Goal: Answer question/provide support: Answer question/provide support

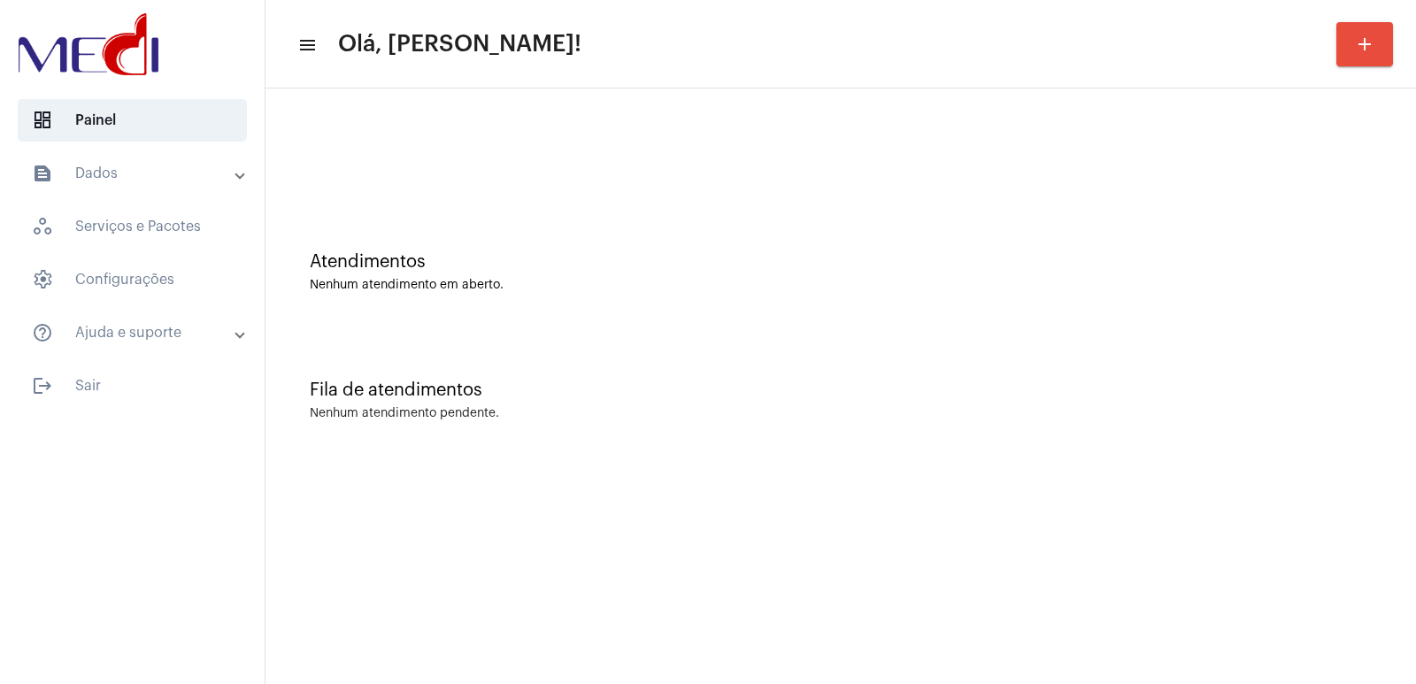
click at [986, 356] on div "Fila de atendimentos Nenhum atendimento pendente." at bounding box center [840, 391] width 1133 height 128
click at [1004, 398] on div "Fila de atendimentos" at bounding box center [841, 390] width 1062 height 19
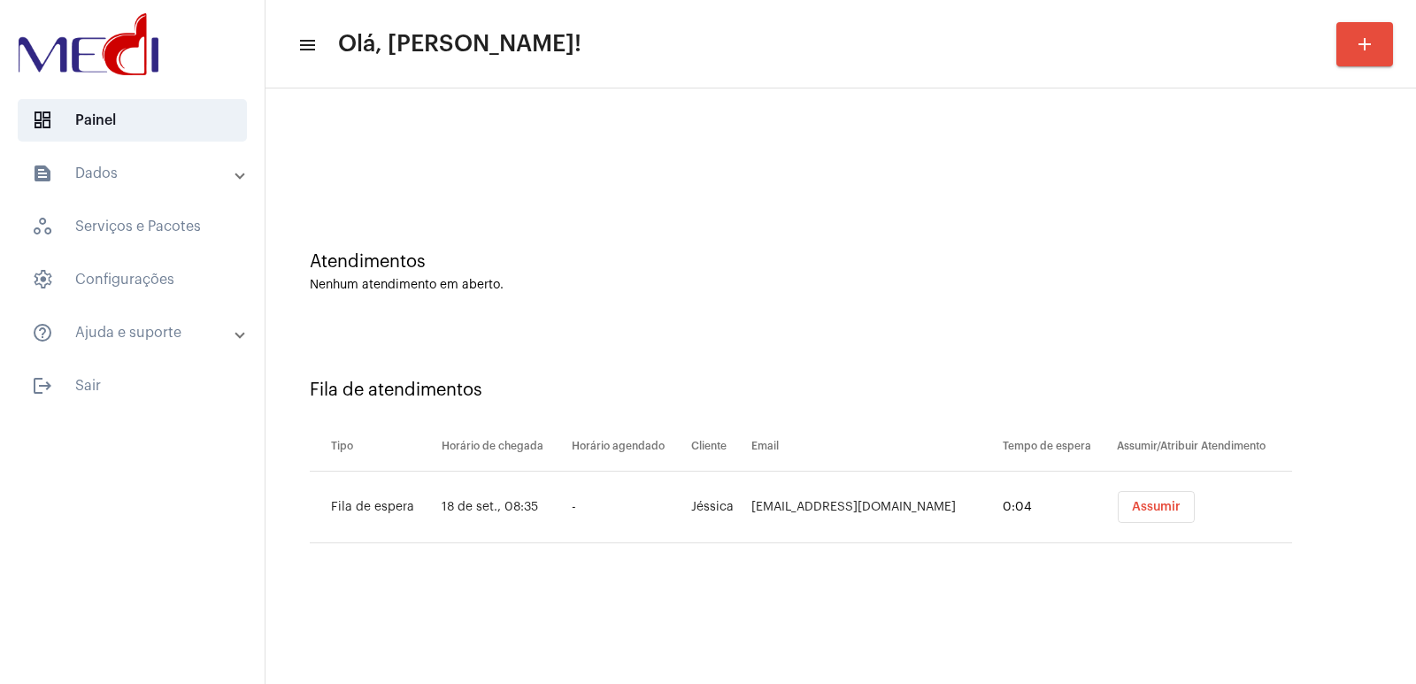
click at [1122, 518] on button "Assumir" at bounding box center [1156, 507] width 77 height 32
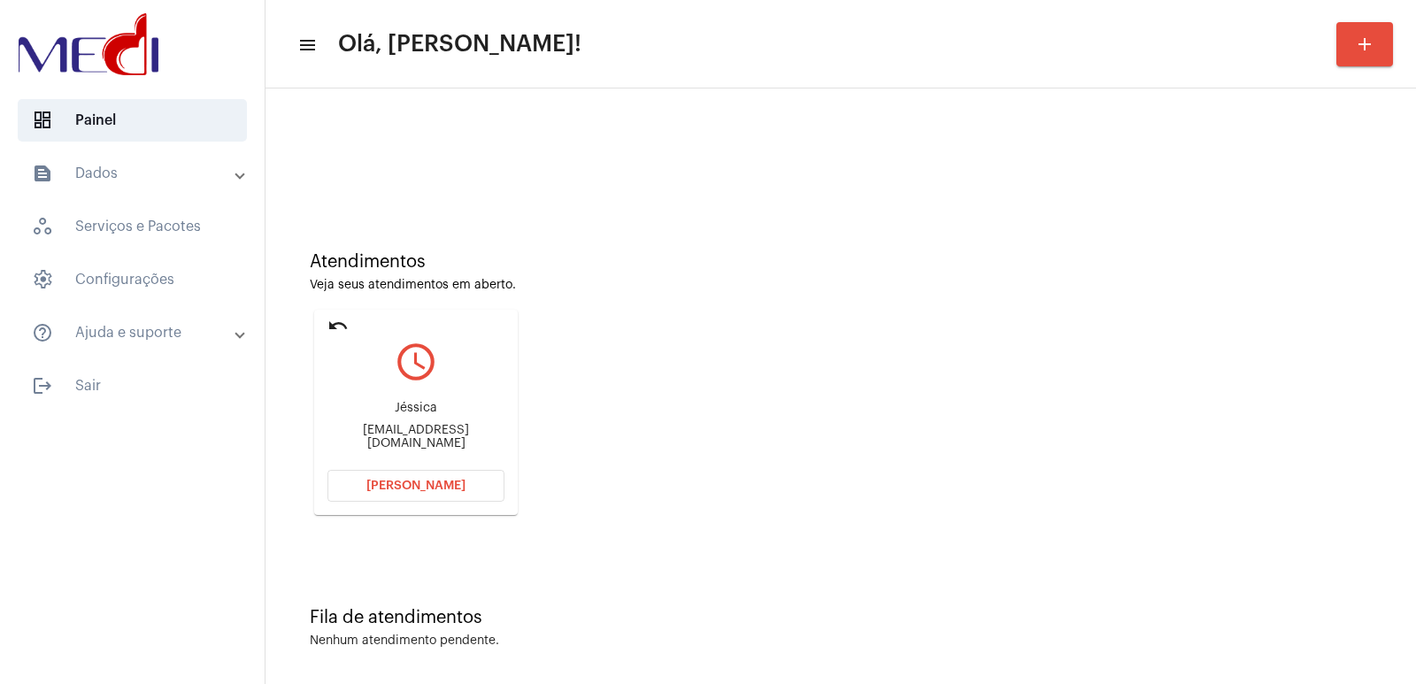
click at [423, 442] on div "jessicaluciafg2@gmail.com" at bounding box center [415, 437] width 177 height 27
copy mat-card-content "jessicaluciafg2@gmail.com Abrir Chamada"
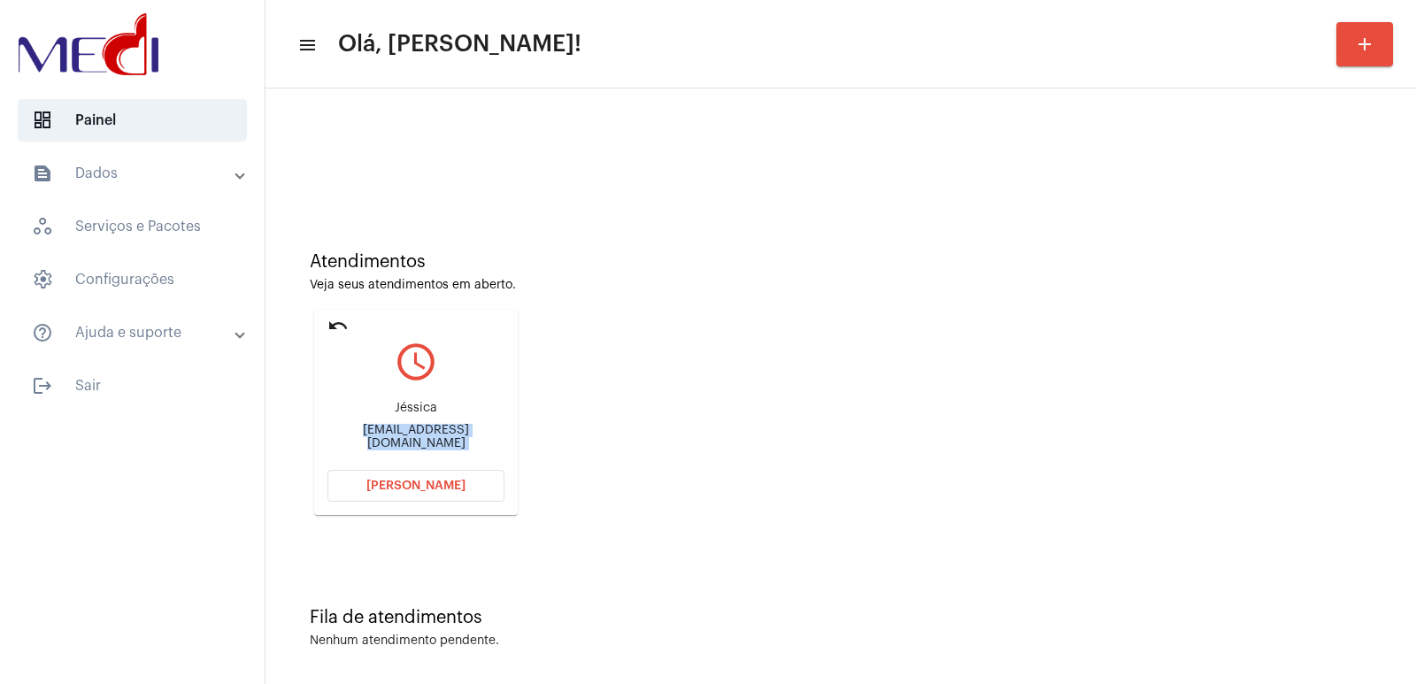
click at [454, 479] on button "Abrir Chamada" at bounding box center [415, 486] width 177 height 32
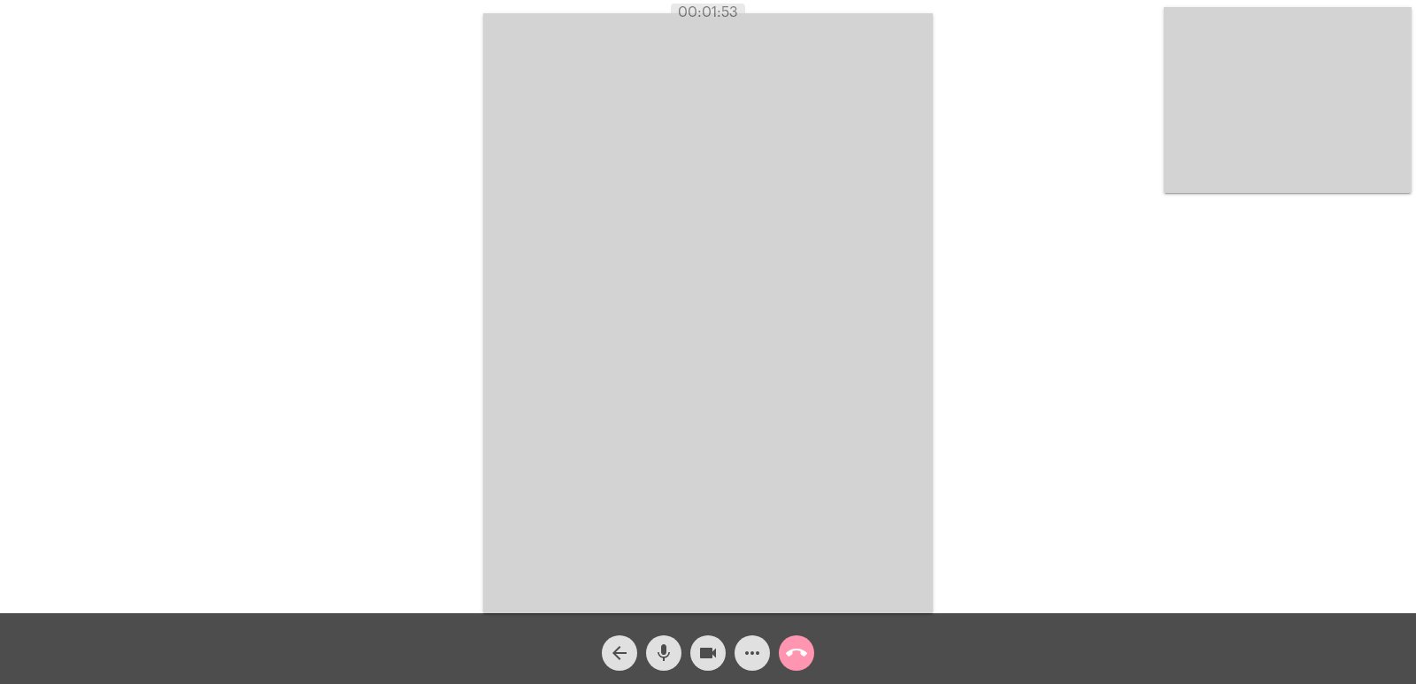
click at [796, 650] on mat-icon "call_end" at bounding box center [796, 652] width 21 height 21
click at [804, 651] on mat-icon "call_end" at bounding box center [796, 652] width 21 height 21
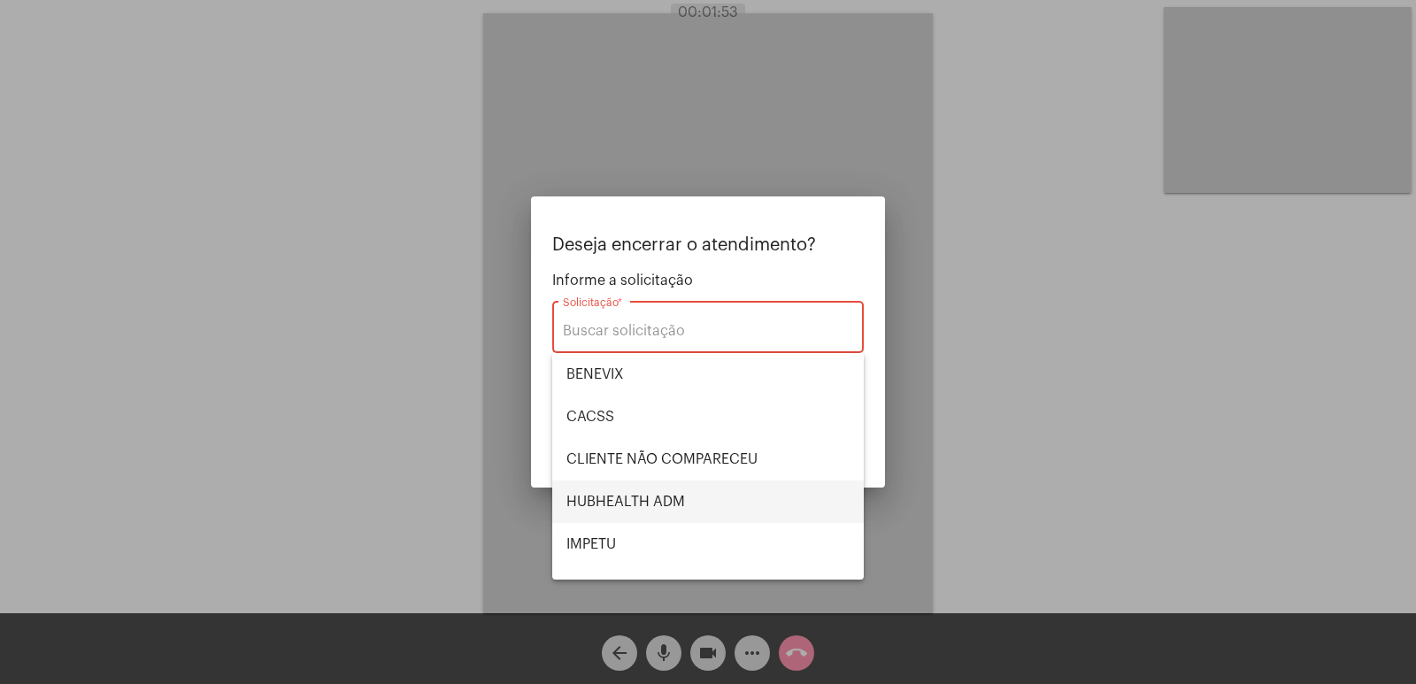
click at [636, 495] on span "HUBHEALTH ADM" at bounding box center [707, 502] width 283 height 42
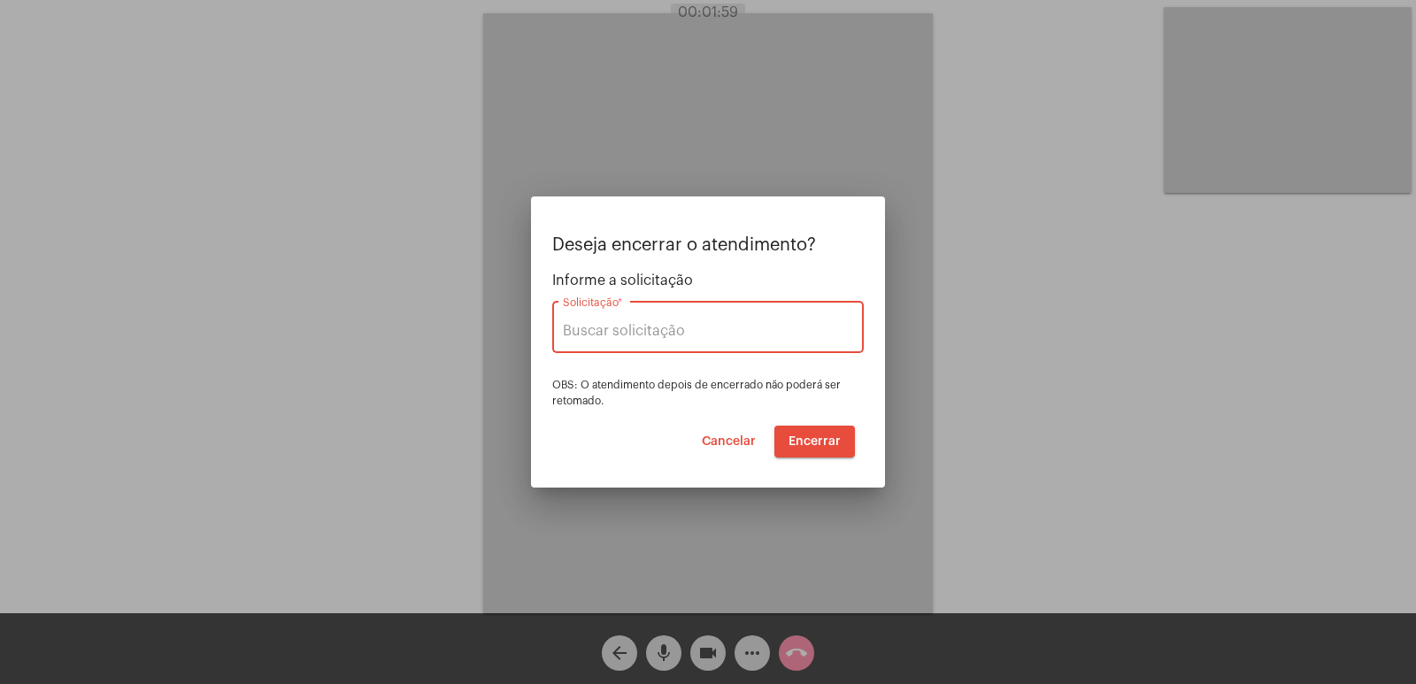
type input "HUBHEALTH ADM"
click at [792, 438] on span "Encerrar" at bounding box center [815, 441] width 52 height 12
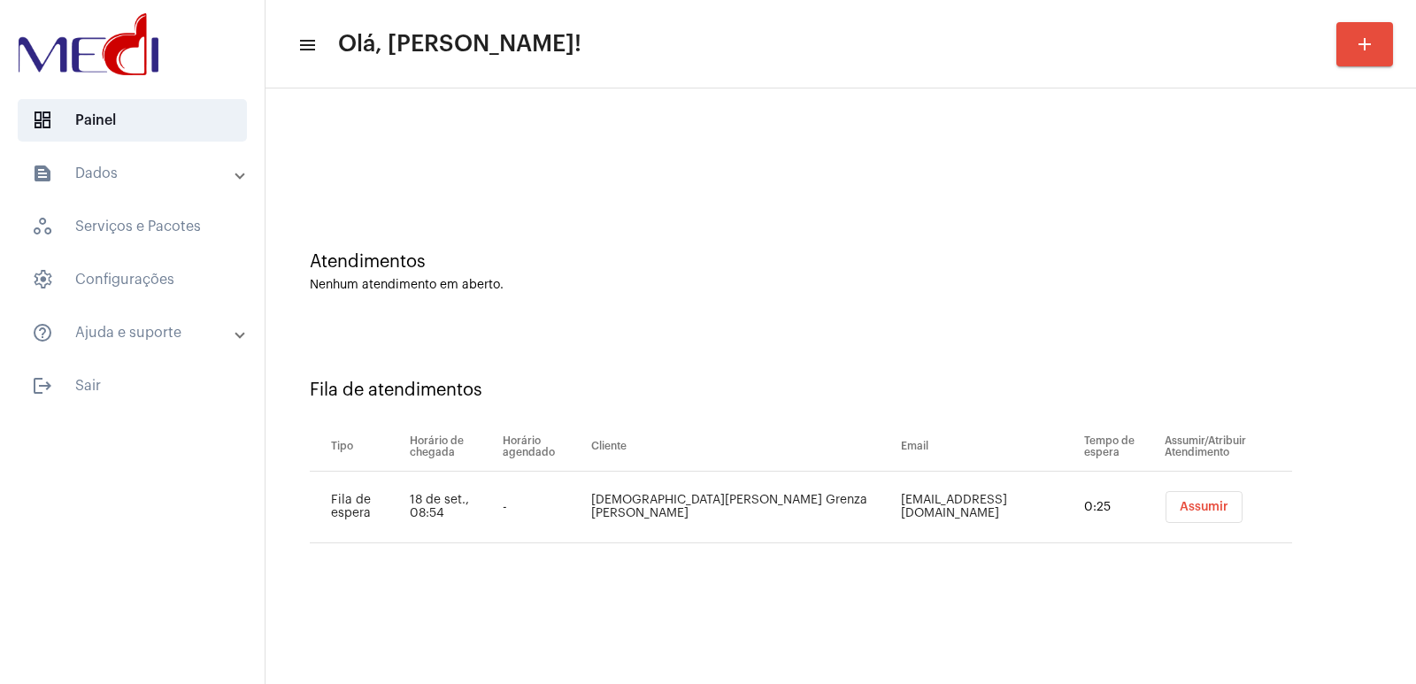
click at [1176, 479] on td "Assumir" at bounding box center [1226, 508] width 132 height 72
click at [1173, 515] on button "Assumir" at bounding box center [1203, 507] width 77 height 32
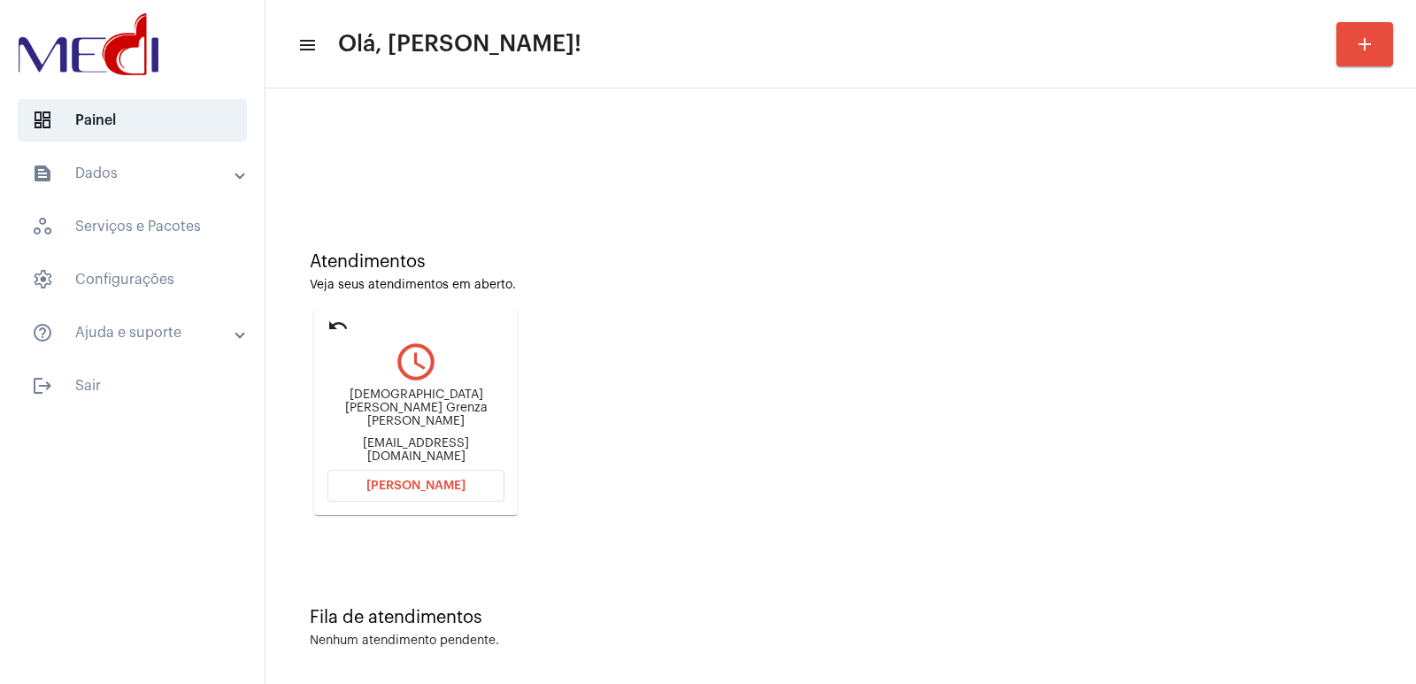
click at [428, 406] on div "[DEMOGRAPHIC_DATA][PERSON_NAME] Grenza [PERSON_NAME]" at bounding box center [415, 408] width 177 height 40
click at [428, 406] on div "Cristiano jupiter Grenza Lemos" at bounding box center [415, 408] width 177 height 40
copy div "Cristiano jupiter Grenza Lemos"
click at [354, 502] on mat-card "undo query_builder Cristiano jupiter Grenza Lemos Cristianojupiter@gmail.com Ab…" at bounding box center [416, 412] width 204 height 205
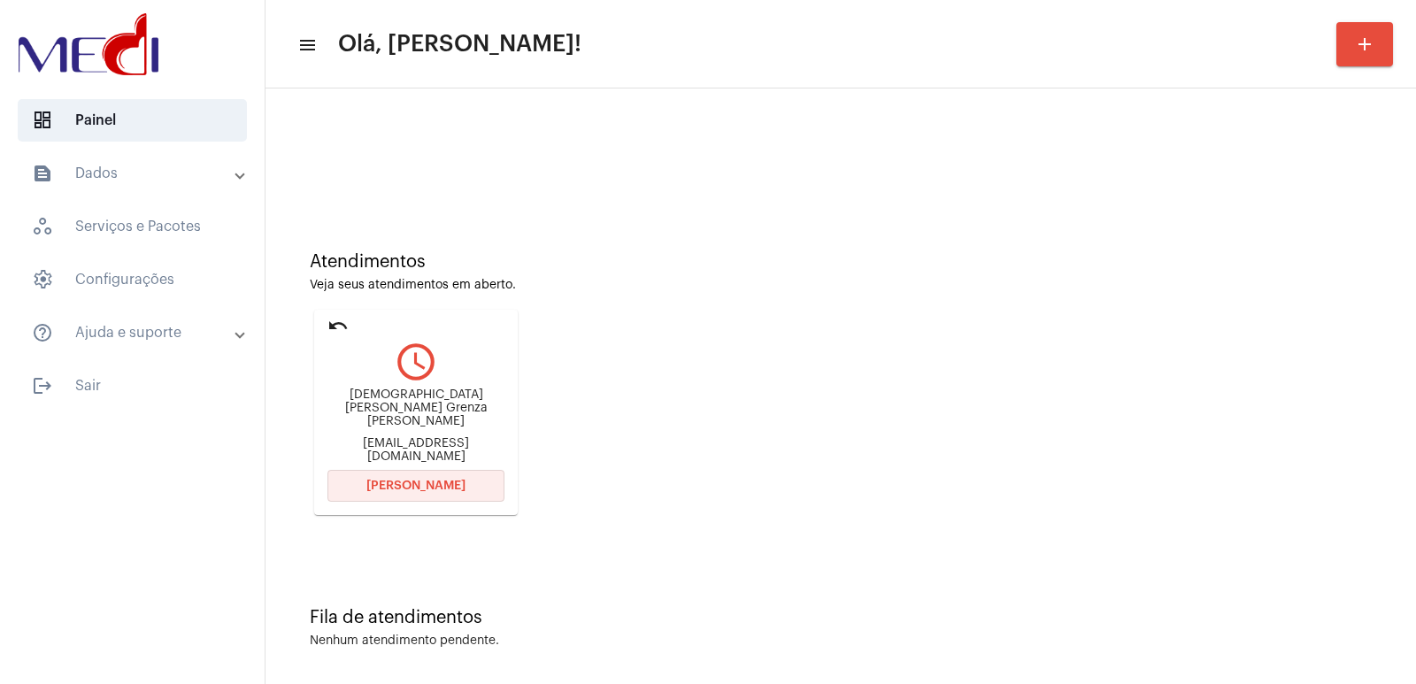
click at [410, 495] on button "Abrir Chamada" at bounding box center [415, 486] width 177 height 32
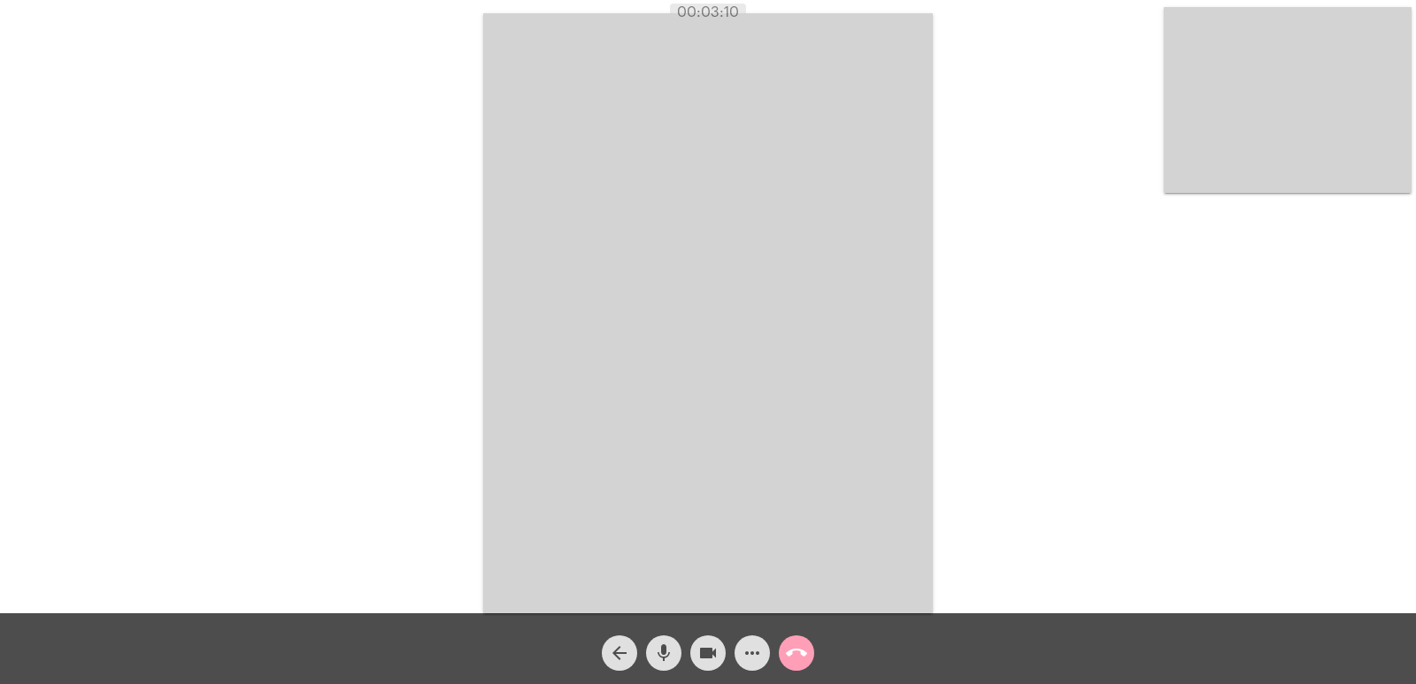
click at [792, 642] on mat-icon "call_end" at bounding box center [796, 652] width 21 height 21
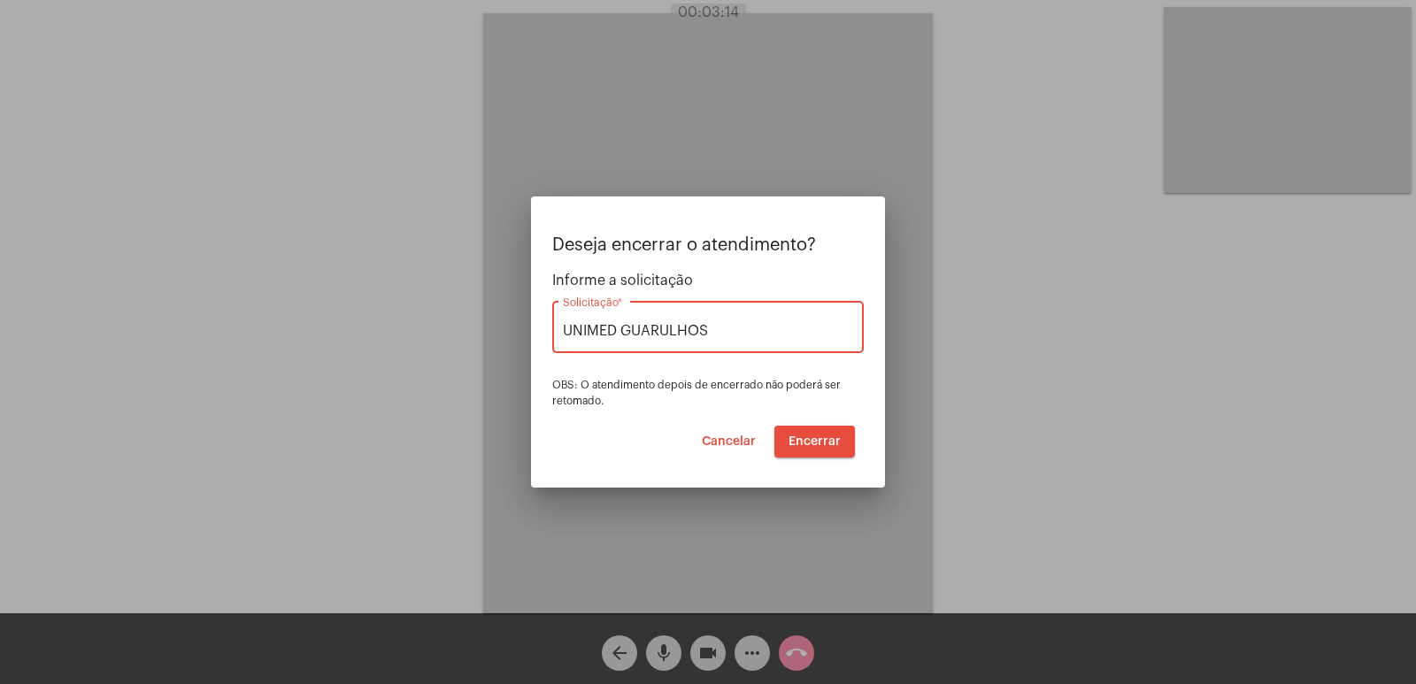
type input "UNIMED GUARULHOS"
click at [831, 436] on span "Encerrar" at bounding box center [815, 441] width 52 height 12
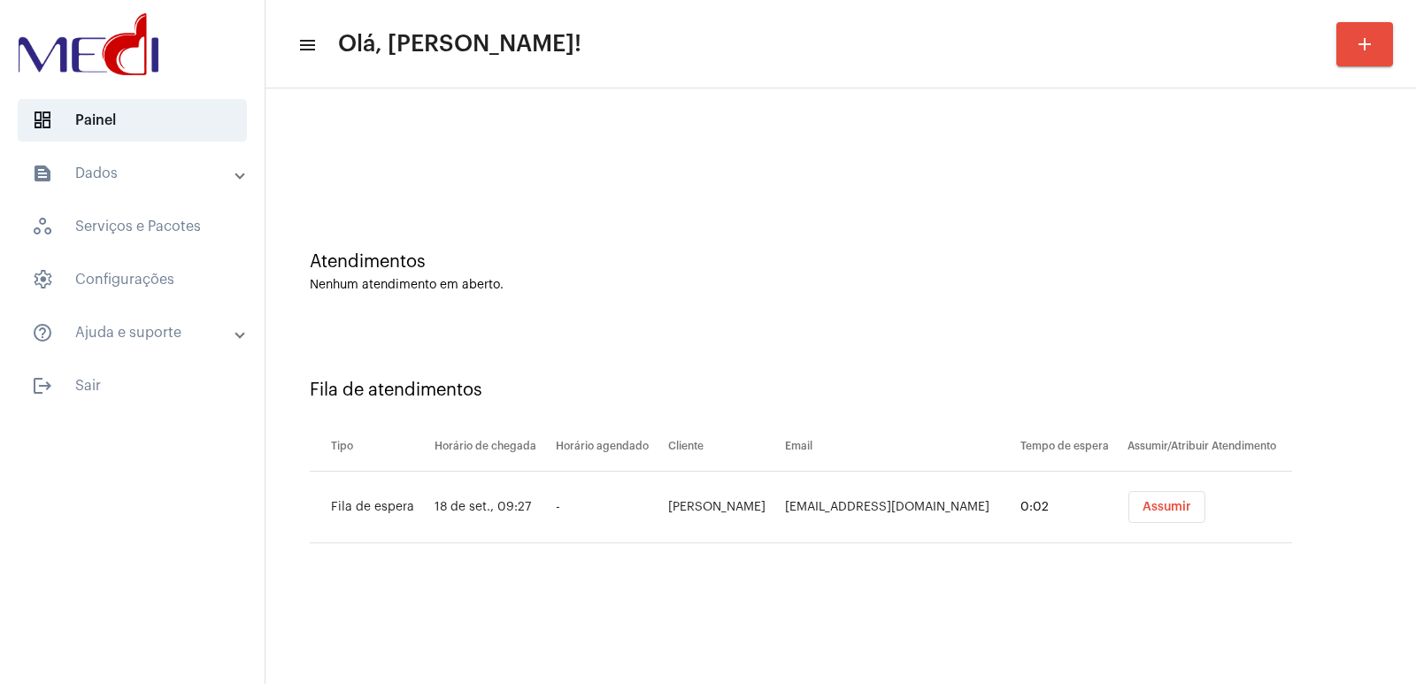
click at [1153, 500] on button "Assumir" at bounding box center [1166, 507] width 77 height 32
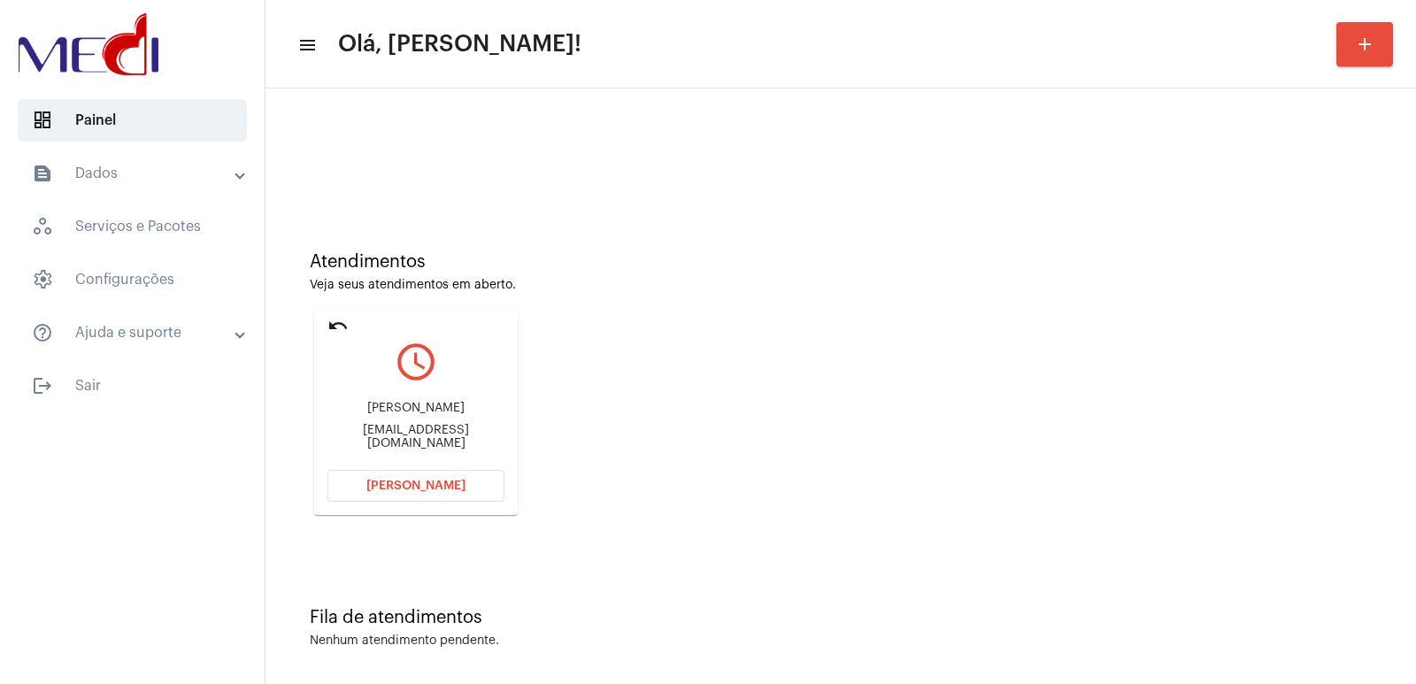
click at [430, 415] on div "[PERSON_NAME]" at bounding box center [415, 408] width 177 height 13
click at [430, 415] on div "Alvaro Randall" at bounding box center [415, 408] width 177 height 13
copy div "Alvaro Randall"
click at [433, 473] on button "Abrir Chamada" at bounding box center [415, 486] width 177 height 32
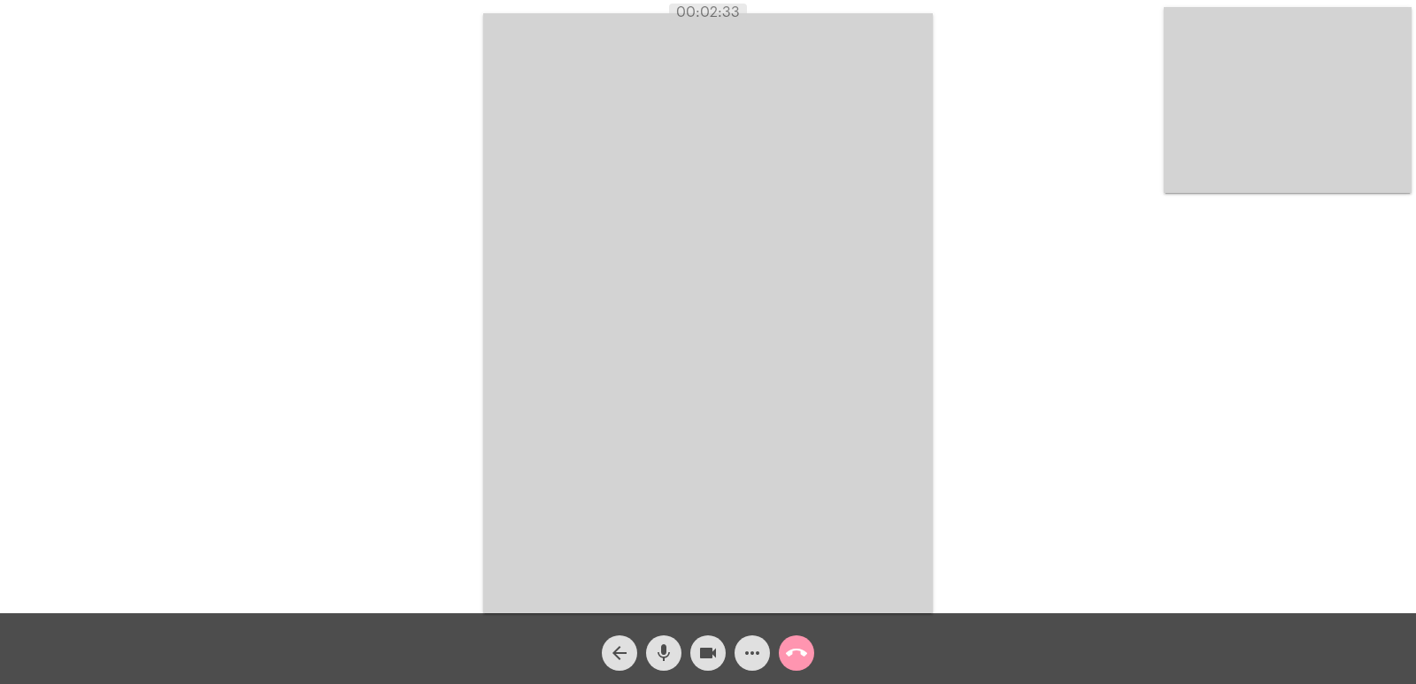
click at [808, 642] on button "call_end" at bounding box center [796, 652] width 35 height 35
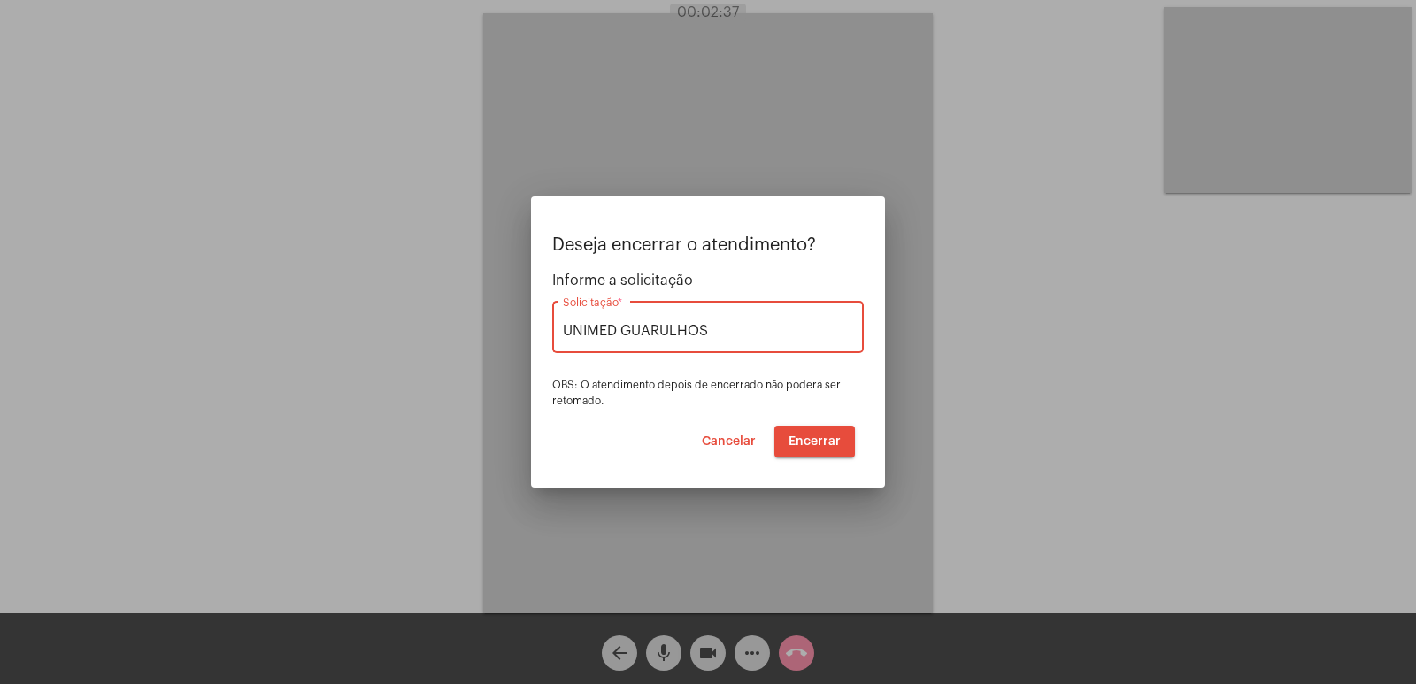
type input "UNIMED GUARULHOS"
click at [837, 444] on span "Encerrar" at bounding box center [815, 441] width 52 height 12
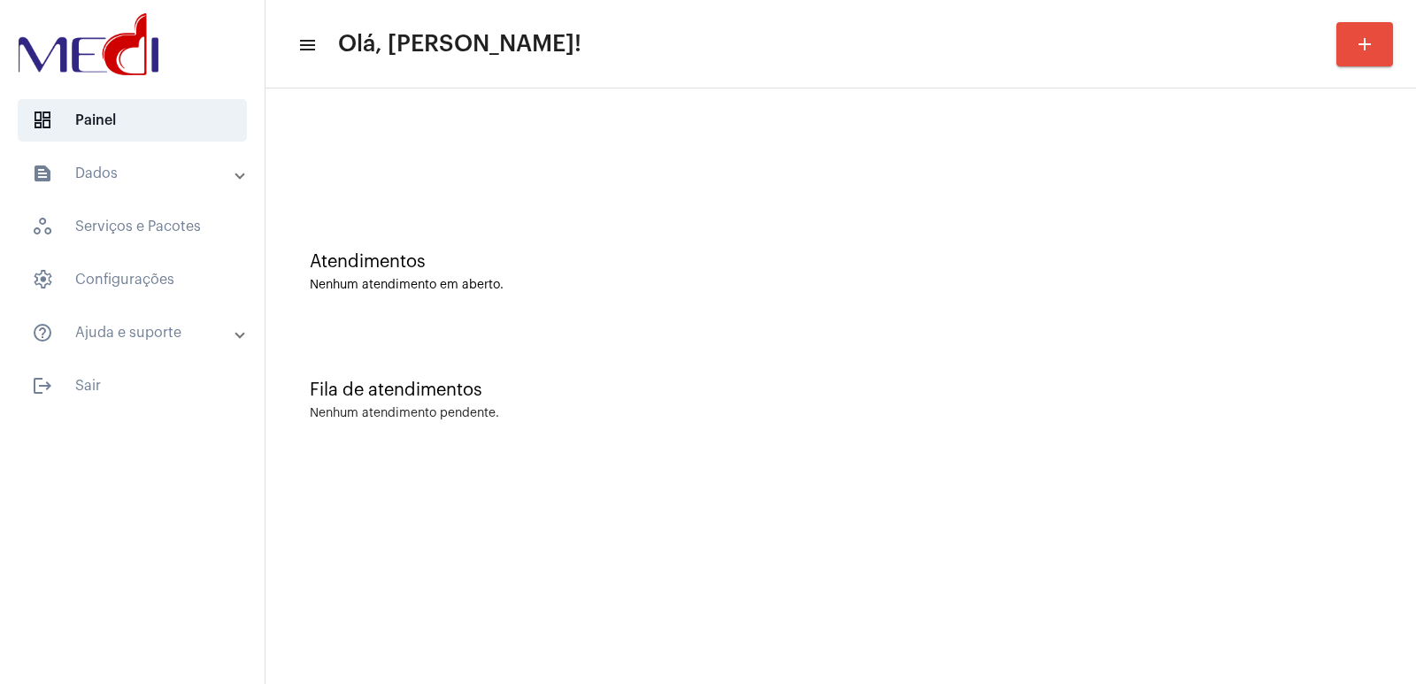
click at [573, 235] on div "Atendimentos Nenhum atendimento em aberto." at bounding box center [840, 263] width 1133 height 128
click at [572, 235] on div "Atendimentos Nenhum atendimento em aberto." at bounding box center [840, 263] width 1133 height 128
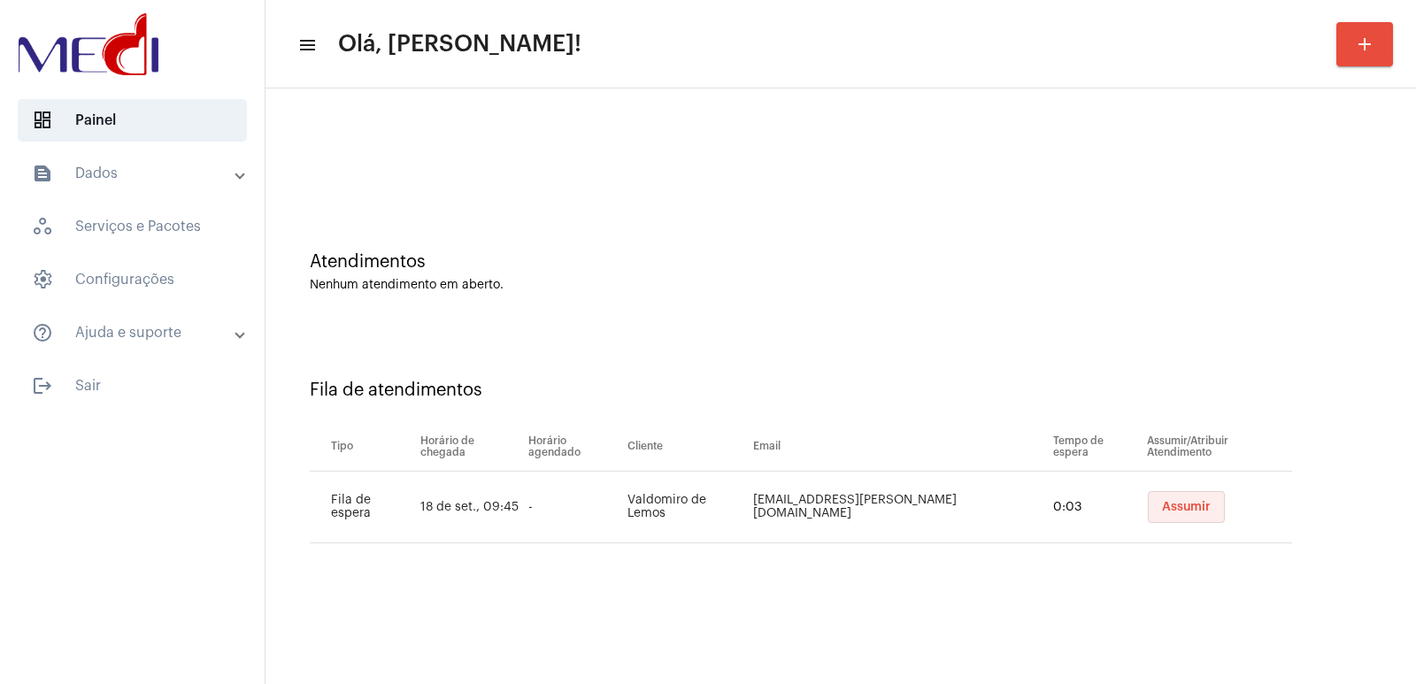
click at [1187, 515] on button "Assumir" at bounding box center [1186, 507] width 77 height 32
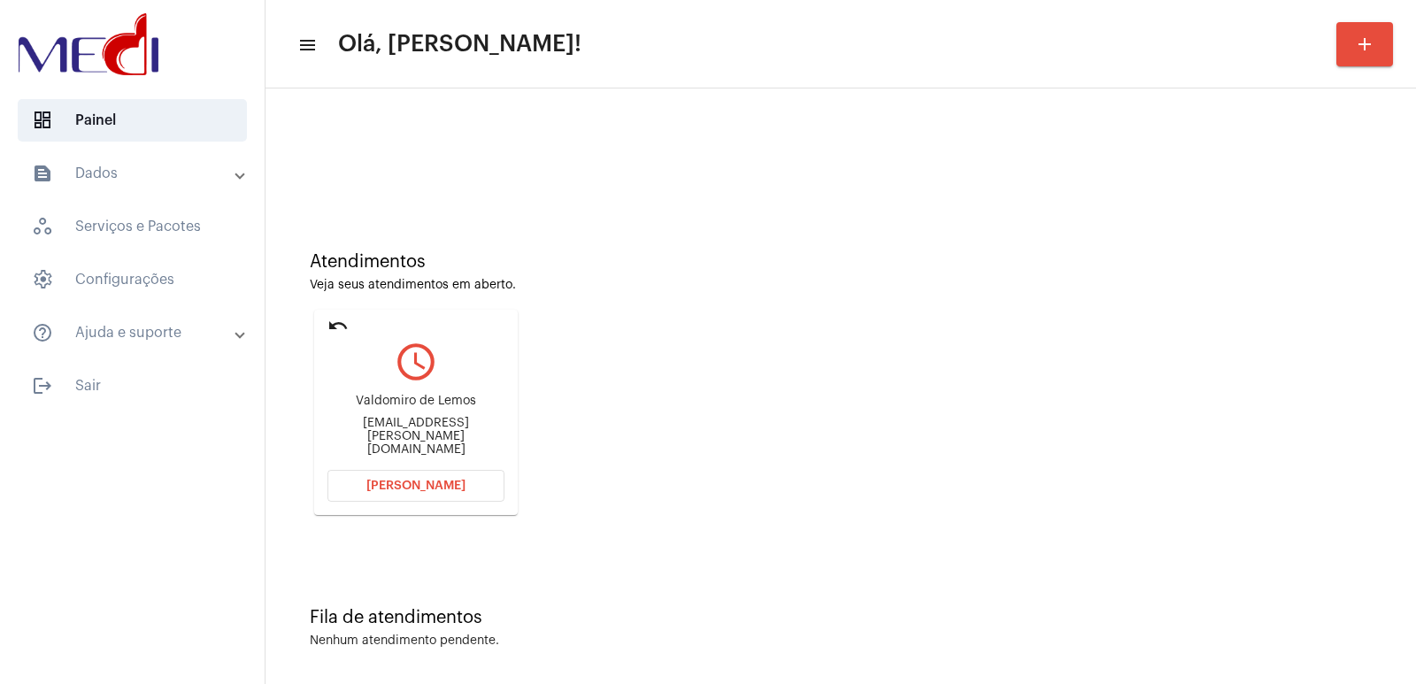
click at [368, 408] on div "Valdomiro de Lemos" at bounding box center [415, 401] width 177 height 13
copy div "Valdomiro de Lemos"
click at [386, 494] on button "Abrir Chamada" at bounding box center [415, 486] width 177 height 32
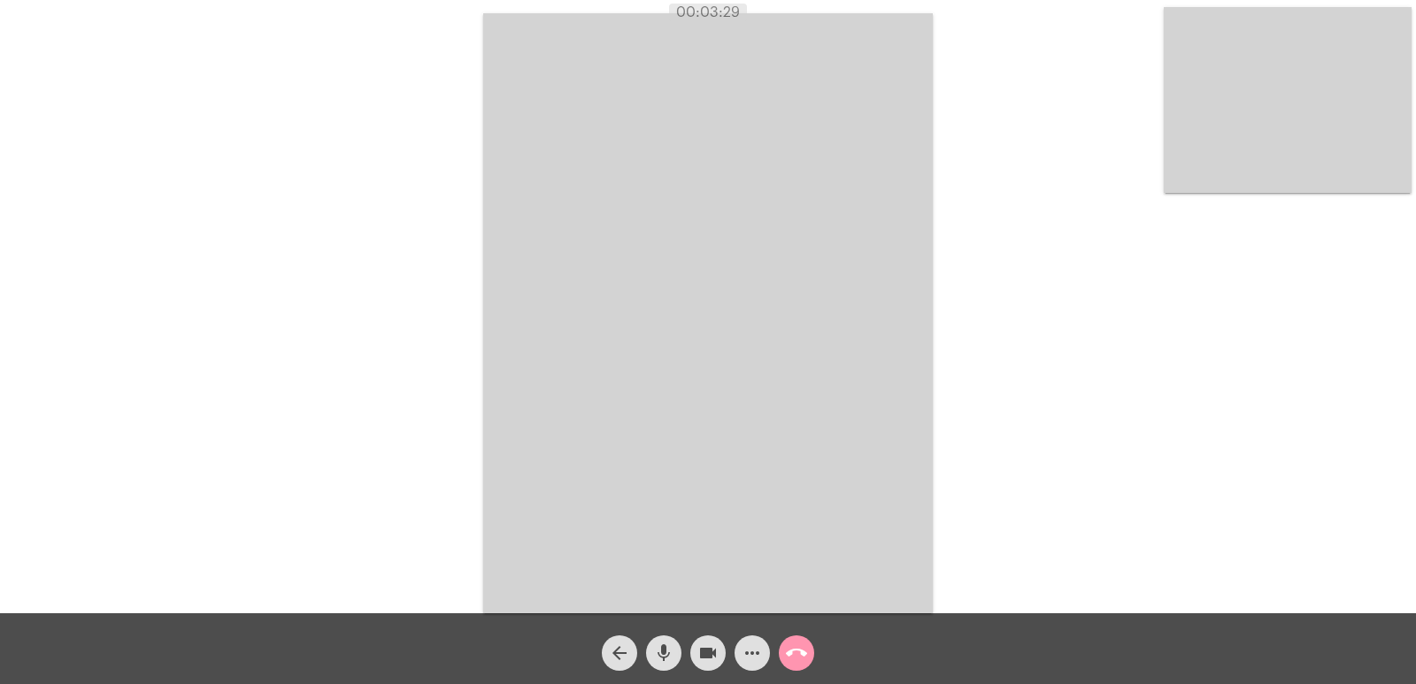
click at [781, 644] on button "call_end" at bounding box center [796, 652] width 35 height 35
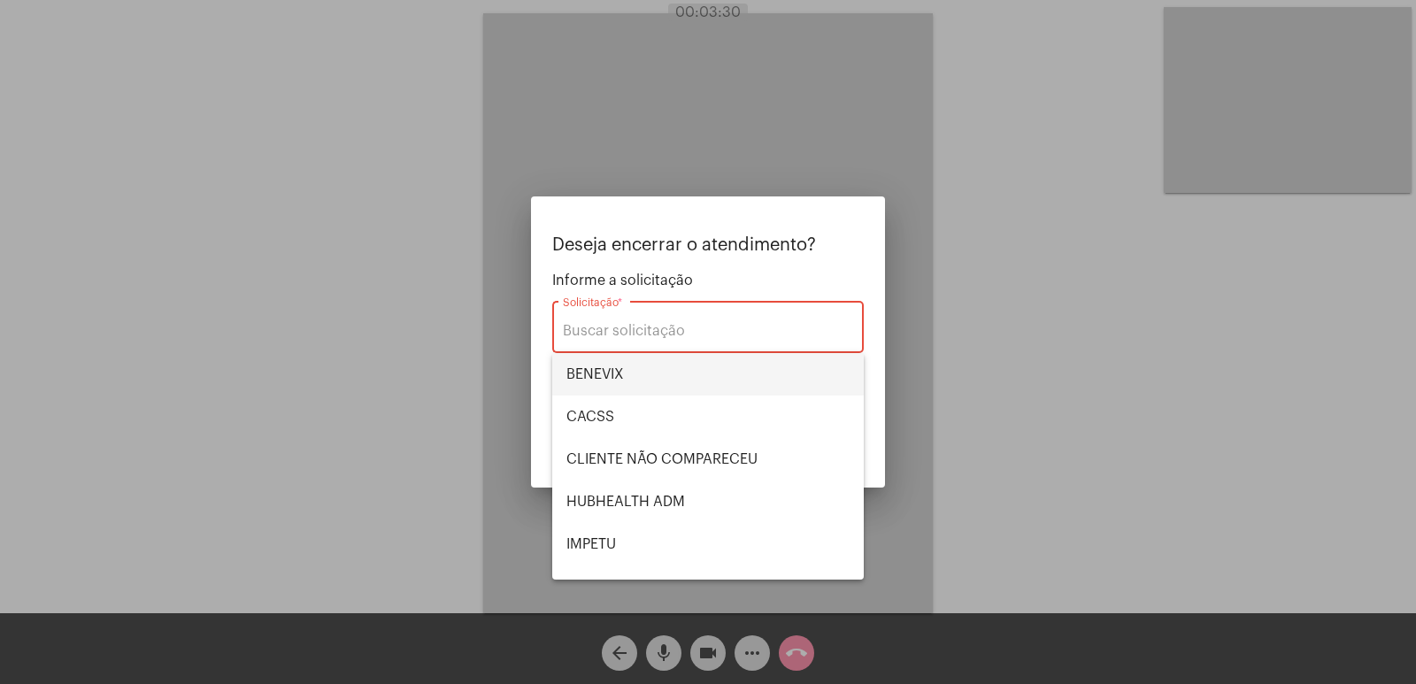
click at [619, 360] on span "BENEVIX" at bounding box center [707, 374] width 283 height 42
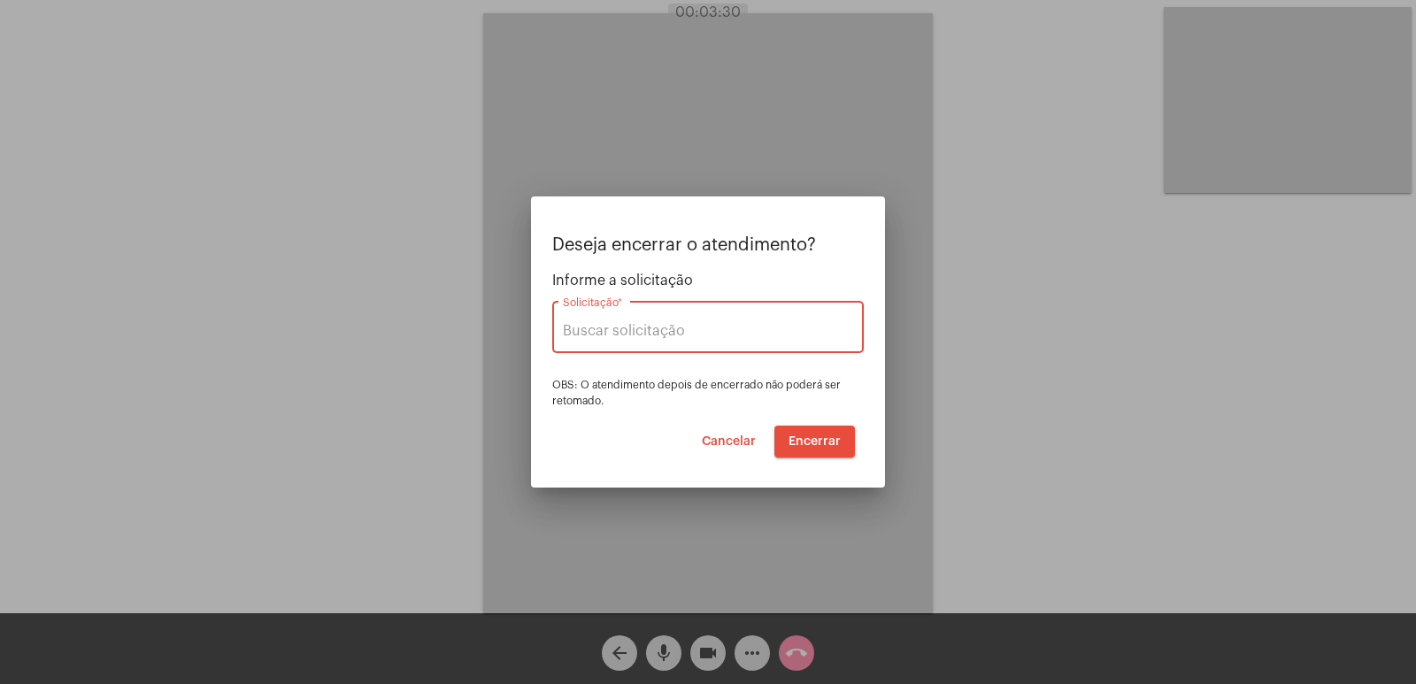
type input "BENEVIX"
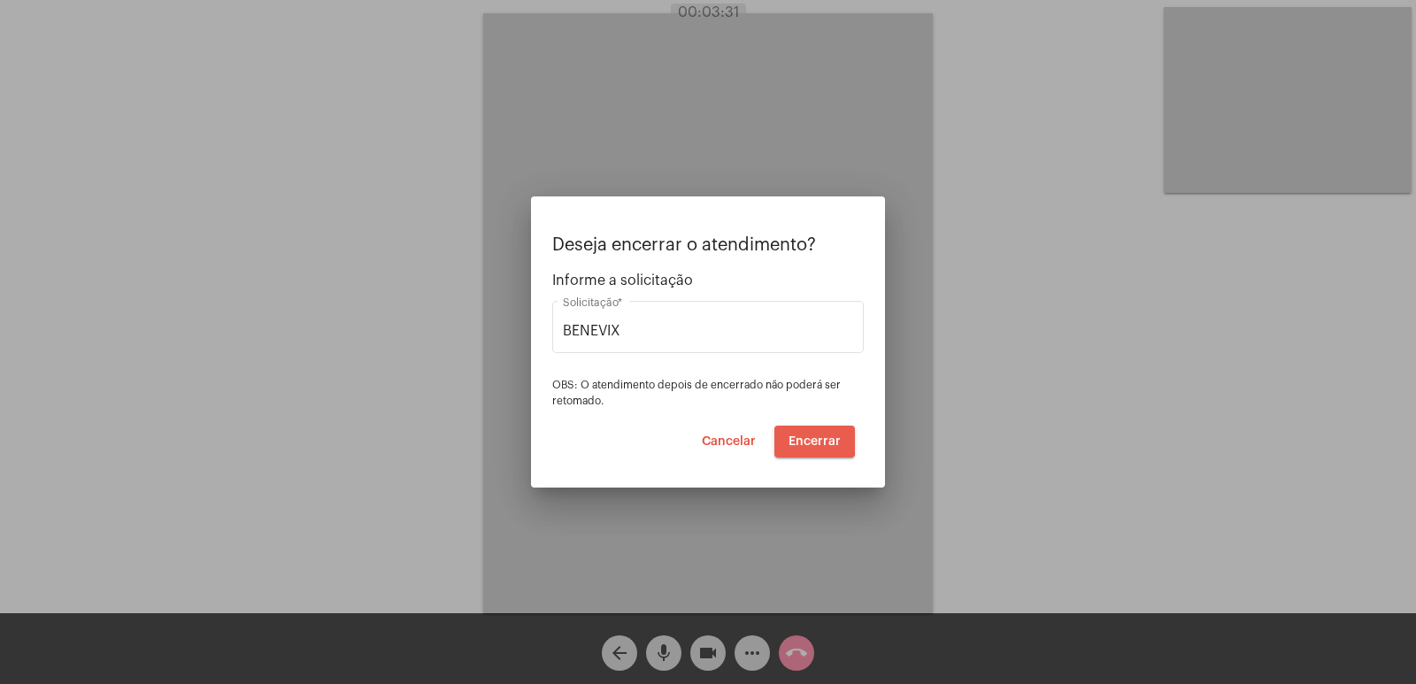
click at [804, 435] on span "Encerrar" at bounding box center [815, 441] width 52 height 12
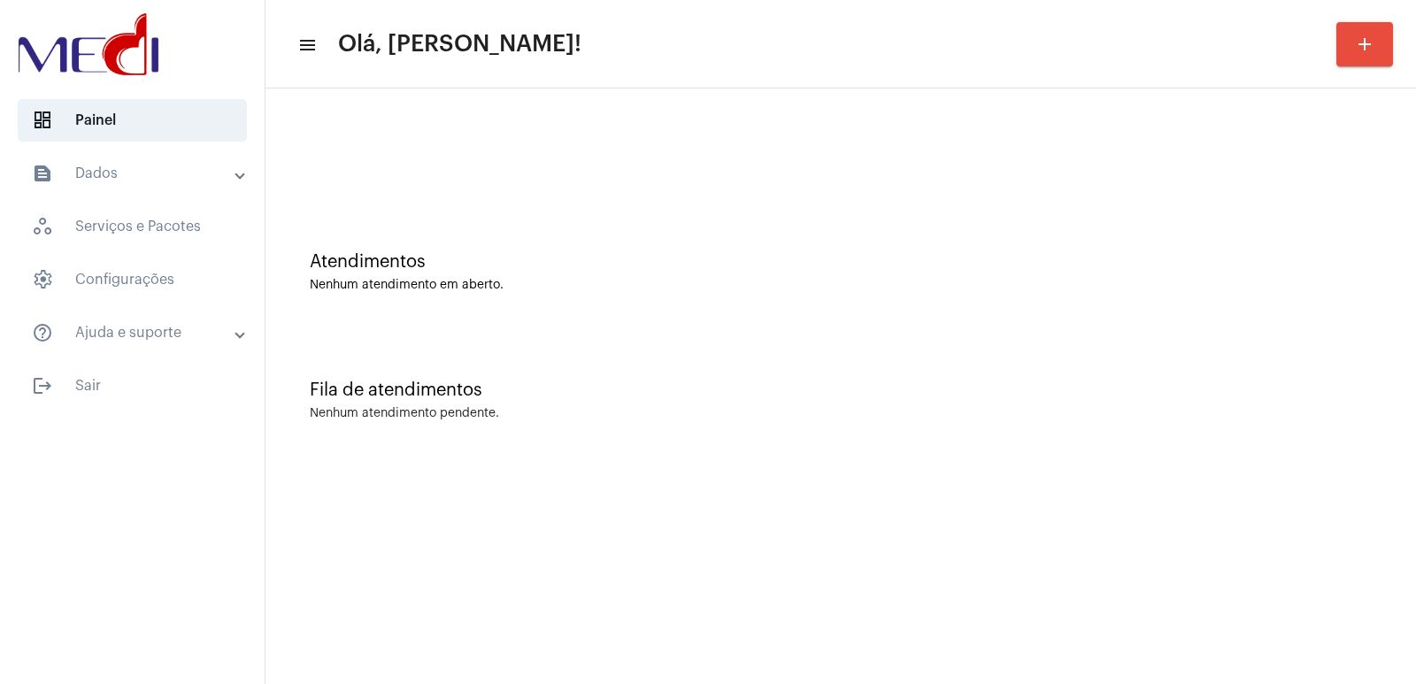
click at [612, 296] on div "Atendimentos Nenhum atendimento em aberto." at bounding box center [840, 263] width 1133 height 128
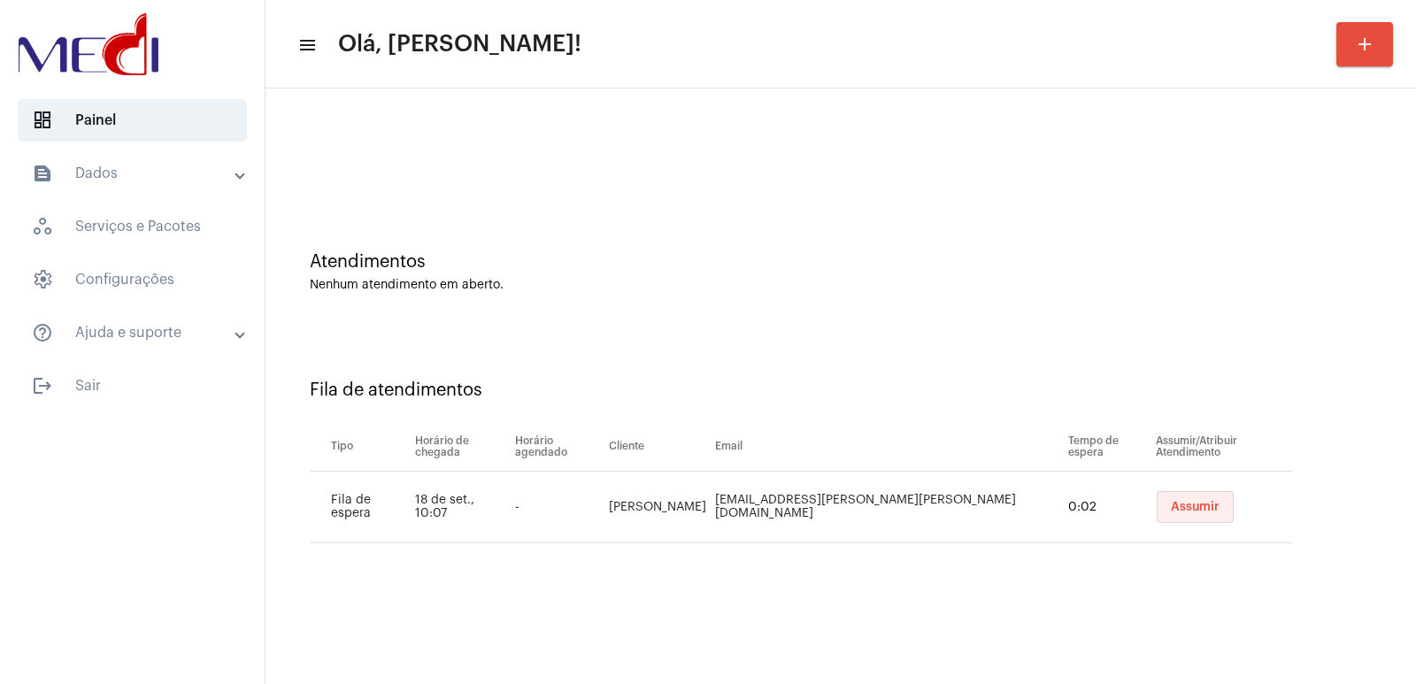
click at [1171, 505] on span "Assumir" at bounding box center [1195, 507] width 49 height 12
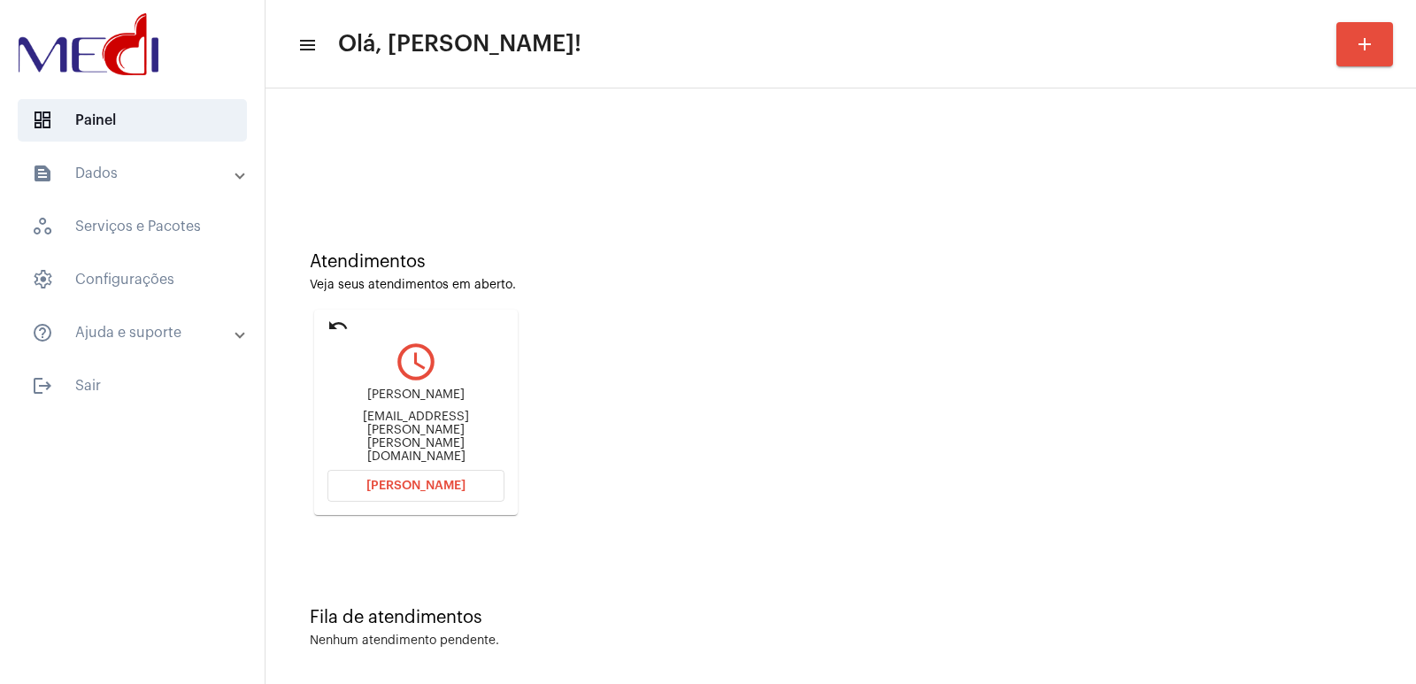
click at [391, 421] on div "[PERSON_NAME] Araujo [EMAIL_ADDRESS][PERSON_NAME][PERSON_NAME][DOMAIN_NAME]" at bounding box center [415, 426] width 177 height 80
click at [391, 421] on div "Mariana Soares Araujo mariana.soares.araujo@gmail.com" at bounding box center [415, 426] width 177 height 80
copy div "Mariana Soares Araujo"
click at [414, 486] on span "Abrir Chamada" at bounding box center [415, 486] width 99 height 12
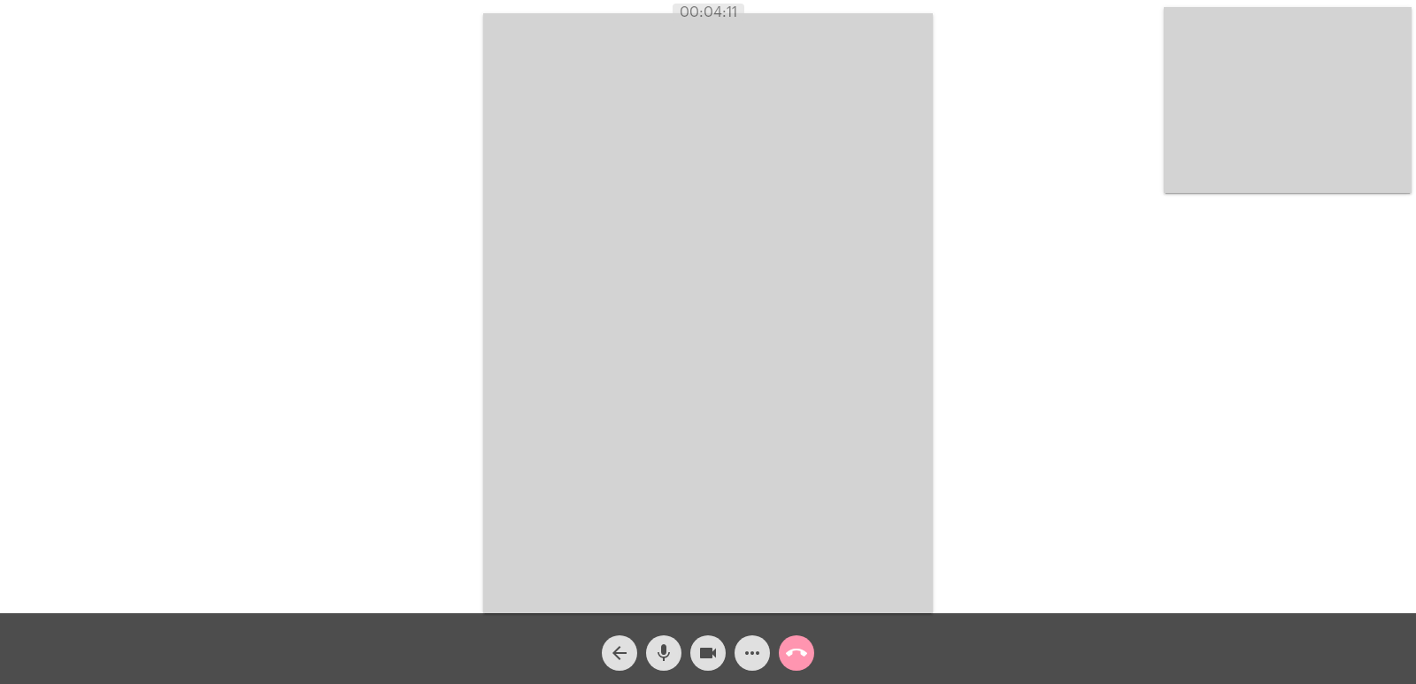
click at [851, 458] on video at bounding box center [708, 313] width 450 height 600
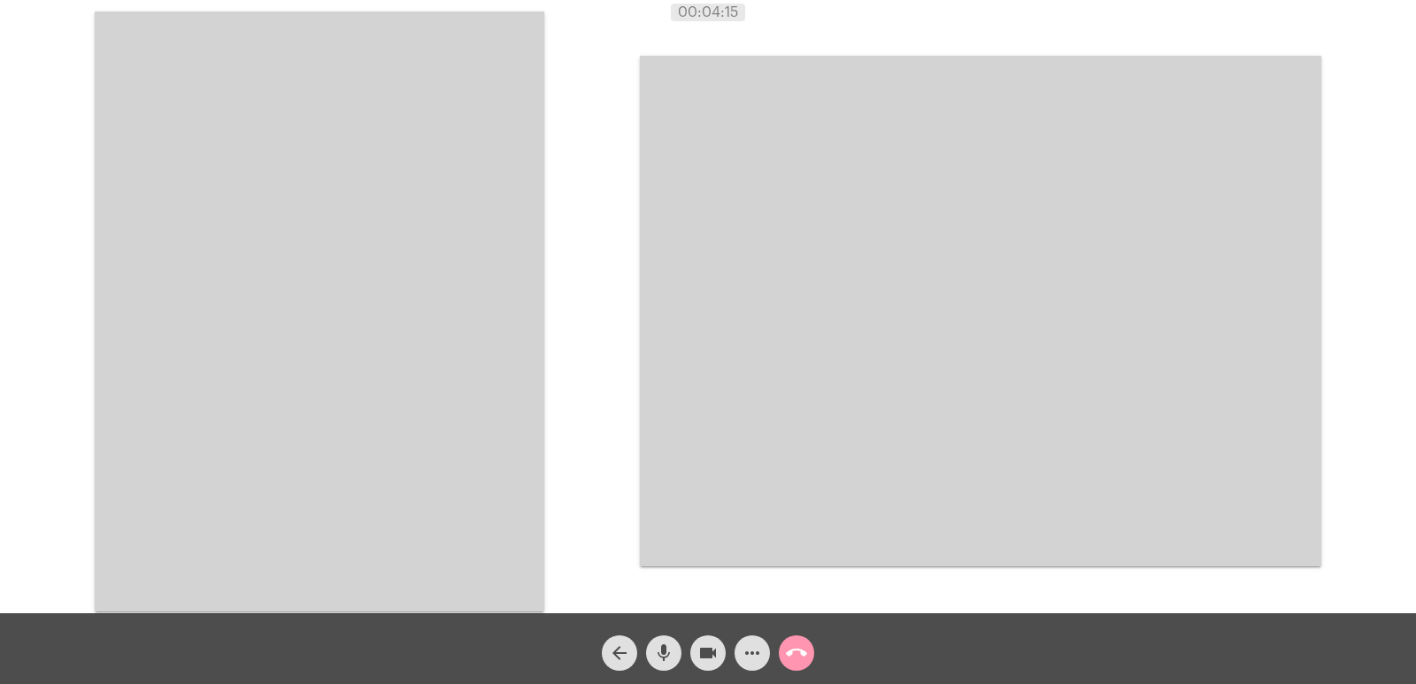
click at [797, 642] on span "call_end" at bounding box center [796, 652] width 21 height 35
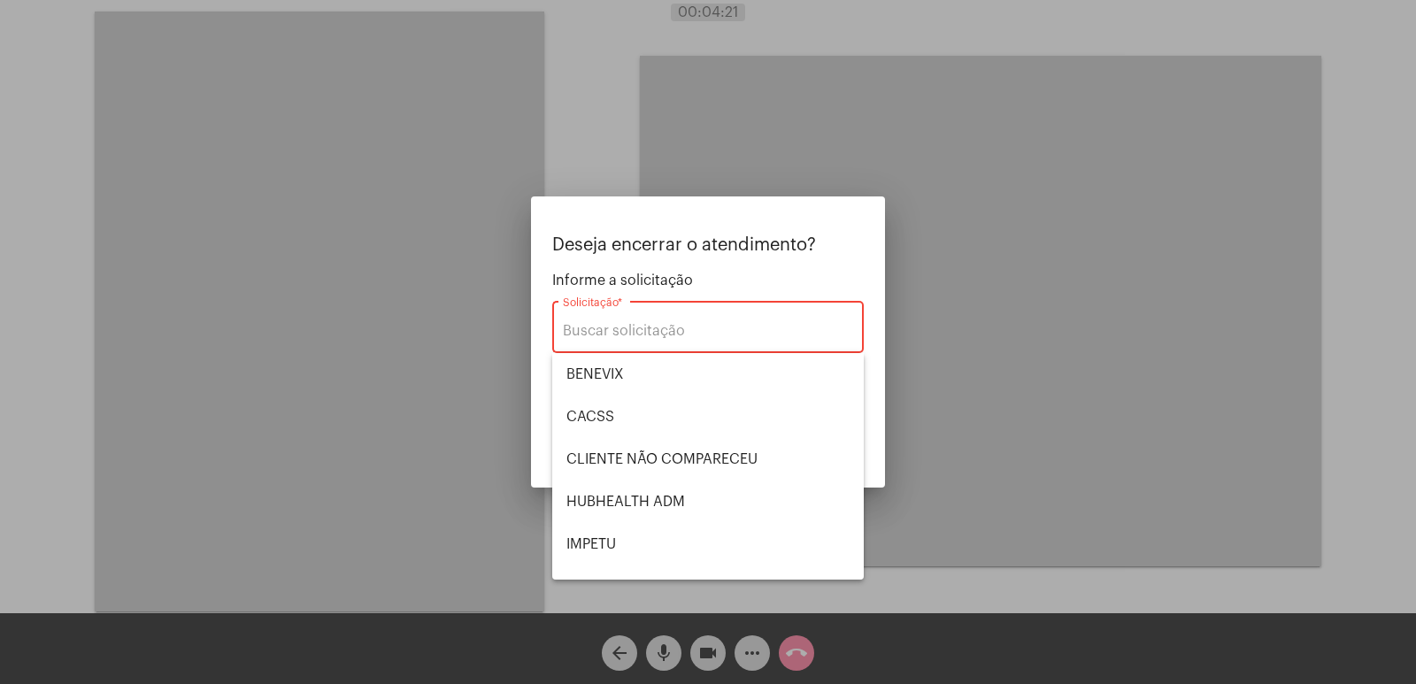
click at [704, 330] on input "Solicitação *" at bounding box center [708, 331] width 290 height 16
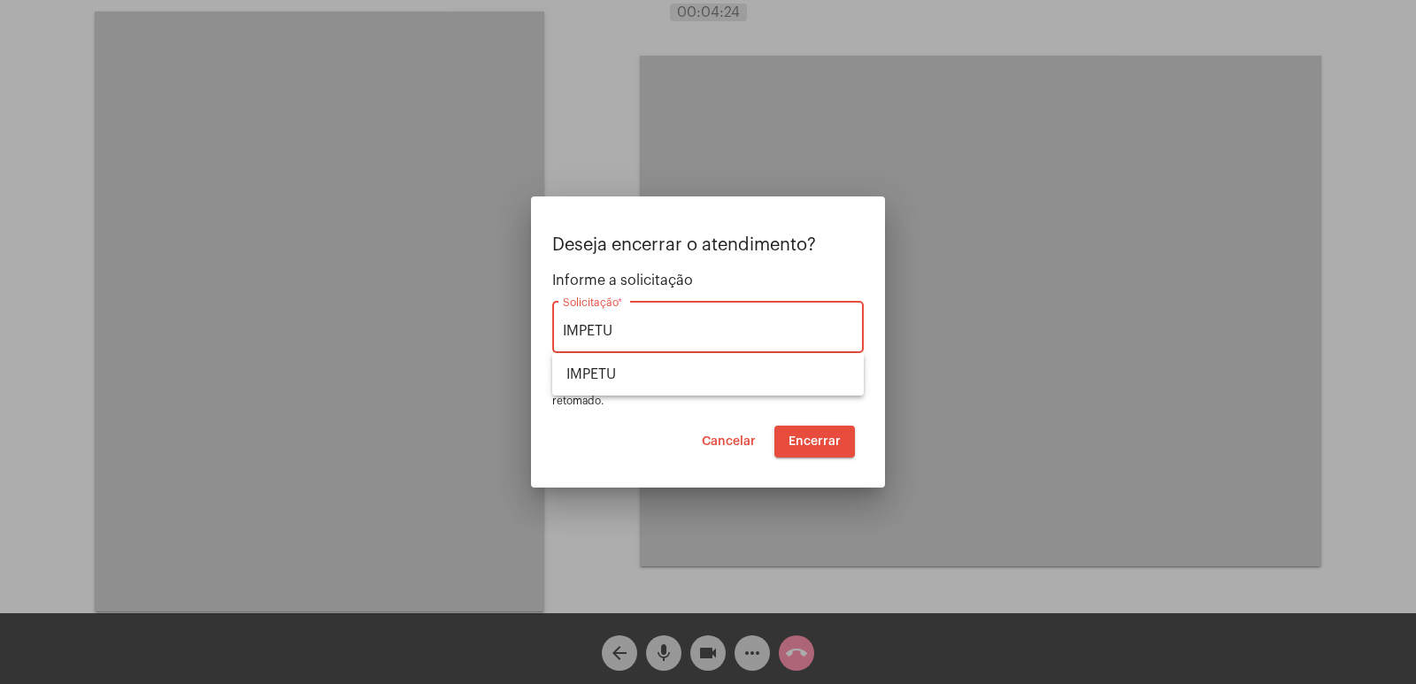
type input "IMPETU"
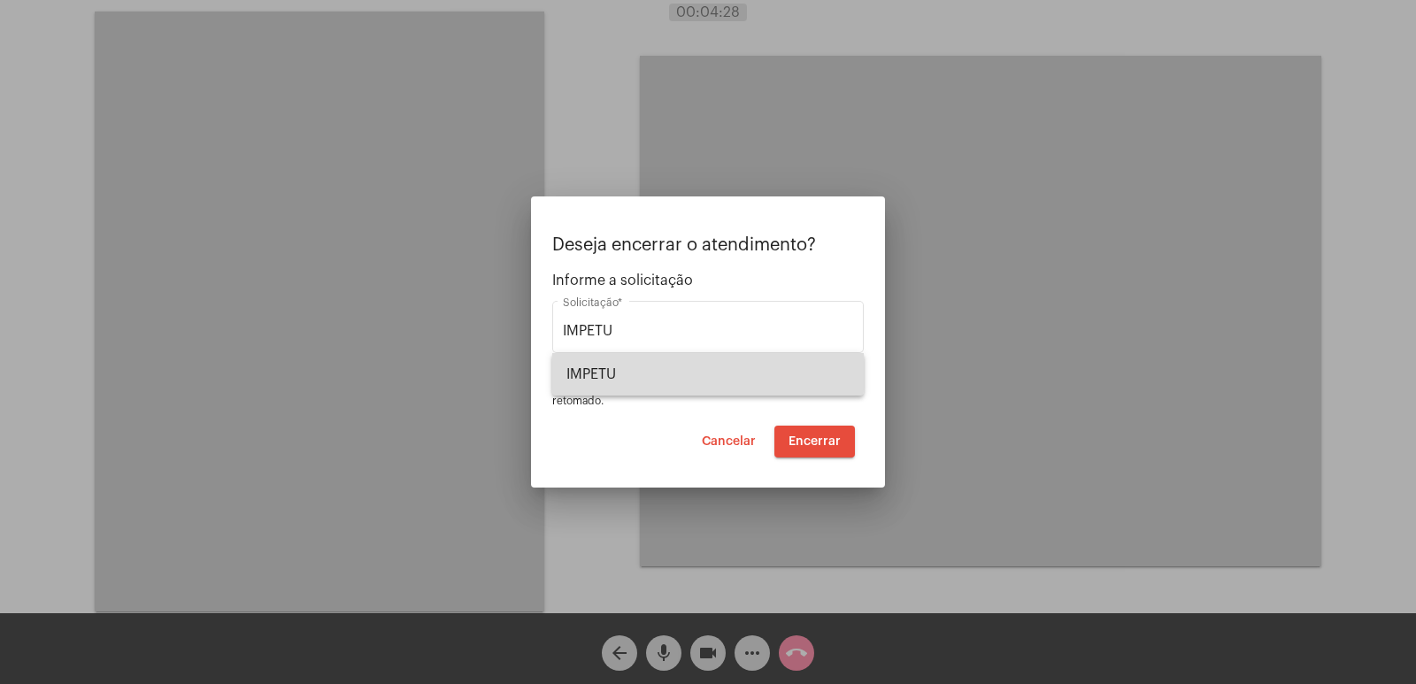
click at [704, 370] on span "IMPETU" at bounding box center [707, 374] width 283 height 42
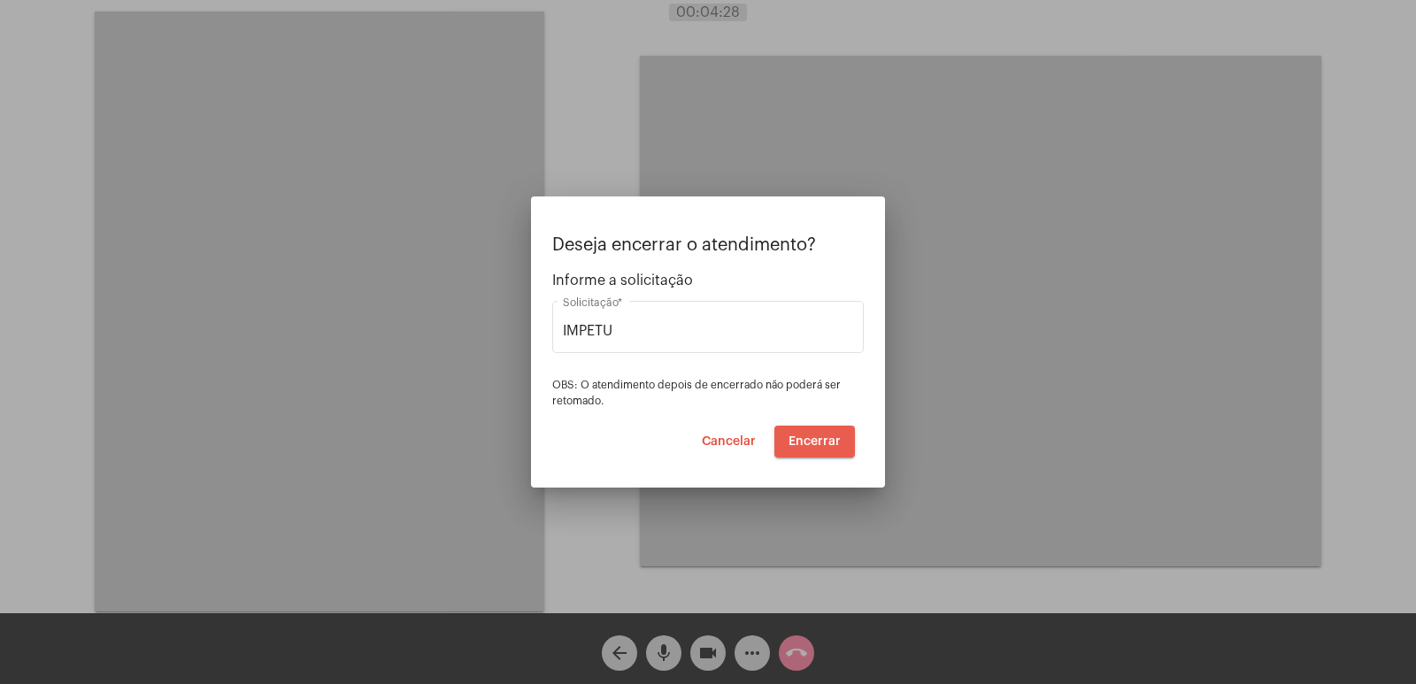
click at [821, 435] on span "Encerrar" at bounding box center [815, 441] width 52 height 12
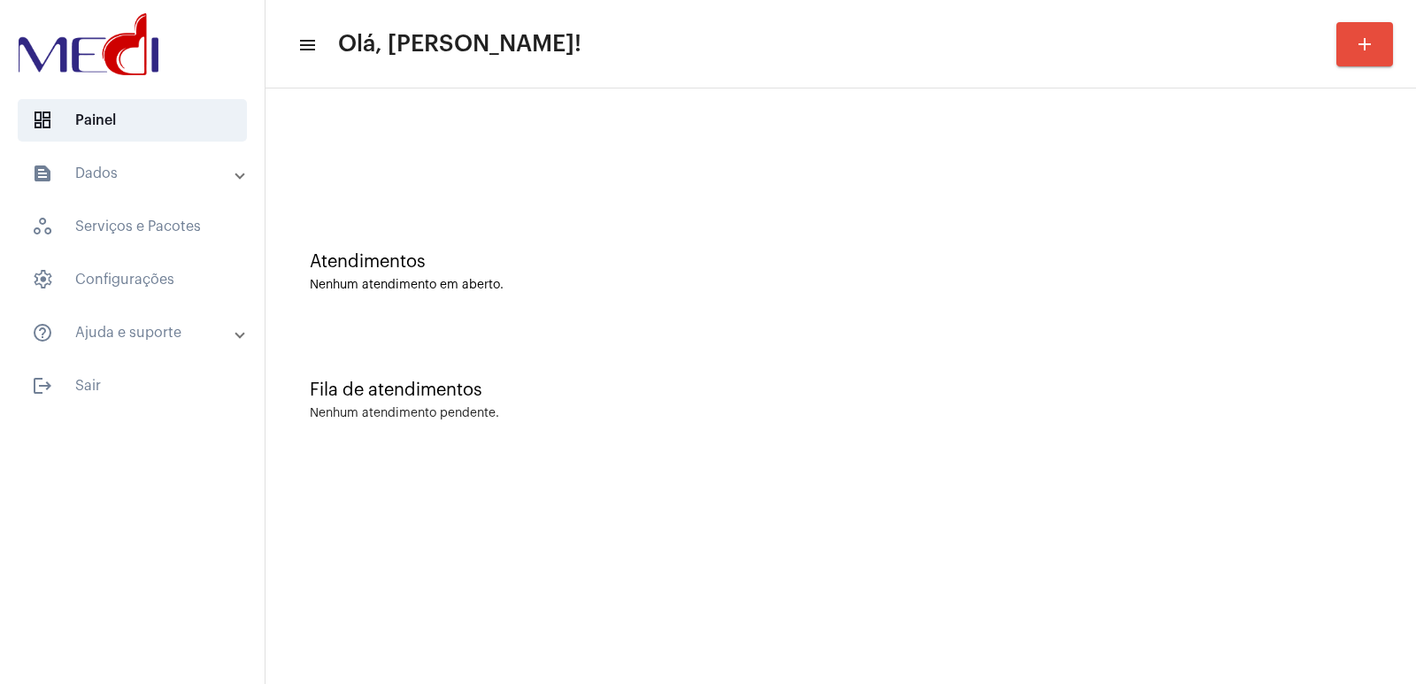
click at [1053, 389] on div "Fila de atendimentos" at bounding box center [841, 390] width 1062 height 19
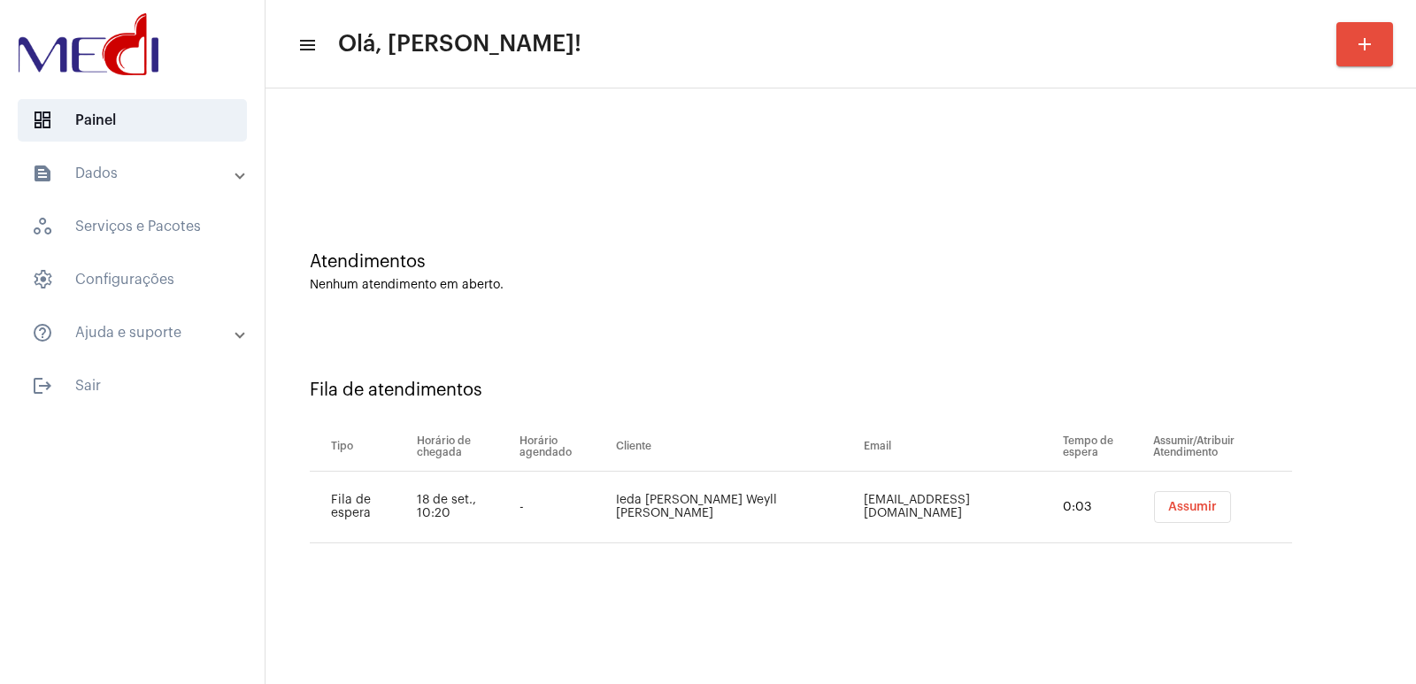
click at [1169, 504] on span "Assumir" at bounding box center [1192, 507] width 49 height 12
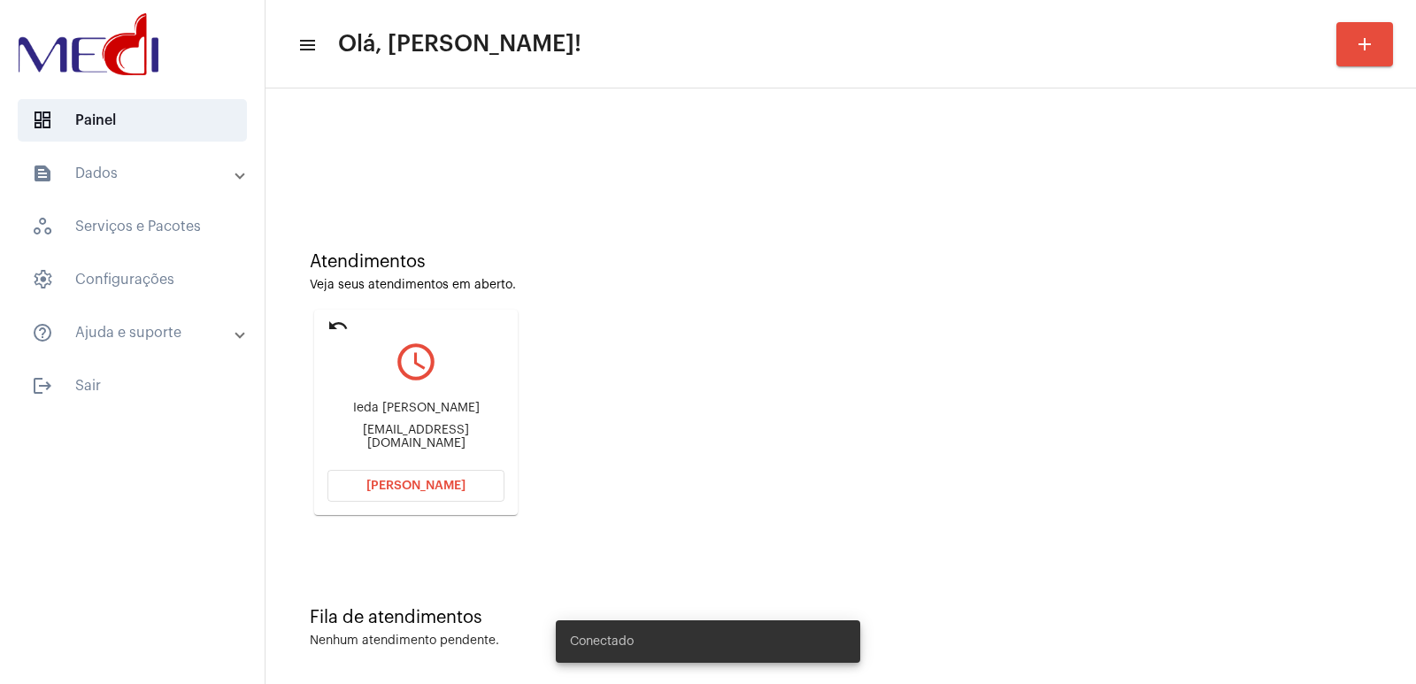
click at [404, 398] on div "Ieda Maria Monteiro Reis Weyll Figueiredo draiedafigueiredo@gmail.com" at bounding box center [415, 426] width 177 height 80
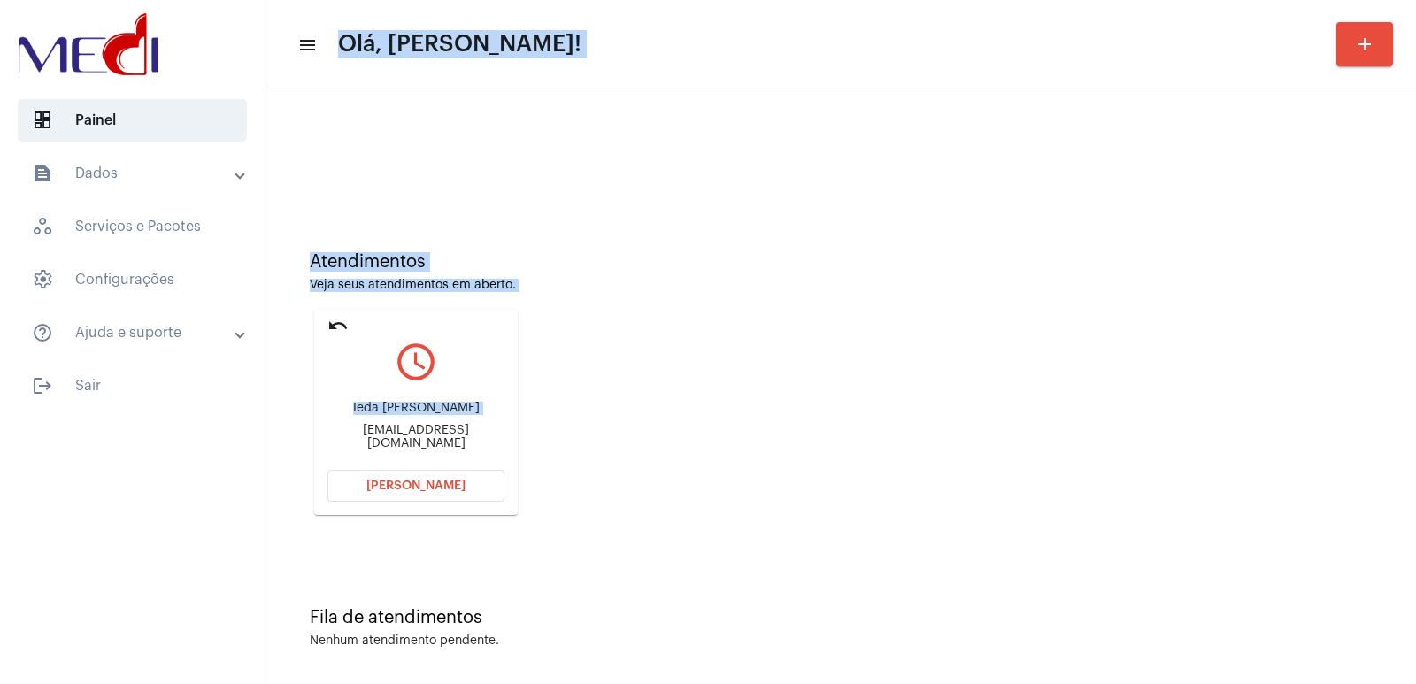
drag, startPoint x: 763, startPoint y: 19, endPoint x: 458, endPoint y: 48, distance: 306.7
click at [481, 47] on mat-toolbar-row "menu Olá, Vivian! add" at bounding box center [840, 44] width 1150 height 57
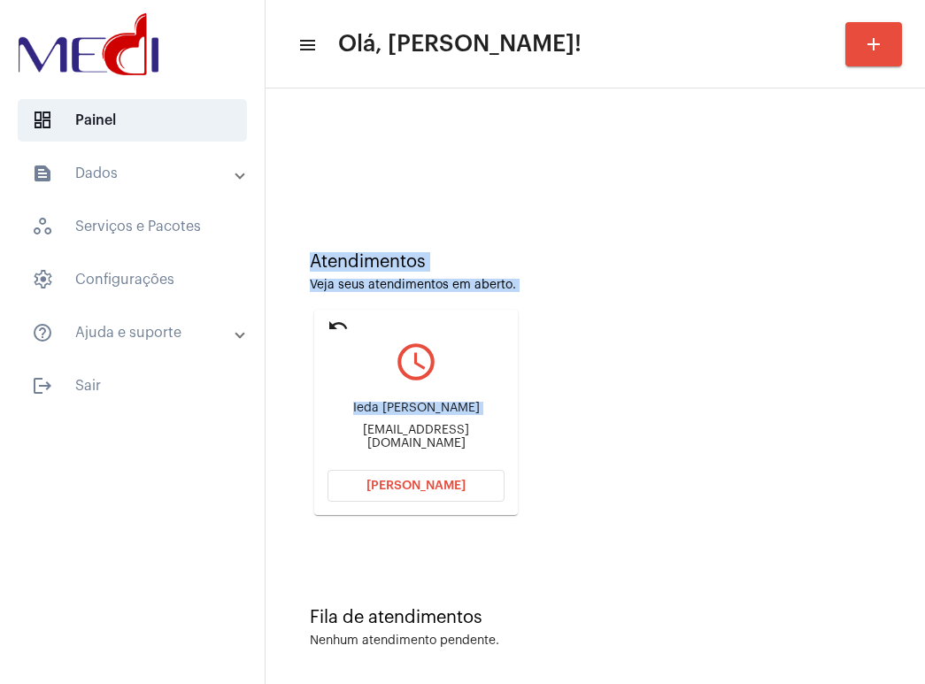
click at [792, 242] on div "Atendimentos Veja seus atendimentos em aberto. undo query_builder Ieda Maria Mo…" at bounding box center [595, 377] width 642 height 356
click at [793, 242] on div "Atendimentos Veja seus atendimentos em aberto. undo query_builder Ieda Maria Mo…" at bounding box center [595, 377] width 642 height 356
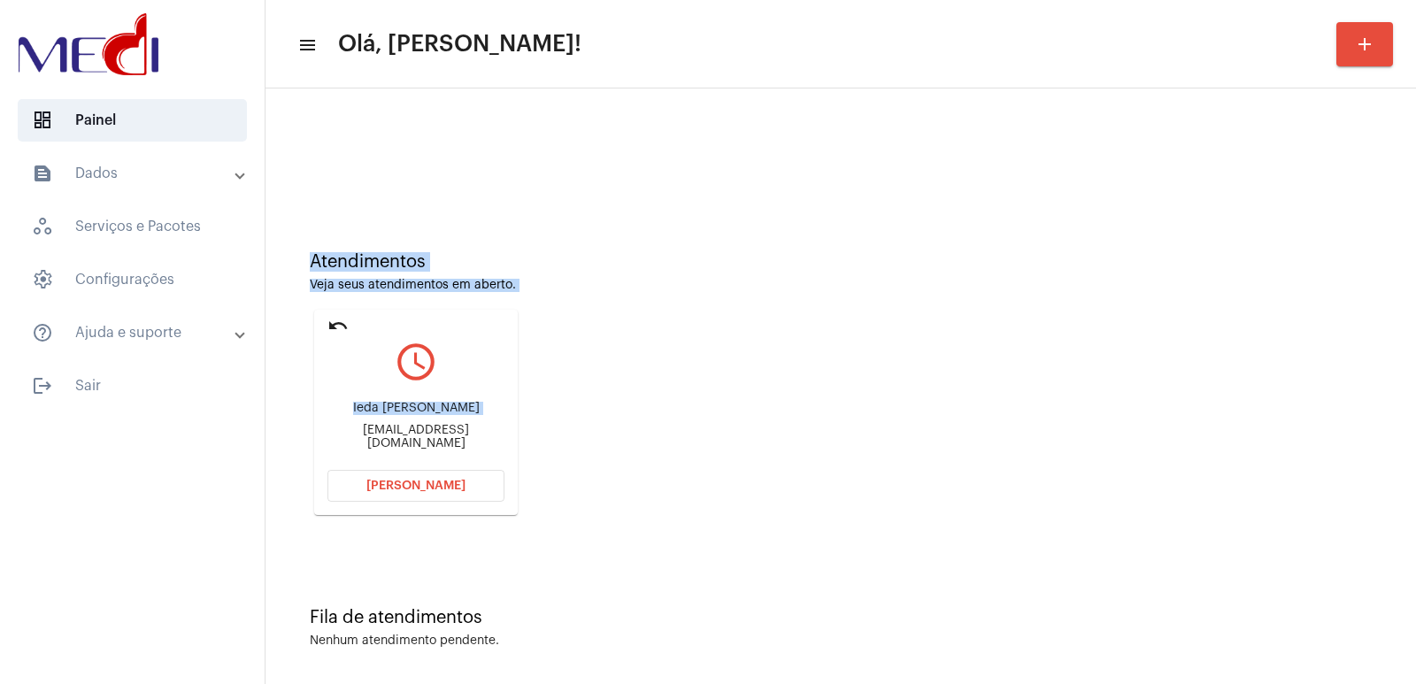
click at [388, 412] on div "Ieda Maria Monteiro Reis Weyll Figueiredo" at bounding box center [415, 408] width 177 height 13
copy div "Ieda Maria Monteiro Reis Weyll Figueiredo"
click at [455, 474] on button "Abrir Chamada" at bounding box center [415, 486] width 177 height 32
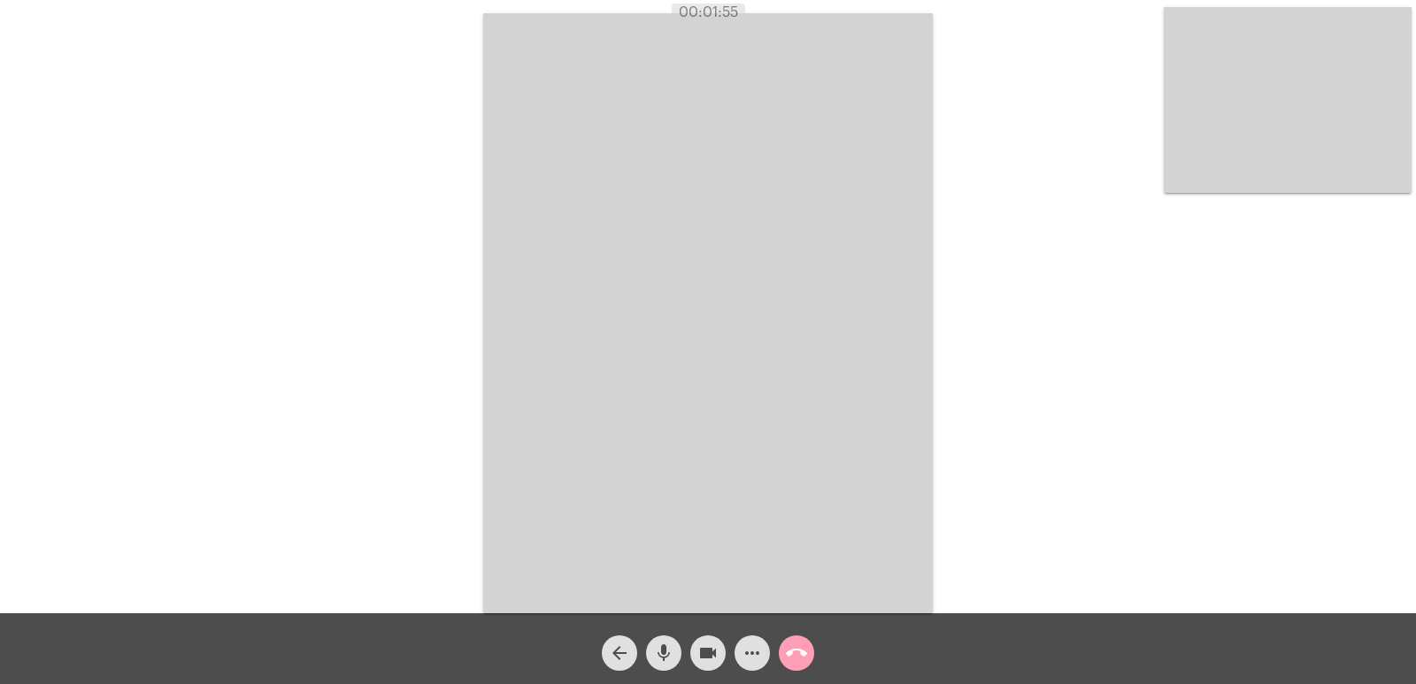
click at [804, 649] on mat-icon "call_end" at bounding box center [796, 652] width 21 height 21
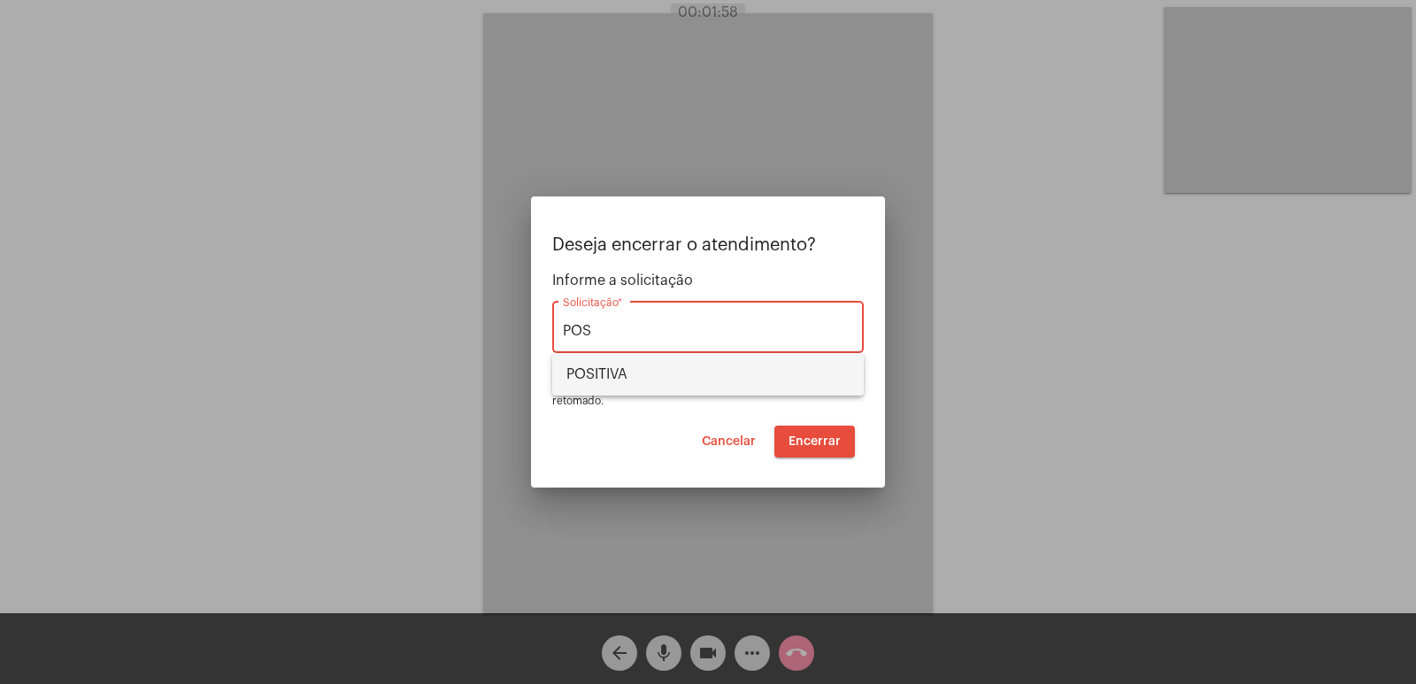
click at [644, 375] on span "POSITIVA" at bounding box center [707, 374] width 283 height 42
type input "POSITIVA"
click at [840, 435] on span "Encerrar" at bounding box center [815, 441] width 52 height 12
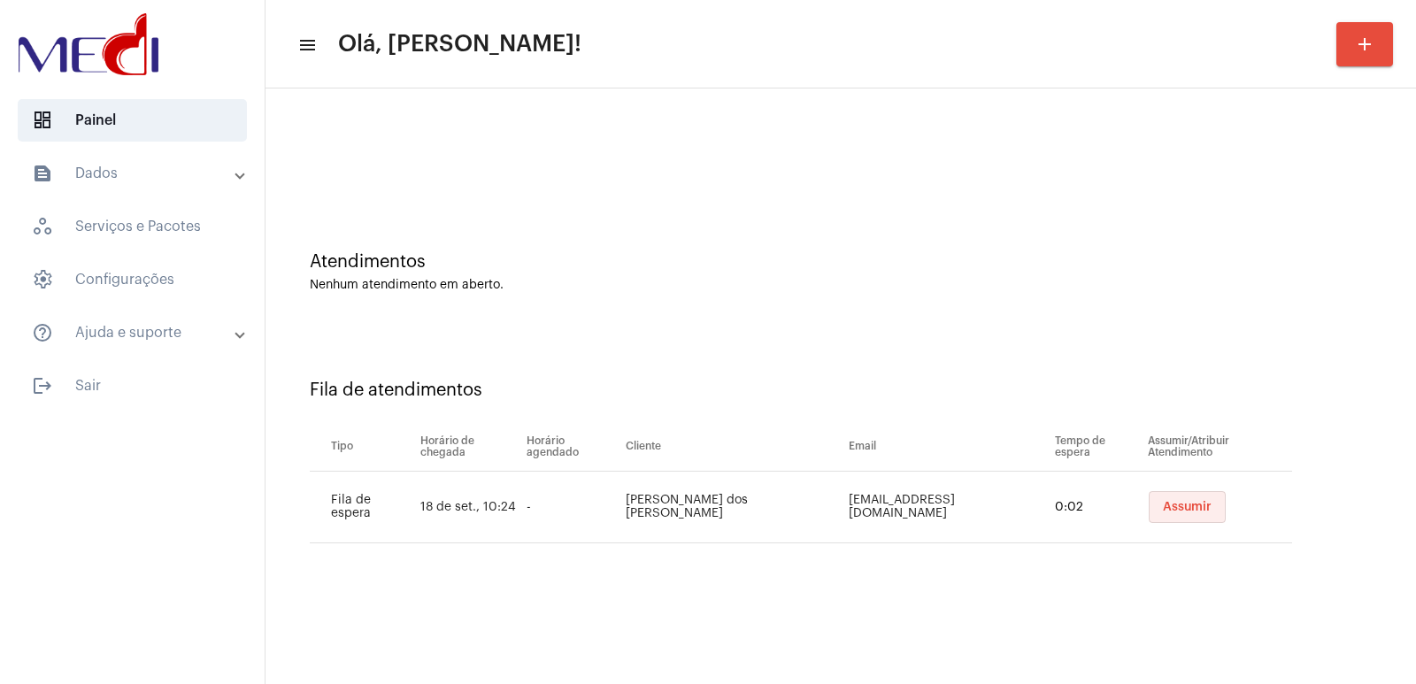
click at [1181, 510] on span "Assumir" at bounding box center [1187, 507] width 49 height 12
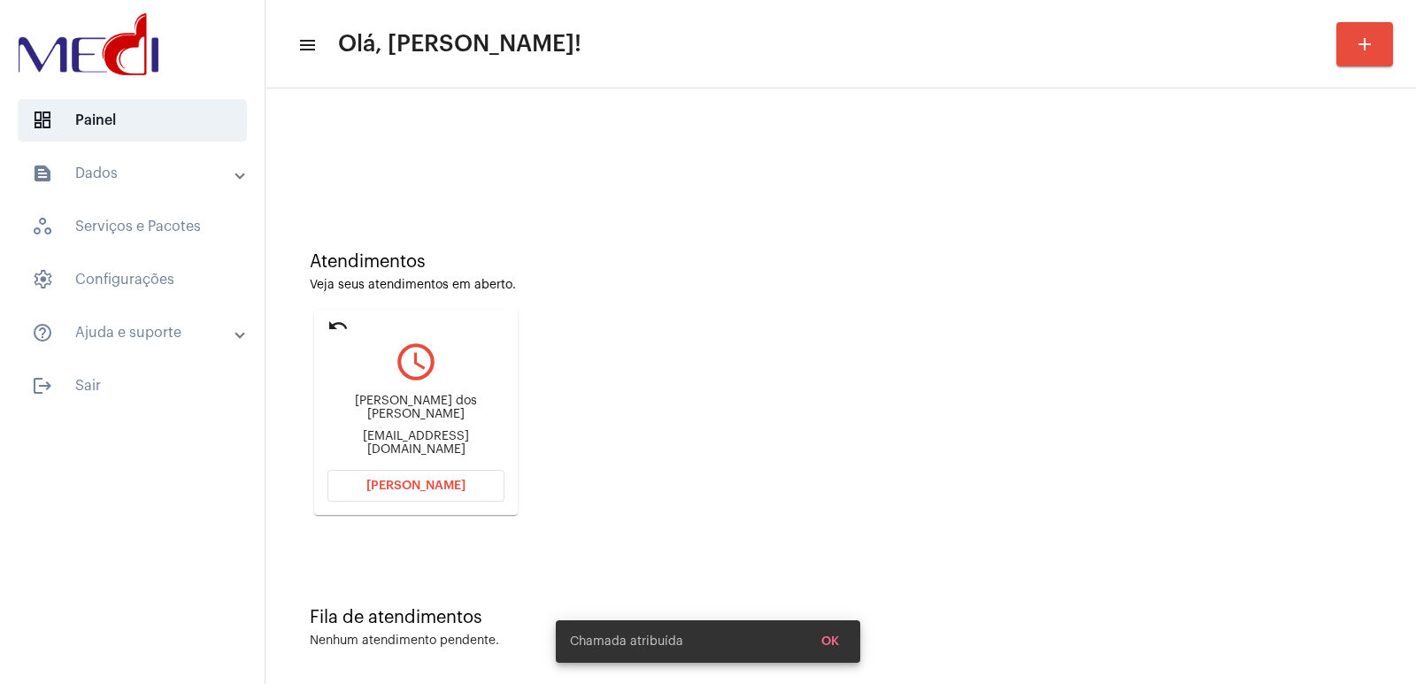
click at [415, 404] on div "[PERSON_NAME] dos [PERSON_NAME] [EMAIL_ADDRESS][DOMAIN_NAME]" at bounding box center [415, 426] width 177 height 80
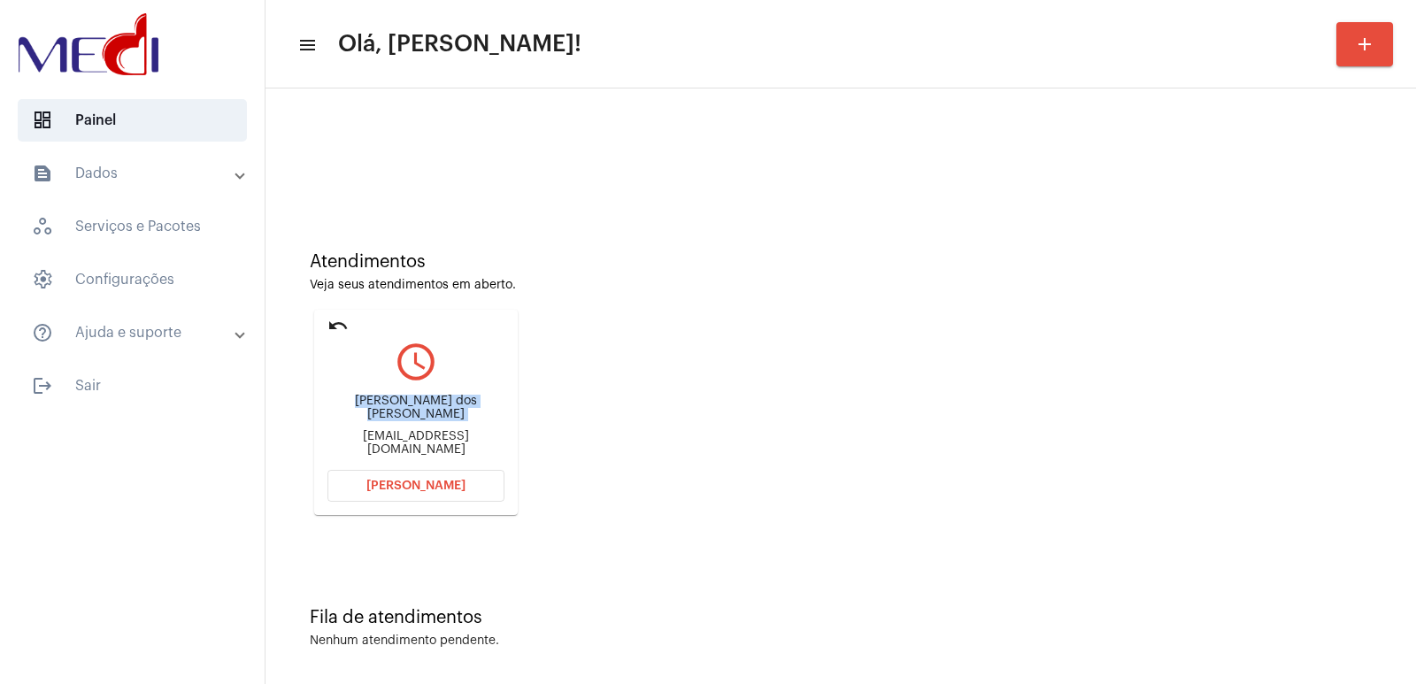
copy div "[PERSON_NAME] dos [PERSON_NAME]"
click at [423, 492] on button "[PERSON_NAME]" at bounding box center [415, 486] width 177 height 32
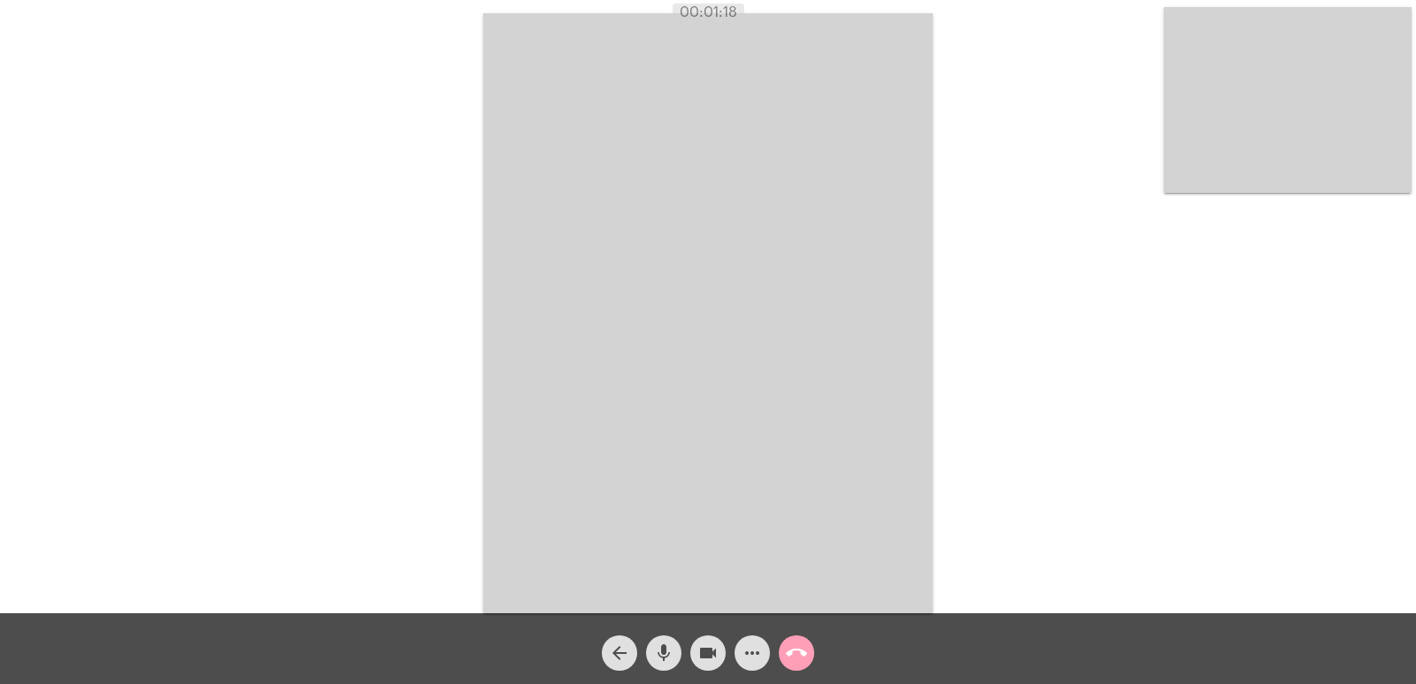
click at [801, 646] on mat-icon "call_end" at bounding box center [796, 652] width 21 height 21
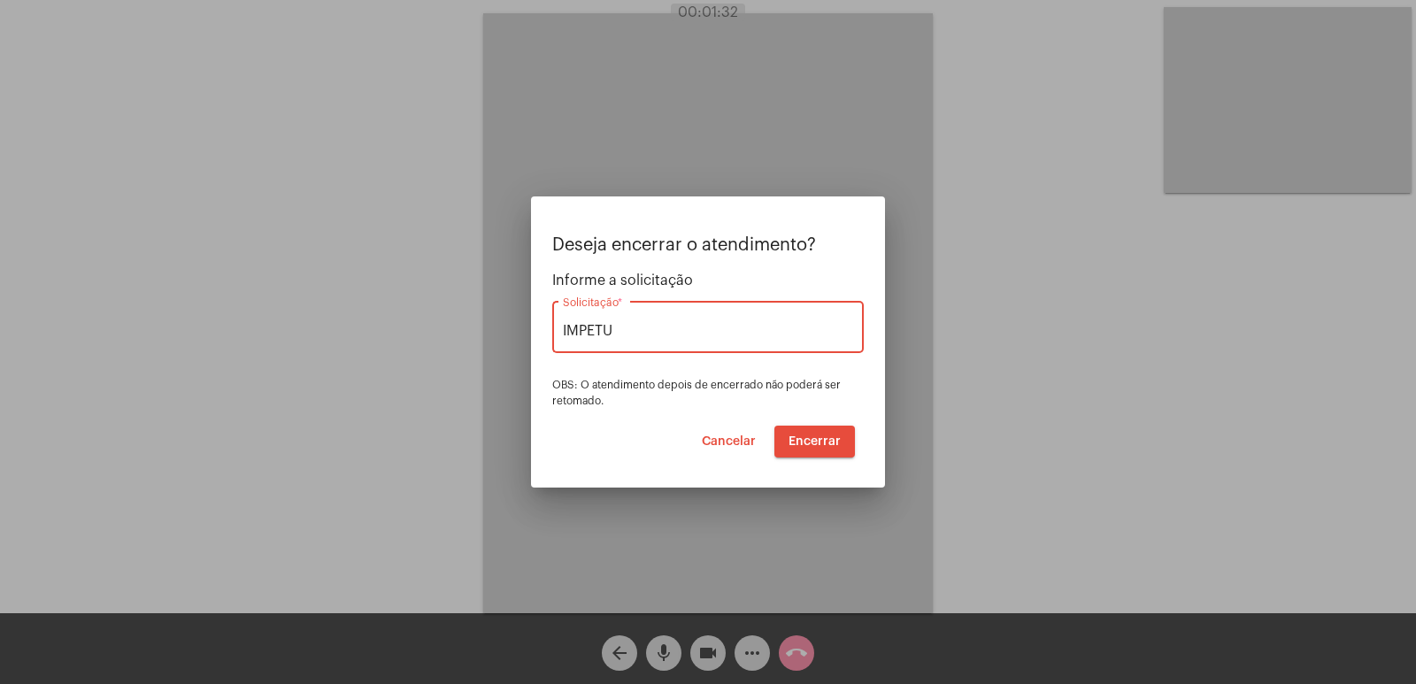
type input "IMPETU"
click at [825, 432] on button "Encerrar" at bounding box center [814, 442] width 81 height 32
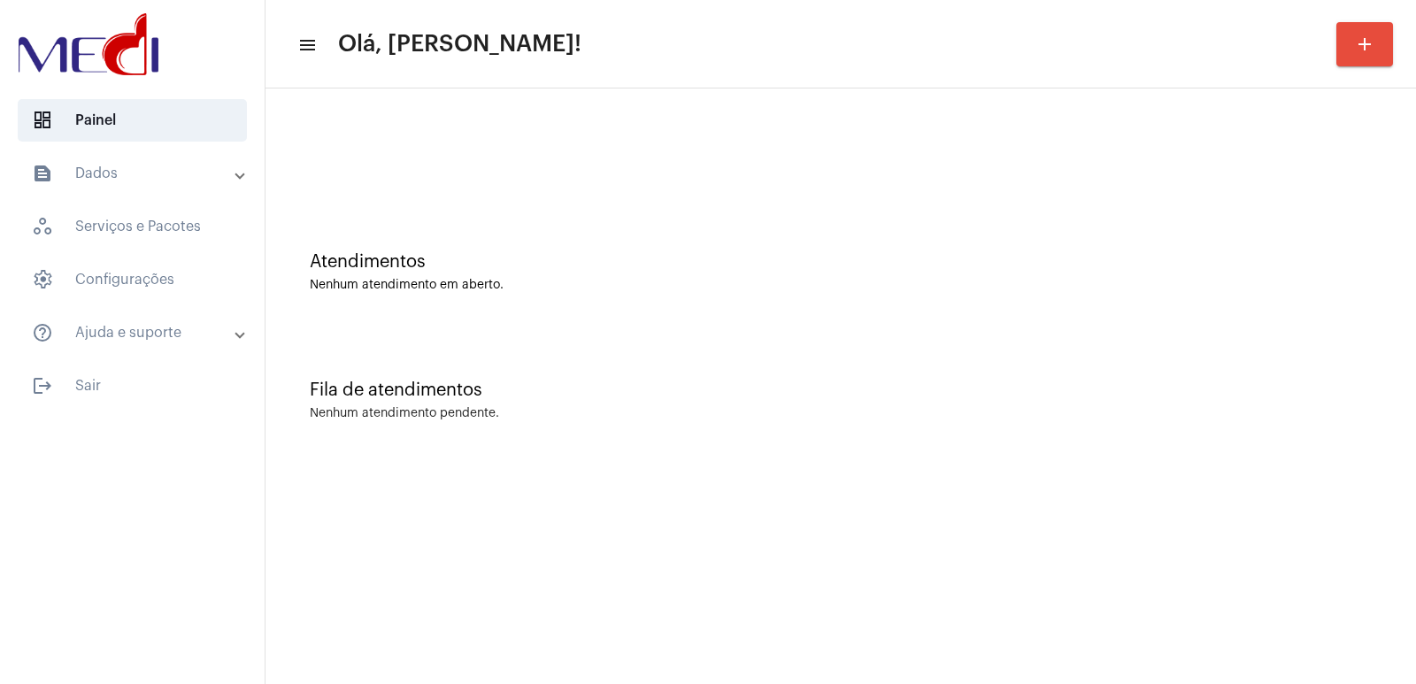
drag, startPoint x: 306, startPoint y: 99, endPoint x: 148, endPoint y: 29, distance: 173.1
click at [307, 97] on div at bounding box center [840, 148] width 1133 height 102
drag, startPoint x: 0, startPoint y: 0, endPoint x: 497, endPoint y: 144, distance: 517.8
click at [596, 176] on div at bounding box center [840, 148] width 1133 height 102
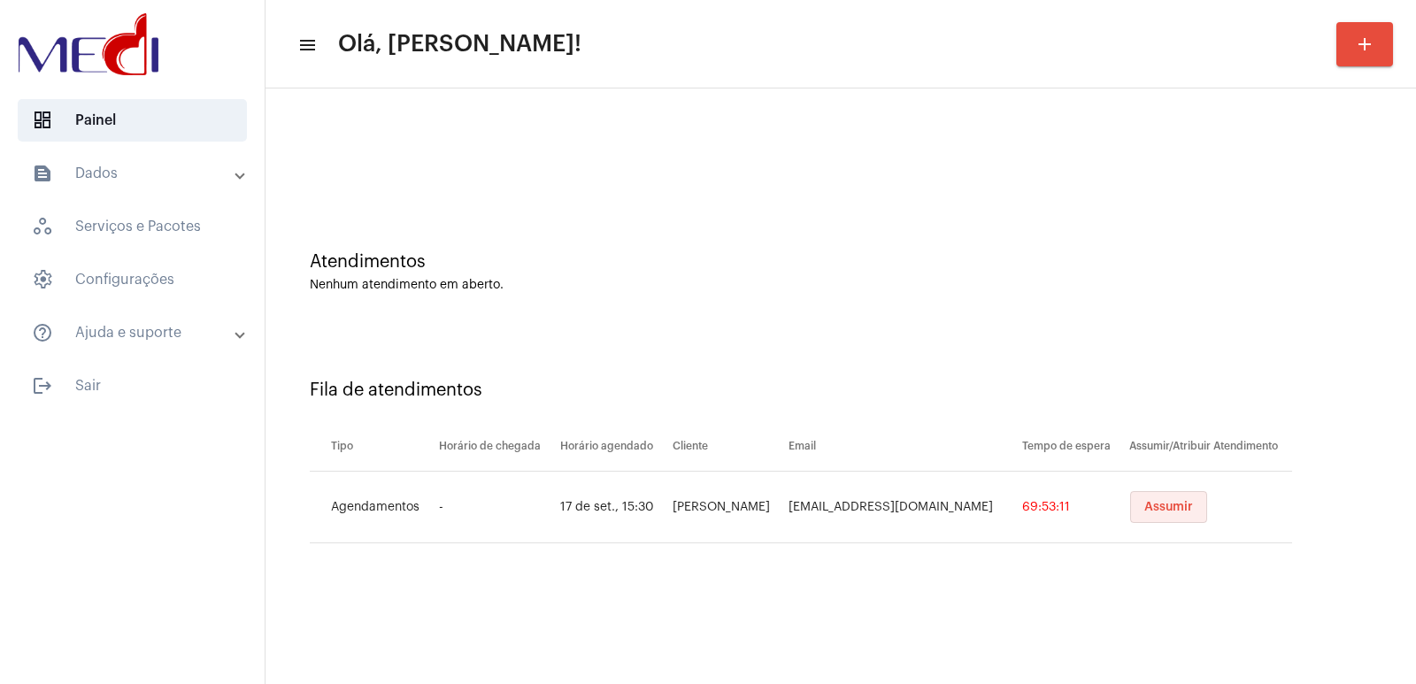
click at [1173, 516] on button "Assumir" at bounding box center [1168, 507] width 77 height 32
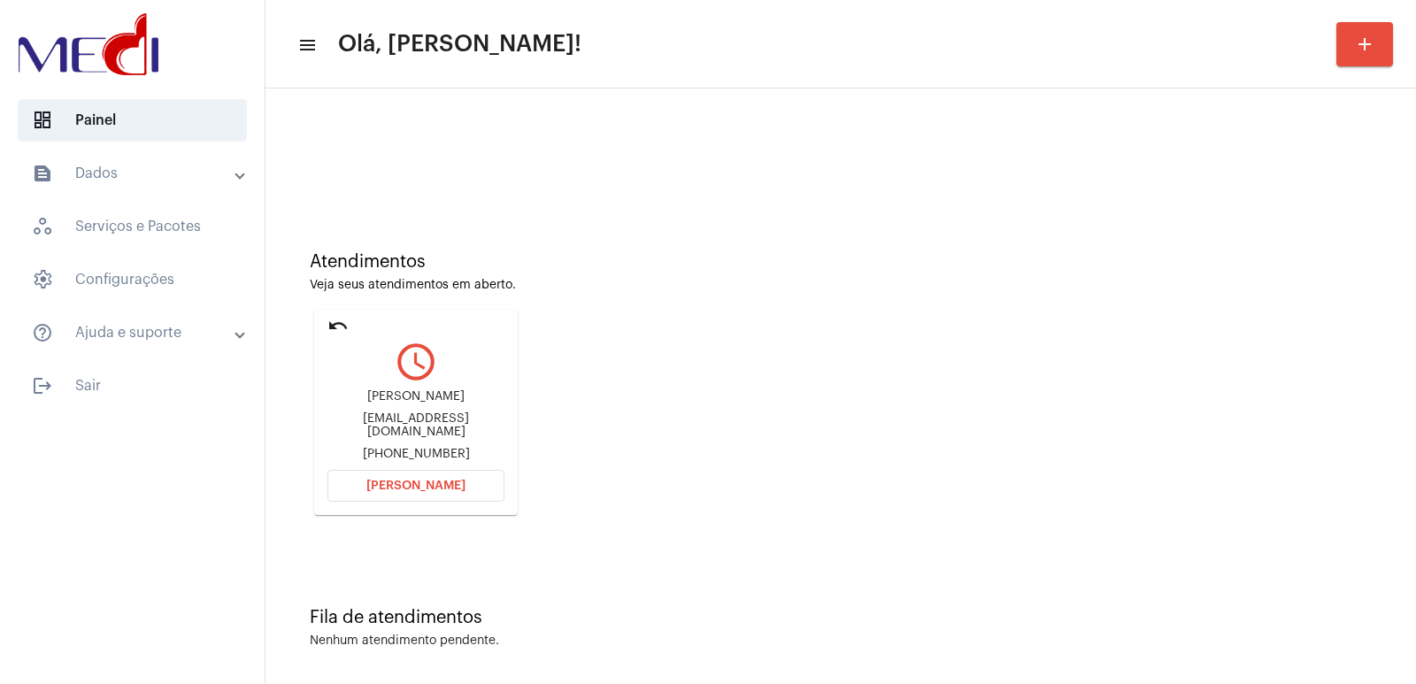
click at [412, 387] on mat-card-content "query_builder [PERSON_NAME] [EMAIL_ADDRESS][DOMAIN_NAME] [PHONE_NUMBER] [PERSON…" at bounding box center [415, 399] width 177 height 133
click at [409, 404] on div "[PERSON_NAME]" at bounding box center [415, 396] width 177 height 13
click at [390, 479] on button "[PERSON_NAME]" at bounding box center [415, 486] width 177 height 32
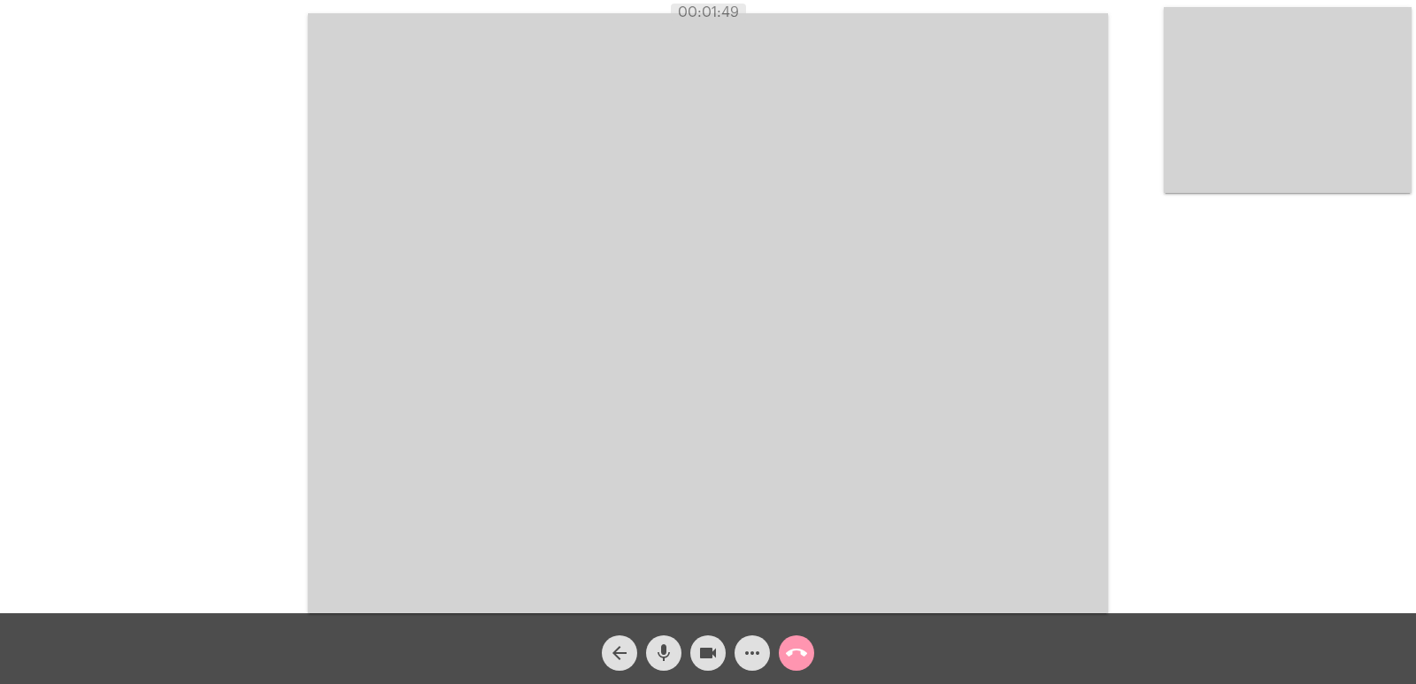
click at [788, 652] on mat-icon "call_end" at bounding box center [796, 652] width 21 height 21
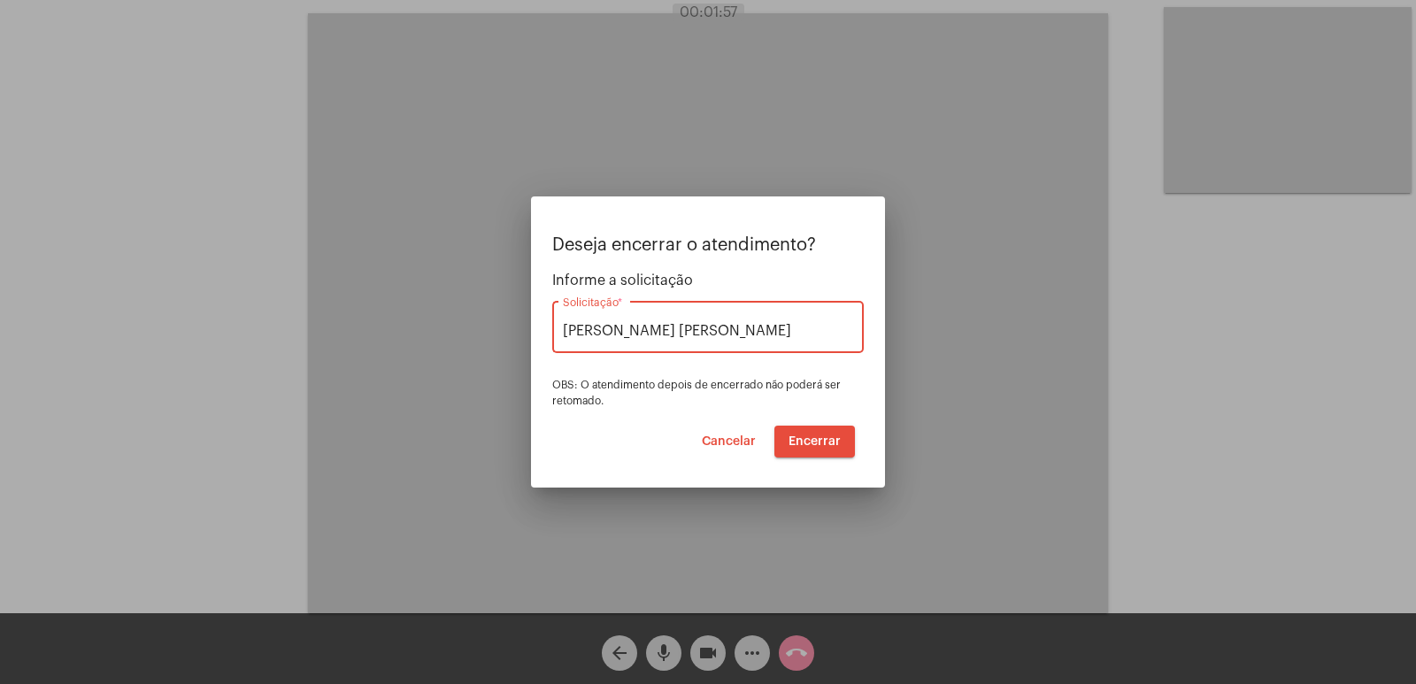
type input "VERA CRUZ"
click at [838, 445] on span "Encerrar" at bounding box center [815, 441] width 52 height 12
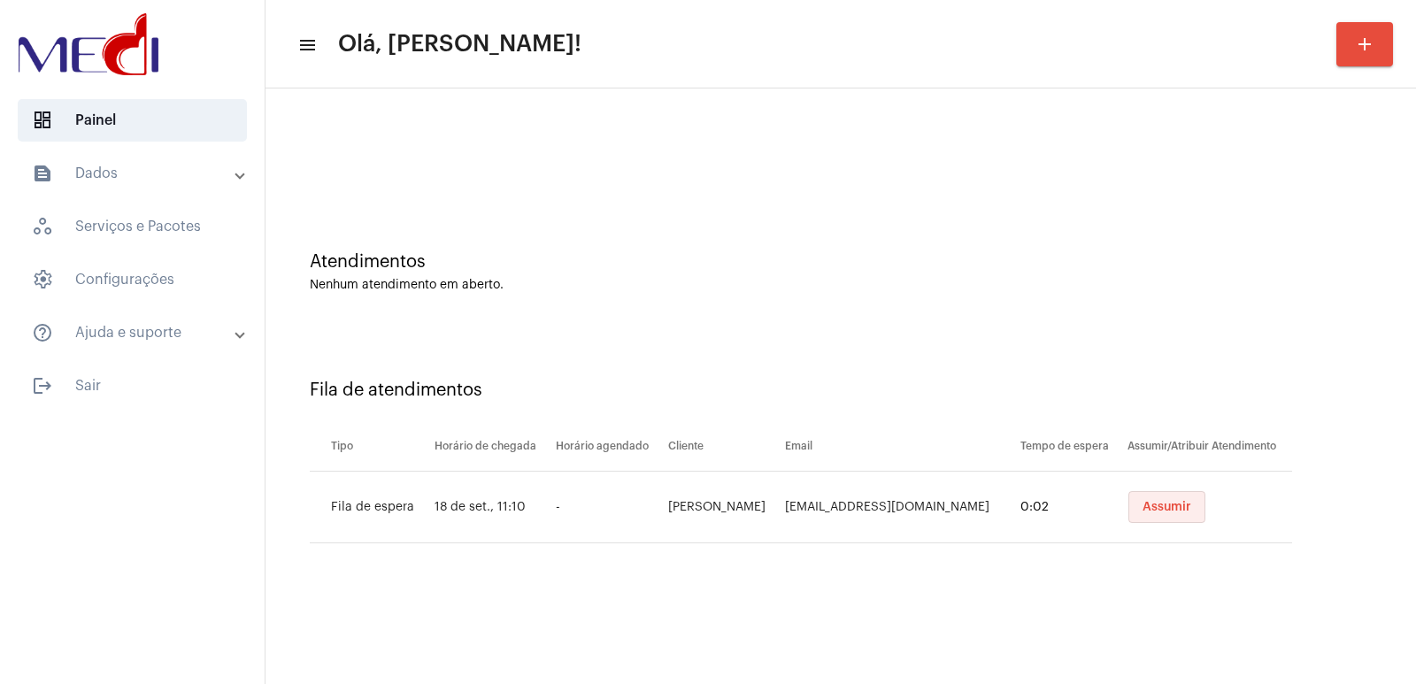
click at [1173, 512] on span "Assumir" at bounding box center [1166, 507] width 49 height 12
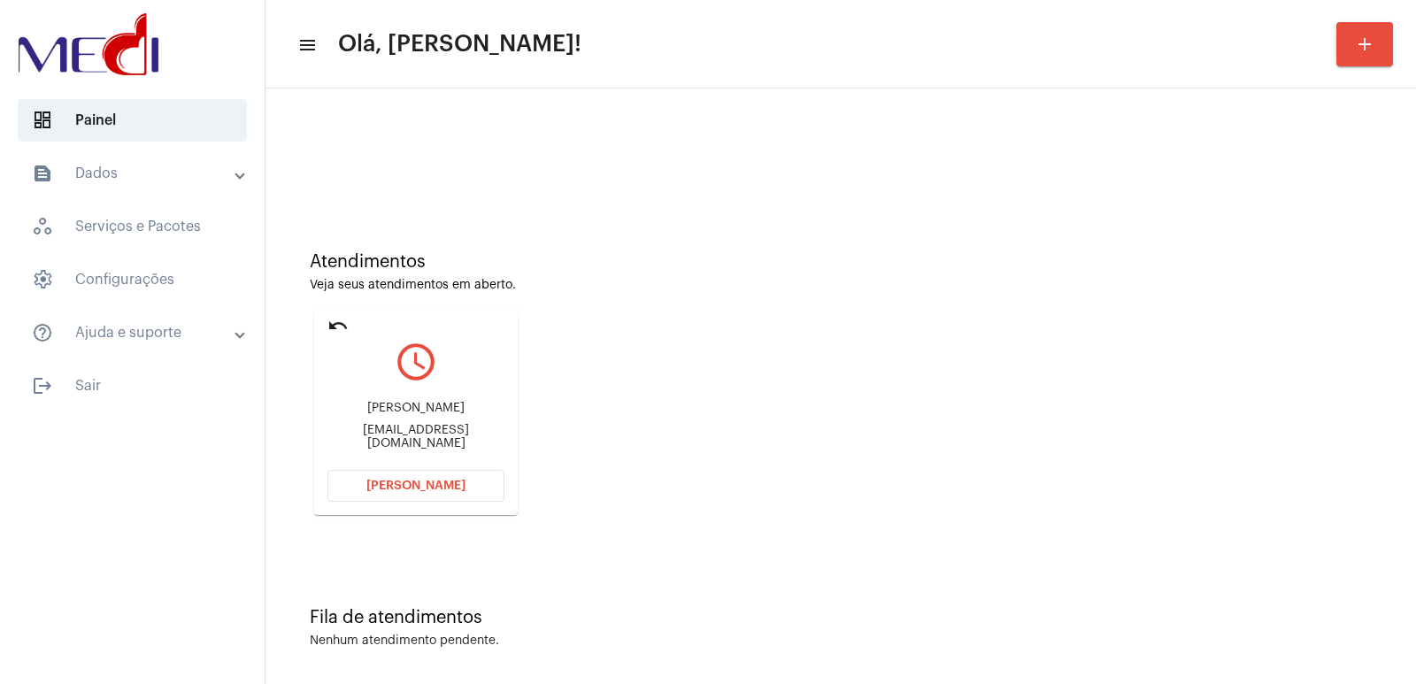
click at [427, 408] on div "Geovanna keller" at bounding box center [415, 408] width 177 height 13
click at [434, 414] on div "Geovanna keller" at bounding box center [415, 408] width 177 height 13
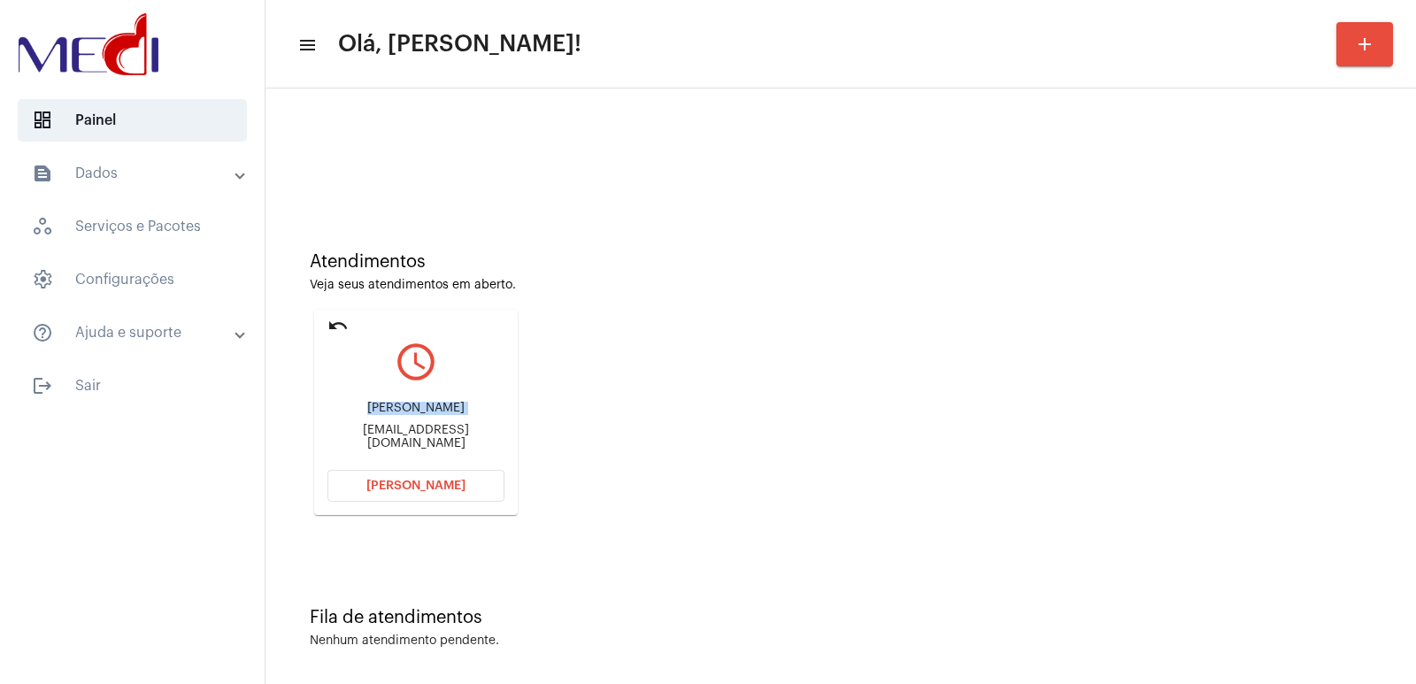
click at [434, 414] on div "Geovanna keller" at bounding box center [415, 408] width 177 height 13
copy div "Geovanna keller"
click at [456, 471] on button "Abrir Chamada" at bounding box center [415, 486] width 177 height 32
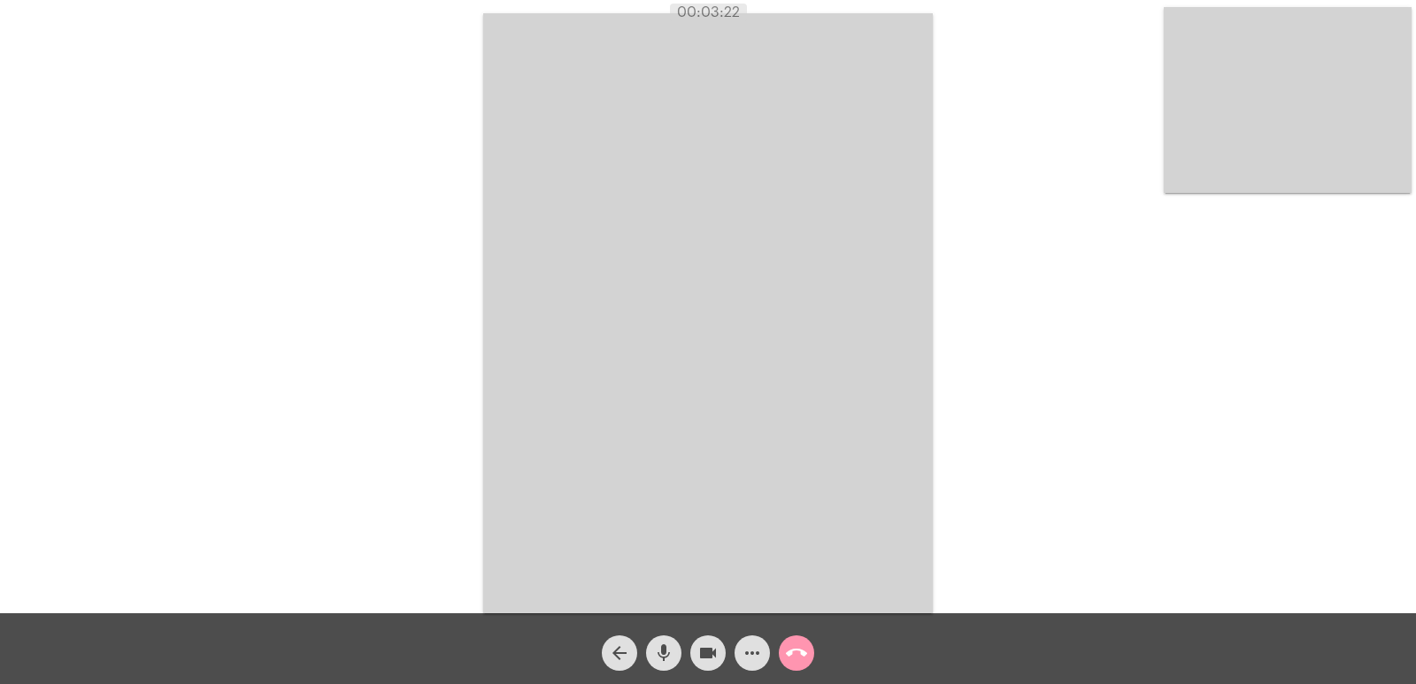
click at [801, 652] on mat-icon "call_end" at bounding box center [796, 652] width 21 height 21
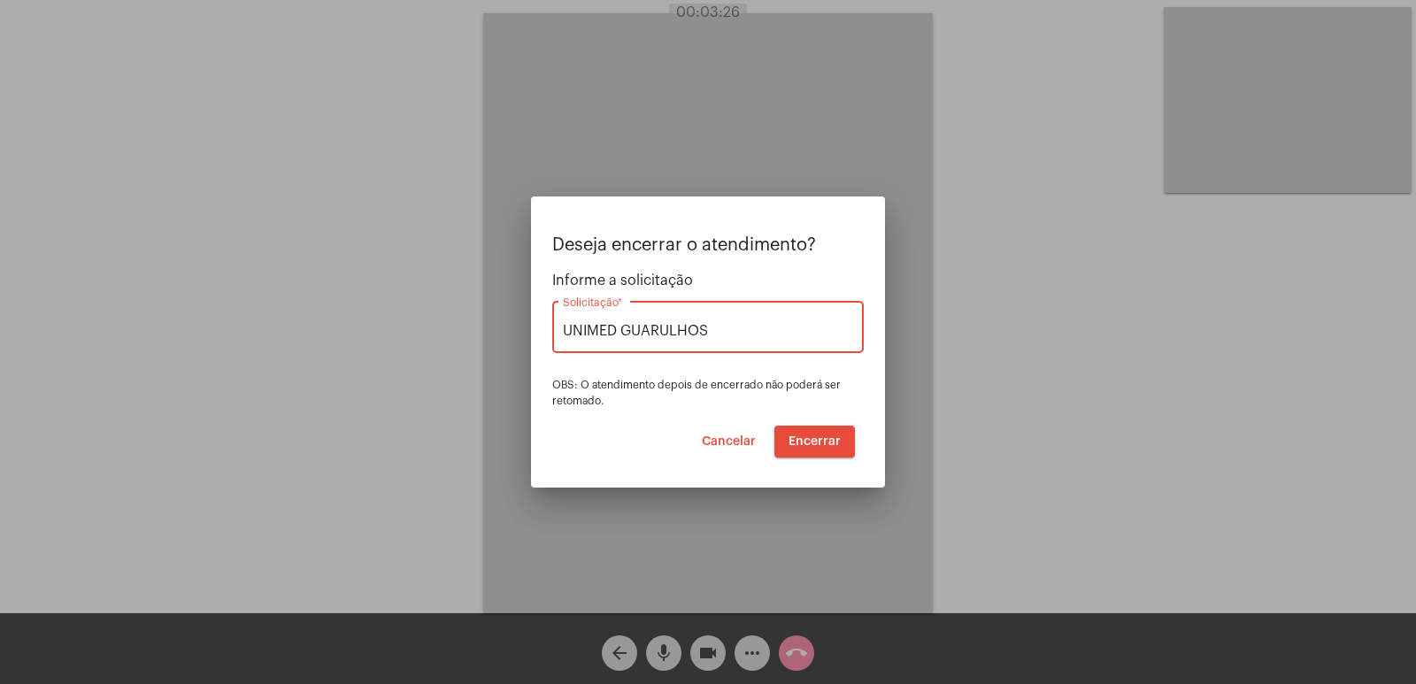
type input "UNIMED GUARULHOS"
click at [835, 465] on mat-dialog-container "Deseja encerrar o atendimento? Informe a solicitação UNIMED GUARULHOS Solicitaç…" at bounding box center [708, 341] width 354 height 291
click at [833, 452] on button "Encerrar" at bounding box center [814, 442] width 81 height 32
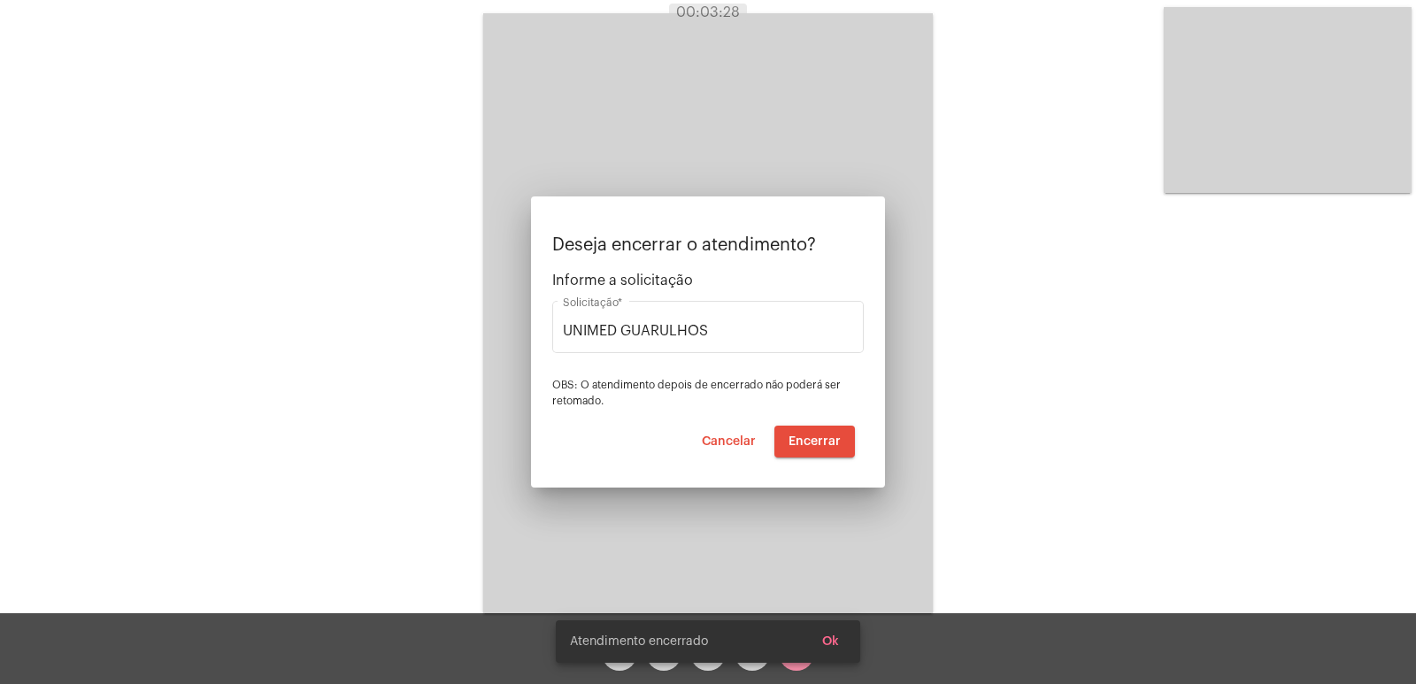
click at [832, 439] on video at bounding box center [708, 313] width 450 height 600
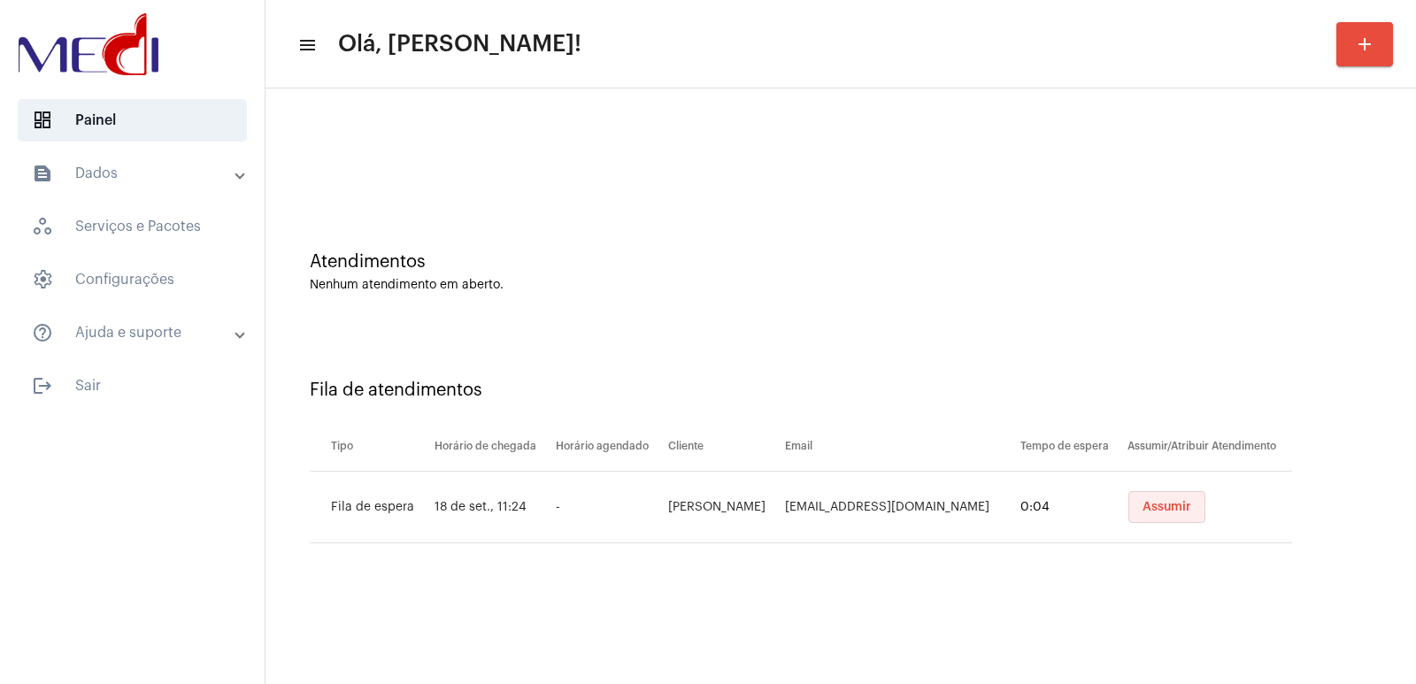
click at [1142, 512] on span "Assumir" at bounding box center [1166, 507] width 49 height 12
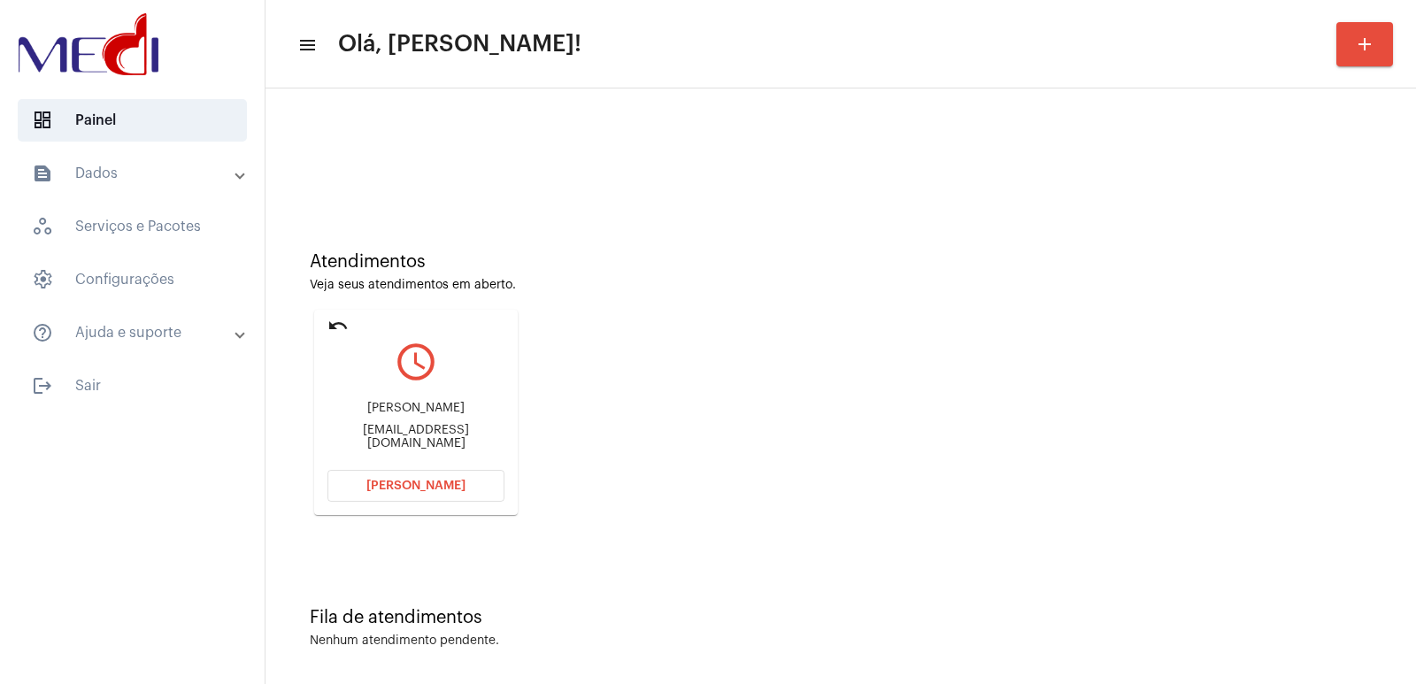
click at [969, 306] on div "Atendimentos Veja seus atendimentos em aberto. undo query_builder [PERSON_NAME]…" at bounding box center [840, 377] width 1133 height 356
click at [385, 430] on div "[EMAIL_ADDRESS][DOMAIN_NAME]" at bounding box center [415, 437] width 177 height 27
click at [385, 430] on div "Ydesousalemos@gmail.com" at bounding box center [415, 437] width 177 height 27
copy mat-card-content "Ydesousalemos@gmail.com Abrir Chamada"
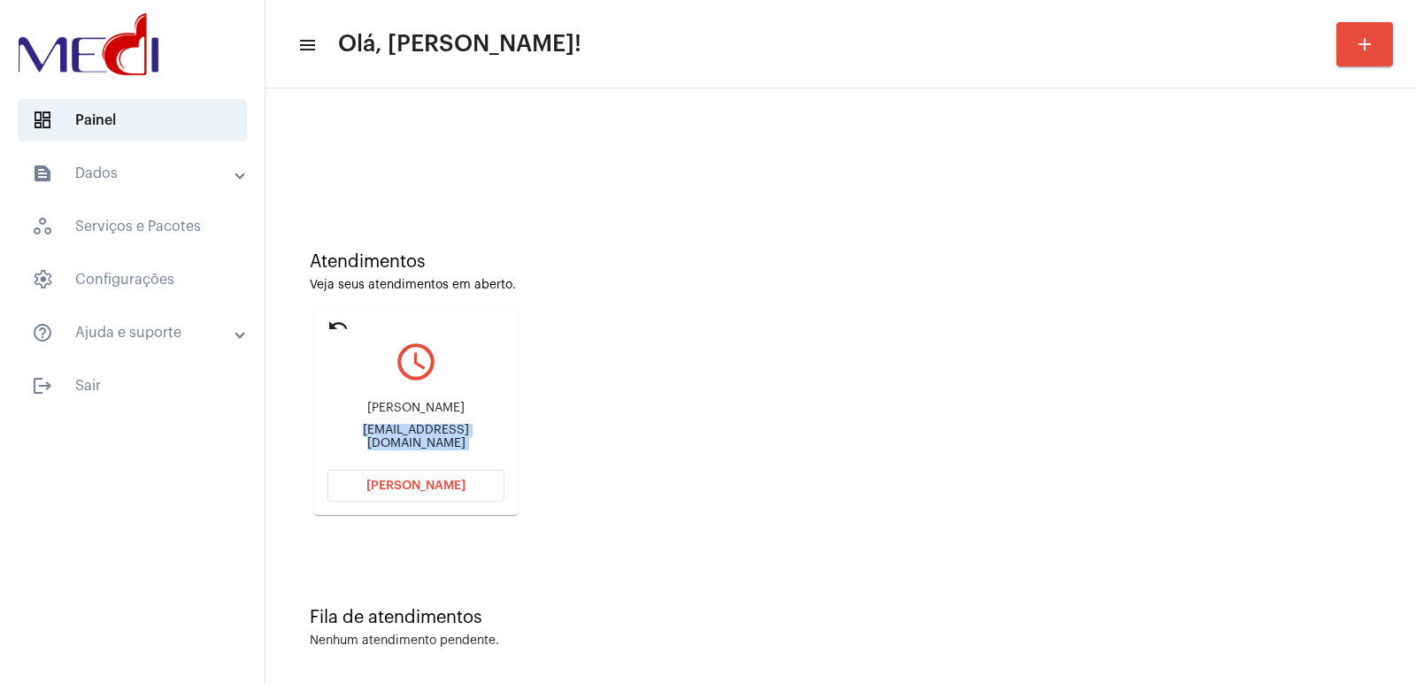
click at [439, 499] on button "Abrir Chamada" at bounding box center [415, 486] width 177 height 32
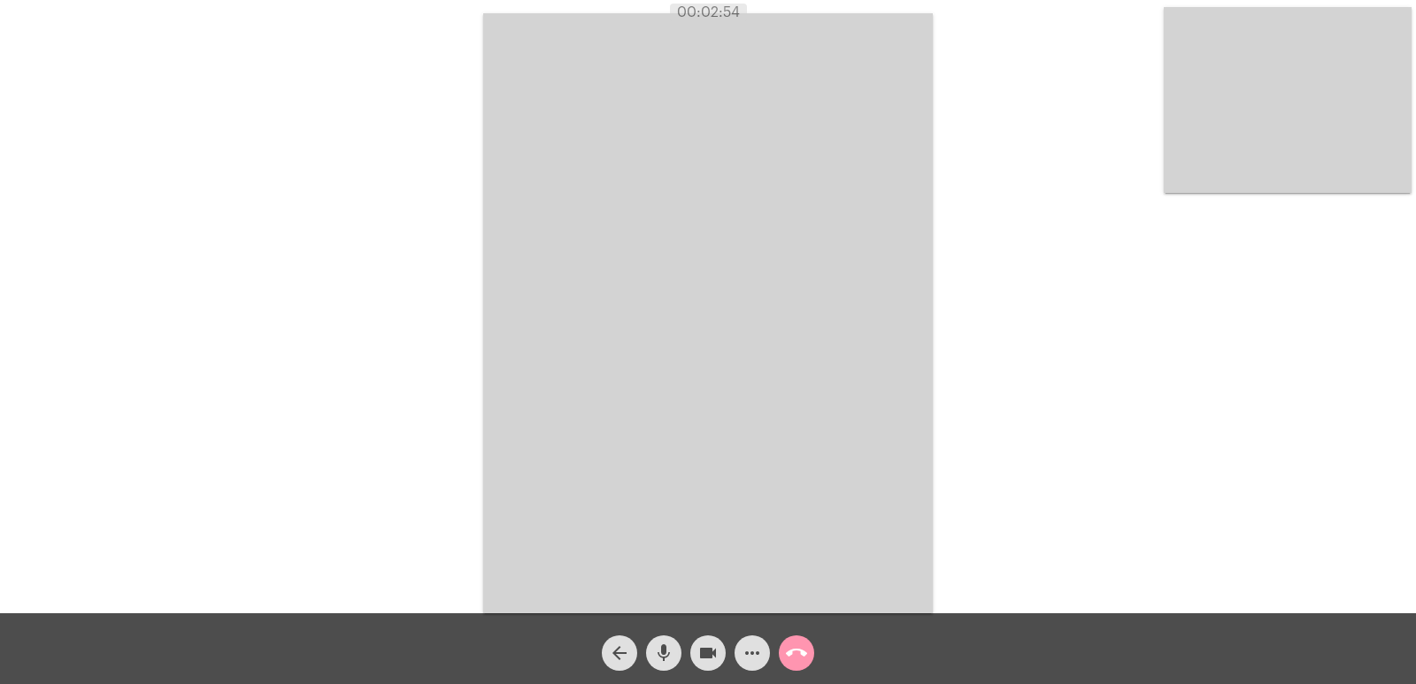
click at [617, 419] on video at bounding box center [708, 313] width 450 height 600
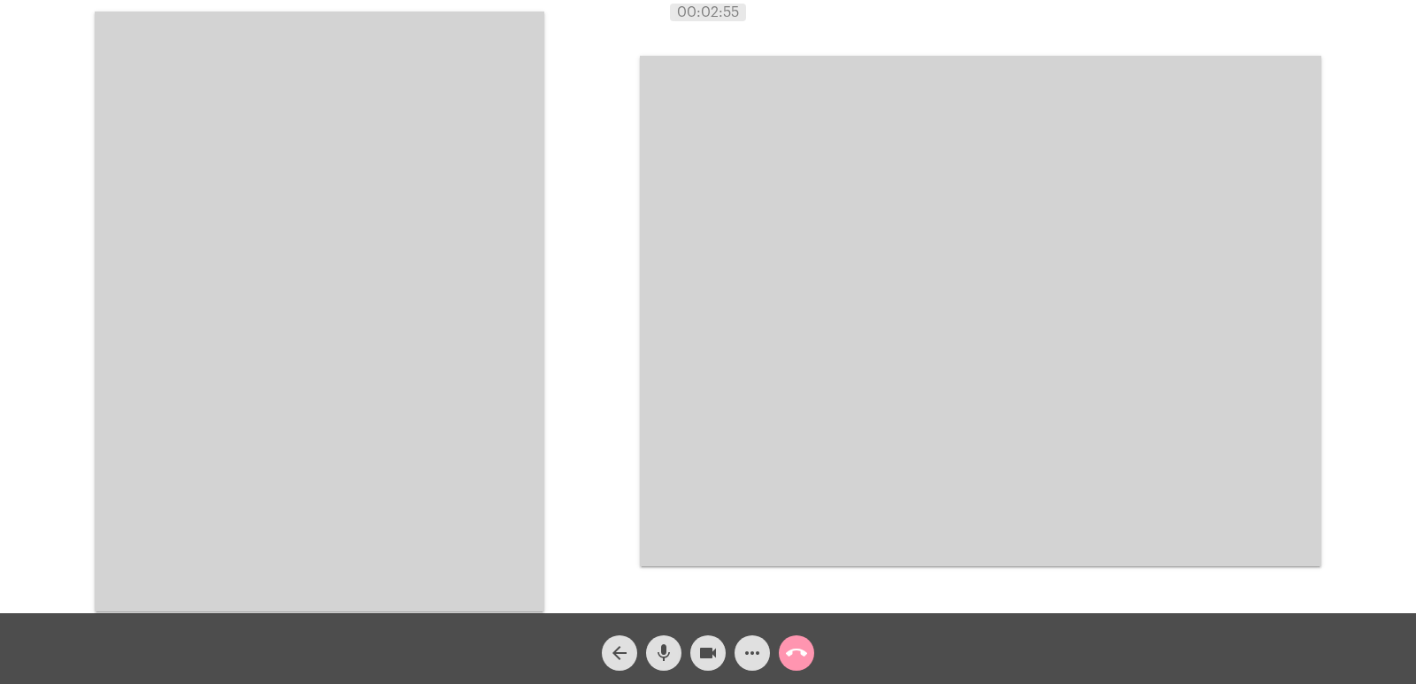
click at [416, 409] on video at bounding box center [320, 312] width 450 height 600
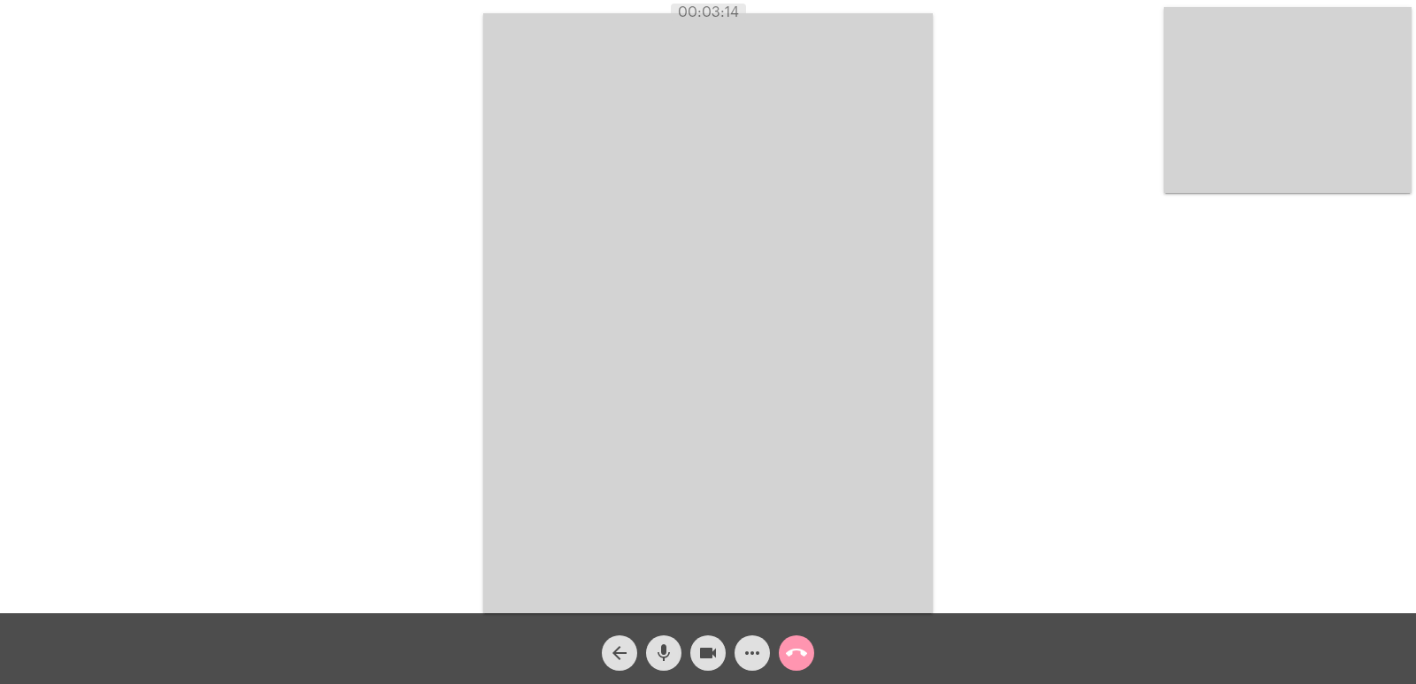
click at [802, 653] on mat-icon "call_end" at bounding box center [796, 652] width 21 height 21
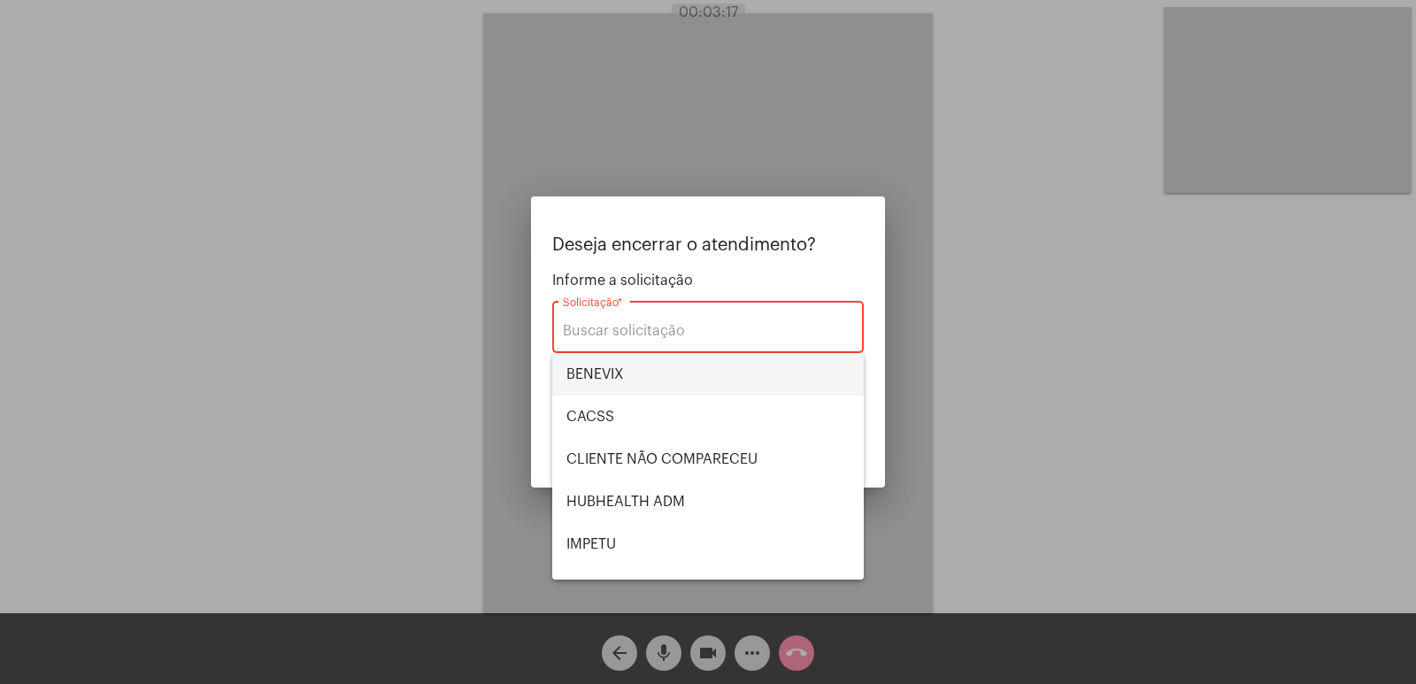
click at [684, 375] on span "BENEVIX" at bounding box center [707, 374] width 283 height 42
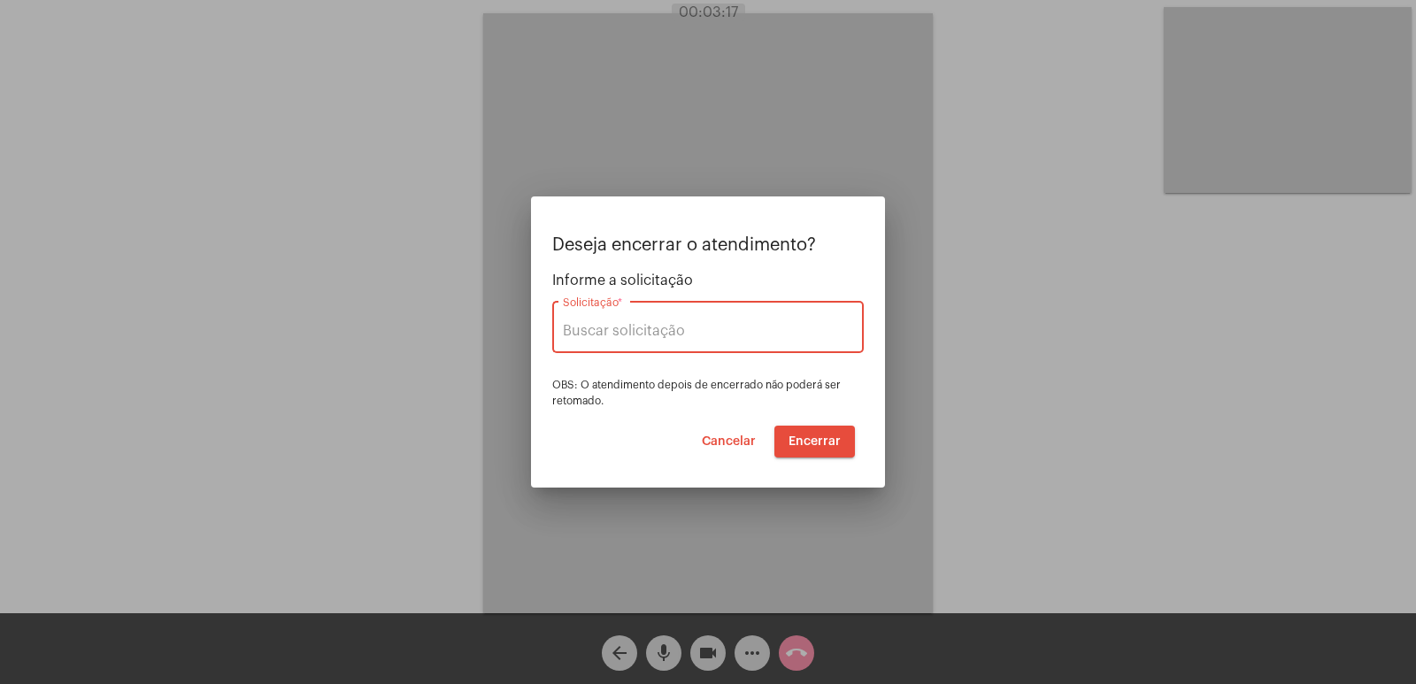
type input "BENEVIX"
click at [797, 441] on span "Encerrar" at bounding box center [815, 441] width 52 height 12
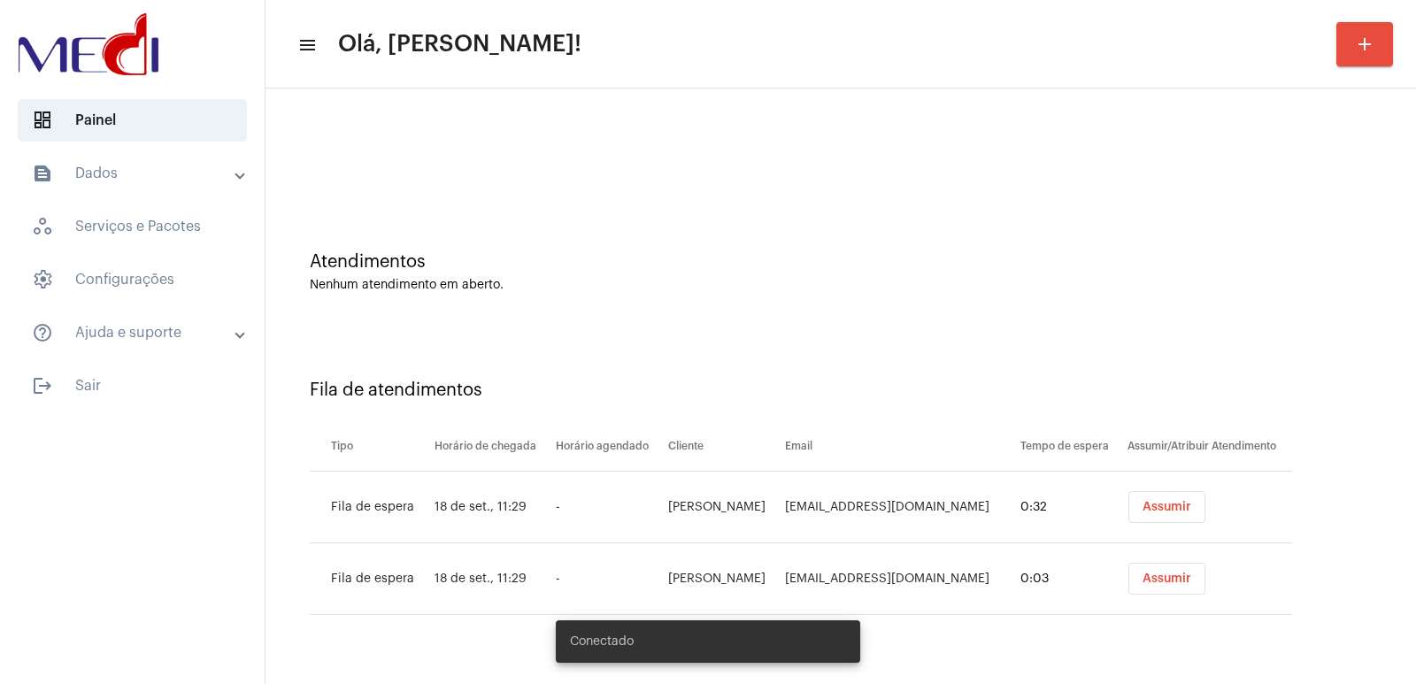
click at [724, 511] on td "[PERSON_NAME]" at bounding box center [722, 508] width 117 height 72
click at [1129, 591] on button "Assumir" at bounding box center [1166, 579] width 77 height 32
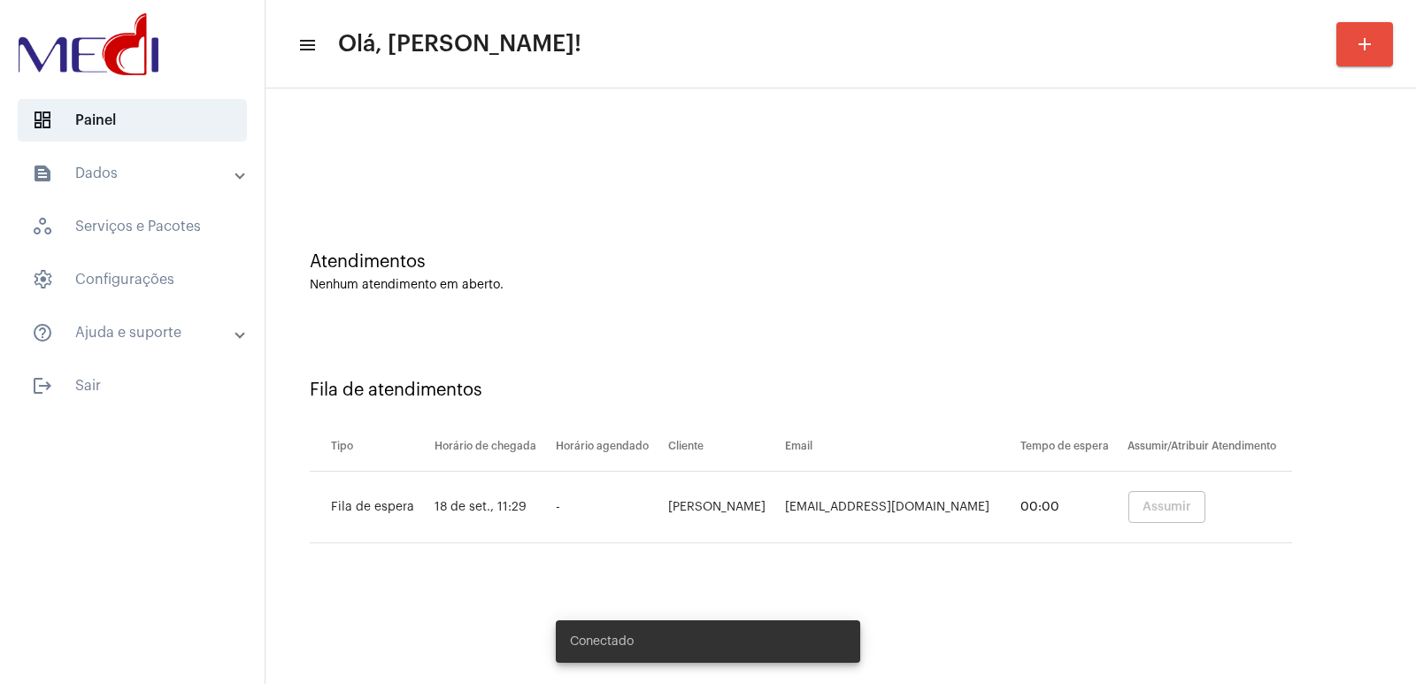
click at [1146, 518] on button "Assumir" at bounding box center [1166, 507] width 77 height 32
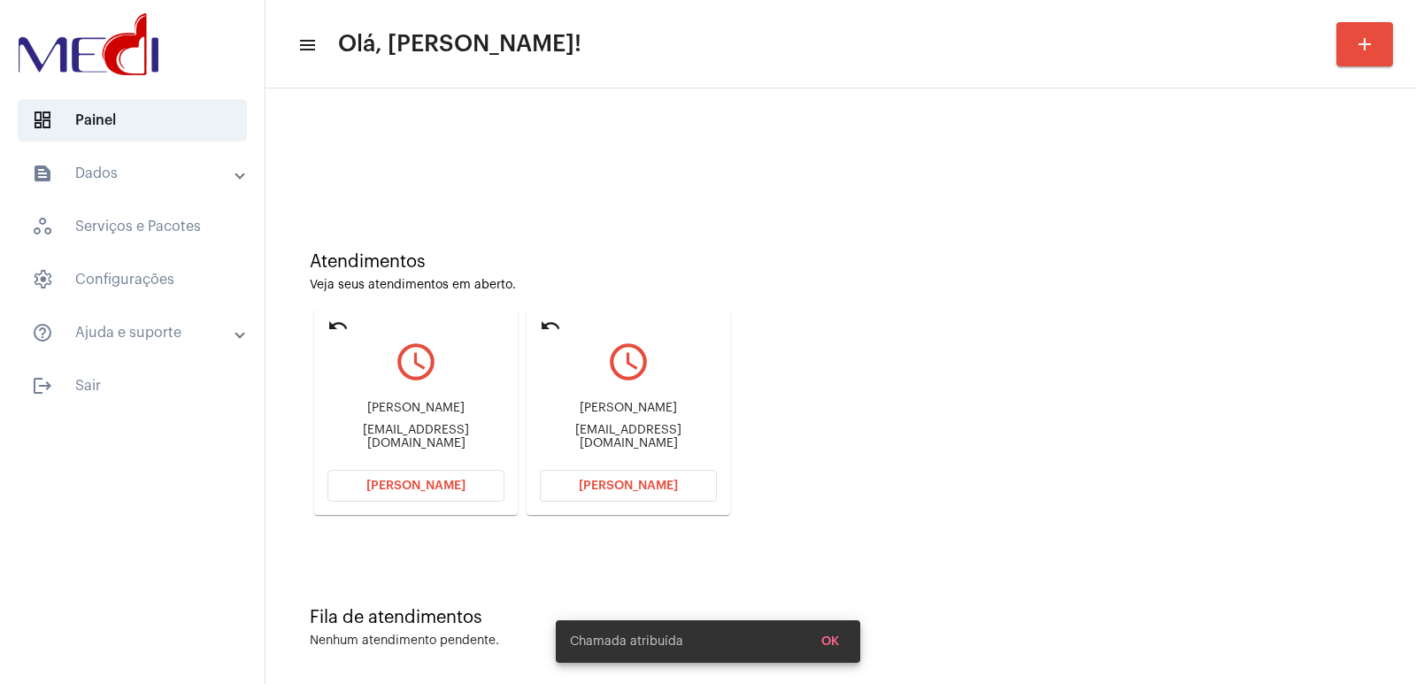
click at [646, 422] on div "[PERSON_NAME] [EMAIL_ADDRESS][DOMAIN_NAME]" at bounding box center [628, 426] width 177 height 80
click at [636, 435] on div "Kellygervazio19@gmail.com" at bounding box center [628, 437] width 177 height 27
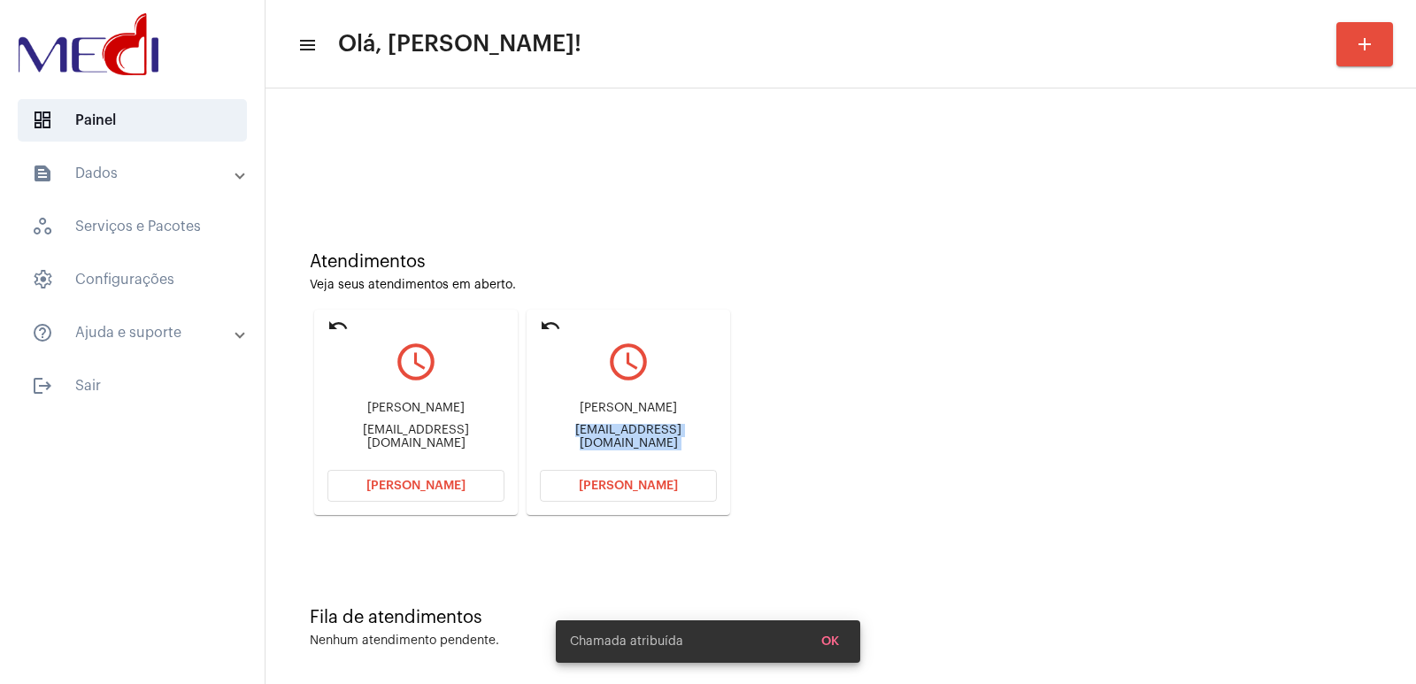
click at [637, 435] on div "Kellygervazio19@gmail.com" at bounding box center [628, 437] width 177 height 27
copy mat-card-content "Kellygervazio19@gmail.com Abrir Chamada"
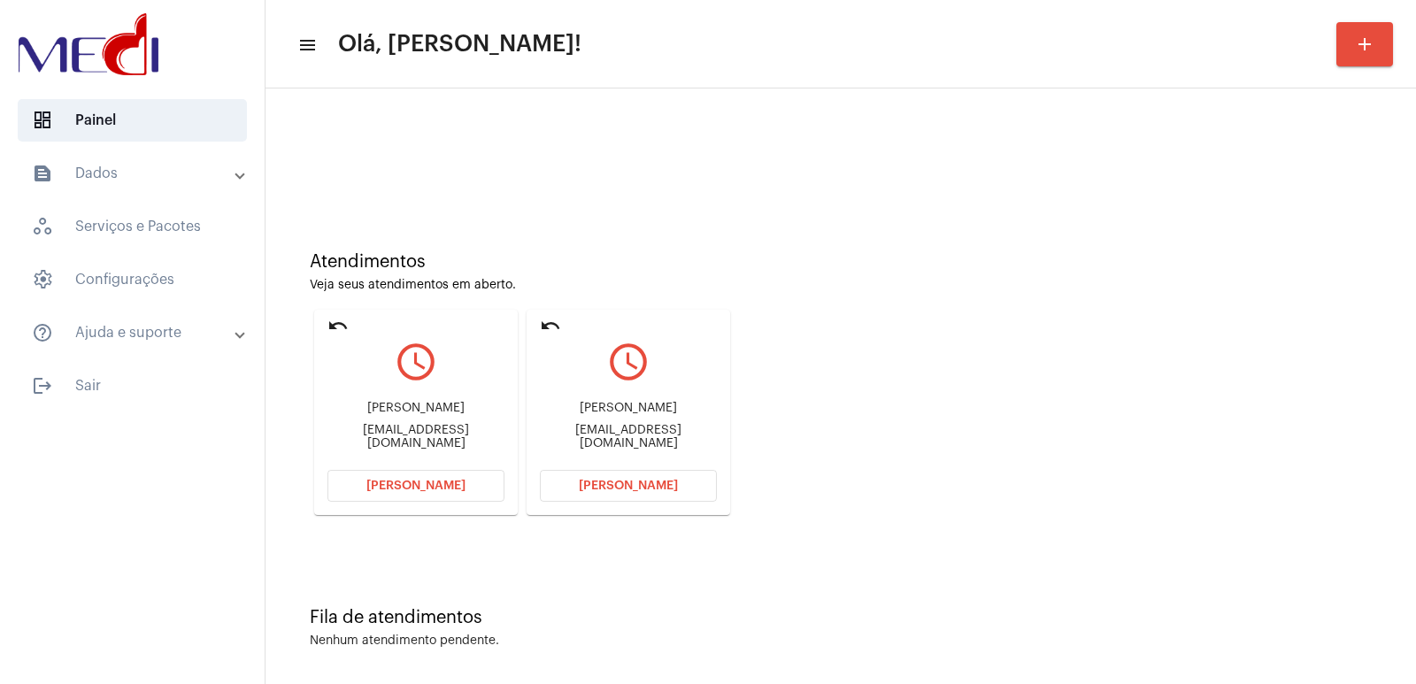
click at [439, 435] on div "jocelimafra@gmail.com" at bounding box center [415, 437] width 177 height 27
drag, startPoint x: 439, startPoint y: 435, endPoint x: 460, endPoint y: 456, distance: 29.4
click at [442, 439] on div "jocelimafra@gmail.com" at bounding box center [415, 437] width 177 height 27
copy div "jocelimafra@gmail.com Abrir Chamada undo query_builder"
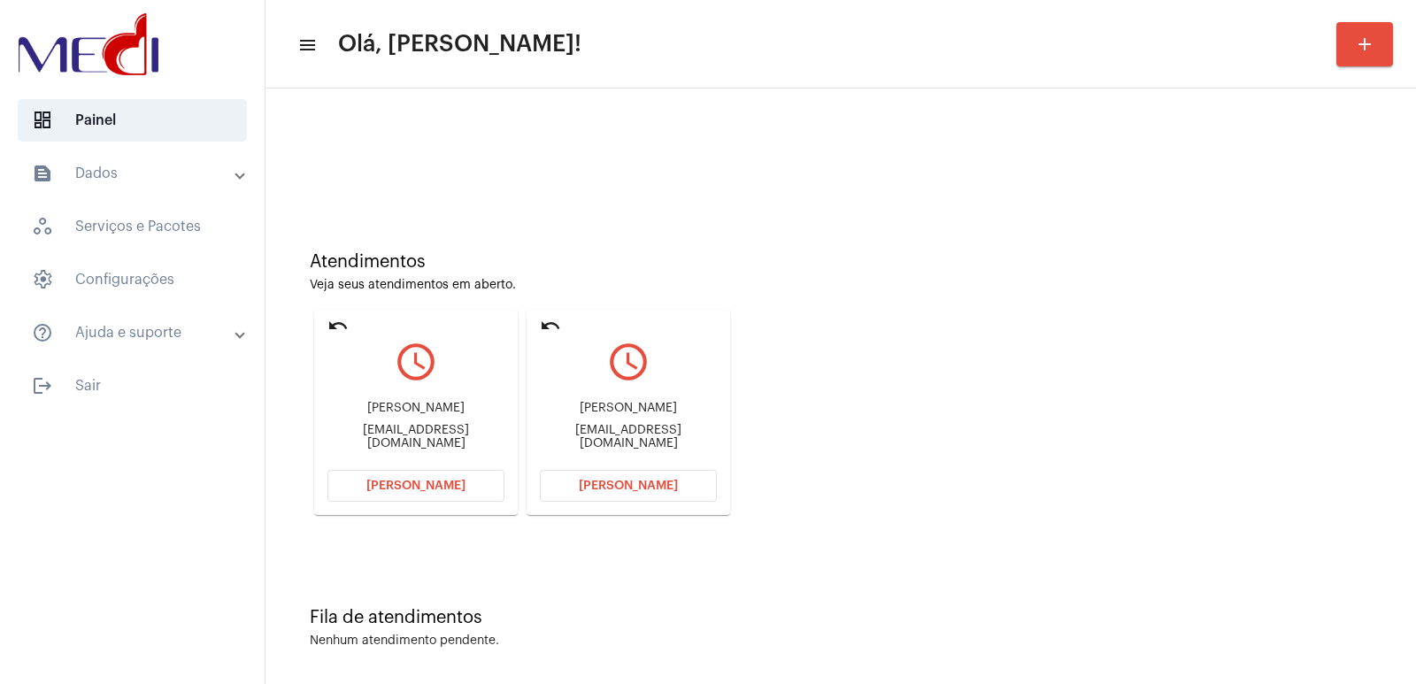
click at [430, 415] on div "Ricardo" at bounding box center [415, 408] width 177 height 13
copy div "Ricardo"
click at [616, 483] on span "Abrir Chamada" at bounding box center [628, 486] width 99 height 12
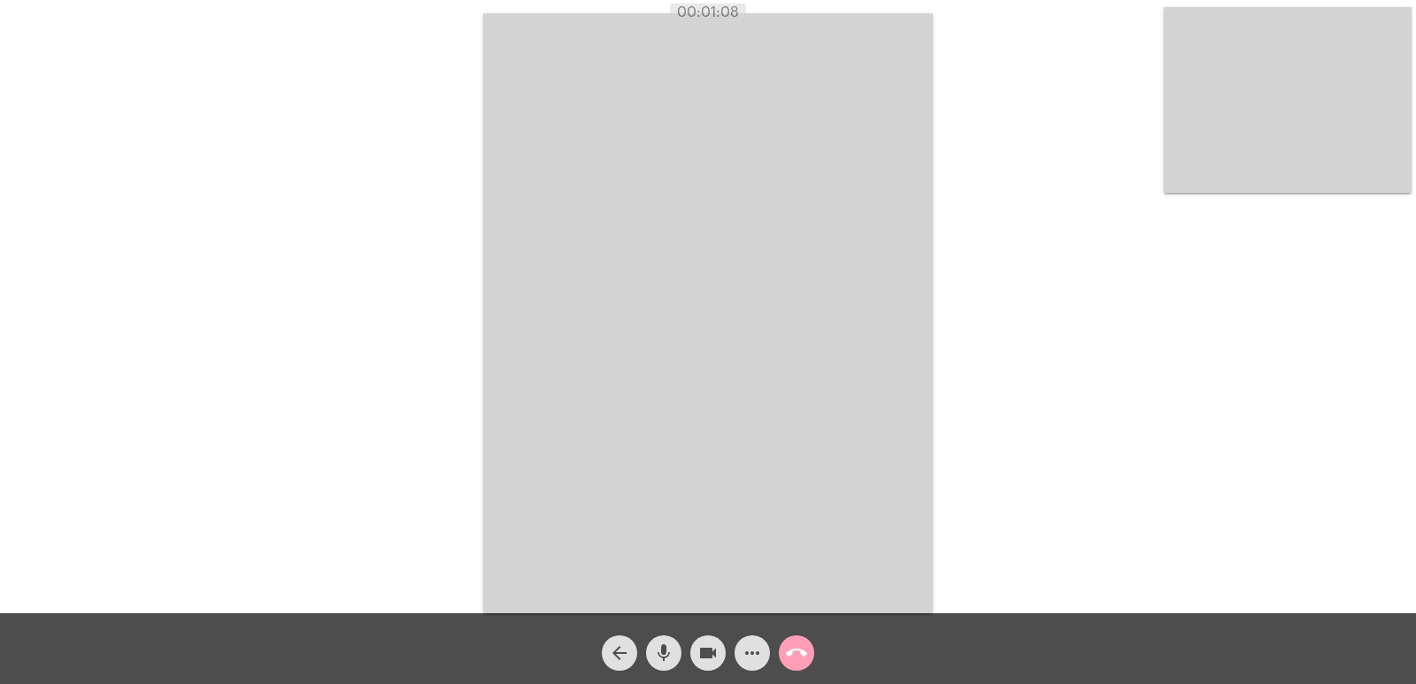
click at [799, 660] on mat-icon "call_end" at bounding box center [796, 652] width 21 height 21
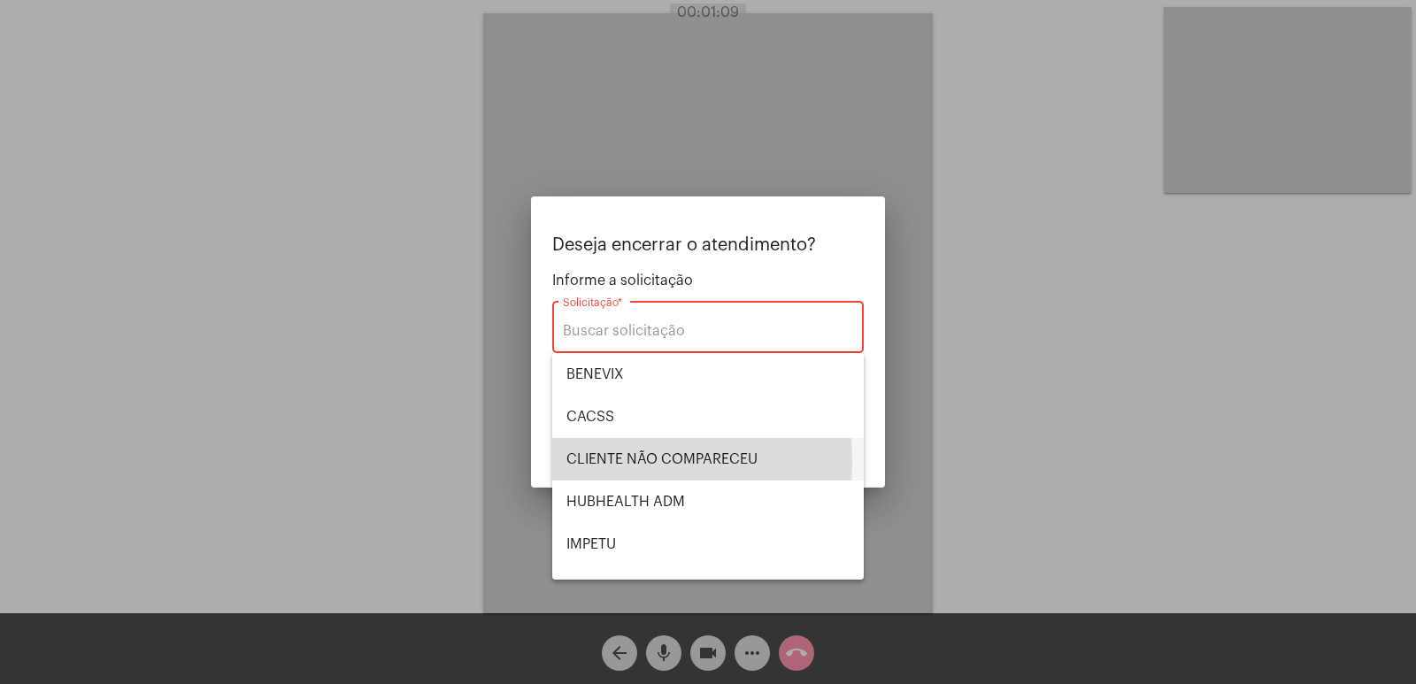
click at [636, 463] on span "CLIENTE NÃO COMPARECEU" at bounding box center [707, 459] width 283 height 42
type input "CLIENTE NÃO COMPARECEU"
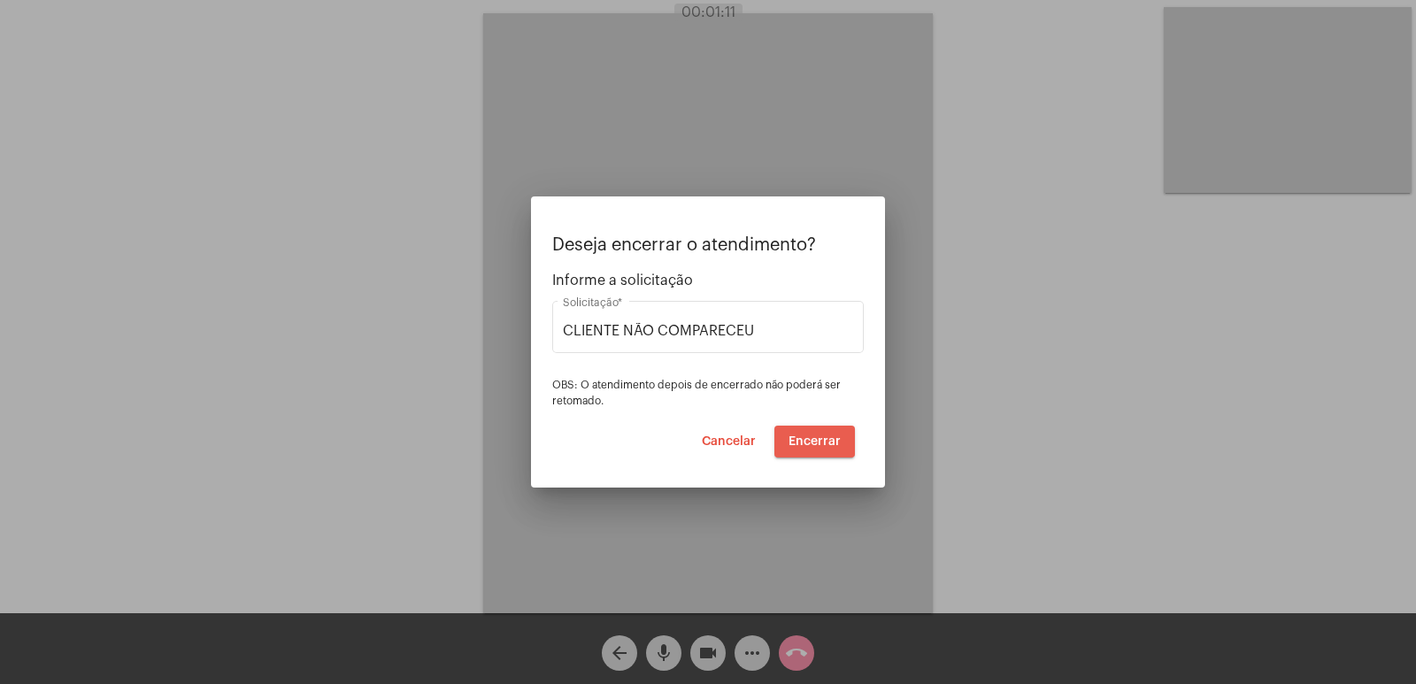
click at [812, 436] on span "Encerrar" at bounding box center [815, 441] width 52 height 12
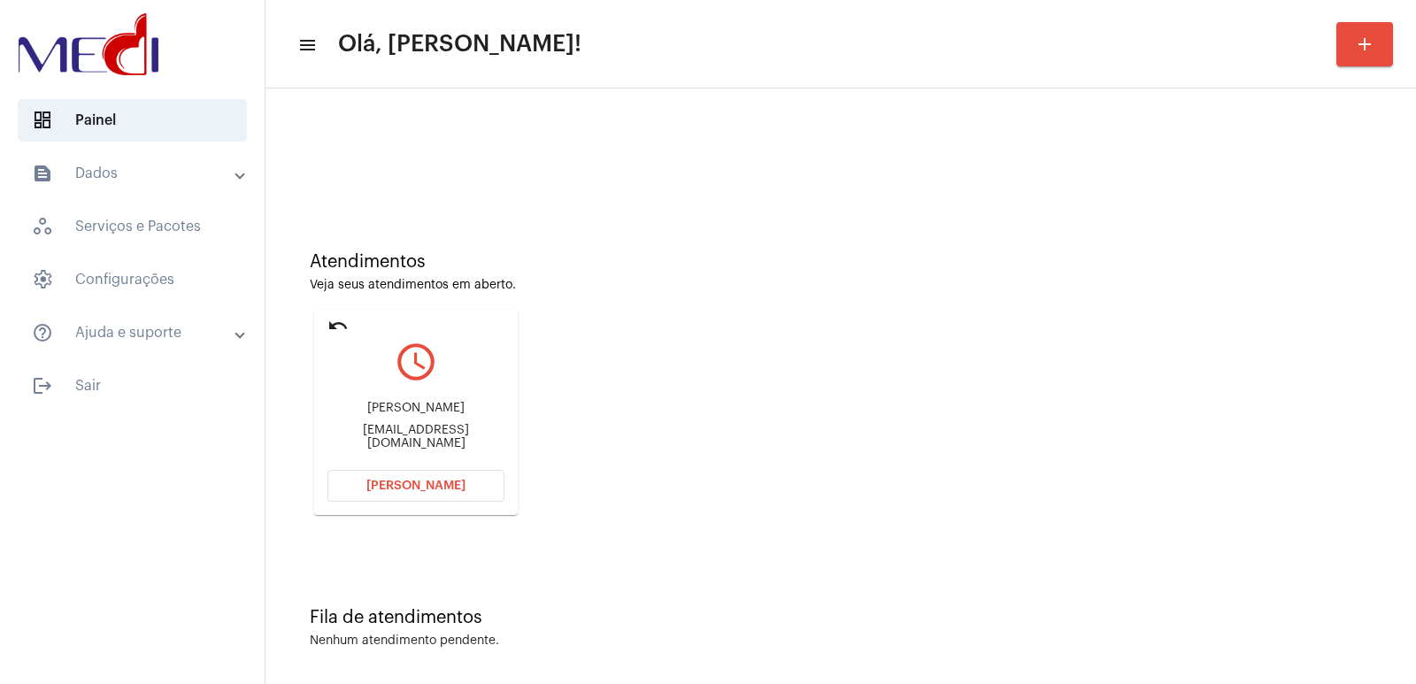
click at [411, 467] on mat-card "undo query_builder Ricardo jocelimafra@gmail.com Abrir Chamada" at bounding box center [416, 412] width 204 height 205
click at [406, 485] on span "Abrir Chamada" at bounding box center [415, 486] width 99 height 12
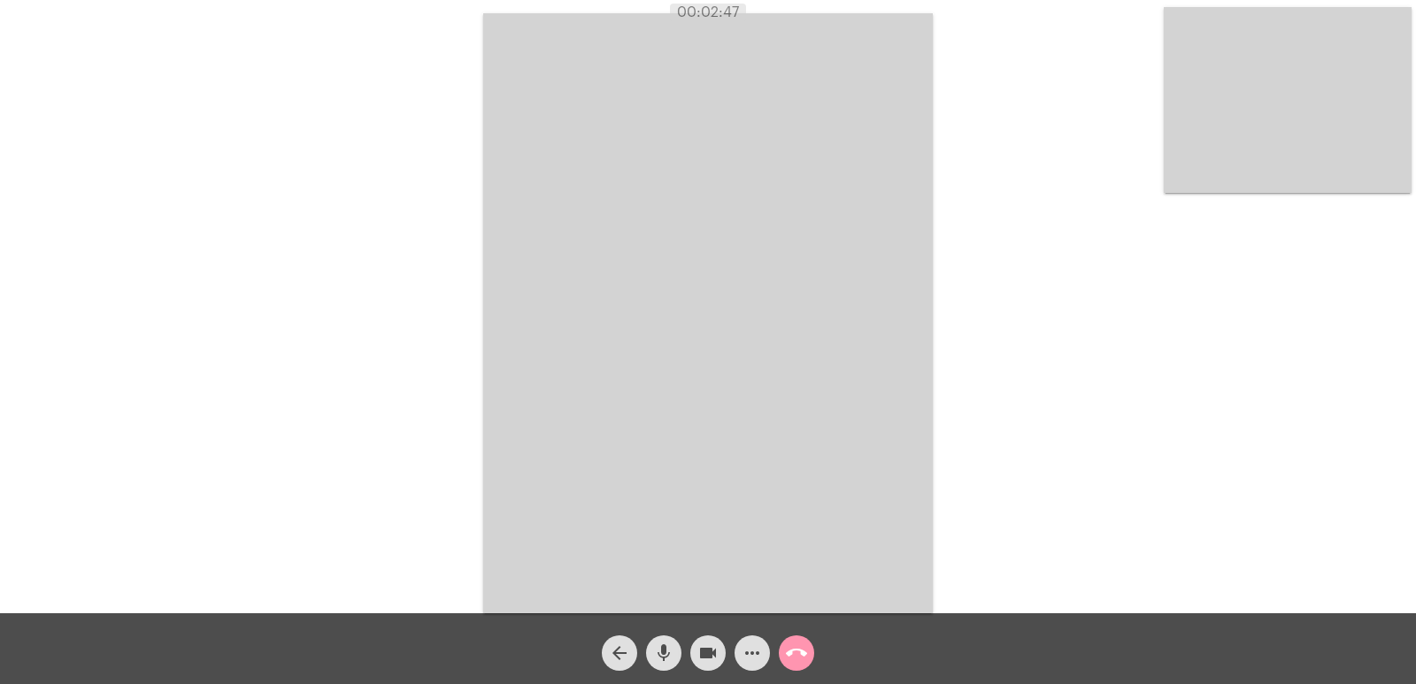
drag, startPoint x: 342, startPoint y: 31, endPoint x: 478, endPoint y: 320, distance: 319.5
click at [473, 319] on div "Acessando Câmera e Microfone..." at bounding box center [708, 310] width 1412 height 613
click at [700, 349] on video at bounding box center [708, 313] width 450 height 600
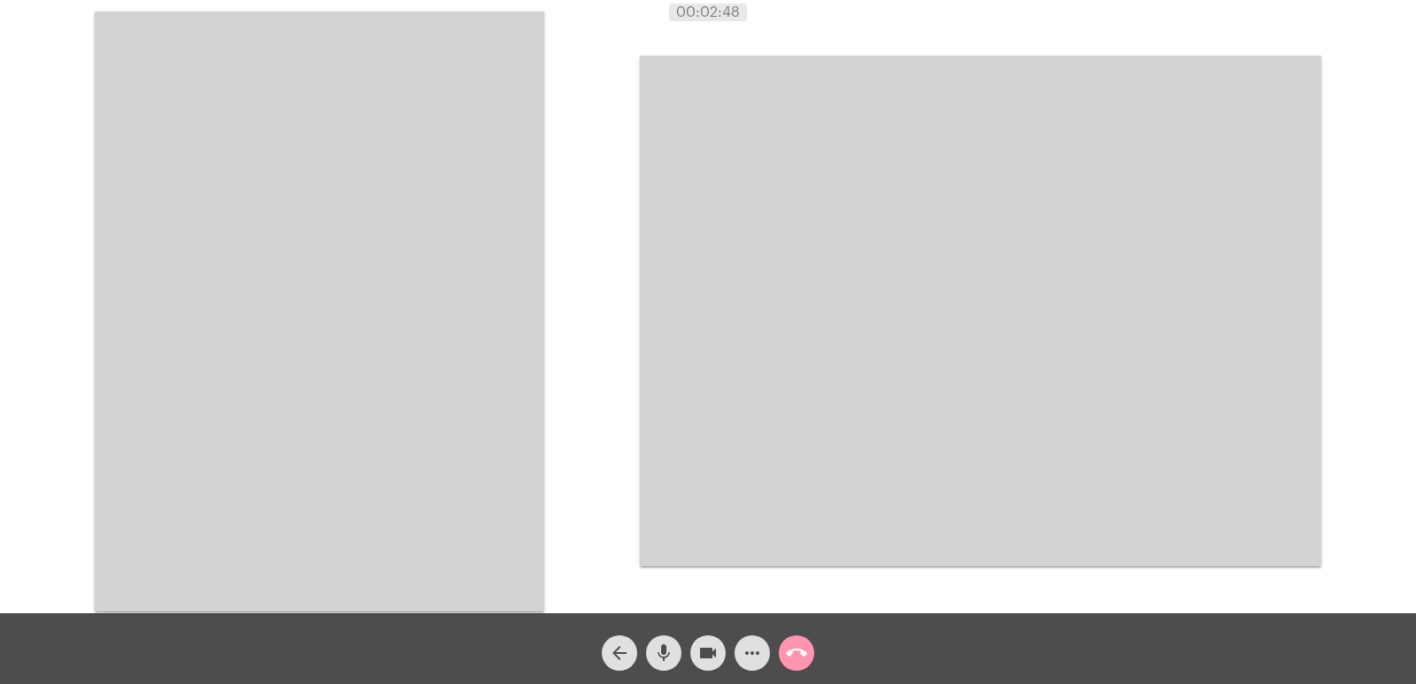
click at [432, 324] on video at bounding box center [320, 312] width 450 height 600
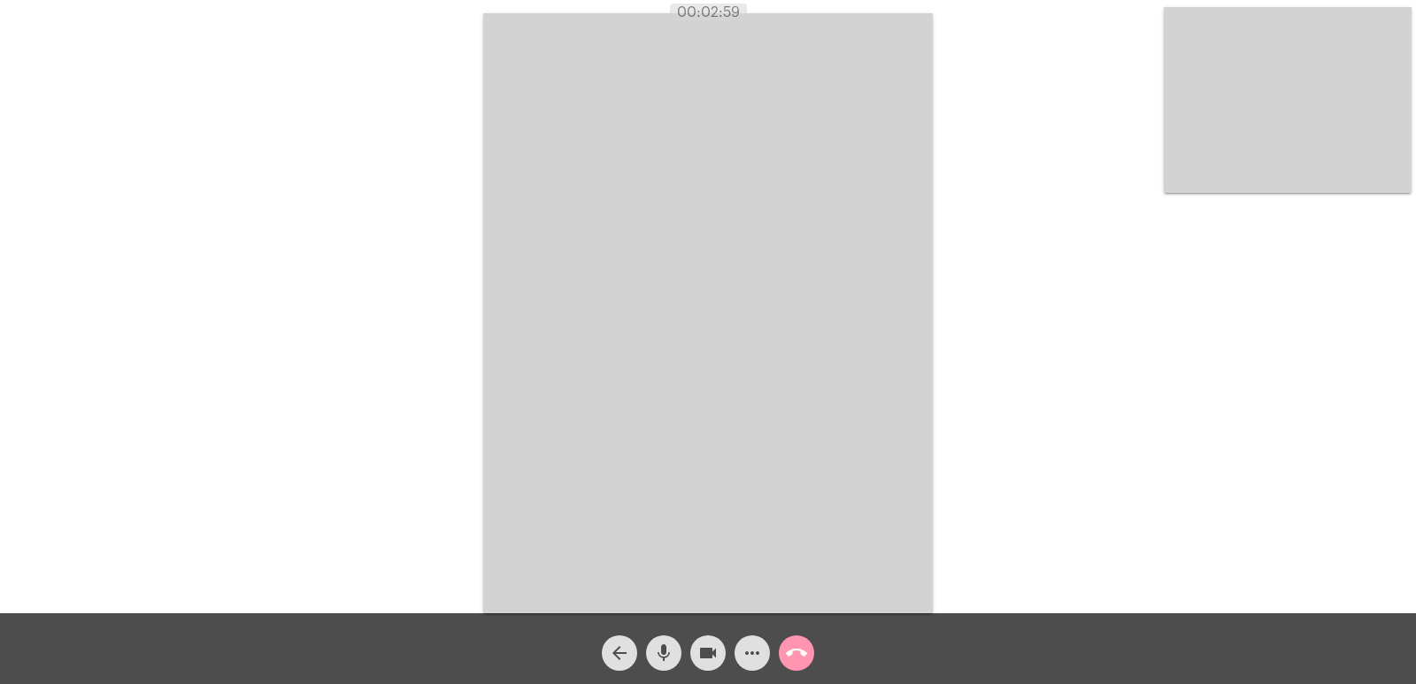
click at [801, 650] on mat-icon "call_end" at bounding box center [796, 652] width 21 height 21
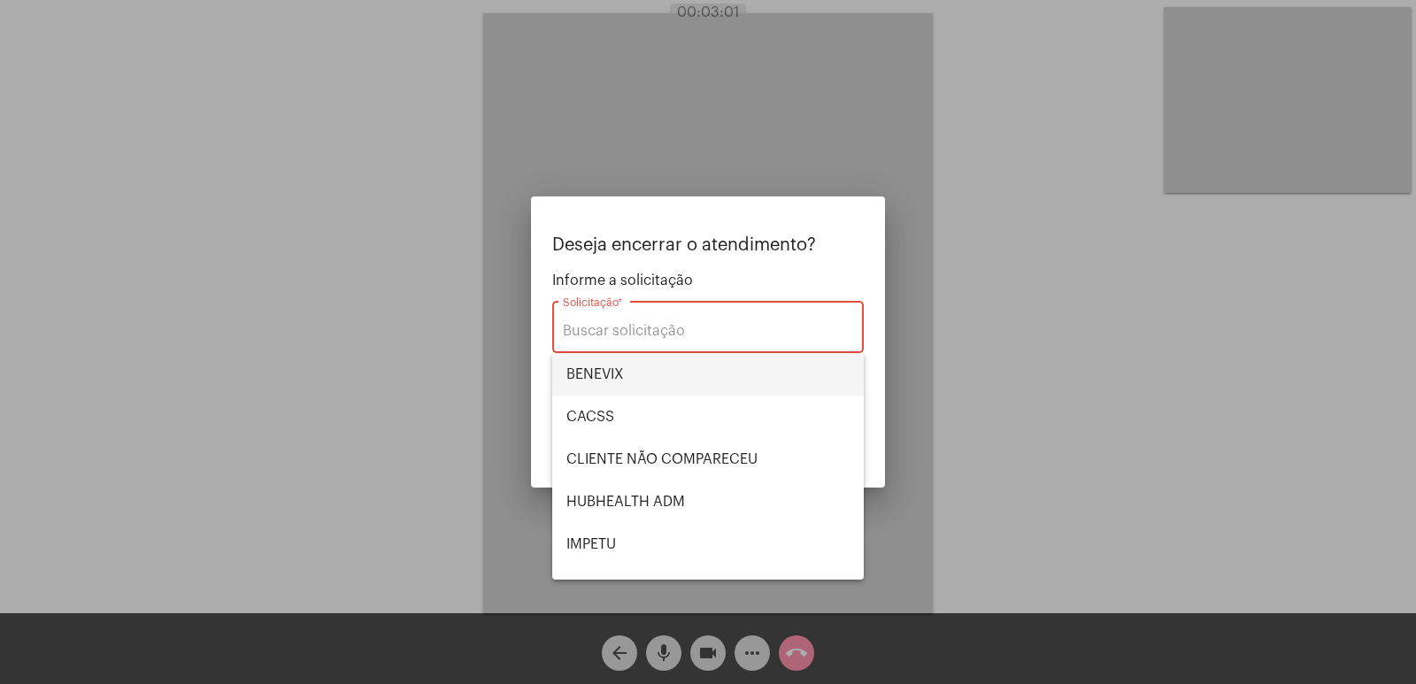
click at [612, 372] on span "BENEVIX" at bounding box center [707, 374] width 283 height 42
type input "BENEVIX"
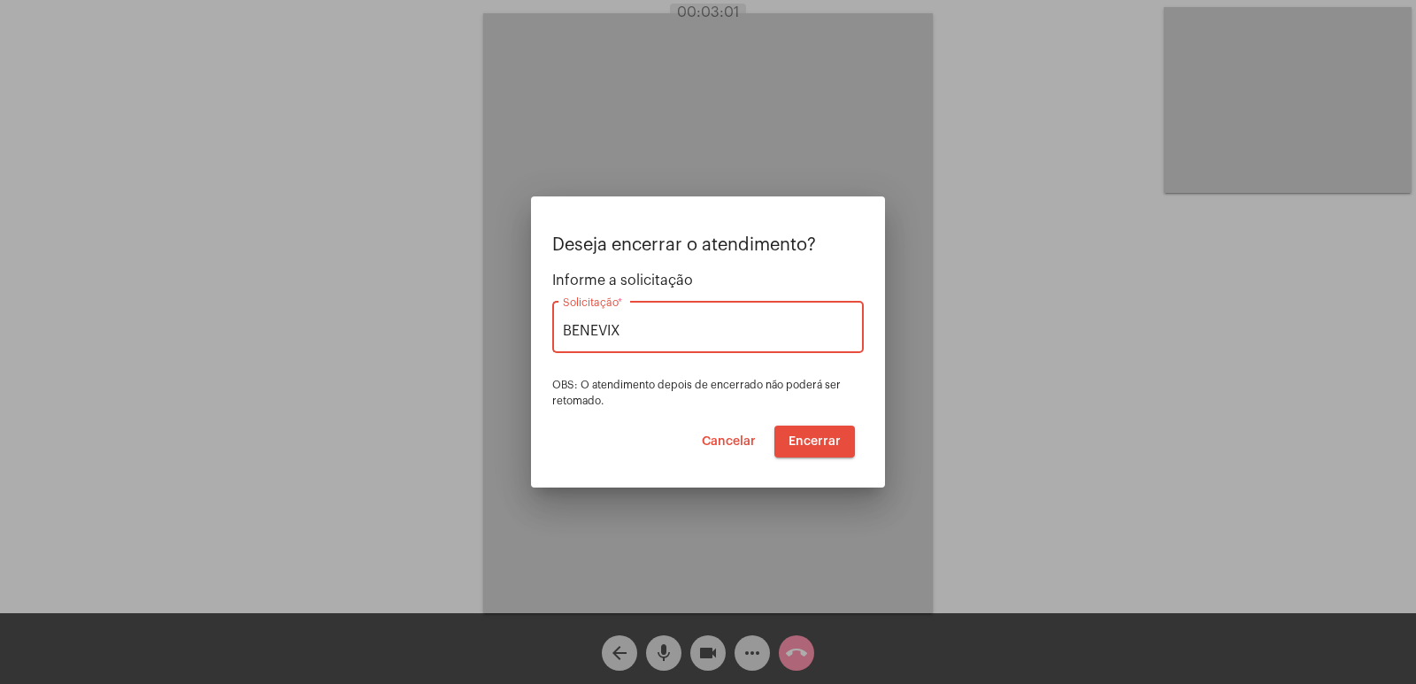
click at [824, 430] on button "Encerrar" at bounding box center [814, 442] width 81 height 32
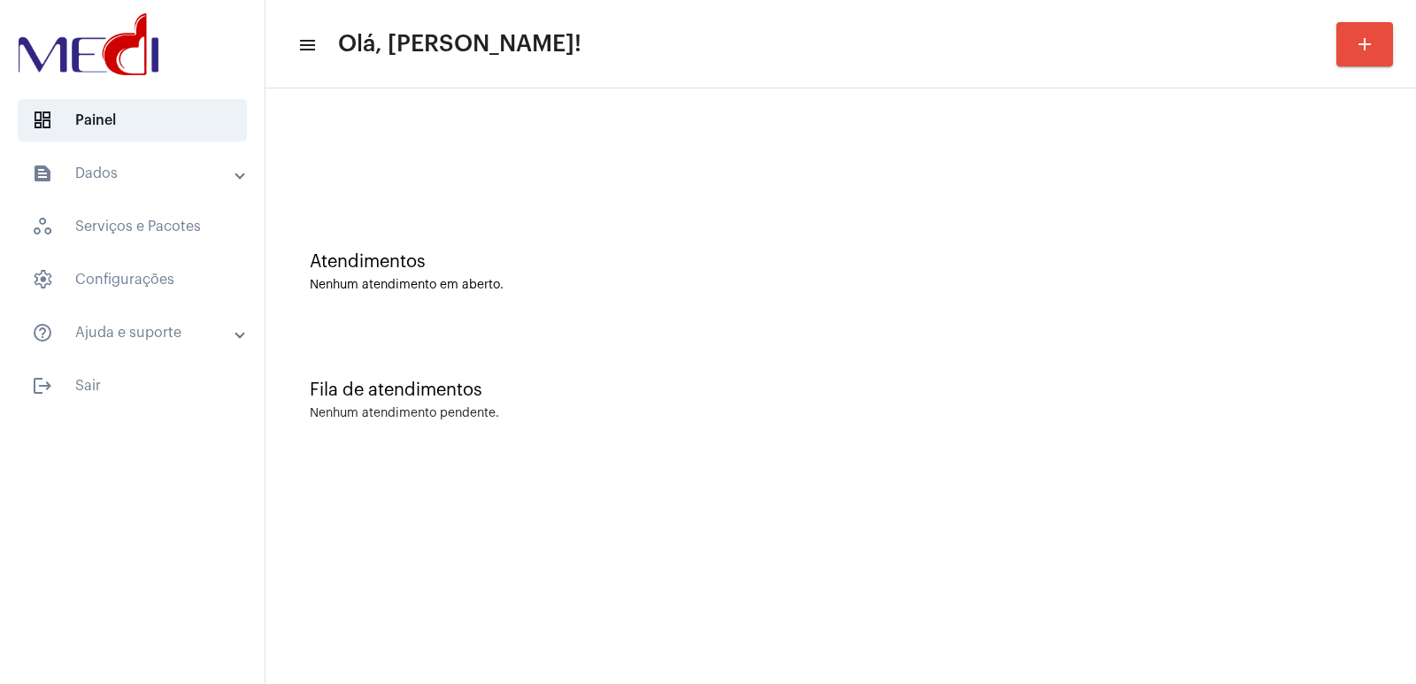
drag, startPoint x: 0, startPoint y: 0, endPoint x: 873, endPoint y: 635, distance: 1079.4
drag, startPoint x: 873, startPoint y: 635, endPoint x: 711, endPoint y: 423, distance: 267.1
click at [711, 423] on div "Fila de atendimentos Nenhum atendimento pendente." at bounding box center [840, 391] width 1133 height 128
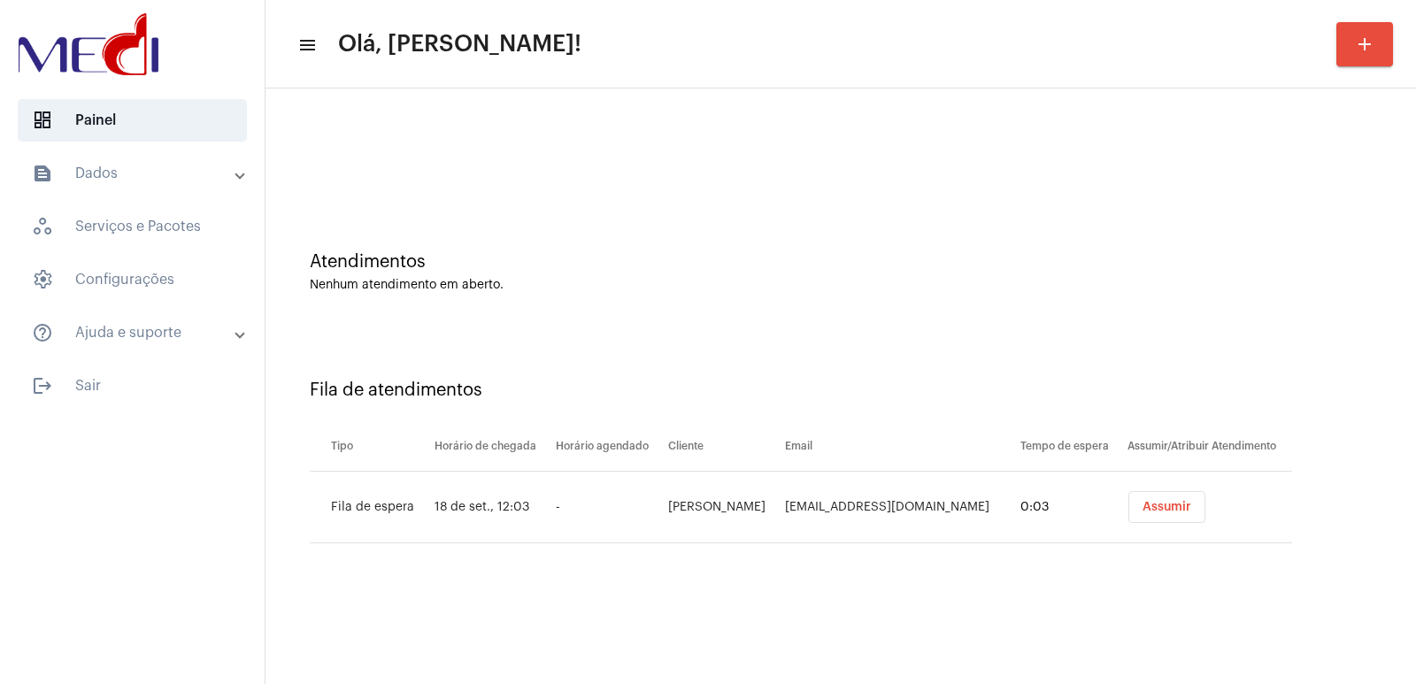
click at [1154, 511] on span "Assumir" at bounding box center [1166, 507] width 49 height 12
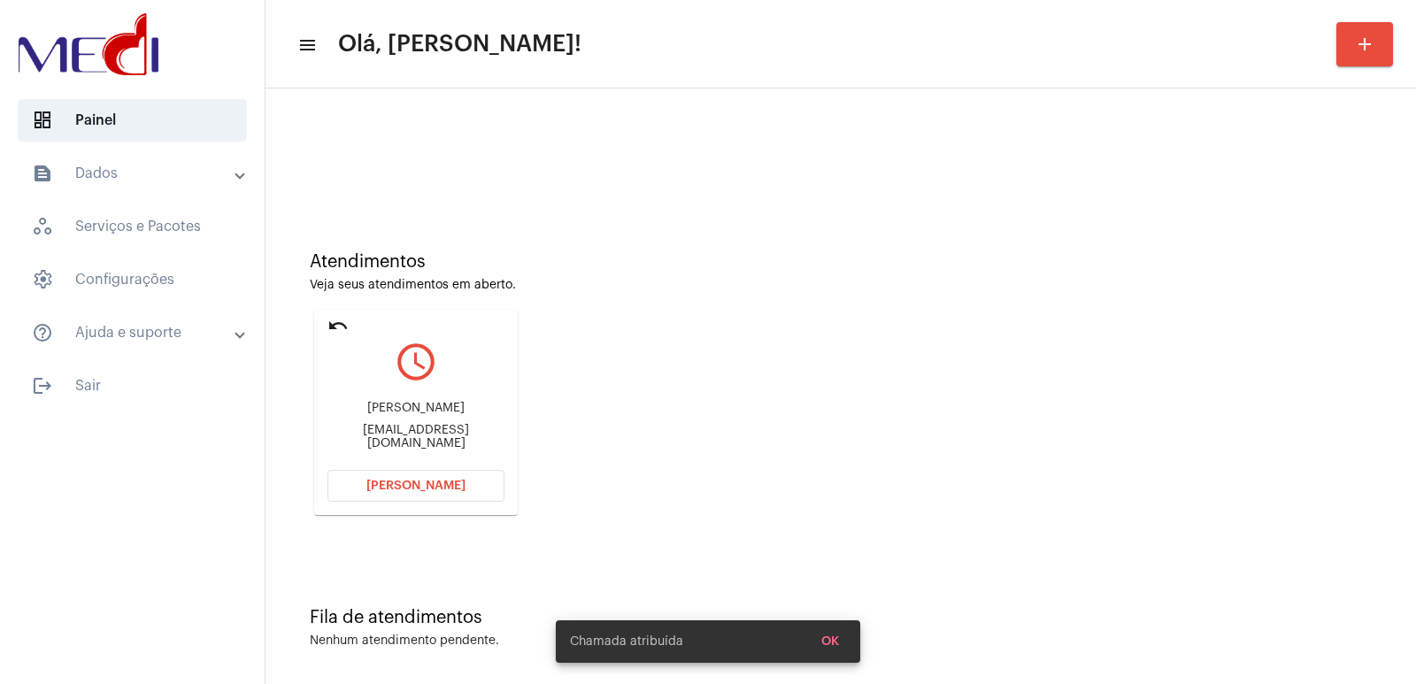
click at [402, 431] on div "millaguerra@hotmail.com" at bounding box center [415, 437] width 177 height 27
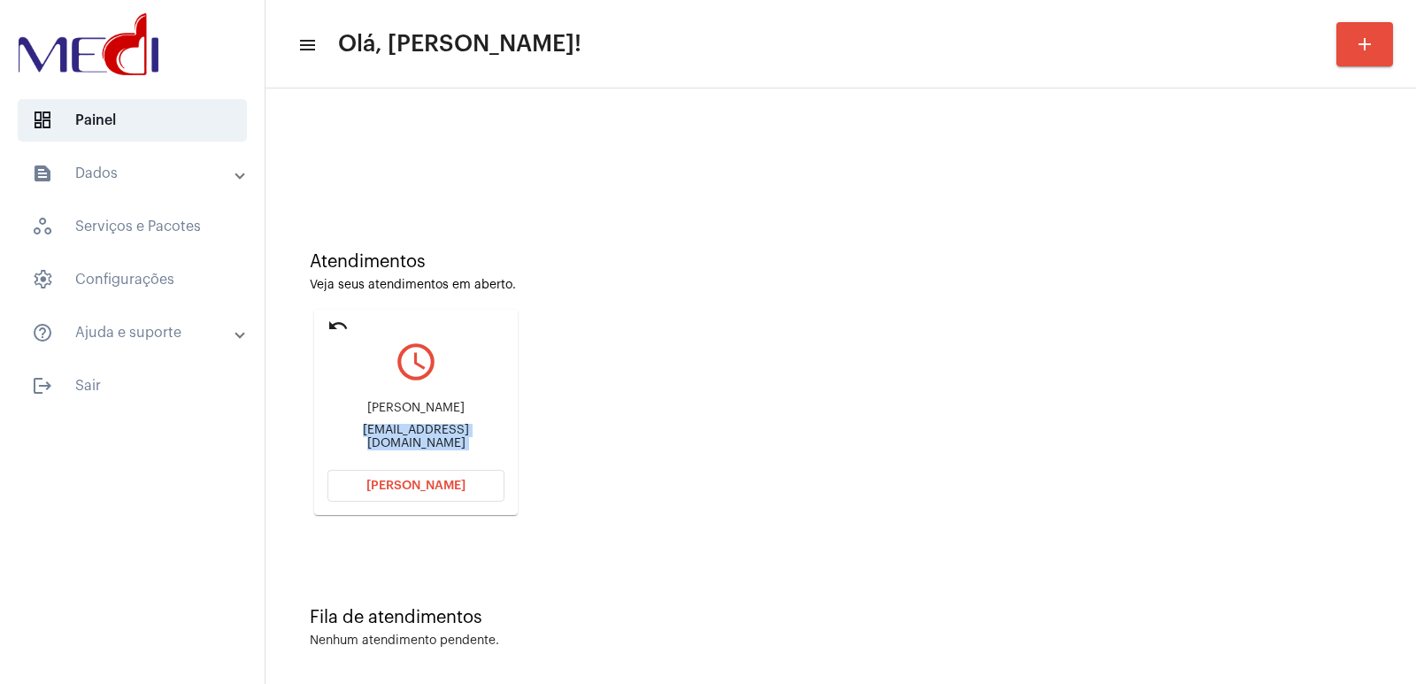
copy mat-card-content "millaguerra@hotmail.com Abrir Chamada"
click at [412, 415] on div "Camilla" at bounding box center [415, 408] width 177 height 13
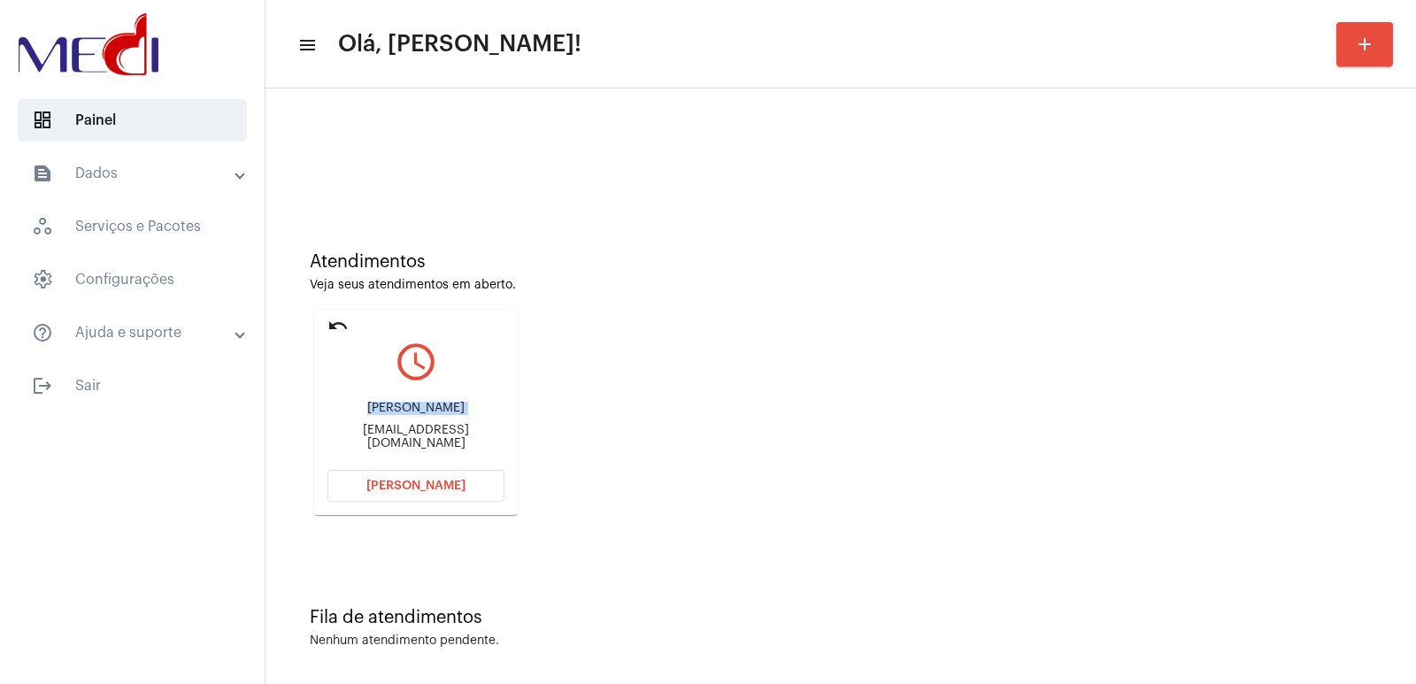
copy div "Camilla"
click at [401, 498] on button "Abrir Chamada" at bounding box center [415, 486] width 177 height 32
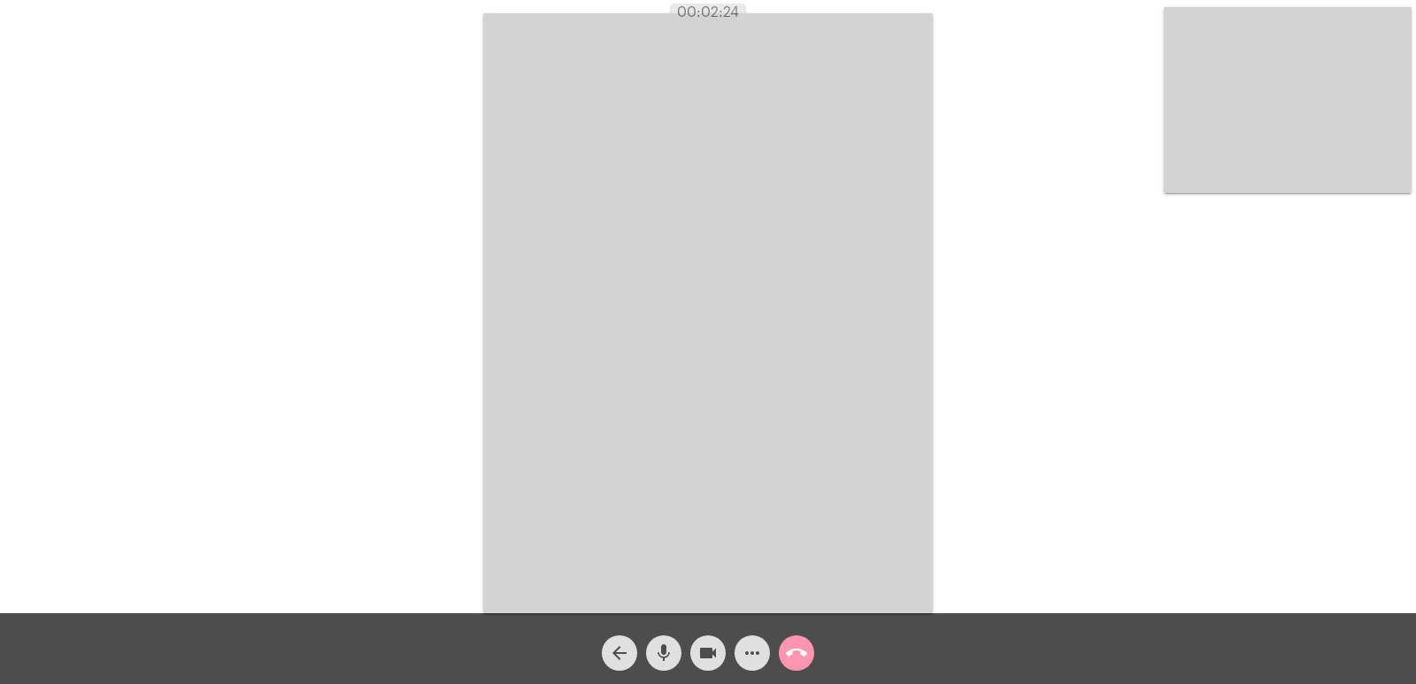
click at [806, 665] on span "call_end" at bounding box center [796, 652] width 21 height 35
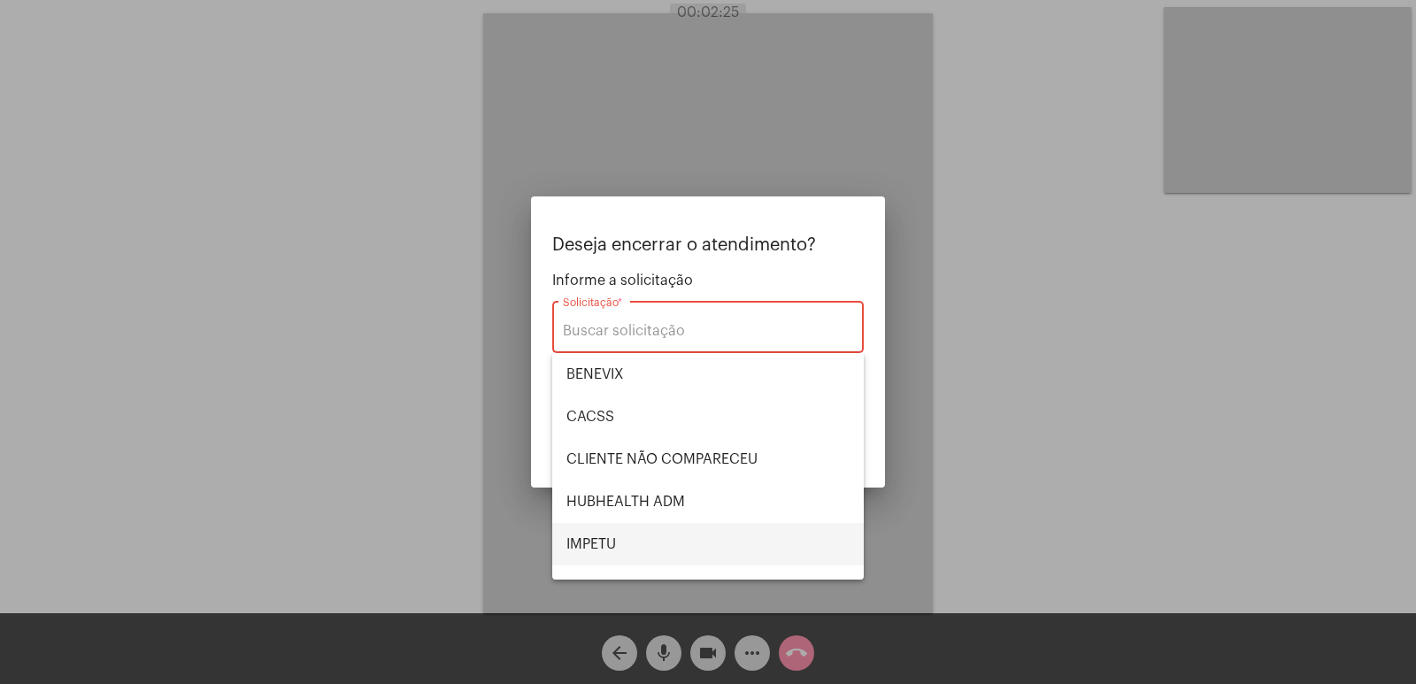
click at [621, 542] on span "IMPETU" at bounding box center [707, 544] width 283 height 42
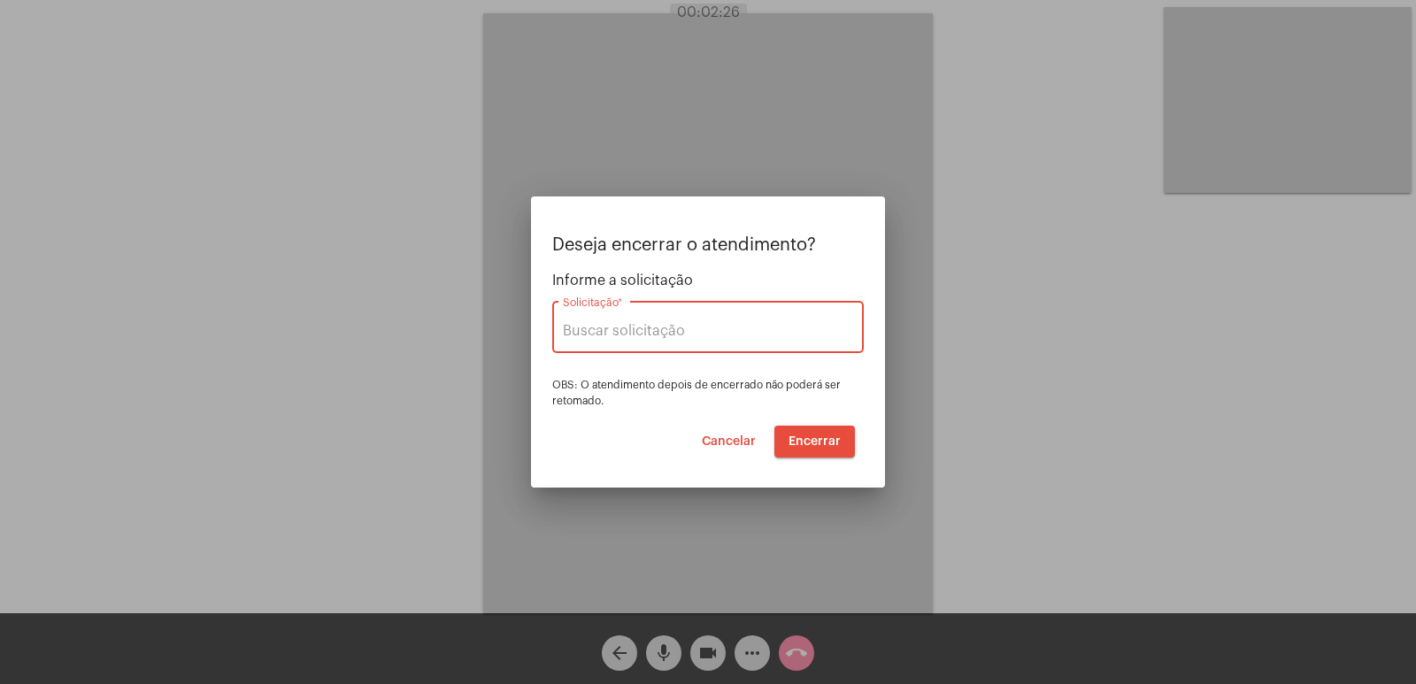
type input "IMPETU"
click at [817, 447] on span "Encerrar" at bounding box center [815, 441] width 52 height 12
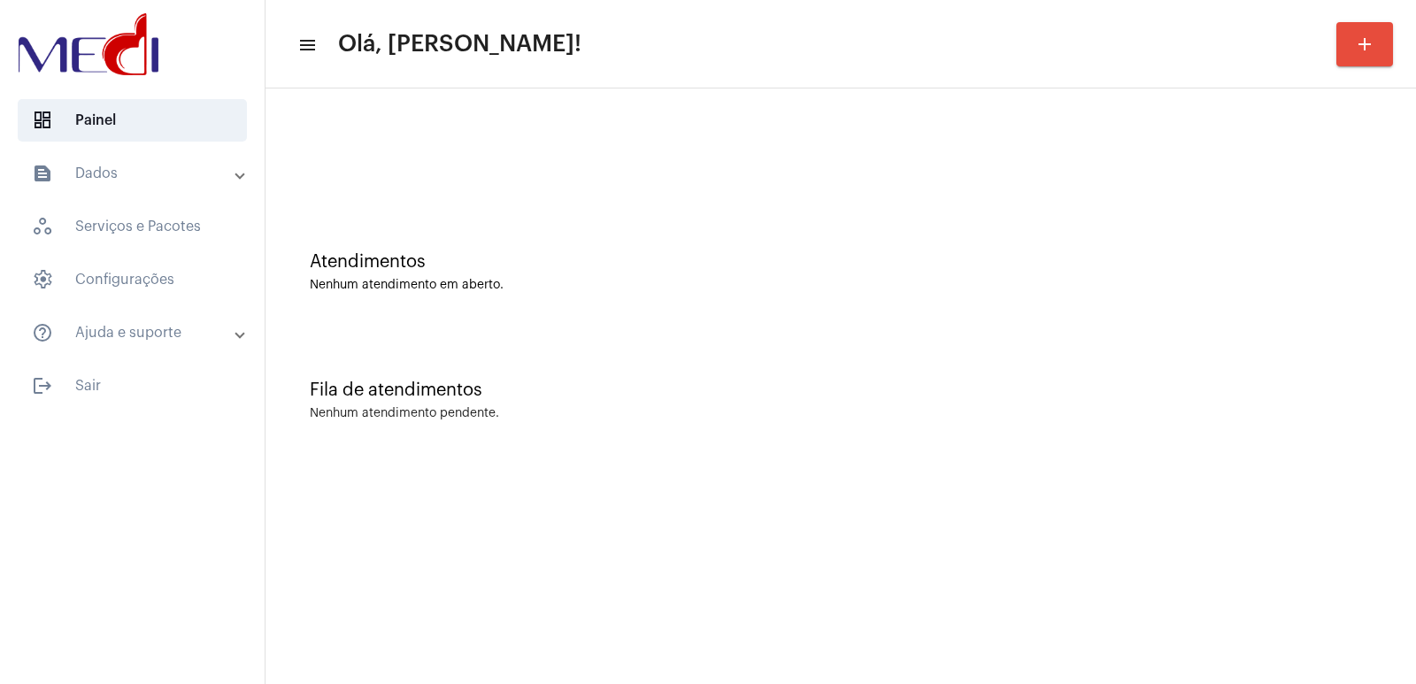
click at [1170, 492] on mat-sidenav-content "menu Olá, [PERSON_NAME]! add Atendimentos Nenhum atendimento em aberto. Fila de…" at bounding box center [840, 342] width 1150 height 684
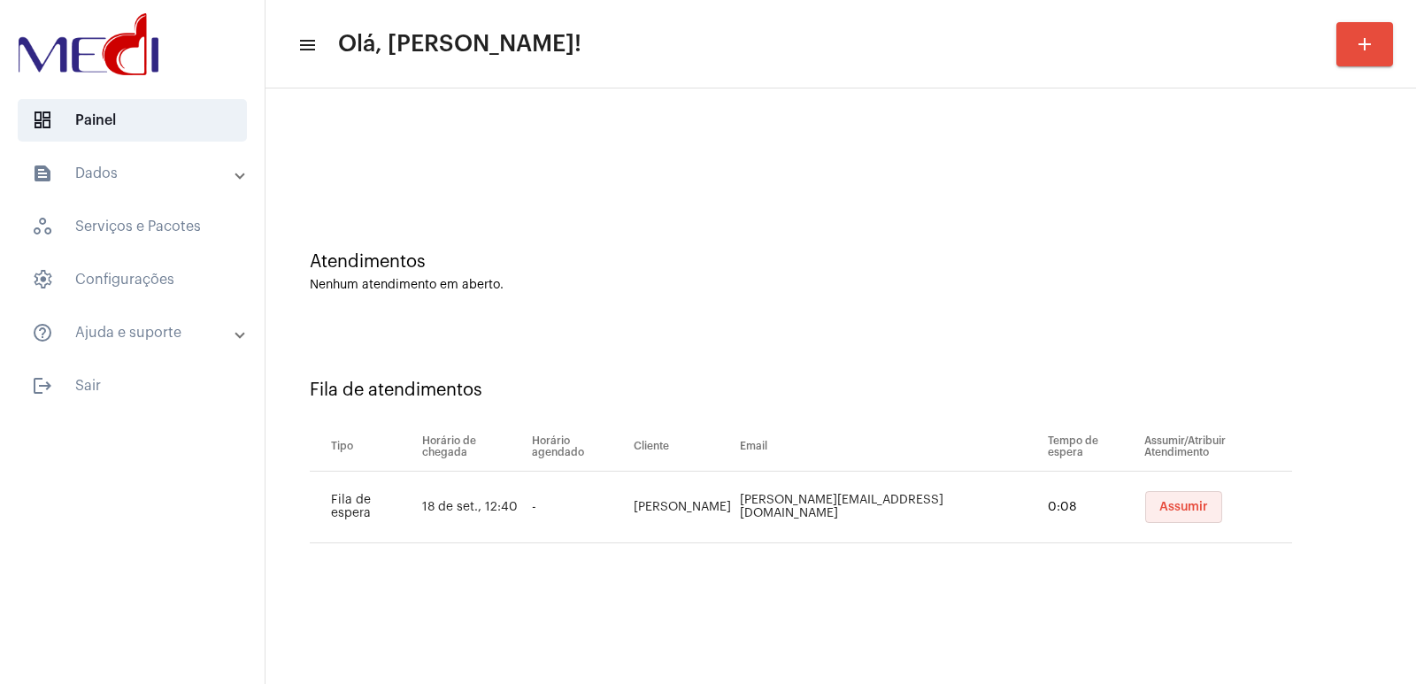
click at [1159, 501] on span "Assumir" at bounding box center [1183, 507] width 49 height 12
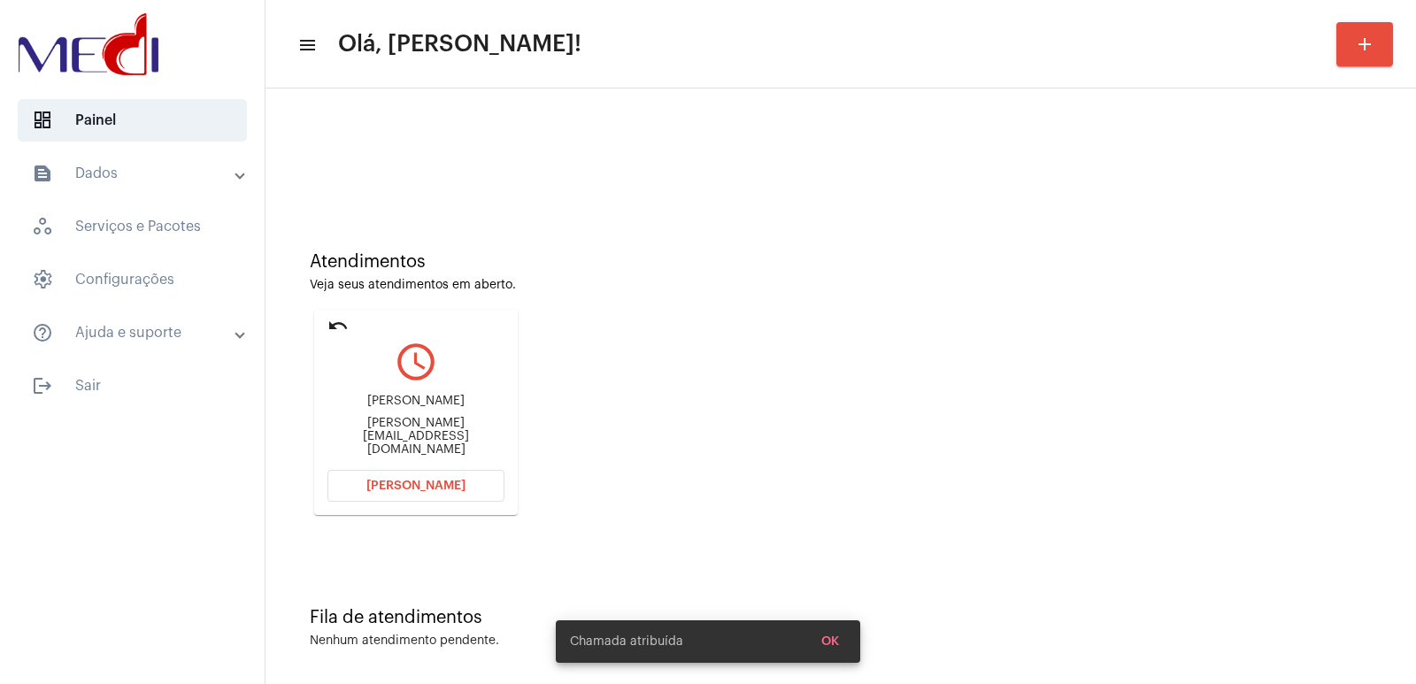
drag, startPoint x: 1200, startPoint y: 389, endPoint x: 553, endPoint y: 358, distance: 647.7
click at [1154, 389] on div "Atendimentos Veja seus atendimentos em aberto. undo query_builder Juliana Bornh…" at bounding box center [840, 377] width 1133 height 356
click at [431, 408] on div "Juliana Bornhausen" at bounding box center [415, 401] width 177 height 13
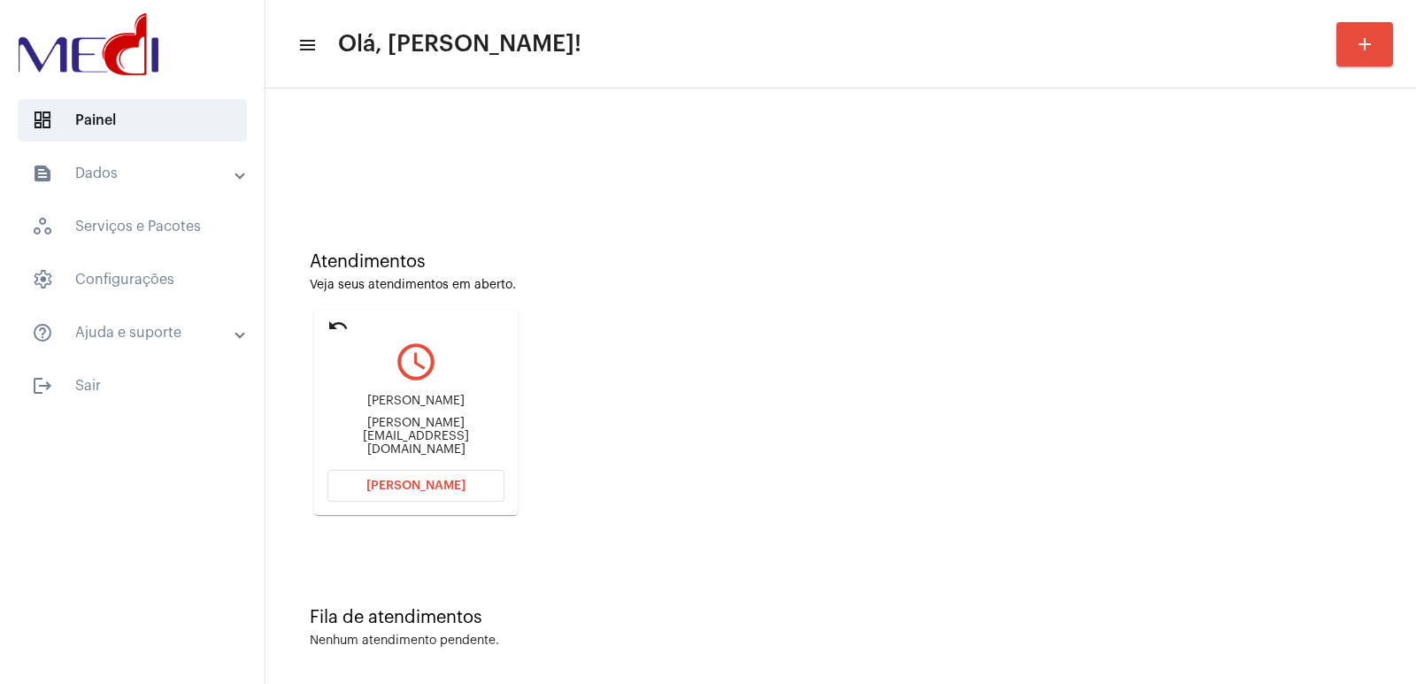
click at [430, 408] on div "Juliana Bornhausen" at bounding box center [415, 401] width 177 height 13
copy div "Juliana Bornhausen"
click at [406, 474] on button "Abrir Chamada" at bounding box center [415, 486] width 177 height 32
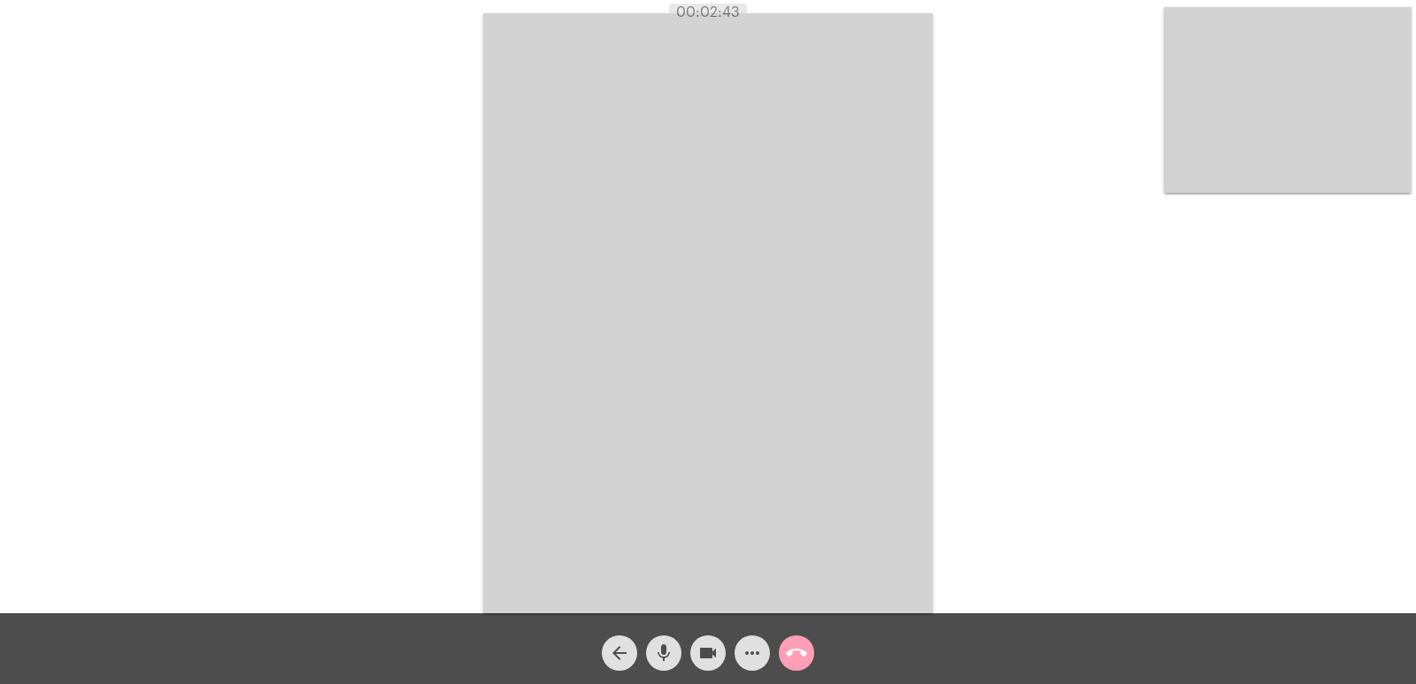
click at [788, 643] on mat-icon "call_end" at bounding box center [796, 652] width 21 height 21
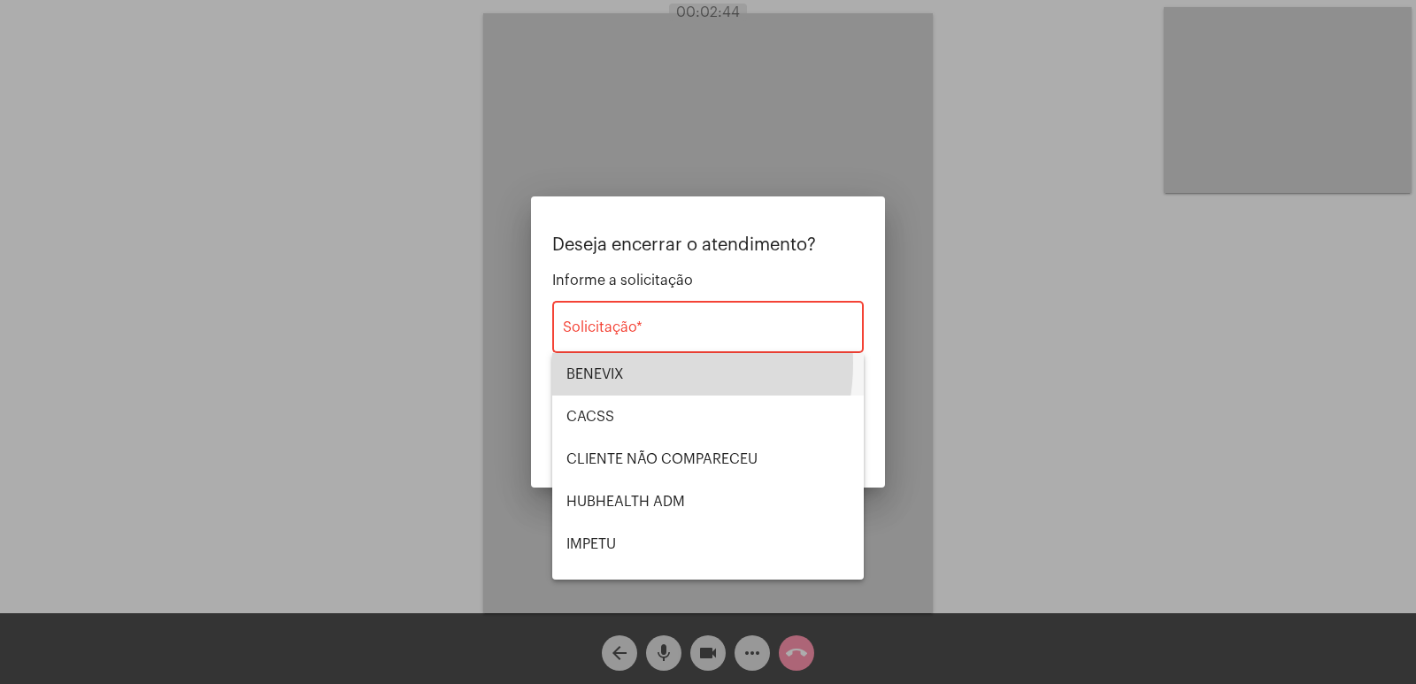
click at [627, 363] on span "BENEVIX" at bounding box center [707, 374] width 283 height 42
type input "BENEVIX"
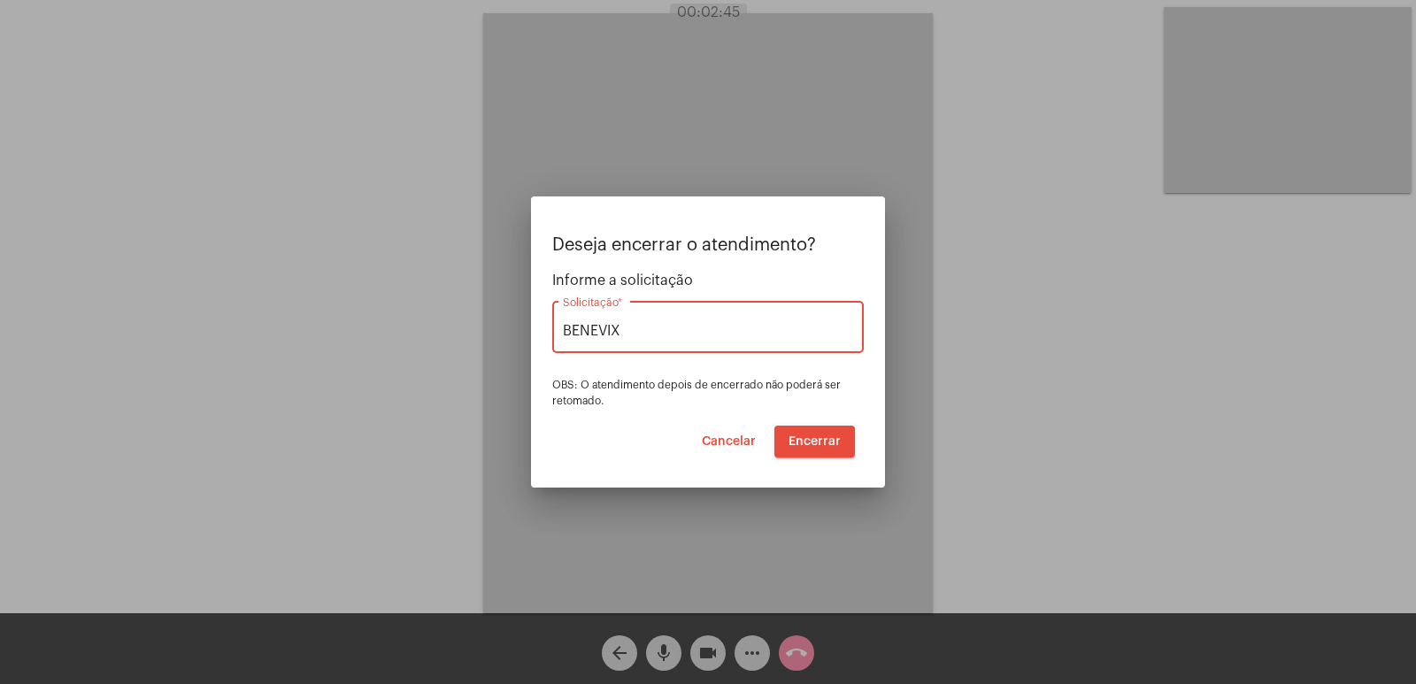
click at [801, 431] on button "Encerrar" at bounding box center [814, 442] width 81 height 32
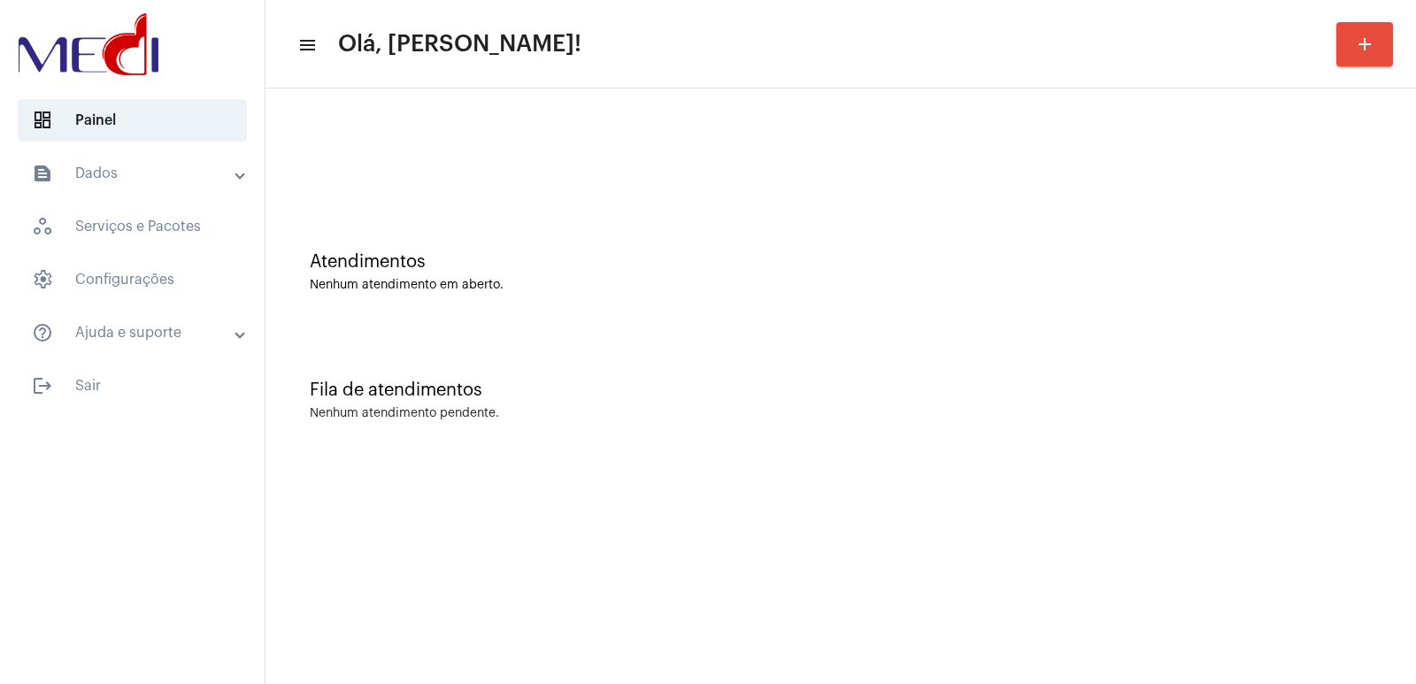
drag, startPoint x: 1165, startPoint y: 520, endPoint x: 1218, endPoint y: 465, distance: 76.4
click at [1204, 475] on mat-sidenav-content "menu Olá, [PERSON_NAME]! add Atendimentos Nenhum atendimento em aberto. Fila de…" at bounding box center [840, 342] width 1150 height 684
click at [1307, 310] on div "Atendimentos Nenhum atendimento em aberto." at bounding box center [840, 263] width 1133 height 128
drag, startPoint x: 1211, startPoint y: 395, endPoint x: 1142, endPoint y: 396, distance: 68.2
click at [1196, 396] on div "Fila de atendimentos" at bounding box center [841, 390] width 1062 height 19
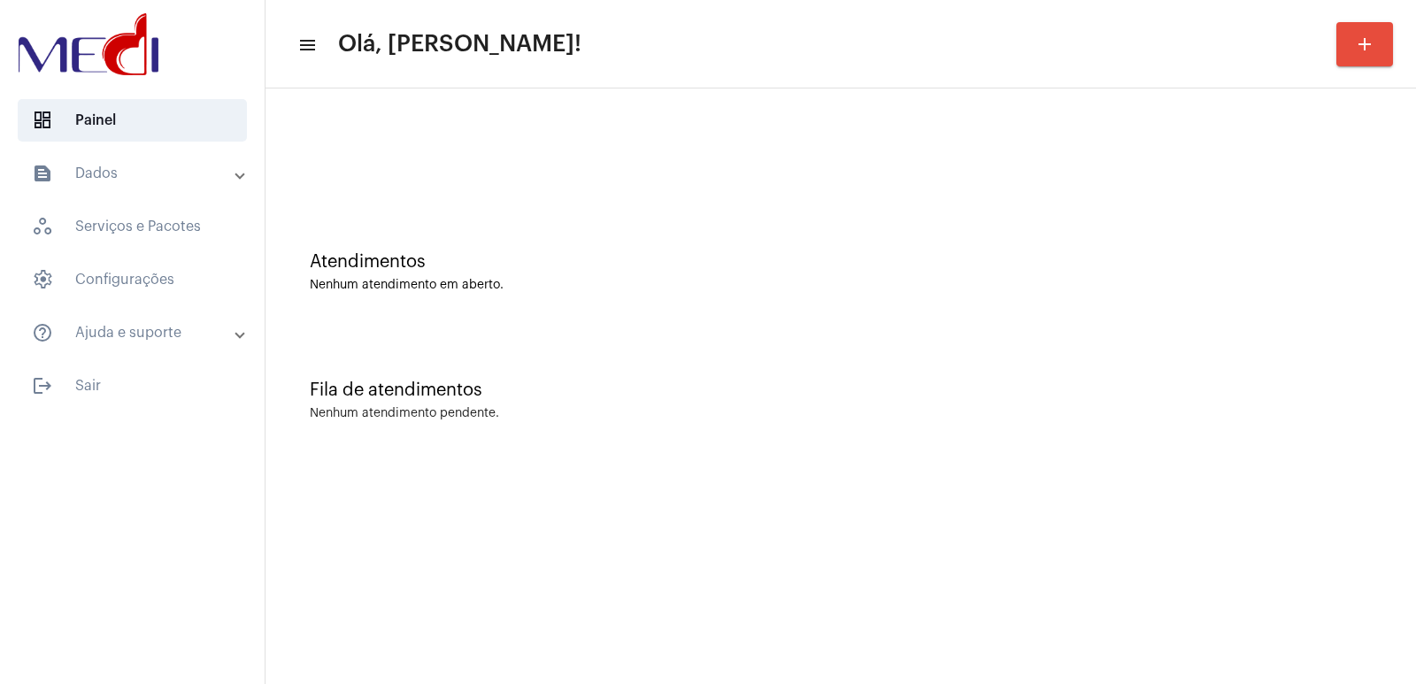
drag, startPoint x: 988, startPoint y: 460, endPoint x: 746, endPoint y: 419, distance: 245.1
click at [981, 460] on div "Atendimentos Nenhum atendimento em aberto. Fila de atendimentos Nenhum atendime…" at bounding box center [840, 276] width 1150 height 376
click at [1165, 521] on mat-sidenav-content "menu Olá, Vivian! add Atendimentos Nenhum atendimento em aberto. Fila de atendi…" at bounding box center [840, 342] width 1150 height 684
click at [864, 448] on div "Fila de atendimentos Nenhum atendimento pendente." at bounding box center [840, 391] width 1133 height 128
click at [1153, 516] on mat-sidenav-content "menu Olá, [PERSON_NAME]! add Atendimentos Nenhum atendimento em aberto. Fila de…" at bounding box center [840, 342] width 1150 height 684
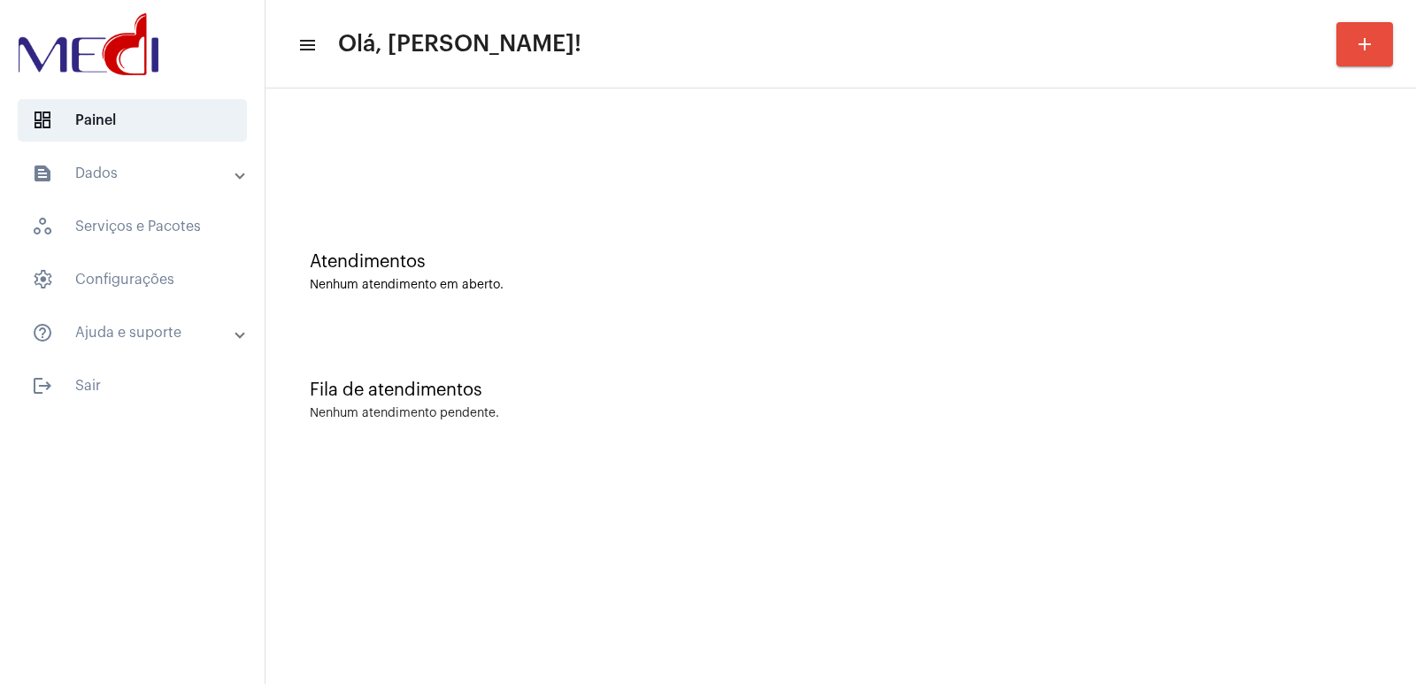
click at [1040, 288] on div "Atendimentos Nenhum atendimento em aberto." at bounding box center [840, 263] width 1133 height 128
drag, startPoint x: 1315, startPoint y: 481, endPoint x: 845, endPoint y: 414, distance: 474.7
click at [1282, 485] on mat-sidenav-content "menu Olá, [PERSON_NAME]! add Atendimentos Nenhum atendimento em aberto. Fila de…" at bounding box center [840, 342] width 1150 height 684
drag, startPoint x: 1054, startPoint y: 366, endPoint x: 987, endPoint y: 342, distance: 71.4
click at [1032, 365] on div "Fila de atendimentos Nenhum atendimento pendente." at bounding box center [840, 391] width 1133 height 128
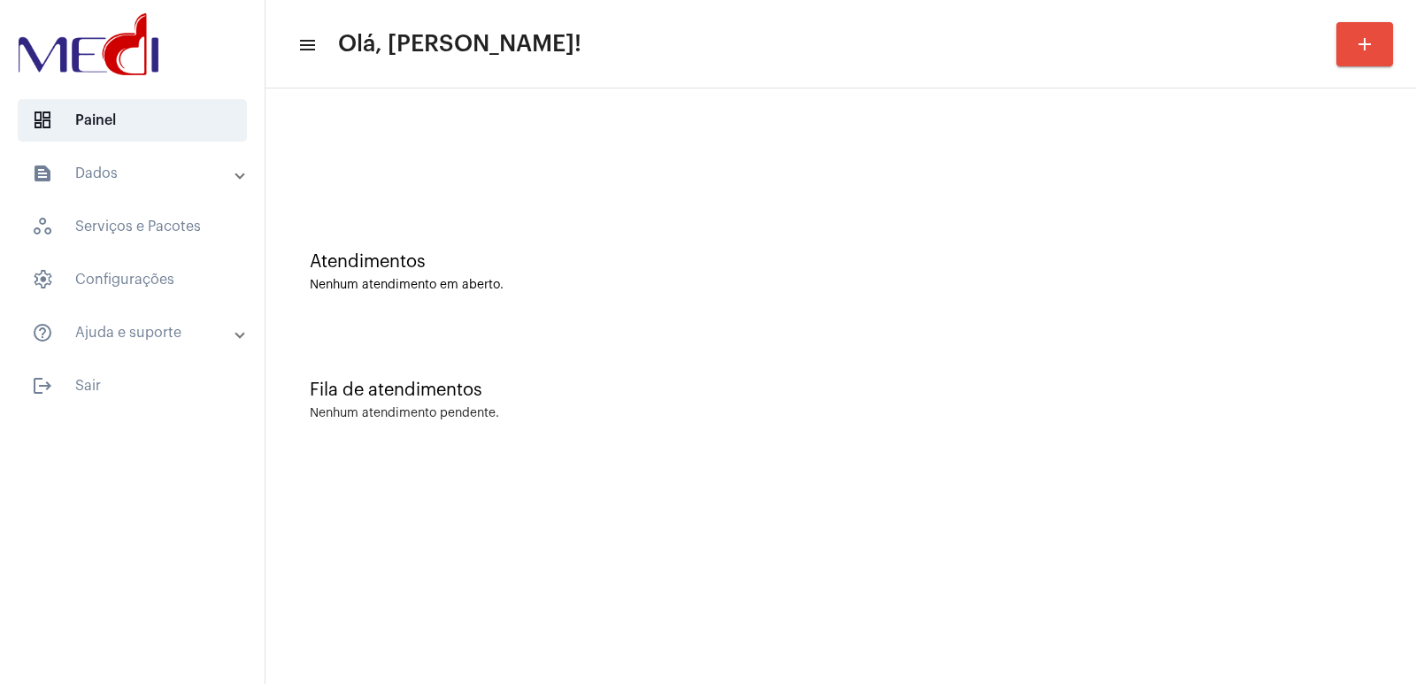
click at [1158, 518] on mat-sidenav-content "menu Olá, [PERSON_NAME]! add Atendimentos Nenhum atendimento em aberto. Fila de…" at bounding box center [840, 342] width 1150 height 684
click at [1176, 526] on mat-sidenav-content "menu Olá, Vivian! add Atendimentos Nenhum atendimento em aberto. Fila de atendi…" at bounding box center [840, 342] width 1150 height 684
click at [1026, 440] on div "Fila de atendimentos Nenhum atendimento pendente." at bounding box center [840, 391] width 1133 height 128
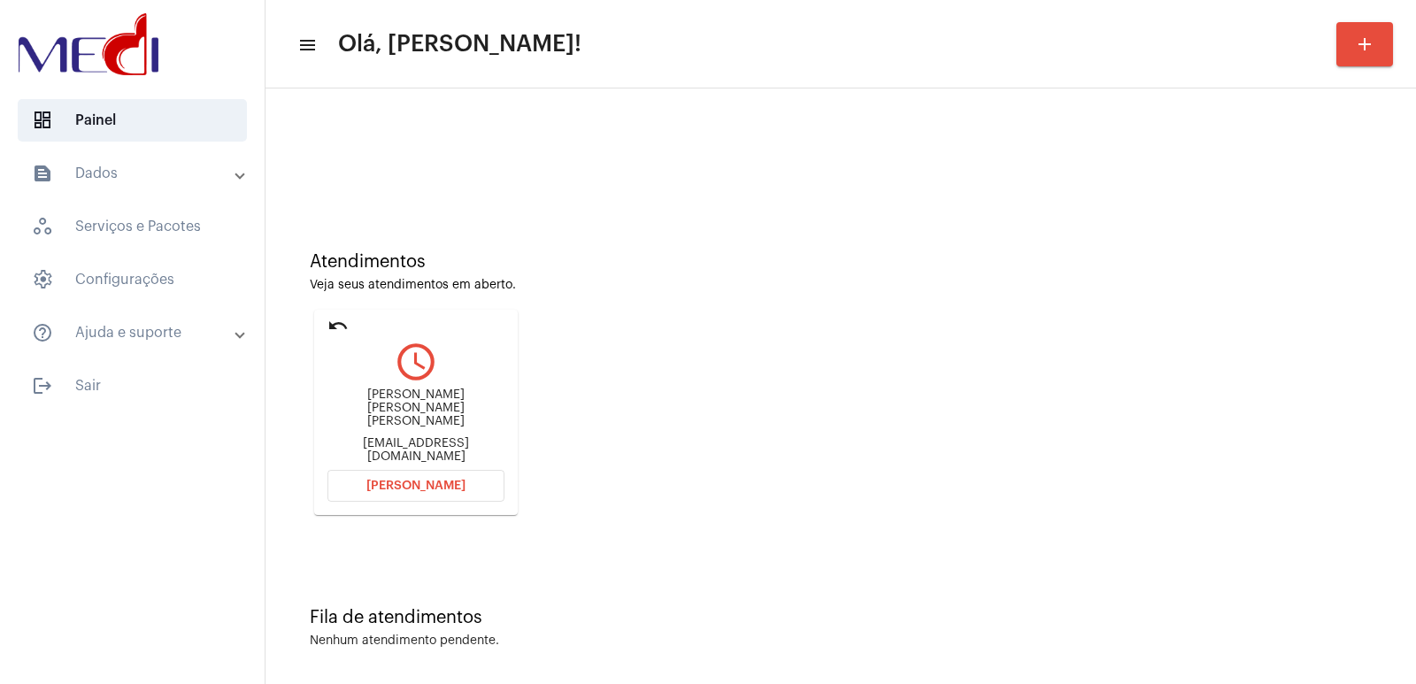
click at [406, 396] on div "[PERSON_NAME] [PERSON_NAME] [PERSON_NAME] [EMAIL_ADDRESS][DOMAIN_NAME]" at bounding box center [415, 426] width 177 height 80
copy div "[PERSON_NAME] [PERSON_NAME] [PERSON_NAME]"
click at [438, 473] on button "[PERSON_NAME]" at bounding box center [415, 486] width 177 height 32
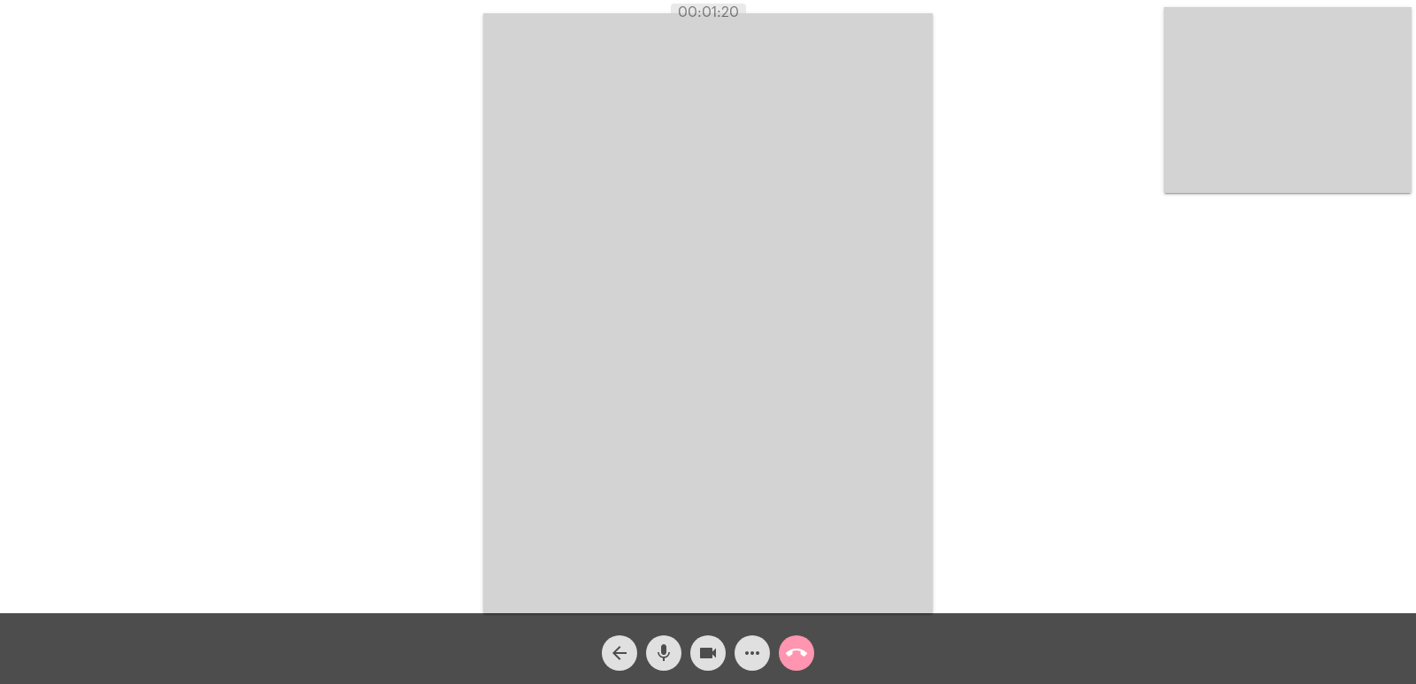
click at [806, 655] on mat-icon "call_end" at bounding box center [796, 652] width 21 height 21
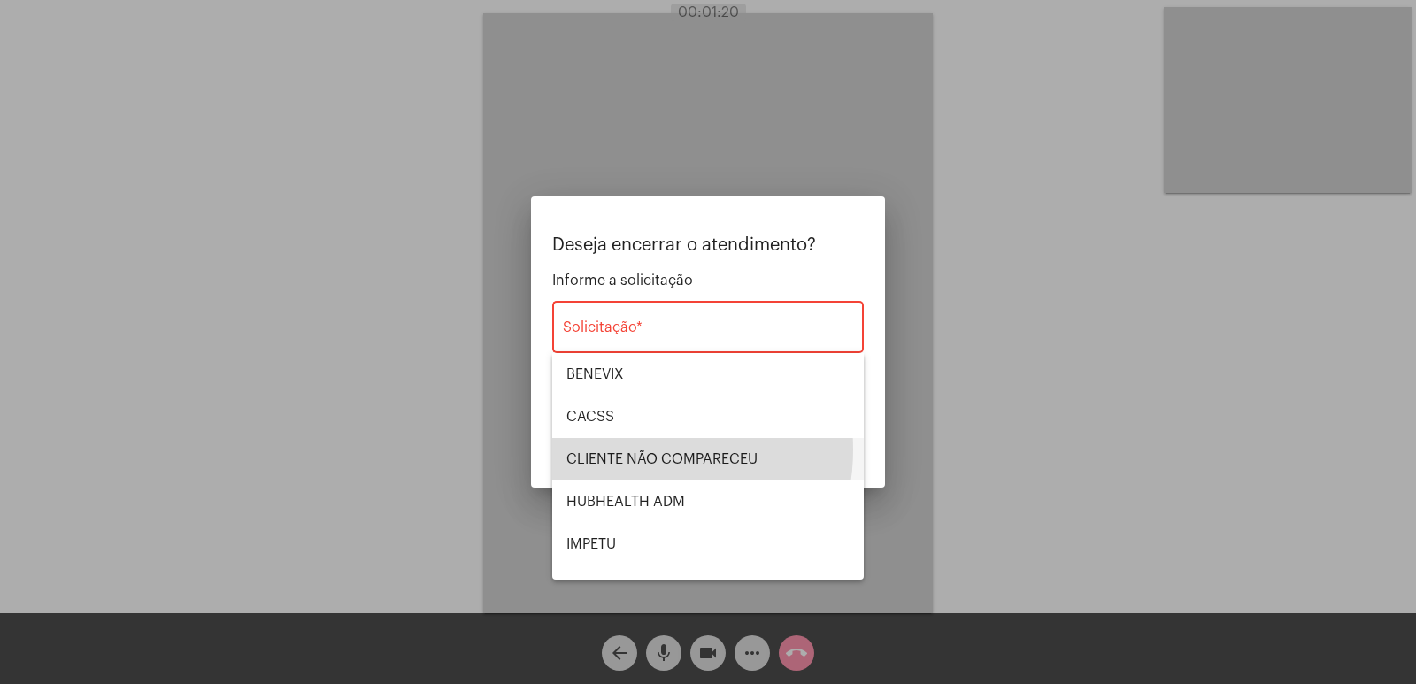
click at [638, 450] on span "CLIENTE NÃO COMPARECEU" at bounding box center [707, 459] width 283 height 42
type input "CLIENTE NÃO COMPARECEU"
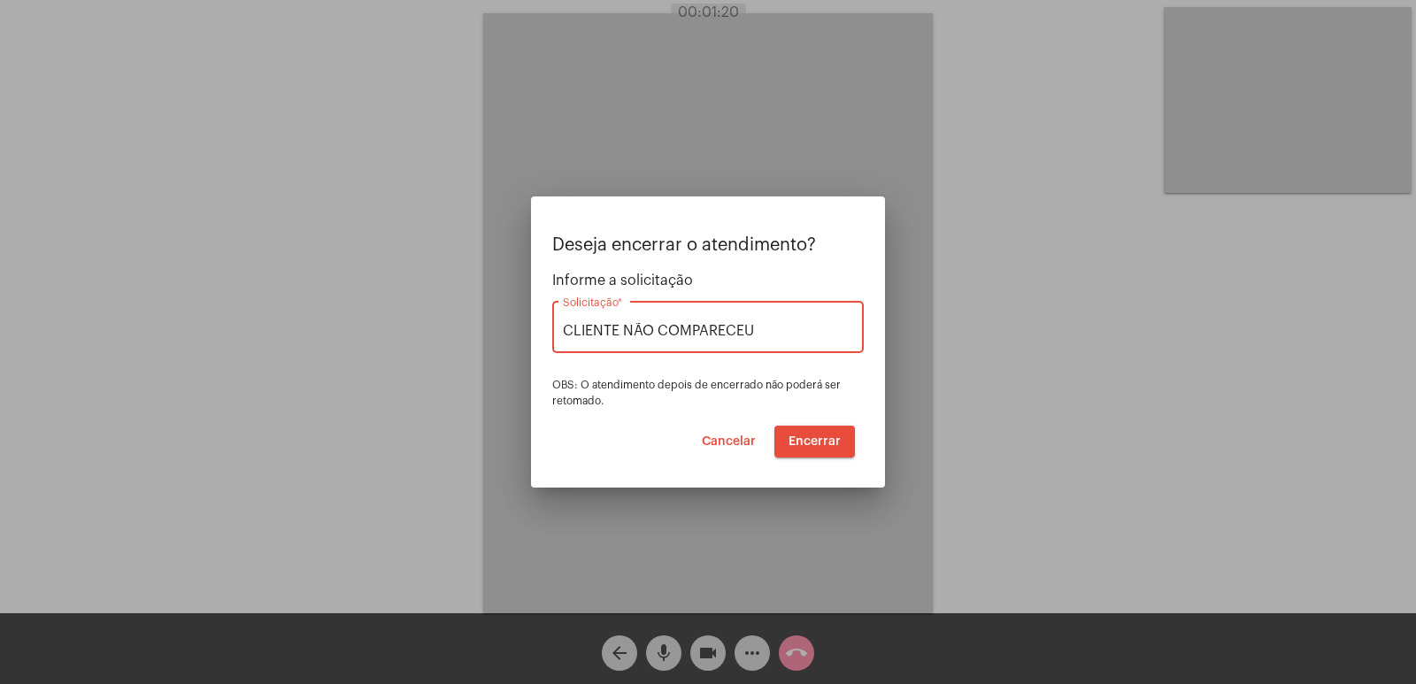
click at [818, 439] on span "Encerrar" at bounding box center [815, 441] width 52 height 12
click at [817, 440] on span "Encerrar" at bounding box center [815, 441] width 52 height 12
click at [805, 444] on span "Encerrar" at bounding box center [815, 441] width 52 height 12
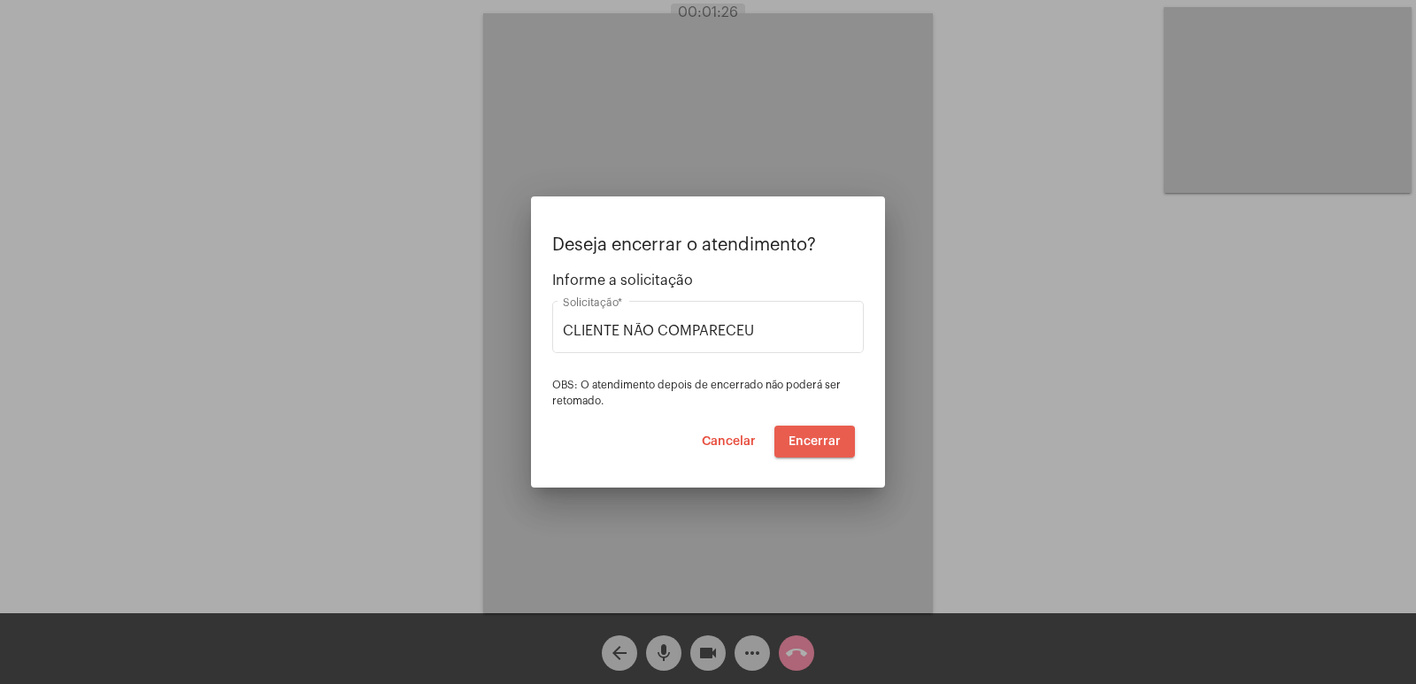
click at [805, 444] on span "Encerrar" at bounding box center [815, 441] width 52 height 12
click at [814, 458] on mat-dialog-container "Deseja encerrar o atendimento? Informe a solicitação CLIENTE NÃO COMPARECEU Sol…" at bounding box center [708, 341] width 354 height 291
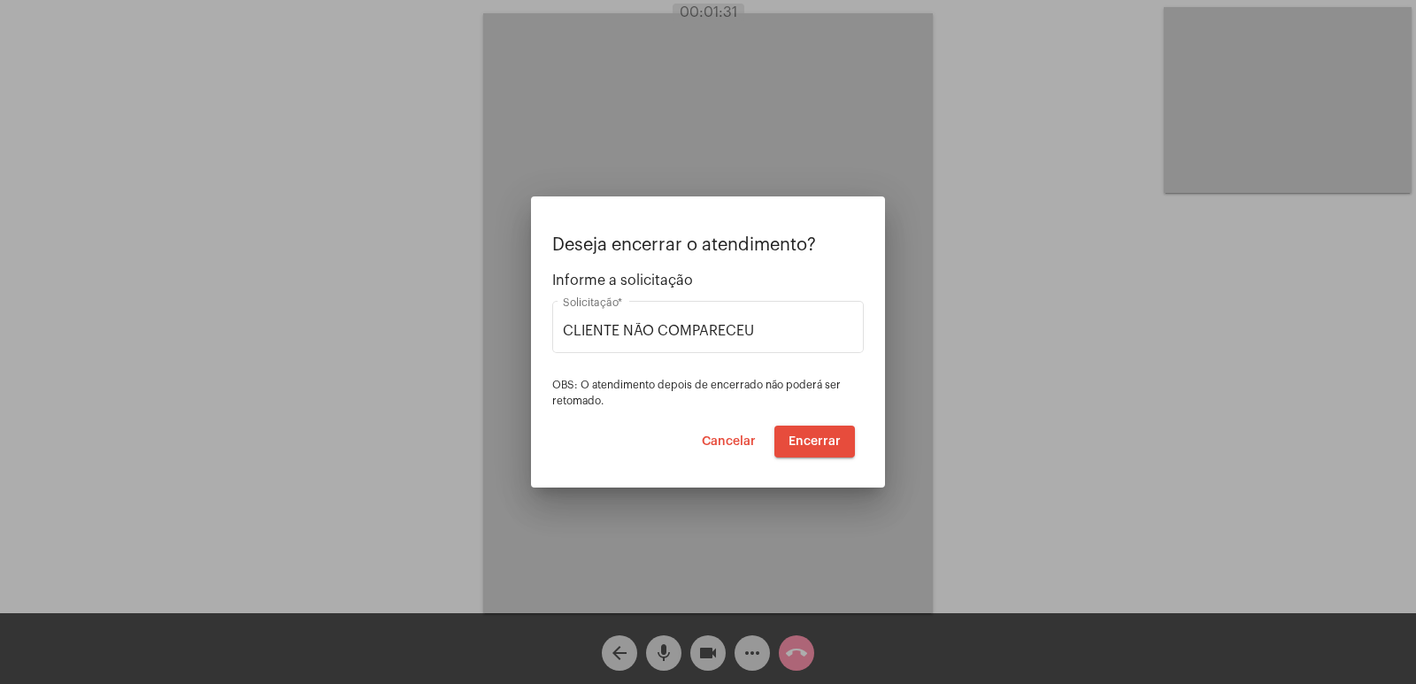
click at [818, 450] on button "Encerrar" at bounding box center [814, 442] width 81 height 32
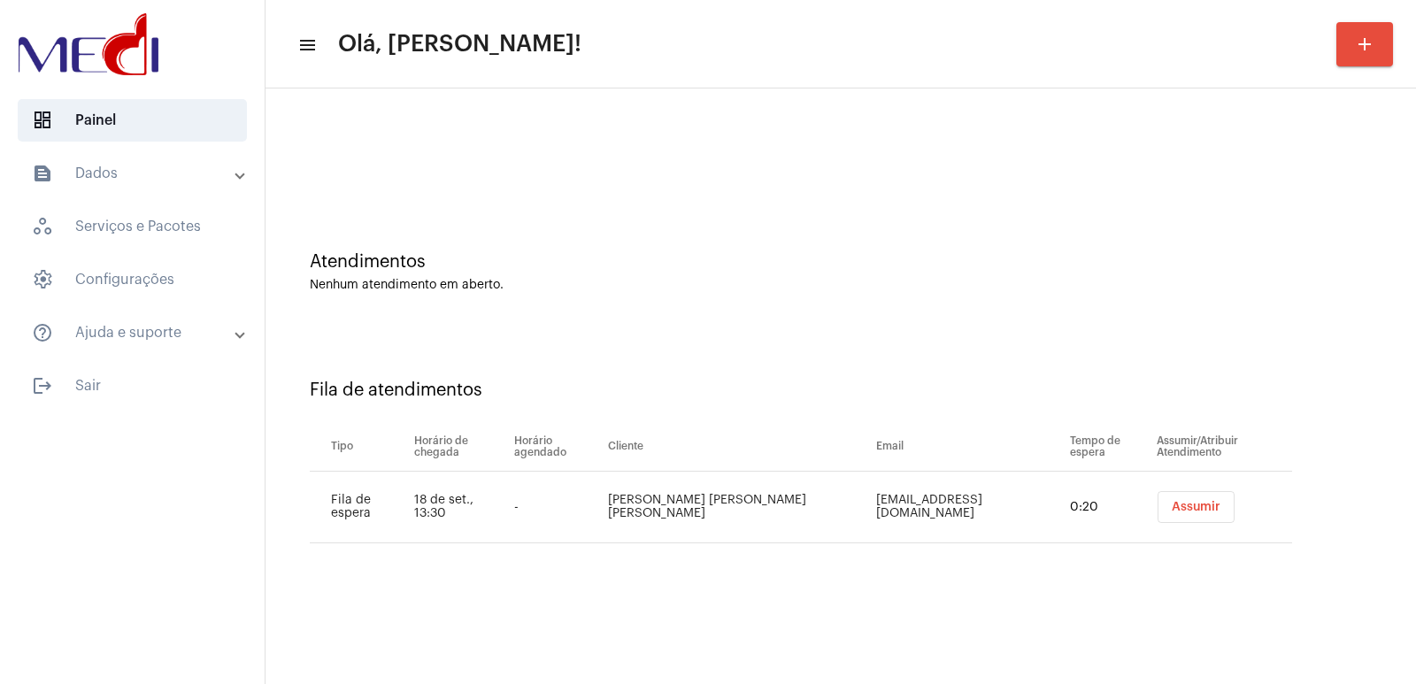
click at [1168, 514] on button "Assumir" at bounding box center [1196, 507] width 77 height 32
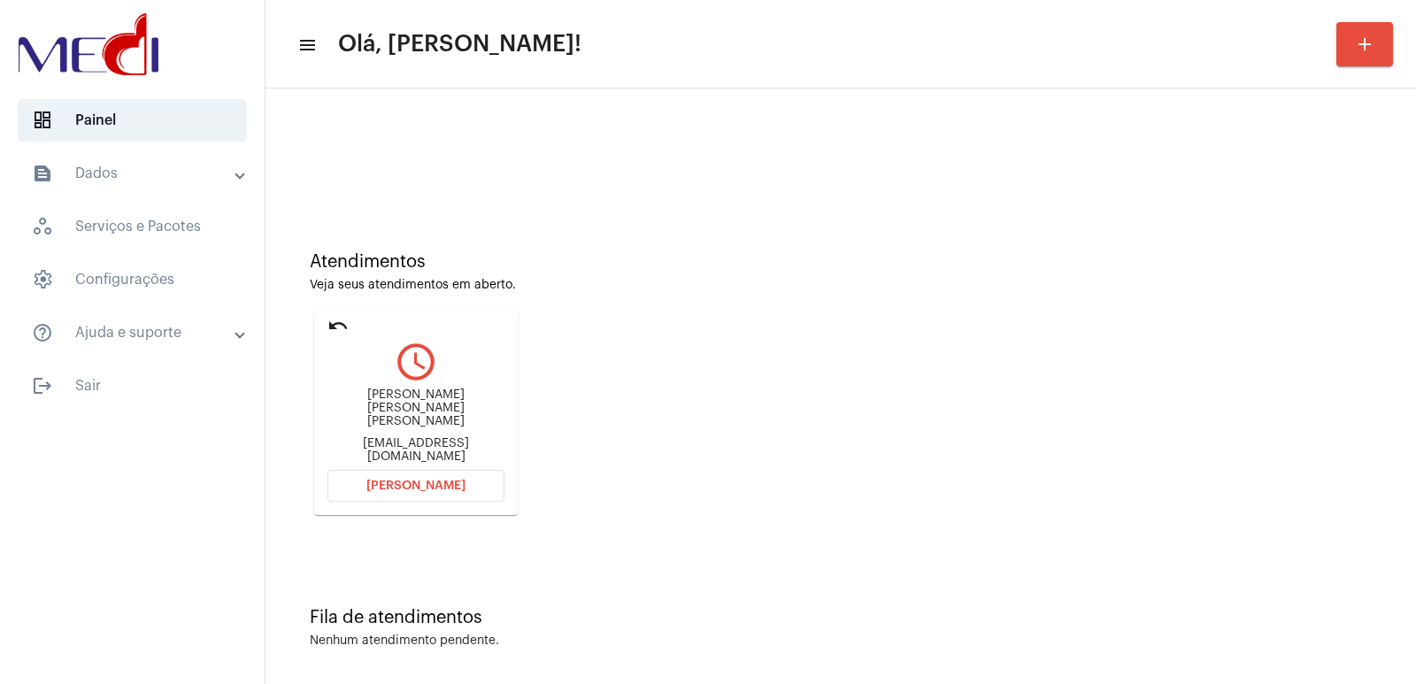
click at [376, 476] on button "Abrir Chamada" at bounding box center [415, 486] width 177 height 32
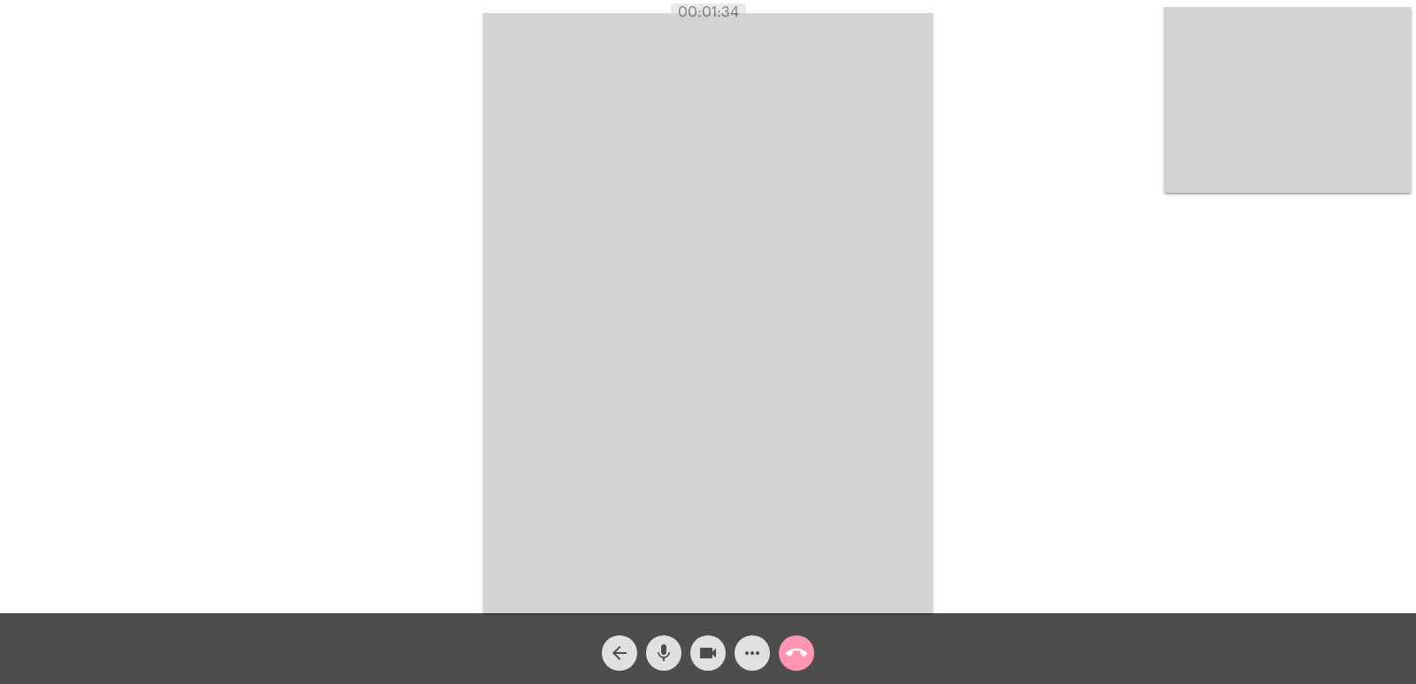
click at [804, 661] on mat-icon "call_end" at bounding box center [796, 652] width 21 height 21
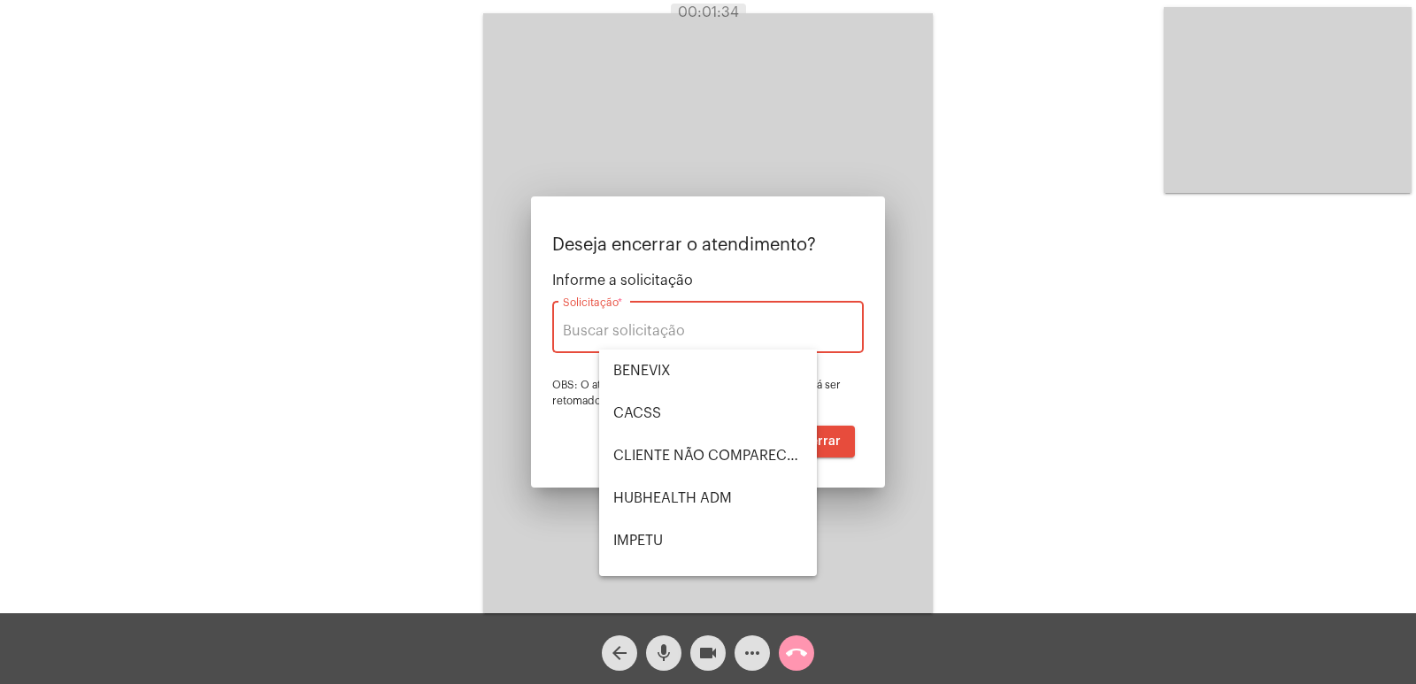
click at [613, 337] on input "Solicitação *" at bounding box center [708, 331] width 290 height 16
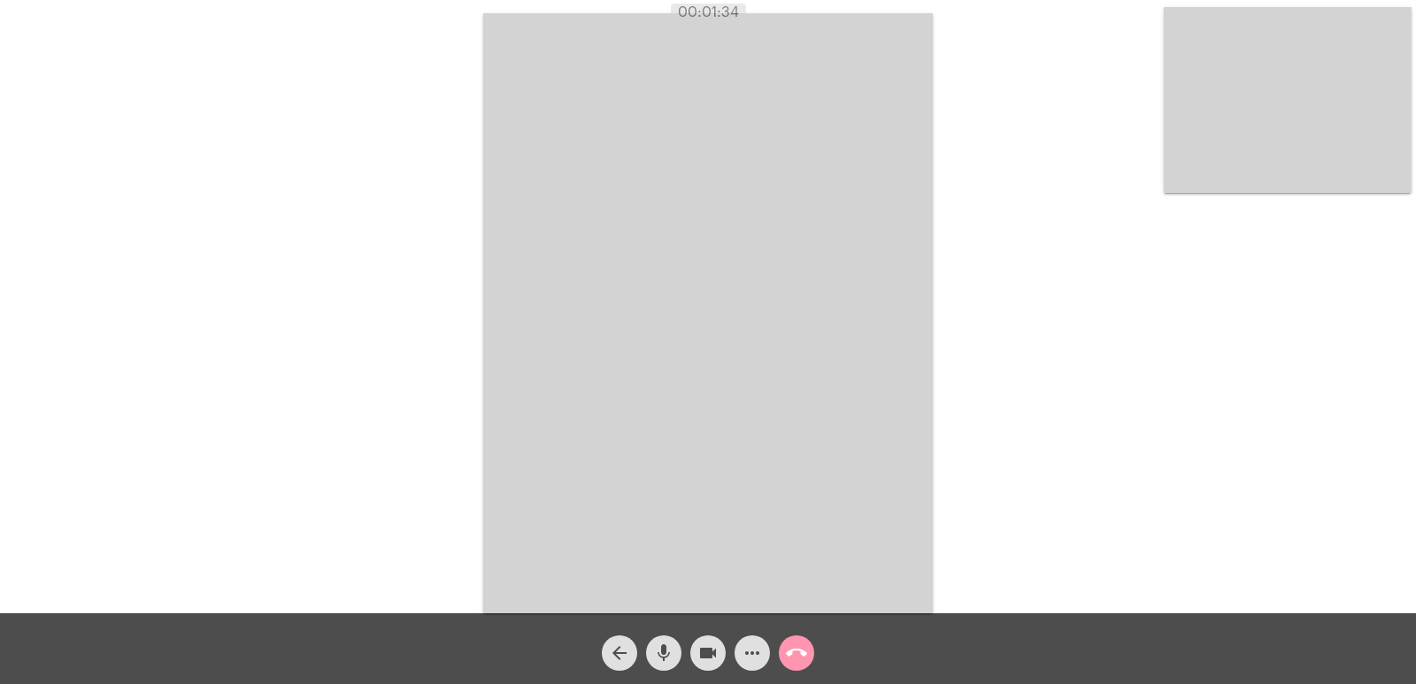
click at [795, 659] on mat-icon "call_end" at bounding box center [796, 652] width 21 height 21
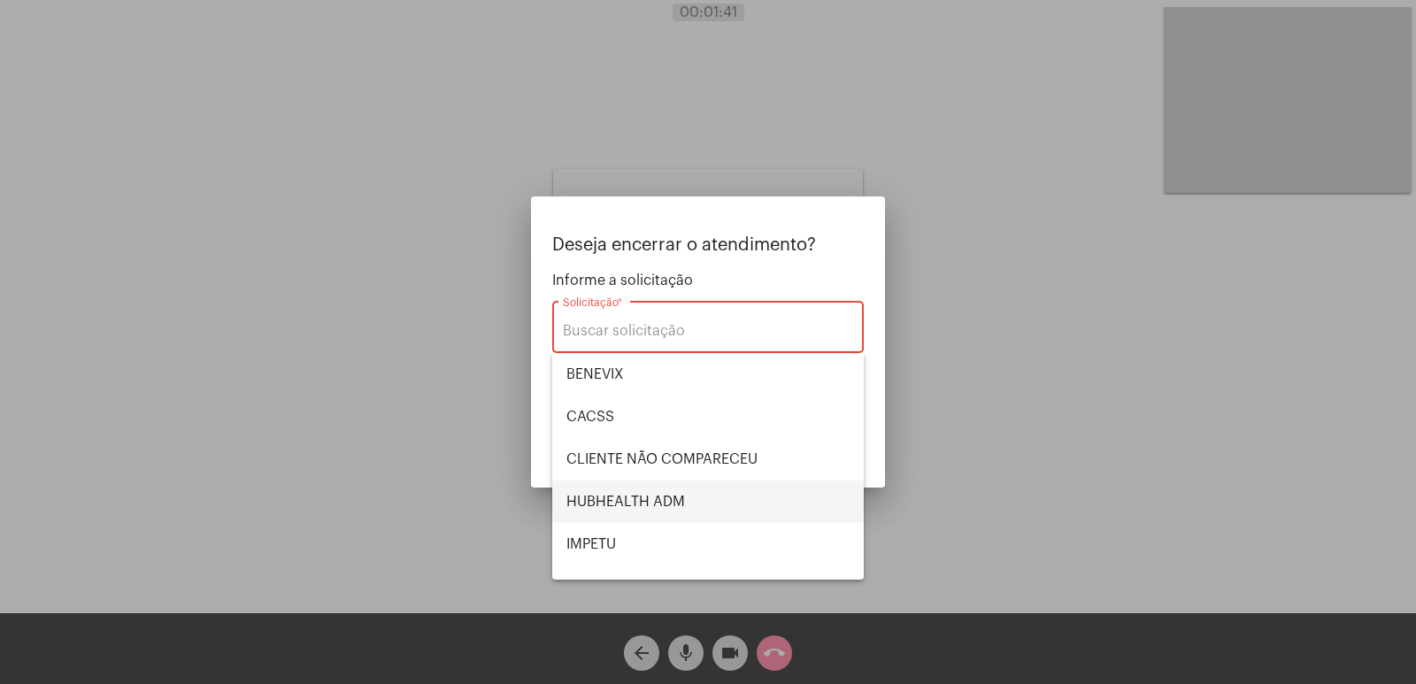
click at [595, 499] on span "HUBHEALTH ADM" at bounding box center [707, 502] width 283 height 42
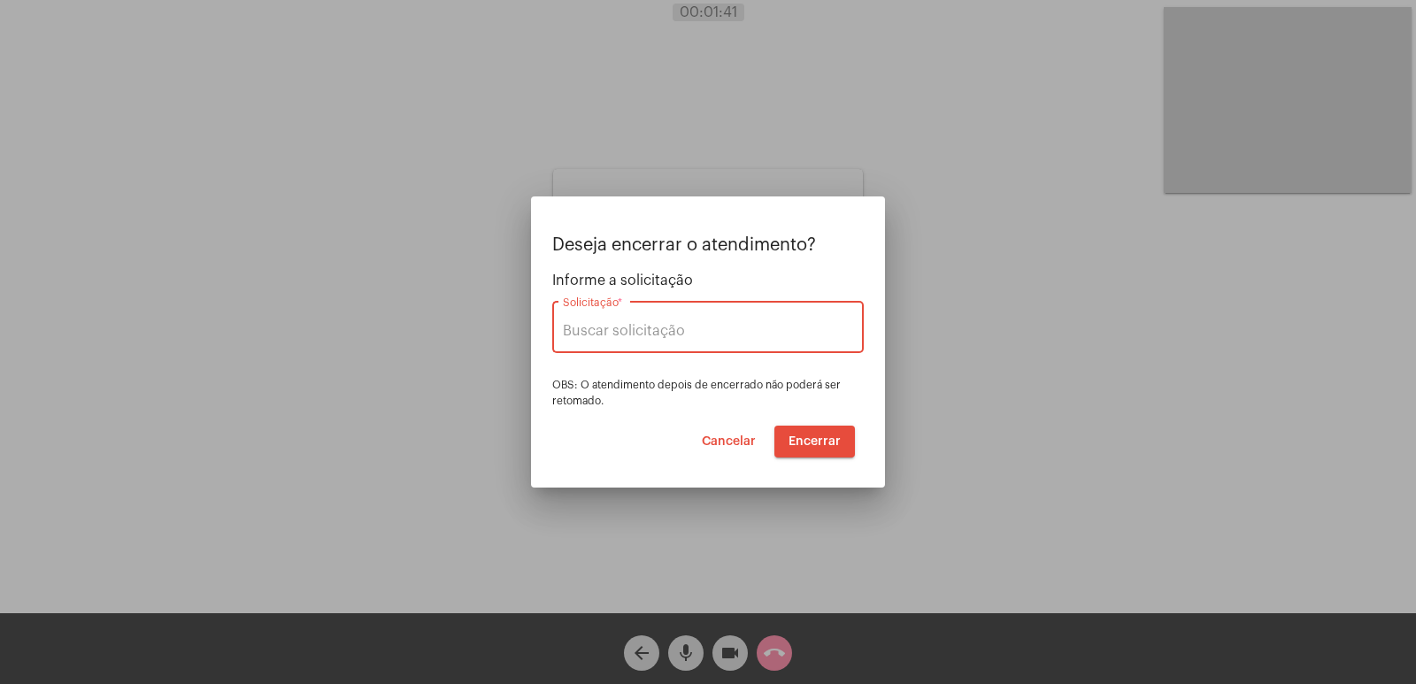
type input "HUBHEALTH ADM"
click at [794, 439] on span "Encerrar" at bounding box center [815, 441] width 52 height 12
click at [799, 449] on button "Encerrar" at bounding box center [814, 442] width 81 height 32
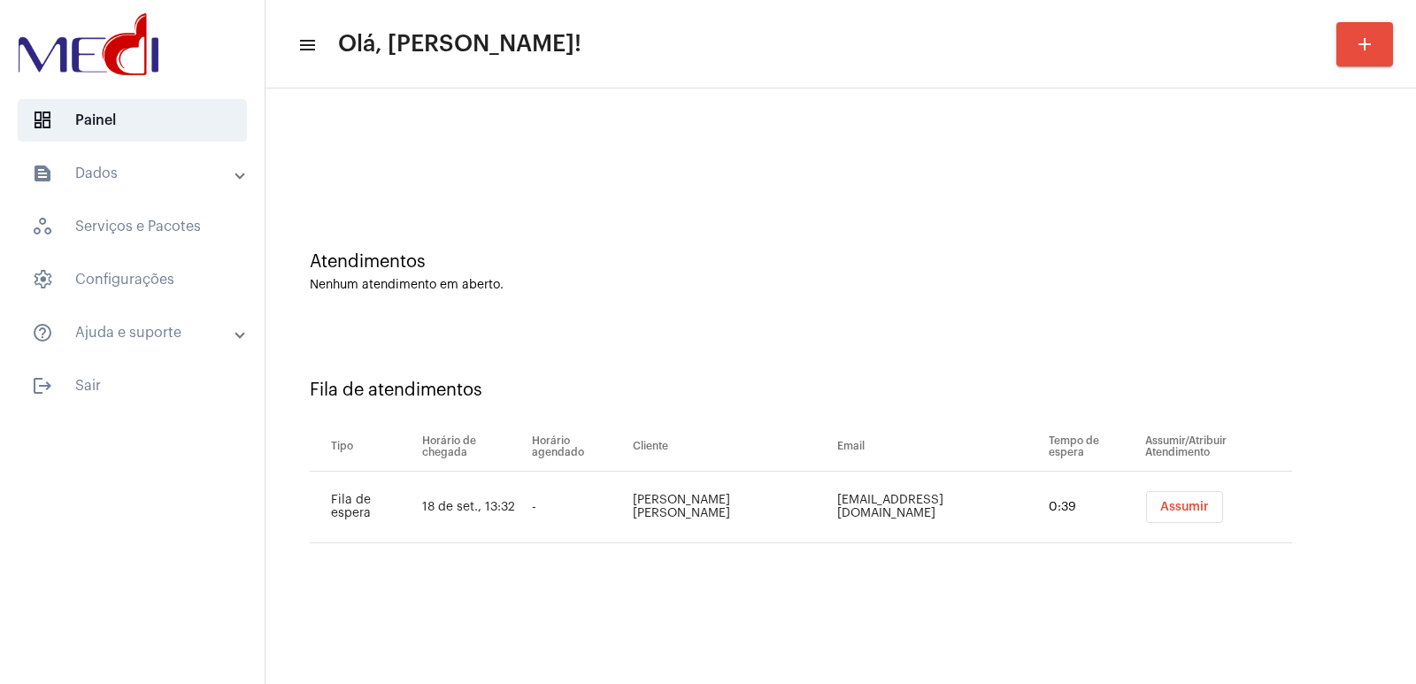
click at [1186, 512] on span "Assumir" at bounding box center [1184, 507] width 49 height 12
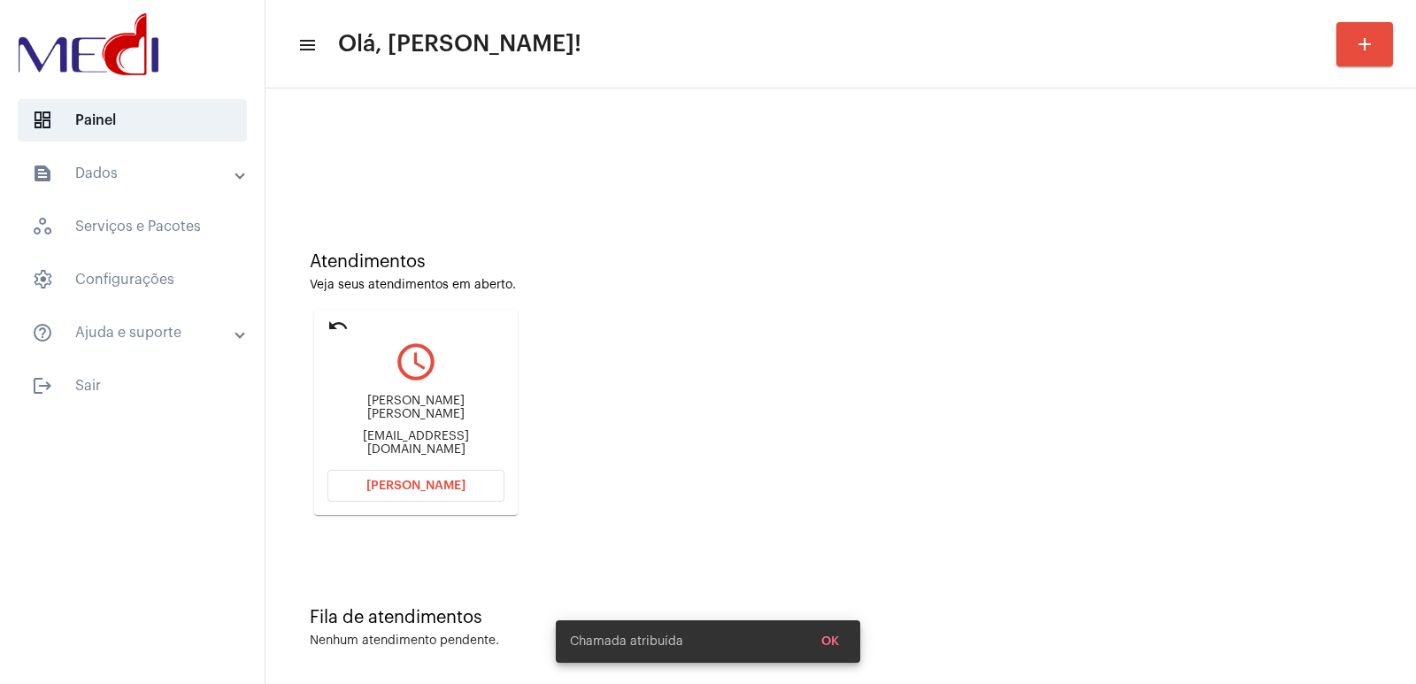
click at [422, 422] on div "Thaissa Amorim Nogueira thaissanogueira@gmail.com" at bounding box center [415, 426] width 177 height 80
copy div "Thaissa Amorim Nogueira"
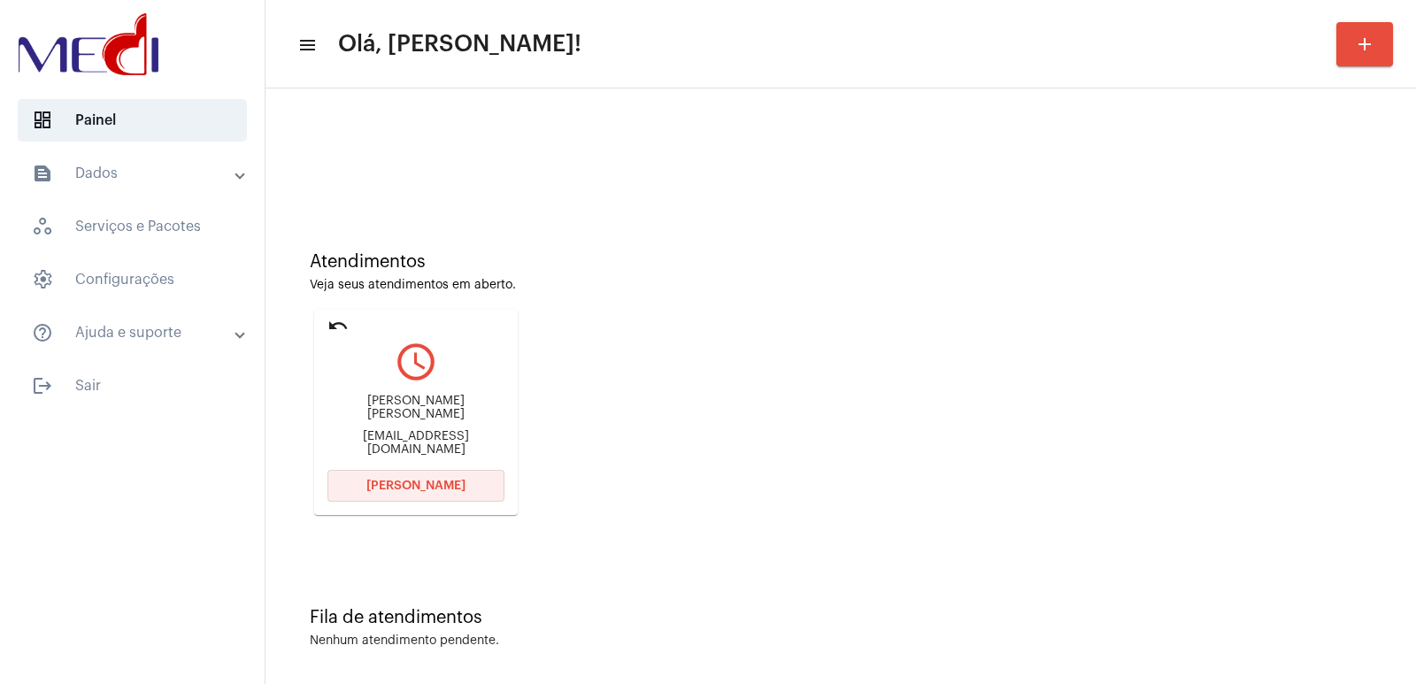
click at [412, 485] on span "Abrir Chamada" at bounding box center [415, 486] width 99 height 12
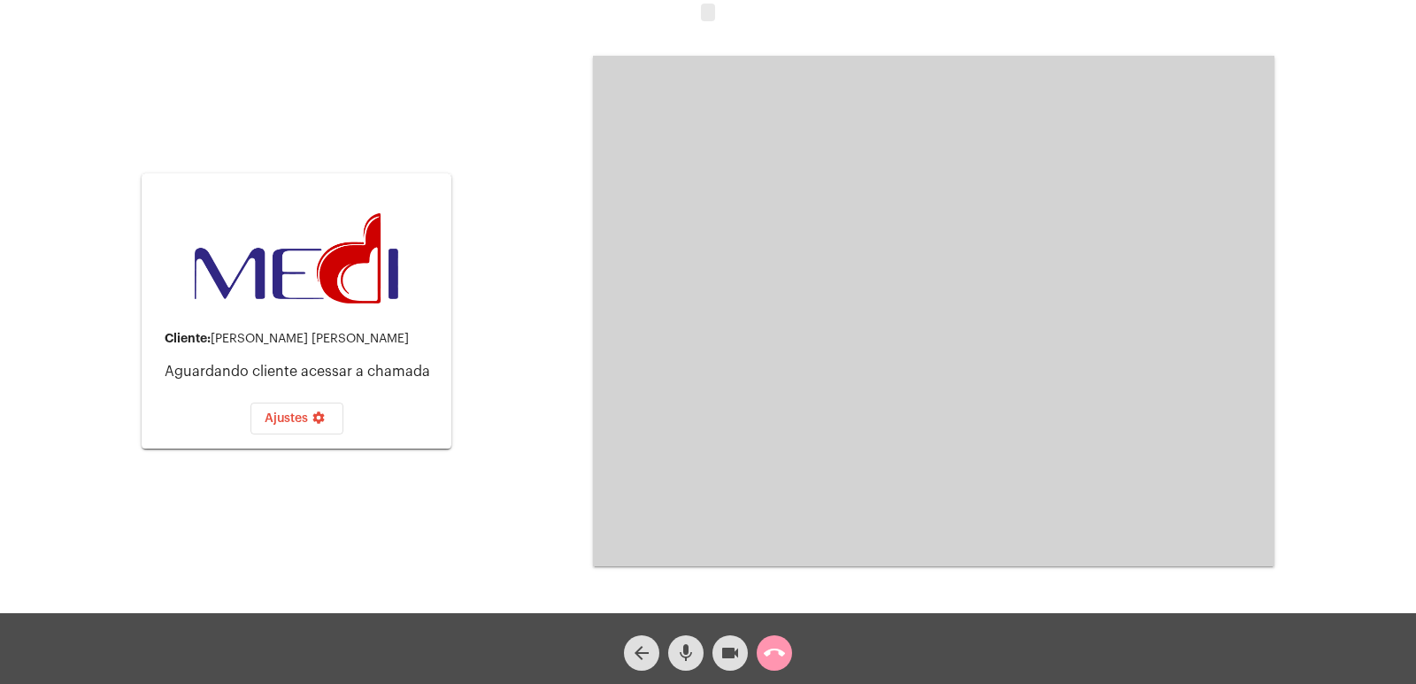
click at [690, 381] on video at bounding box center [933, 311] width 681 height 511
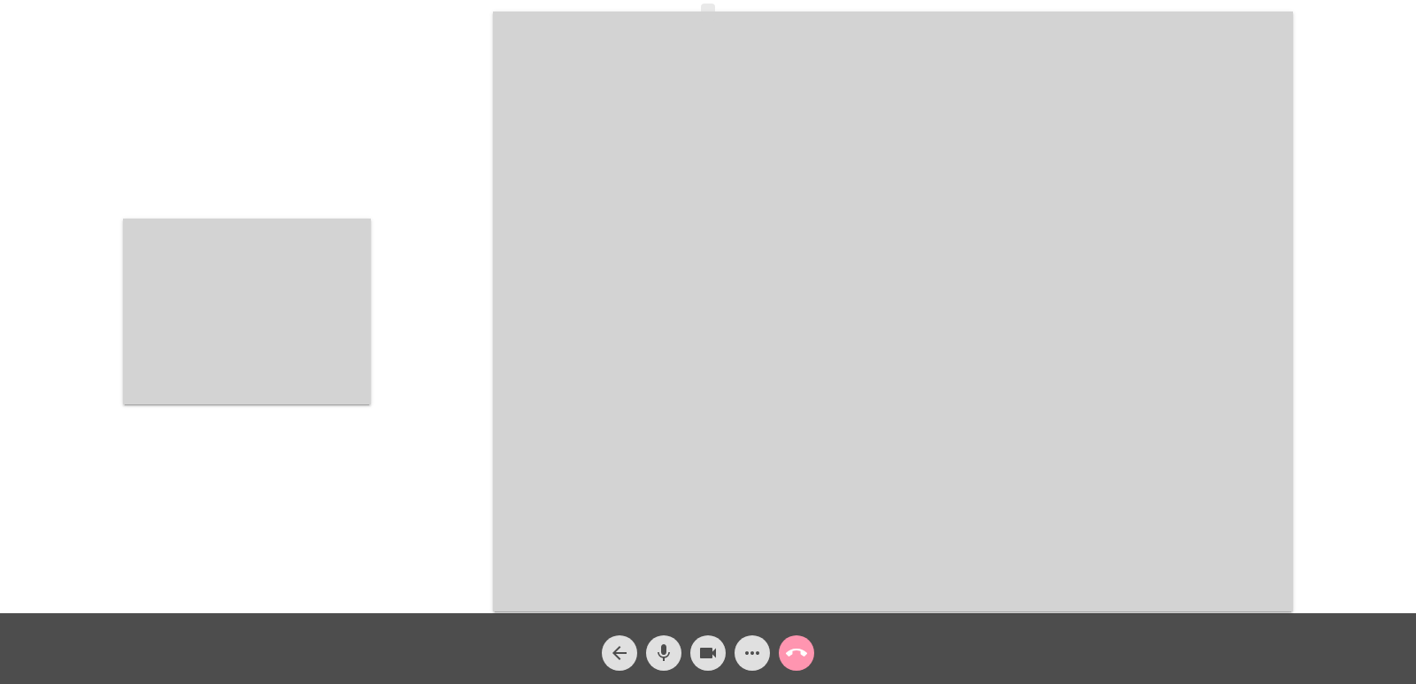
click at [722, 528] on video at bounding box center [893, 312] width 800 height 600
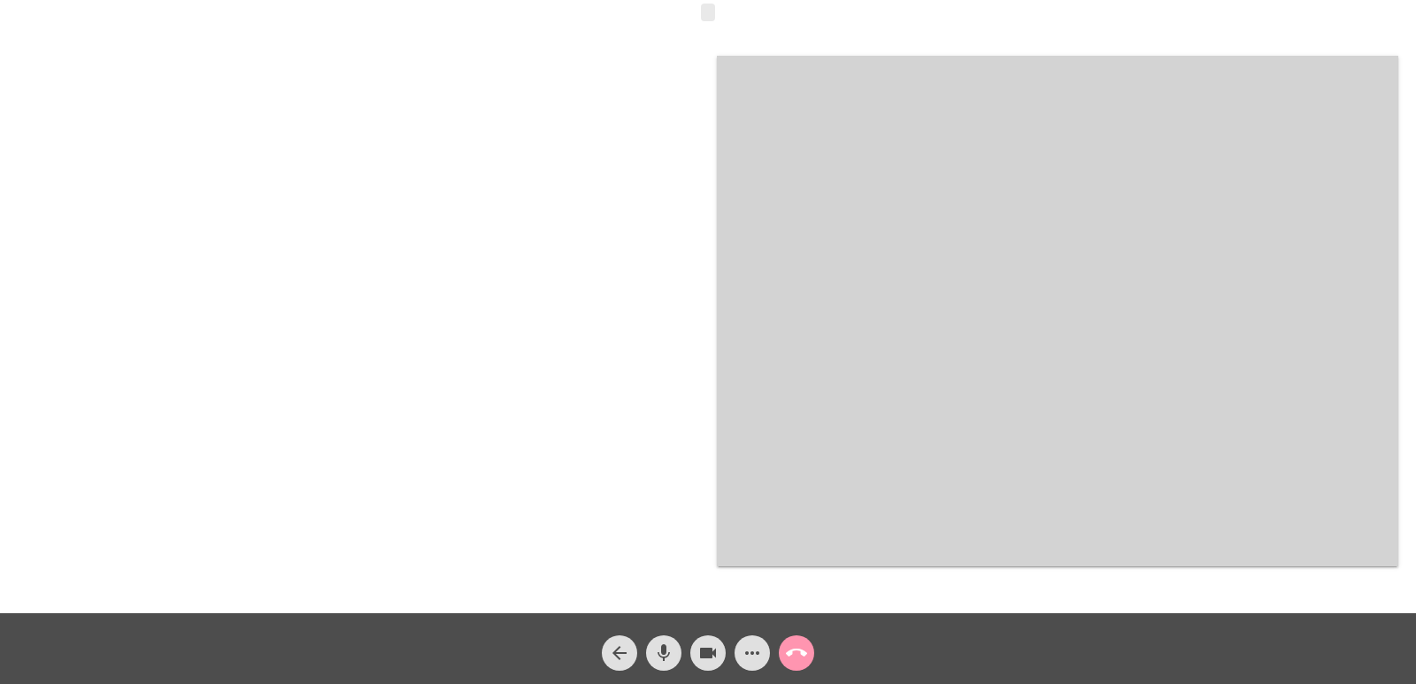
click at [789, 654] on mat-icon "call_end" at bounding box center [796, 652] width 21 height 21
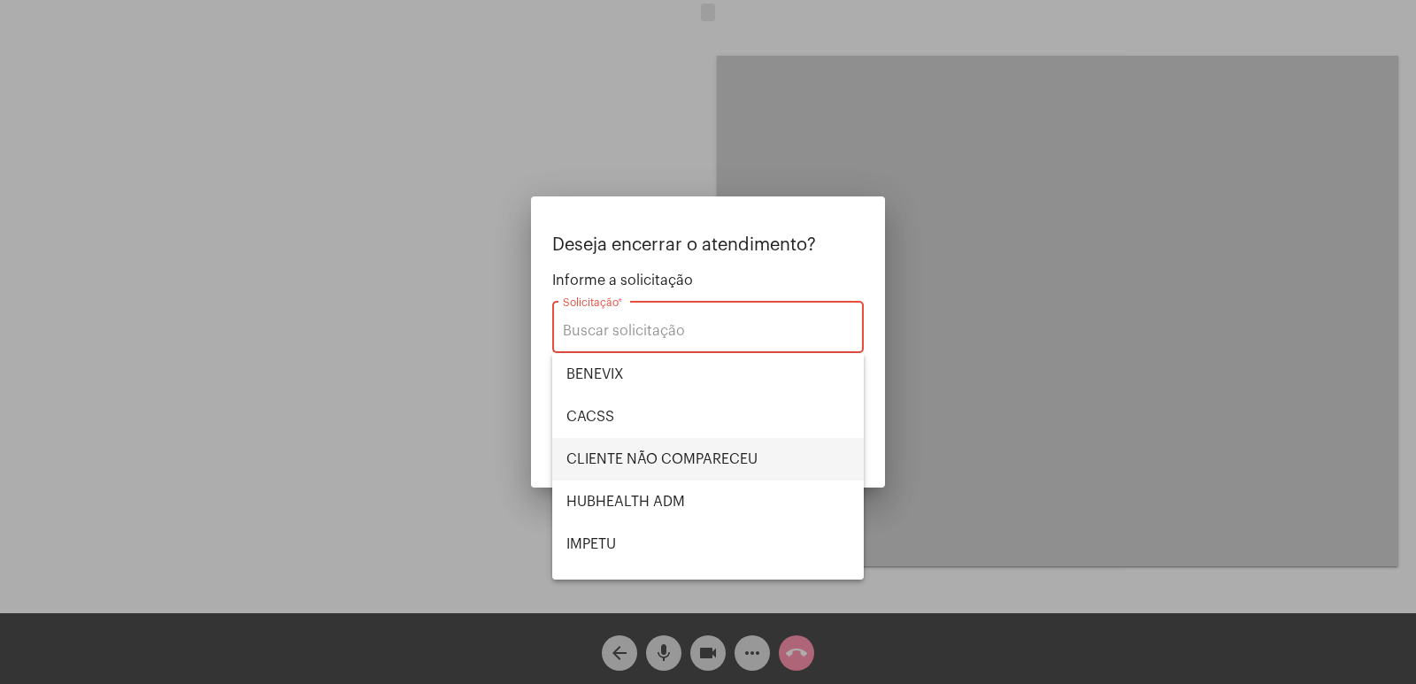
click at [605, 450] on span "CLIENTE NÃO COMPARECEU" at bounding box center [707, 459] width 283 height 42
type input "CLIENTE NÃO COMPARECEU"
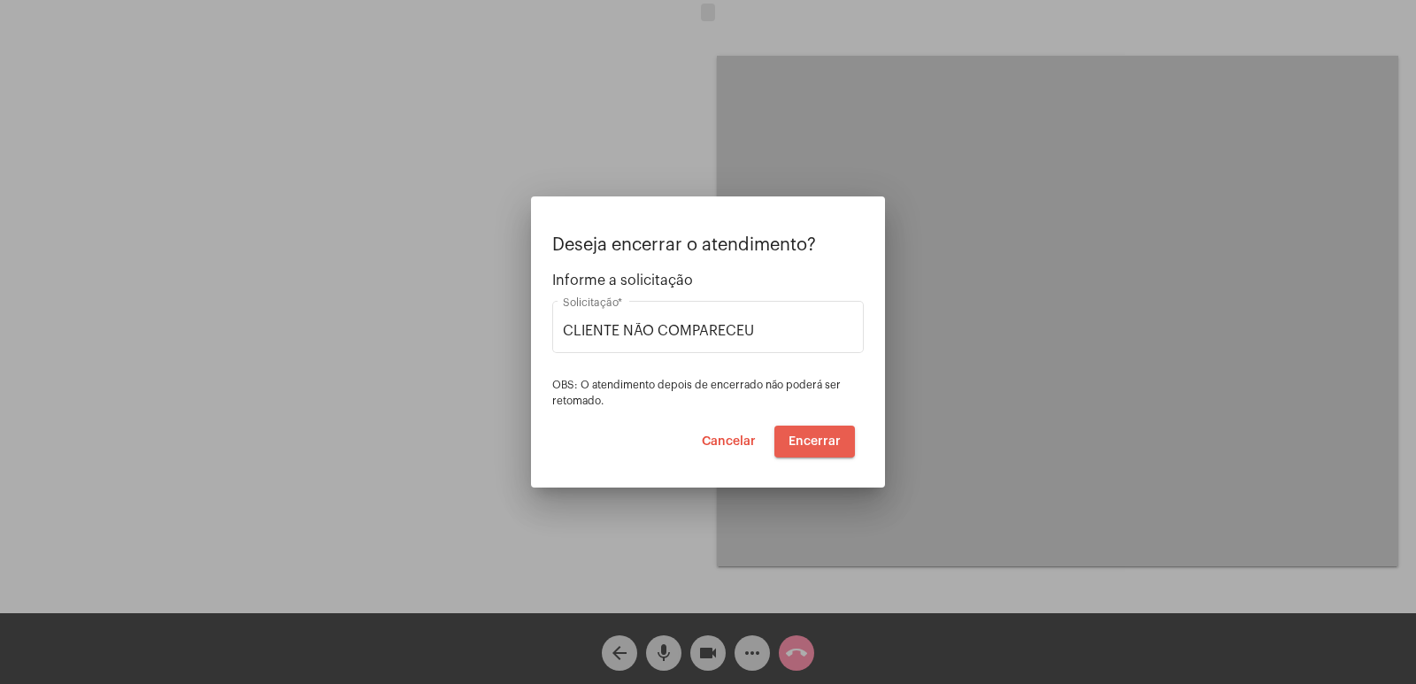
click at [818, 437] on span "Encerrar" at bounding box center [815, 441] width 52 height 12
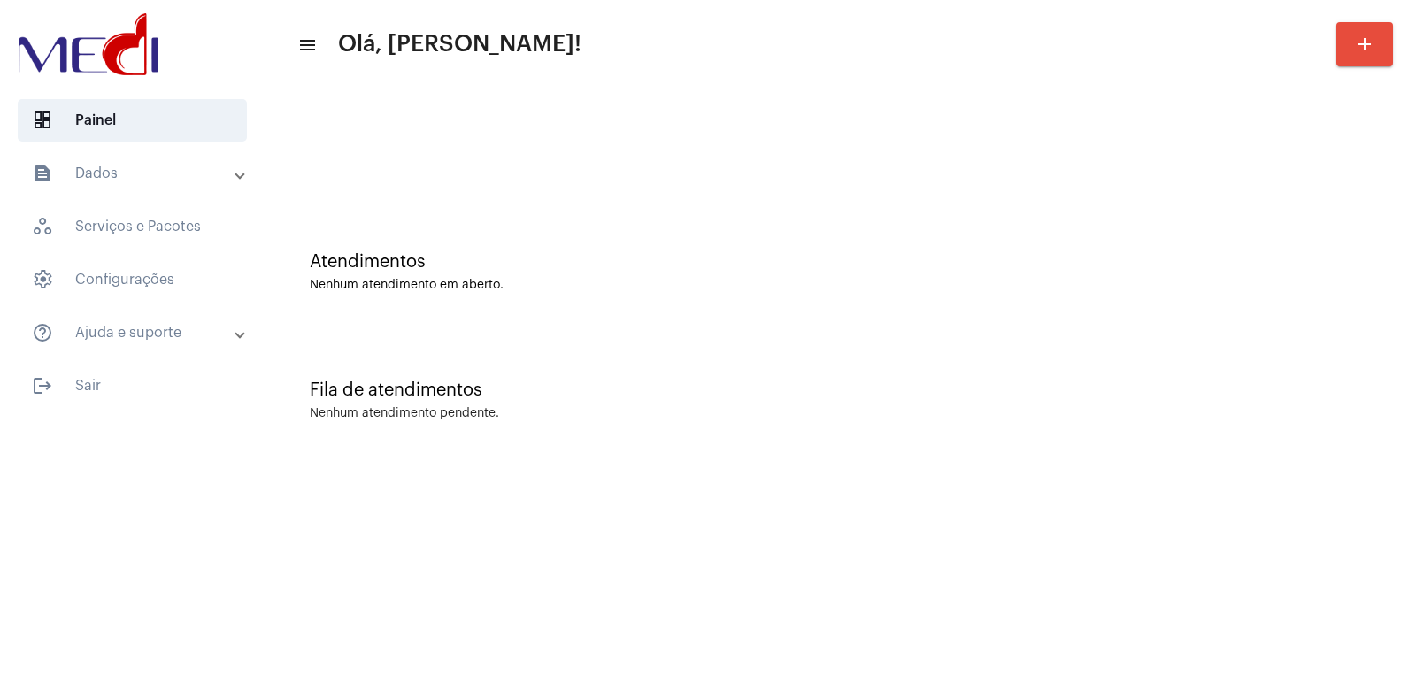
click at [97, 168] on mat-panel-title "text_snippet_outlined Dados" at bounding box center [134, 173] width 204 height 21
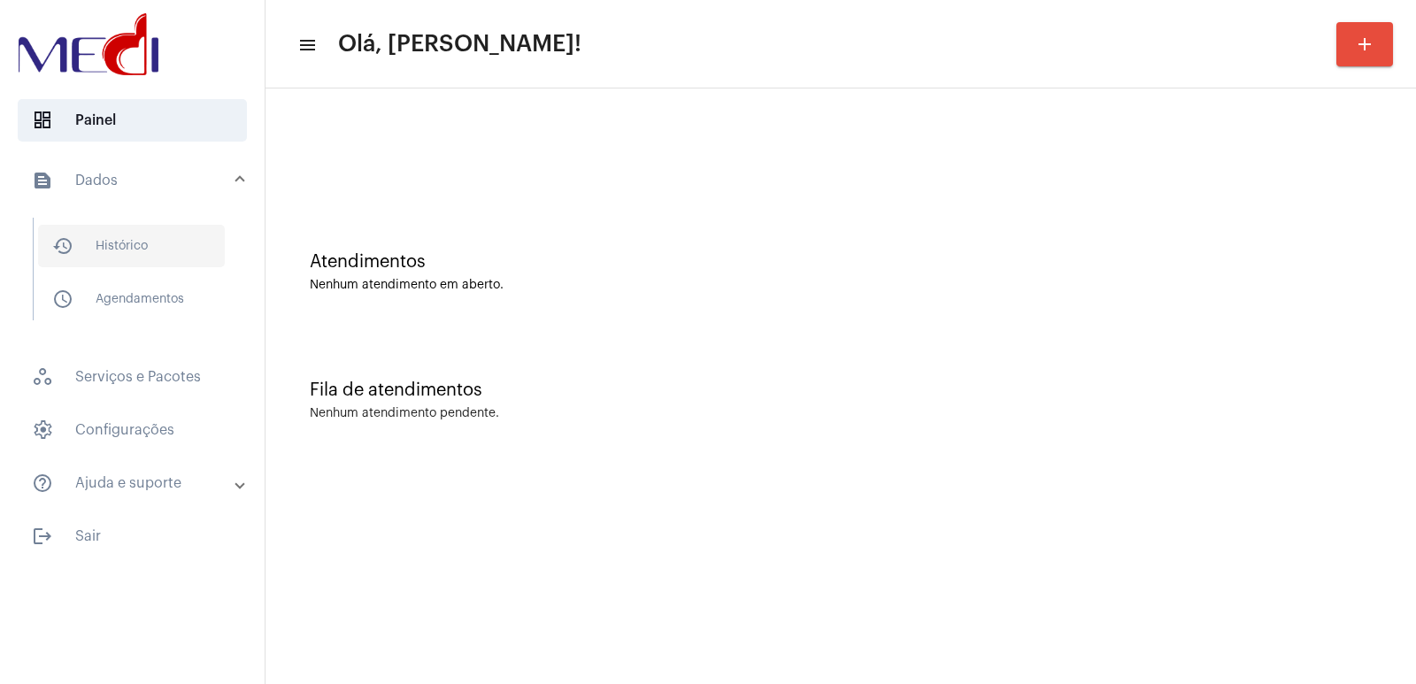
click at [156, 243] on span "history_outlined Histórico" at bounding box center [131, 246] width 187 height 42
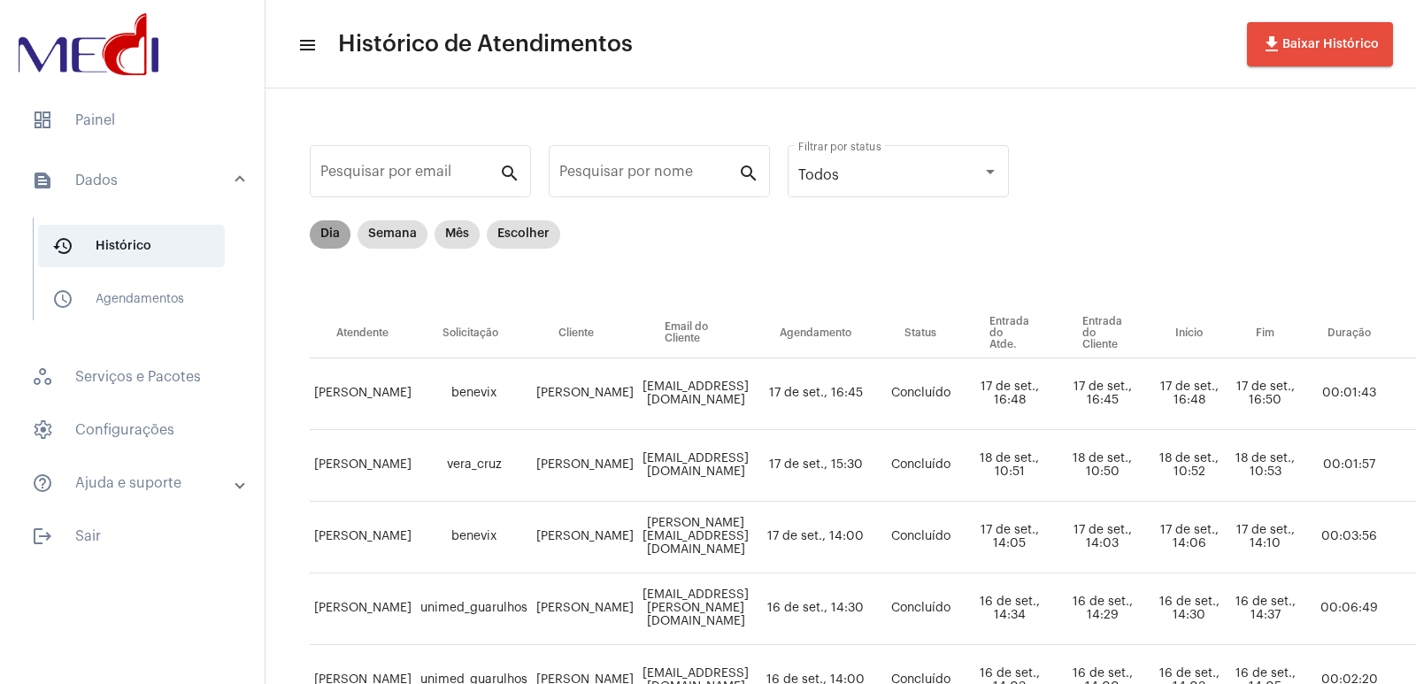
click at [341, 235] on mat-chip "Dia" at bounding box center [330, 234] width 41 height 28
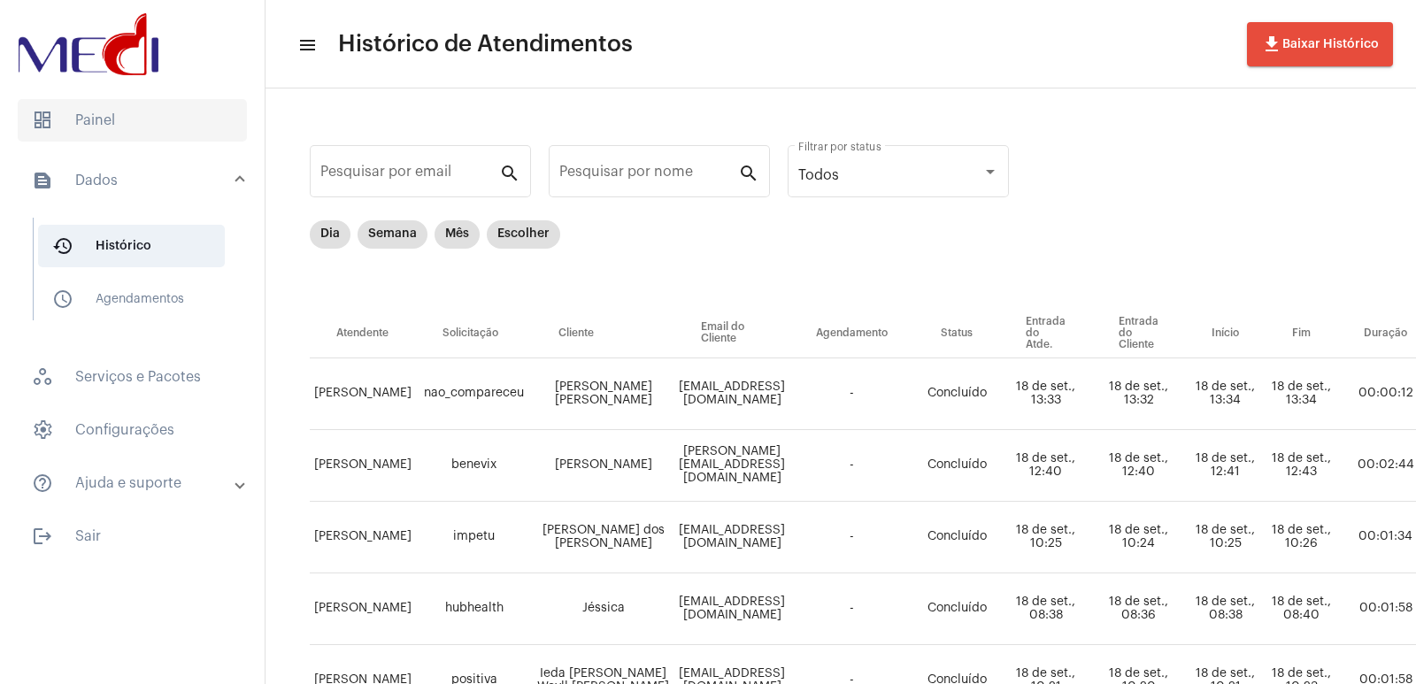
click at [65, 116] on span "dashboard Painel" at bounding box center [132, 120] width 229 height 42
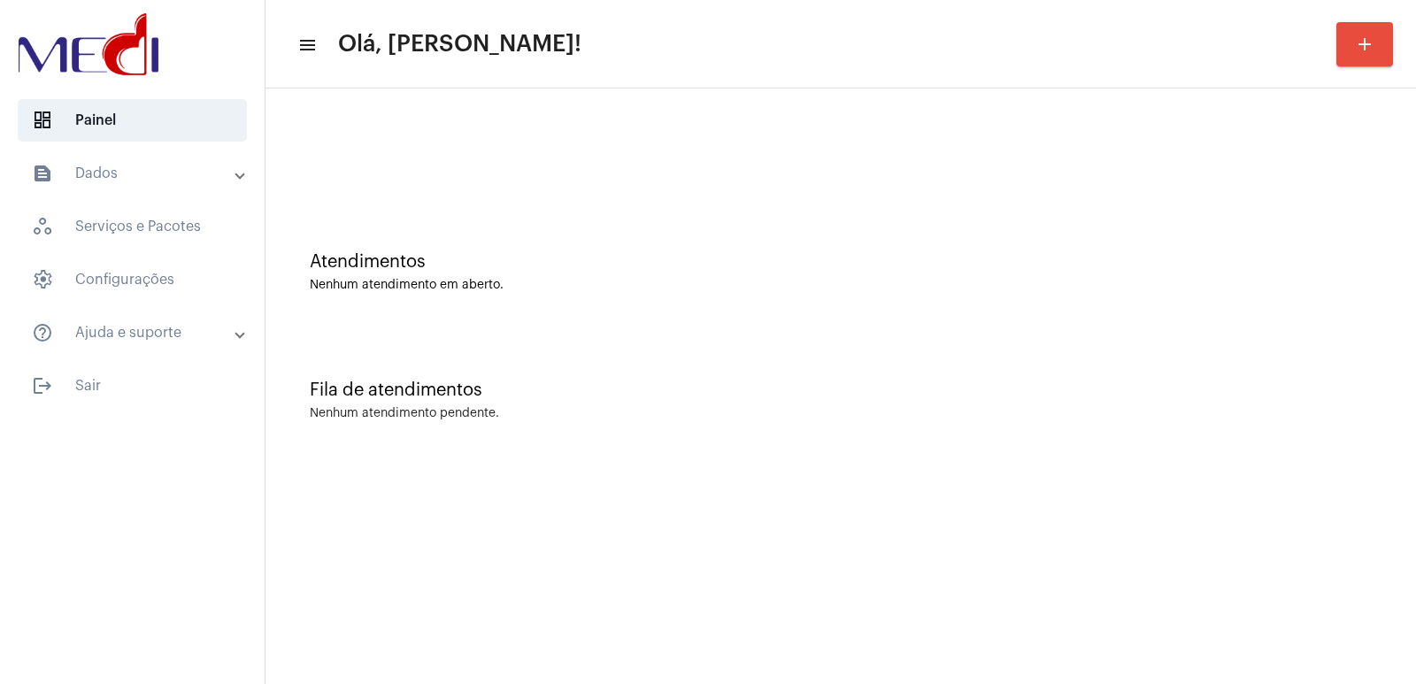
click at [1057, 283] on div "Nenhum atendimento em aberto." at bounding box center [841, 285] width 1062 height 13
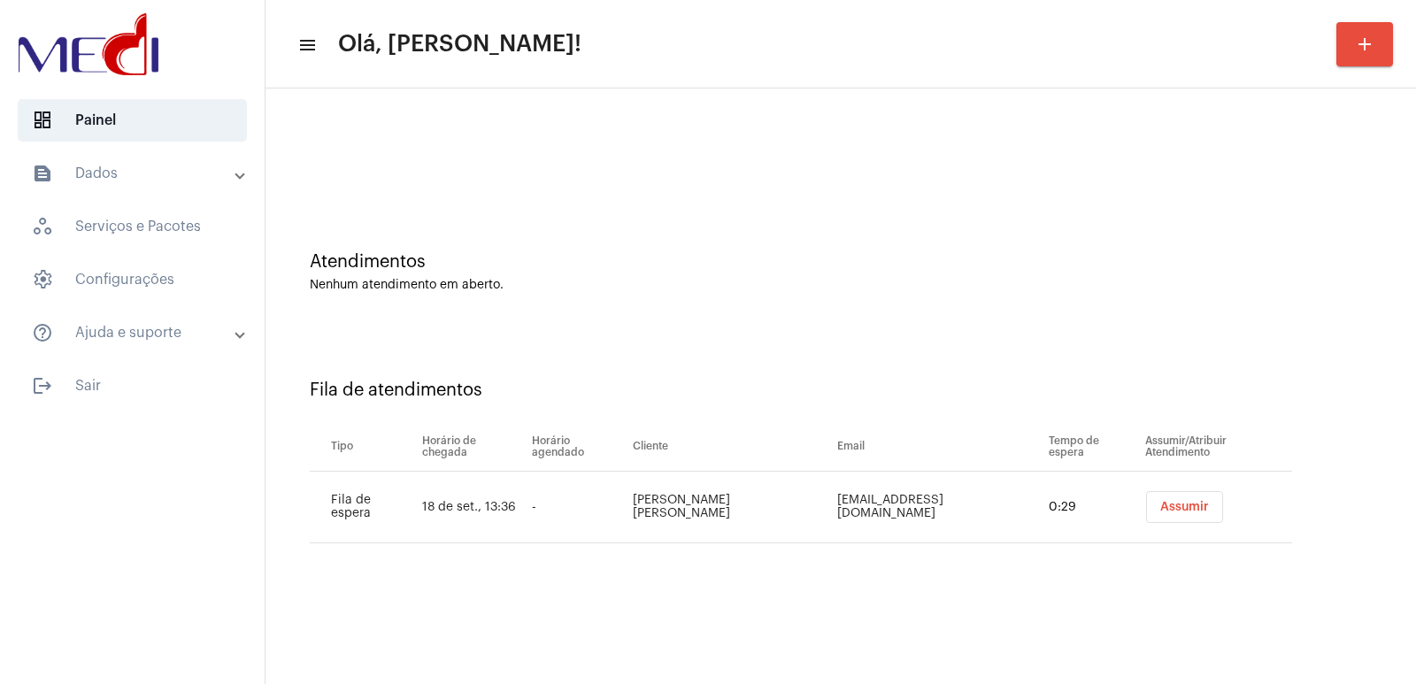
click at [1160, 507] on span "Assumir" at bounding box center [1184, 507] width 49 height 12
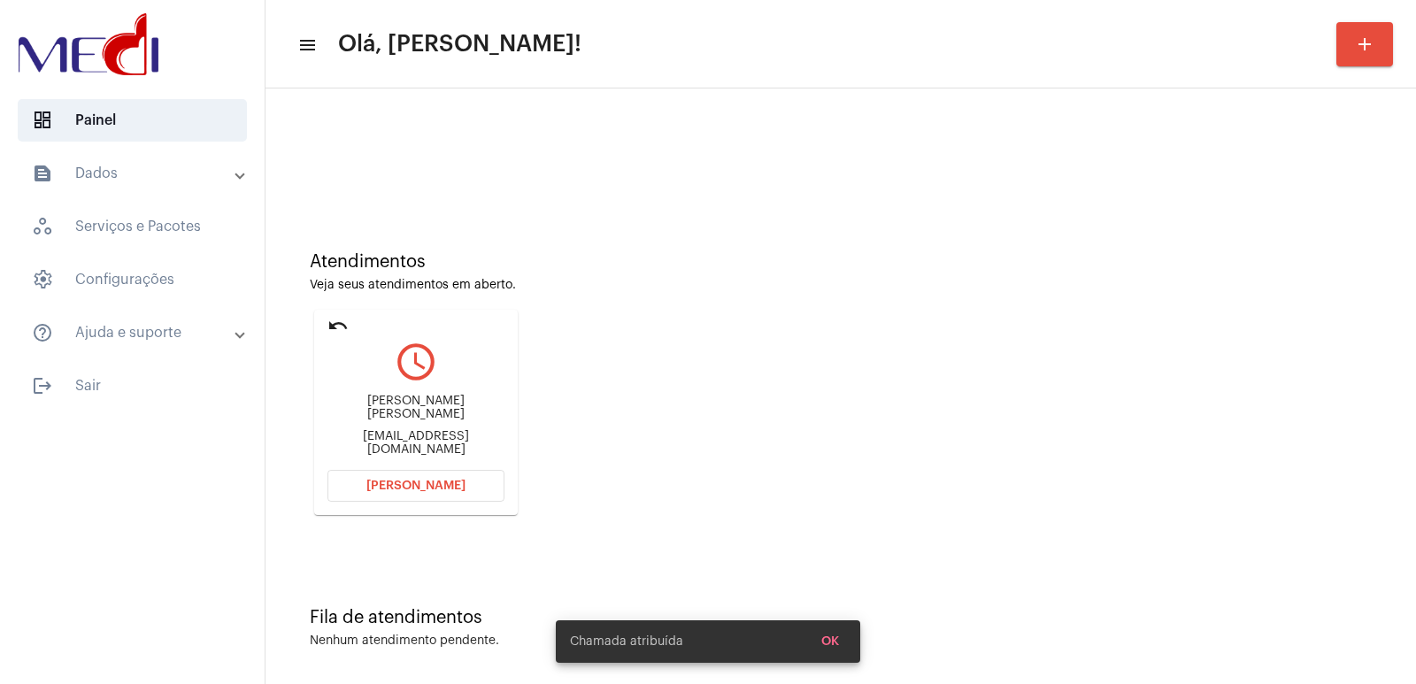
click at [456, 499] on button "Abrir Chamada" at bounding box center [415, 486] width 177 height 32
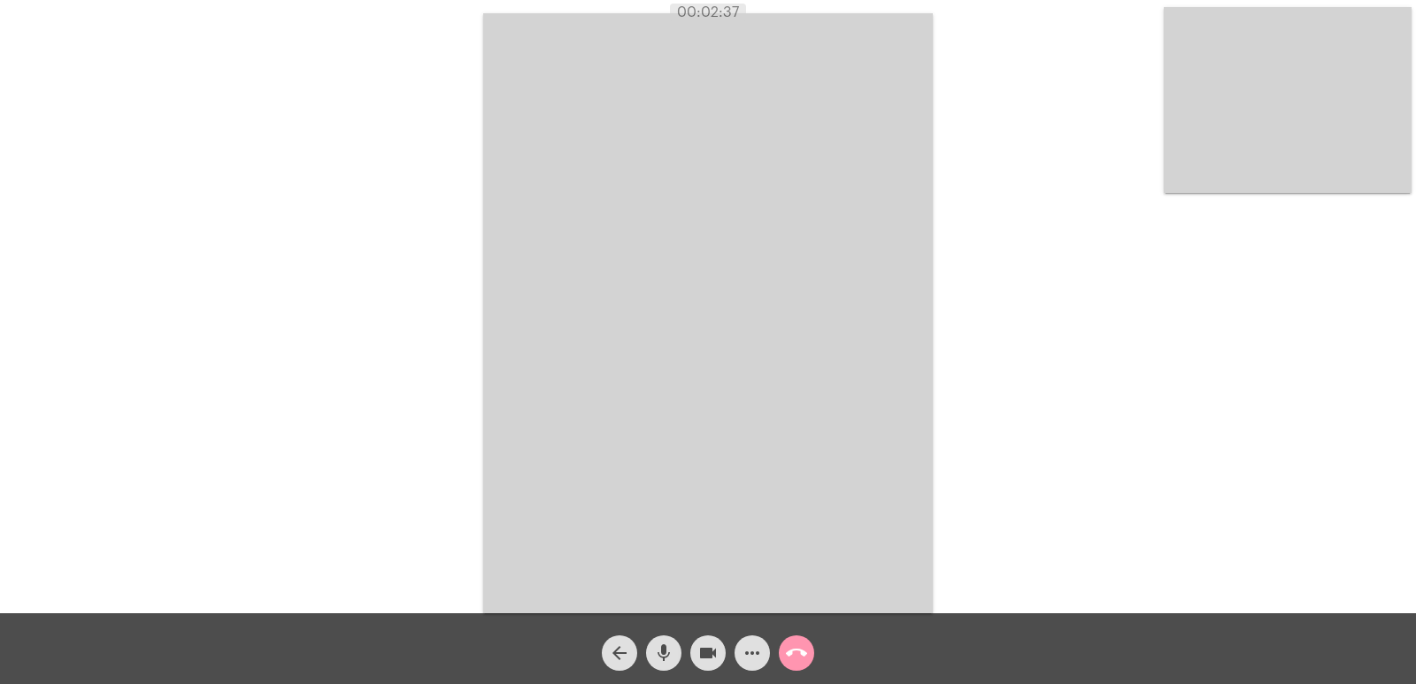
click at [804, 655] on mat-icon "call_end" at bounding box center [796, 652] width 21 height 21
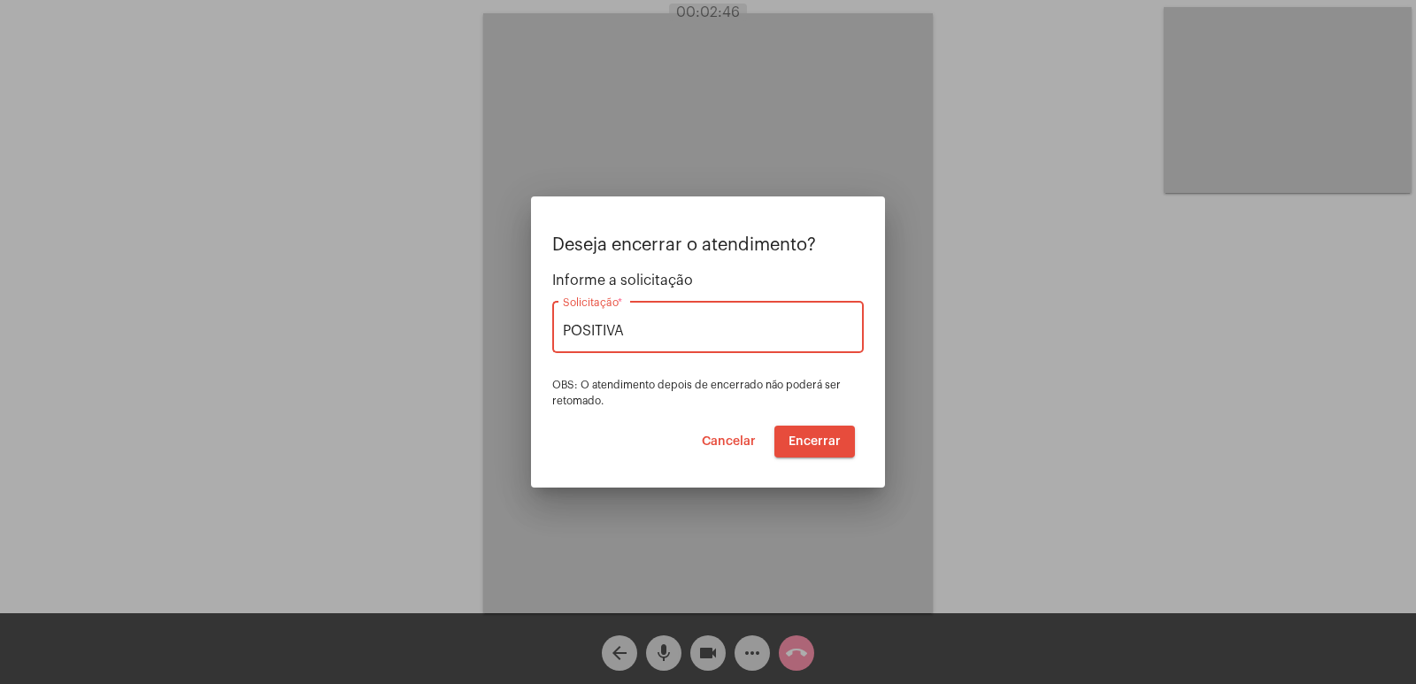
type input "POSITIVA"
click at [811, 438] on span "Encerrar" at bounding box center [815, 441] width 52 height 12
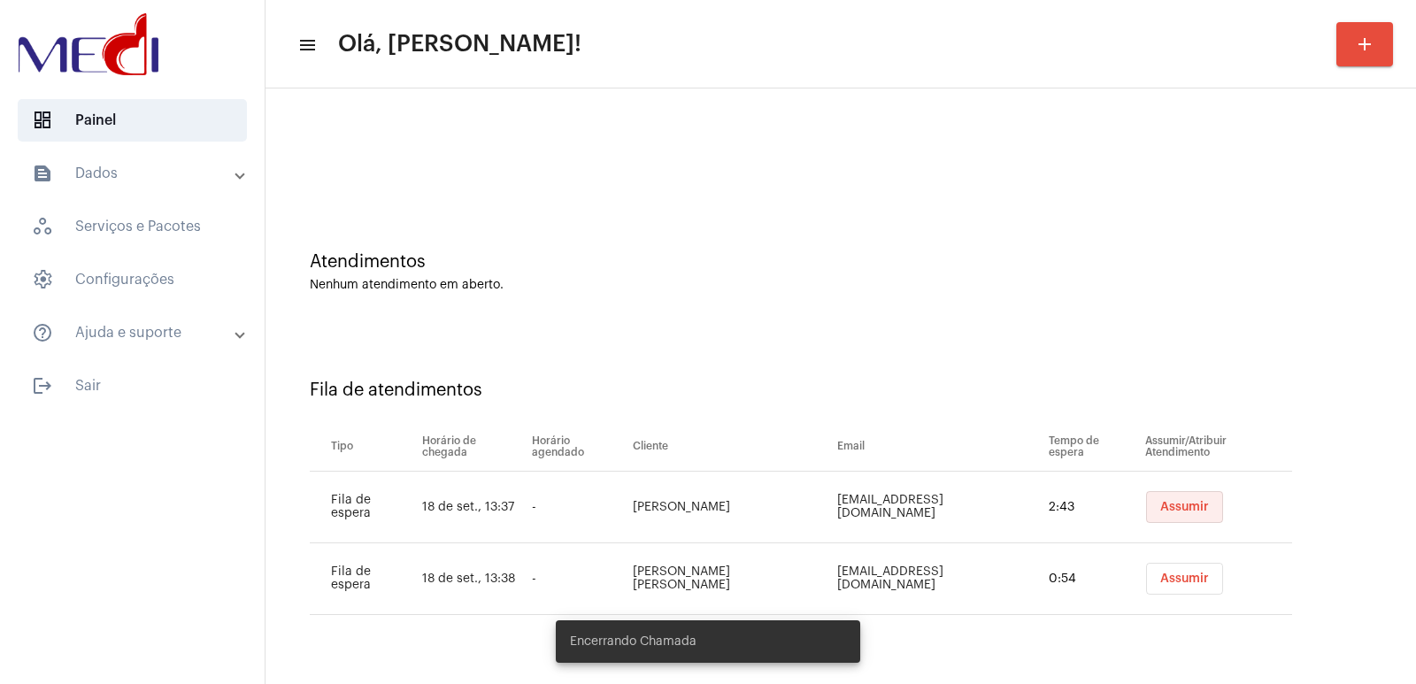
click at [1160, 503] on span "Assumir" at bounding box center [1184, 507] width 49 height 12
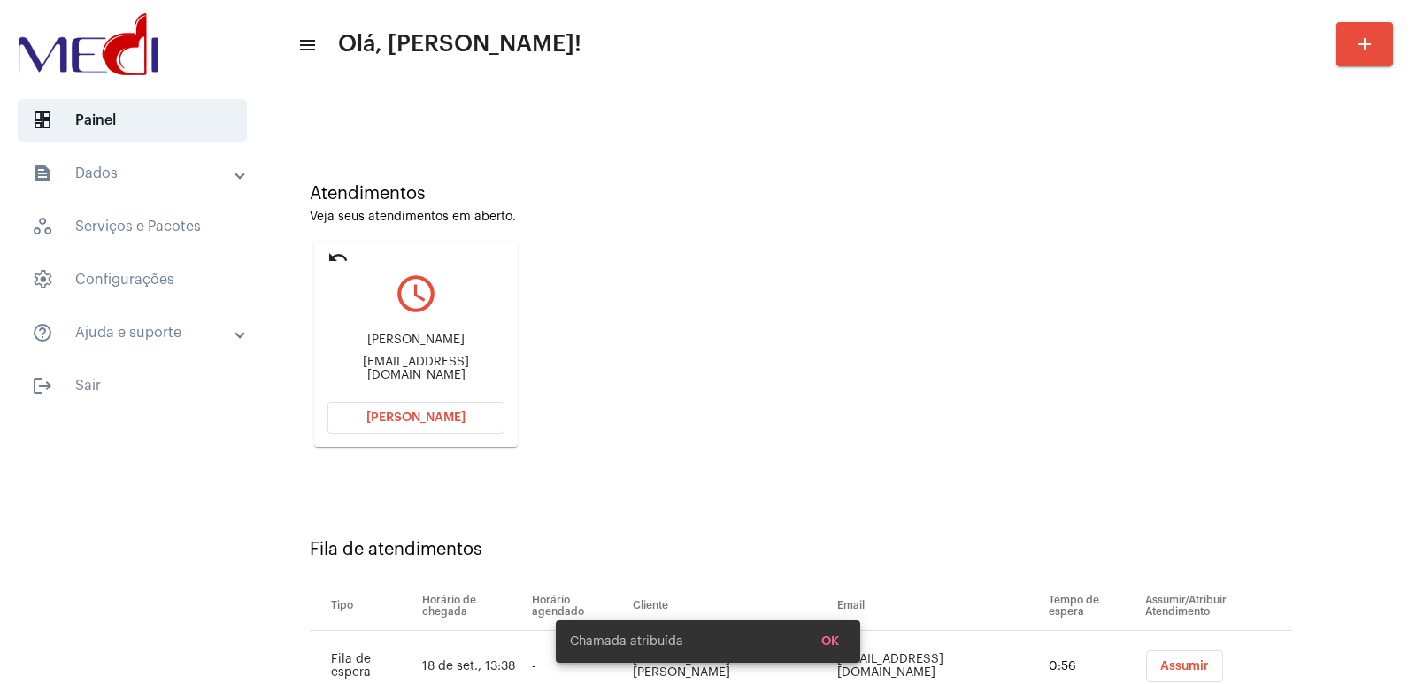
scroll to position [135, 0]
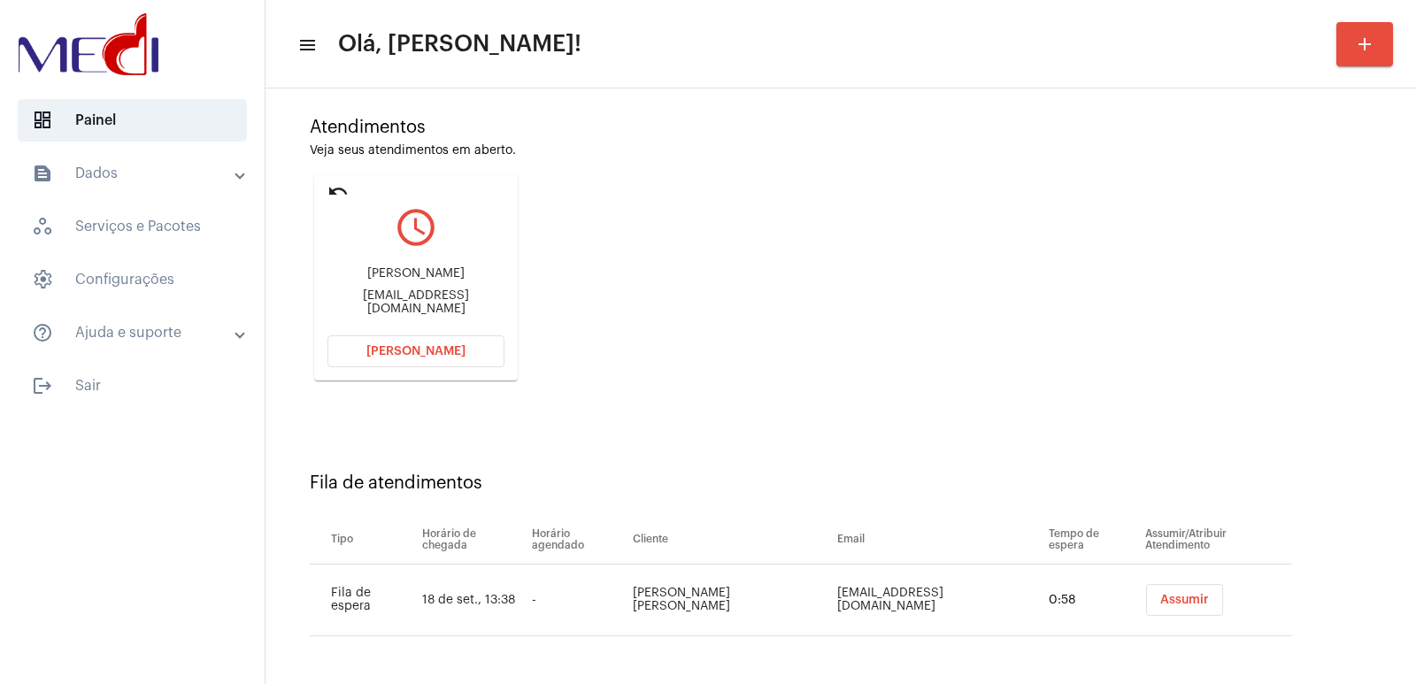
click at [426, 269] on div "Mário franco maparecido492@gmail.com" at bounding box center [415, 291] width 177 height 80
copy div "Mário franco"
click at [434, 348] on span "Abrir Chamada" at bounding box center [415, 351] width 99 height 12
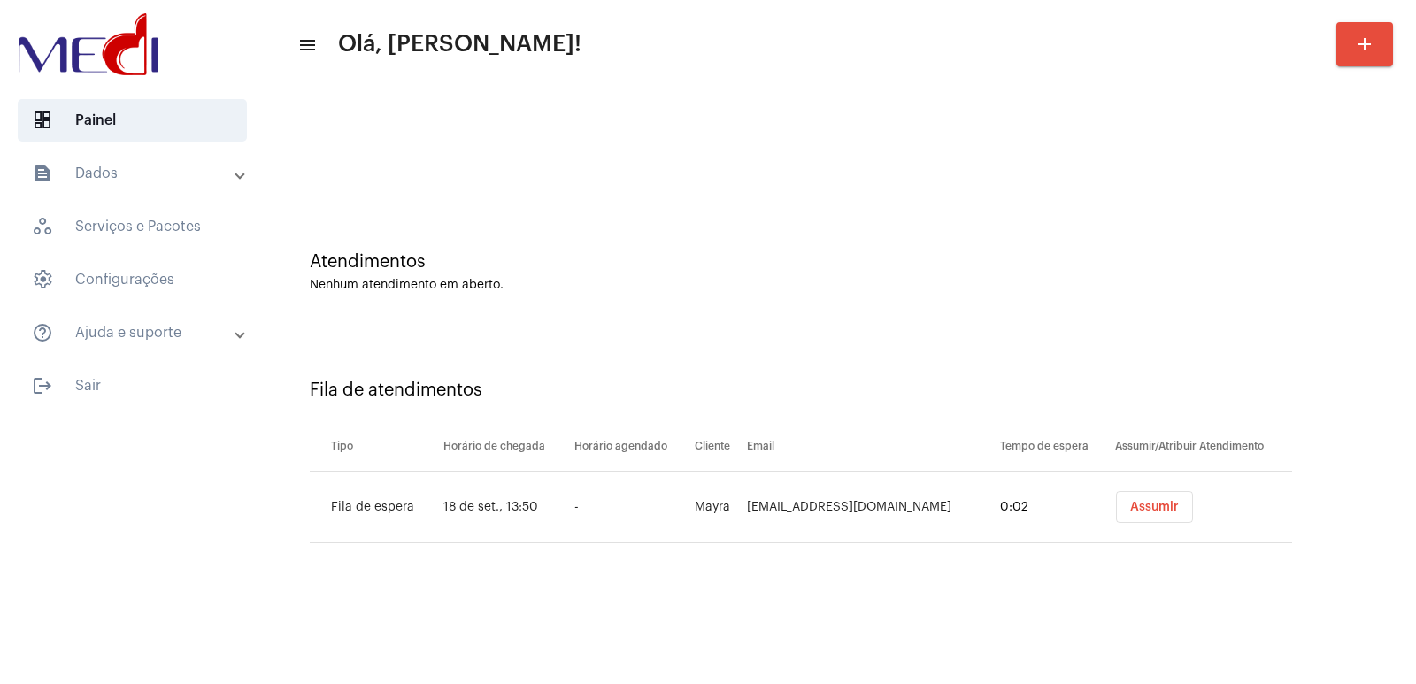
click at [1156, 503] on span "Assumir" at bounding box center [1154, 507] width 49 height 12
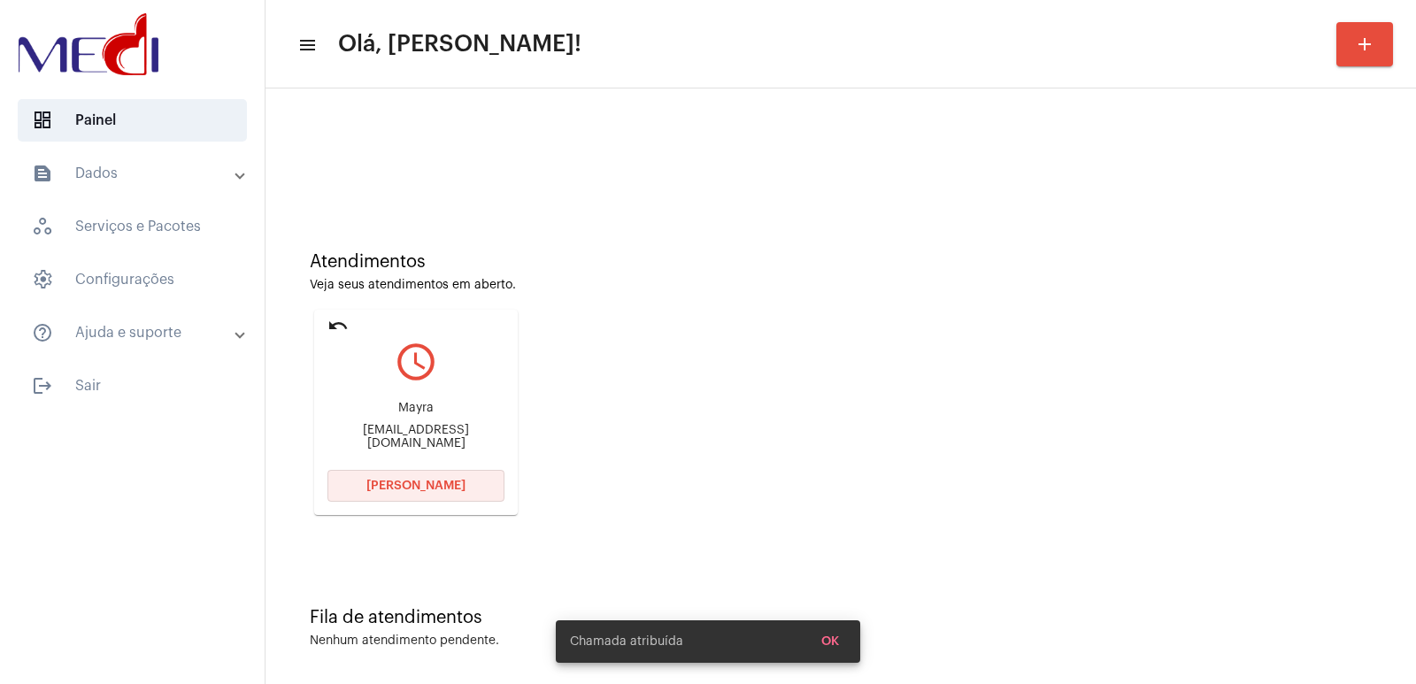
click at [398, 475] on button "[PERSON_NAME]" at bounding box center [415, 486] width 177 height 32
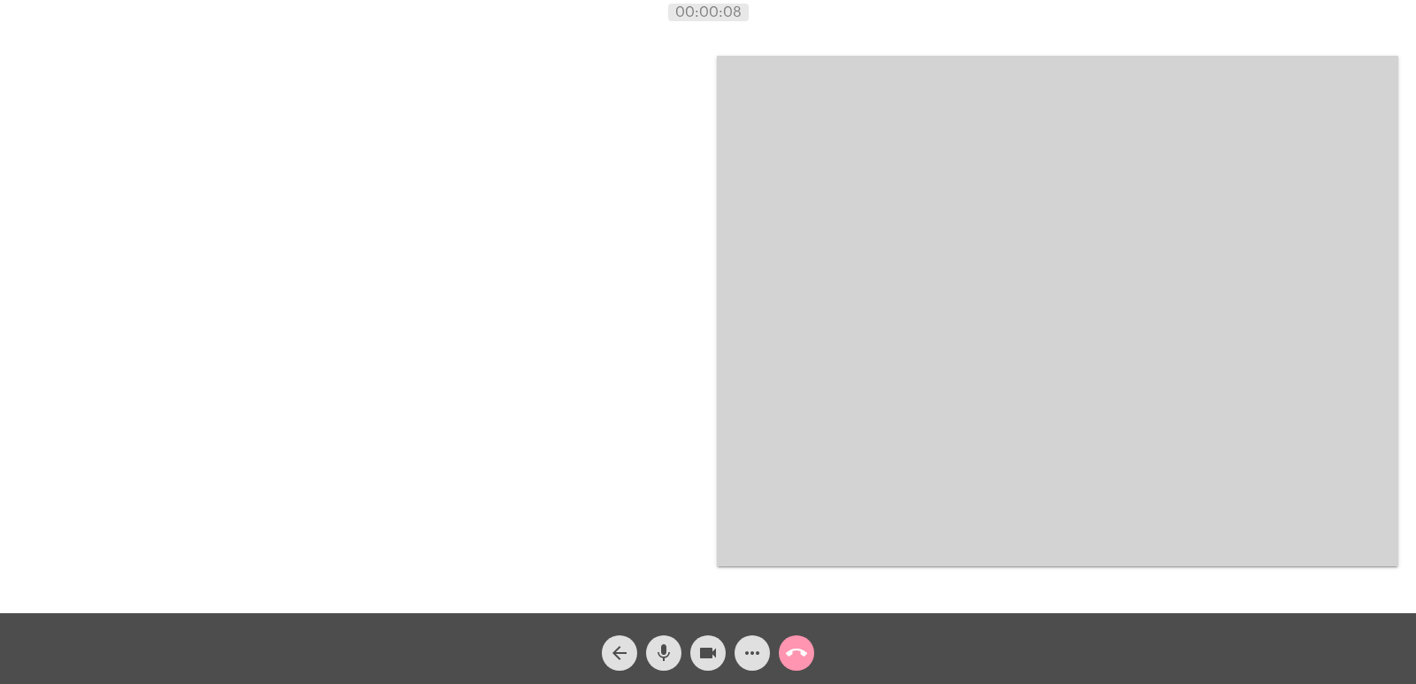
click at [685, 332] on div at bounding box center [358, 311] width 681 height 609
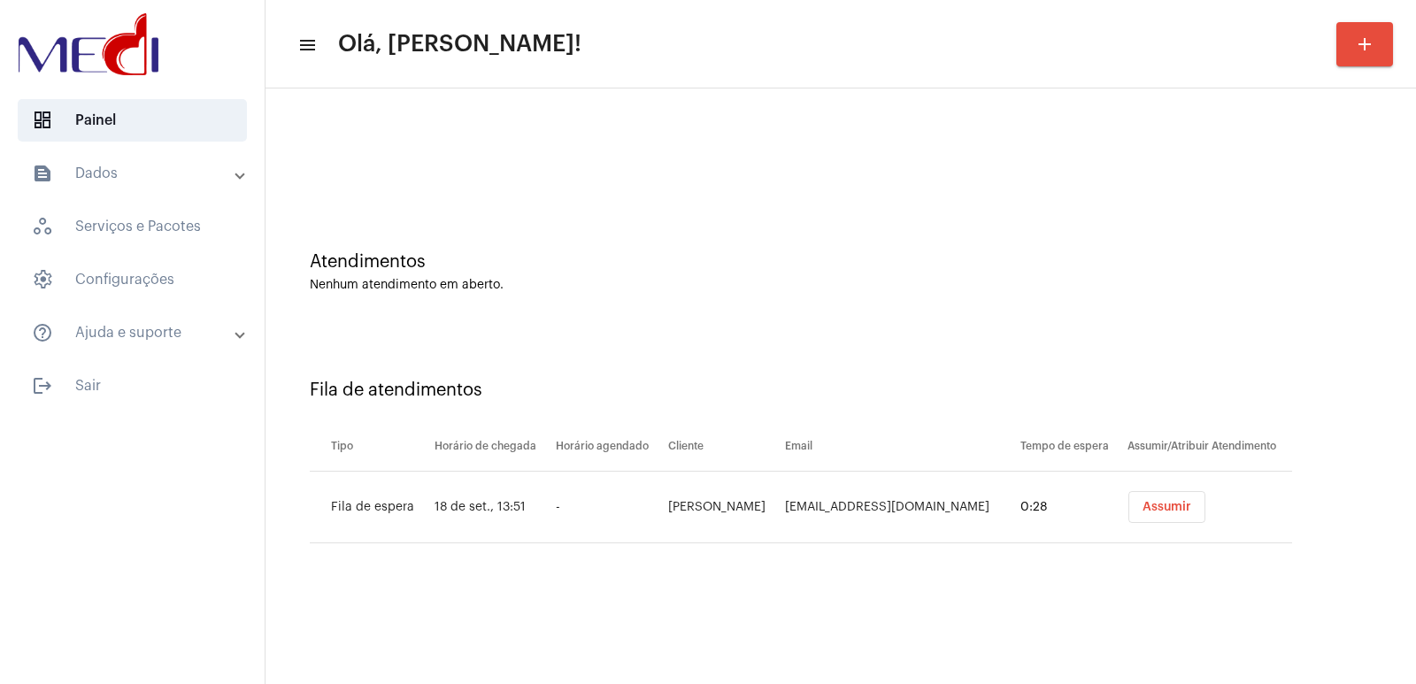
click at [1165, 520] on button "Assumir" at bounding box center [1166, 507] width 77 height 32
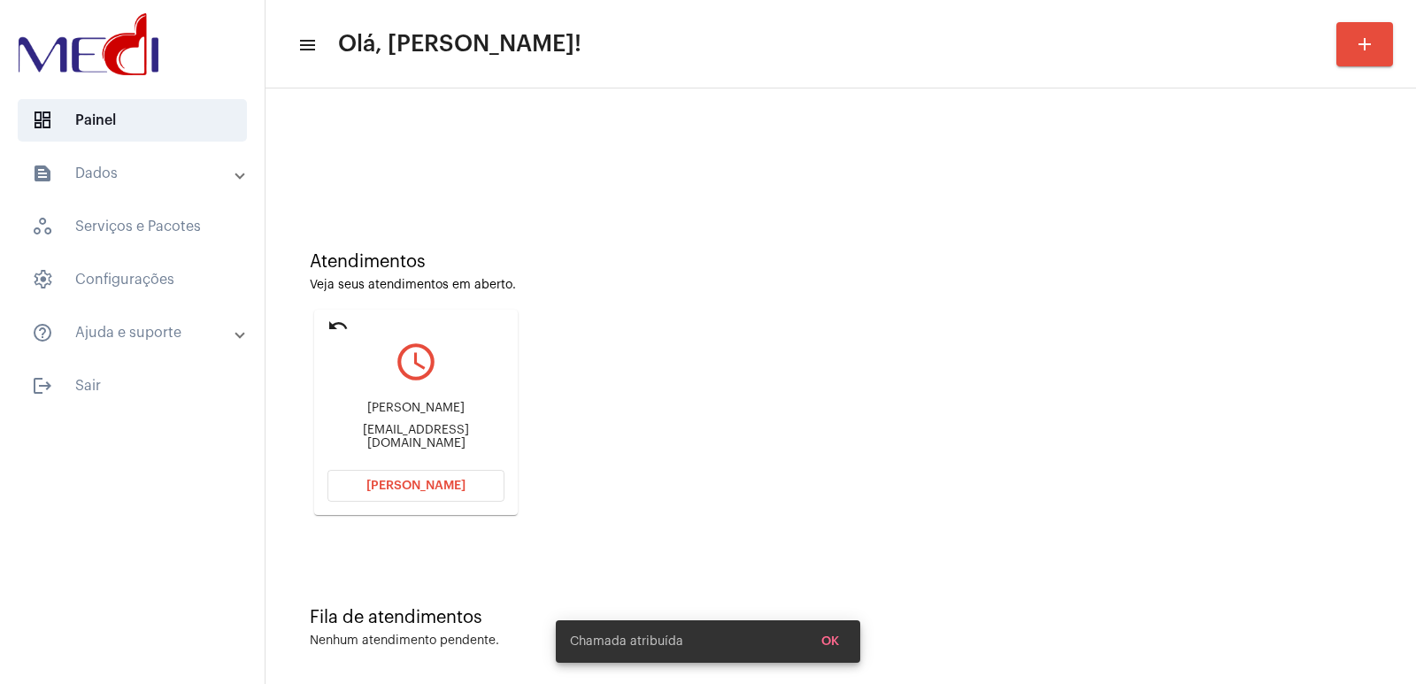
click at [475, 412] on div "[PERSON_NAME]" at bounding box center [415, 408] width 177 height 13
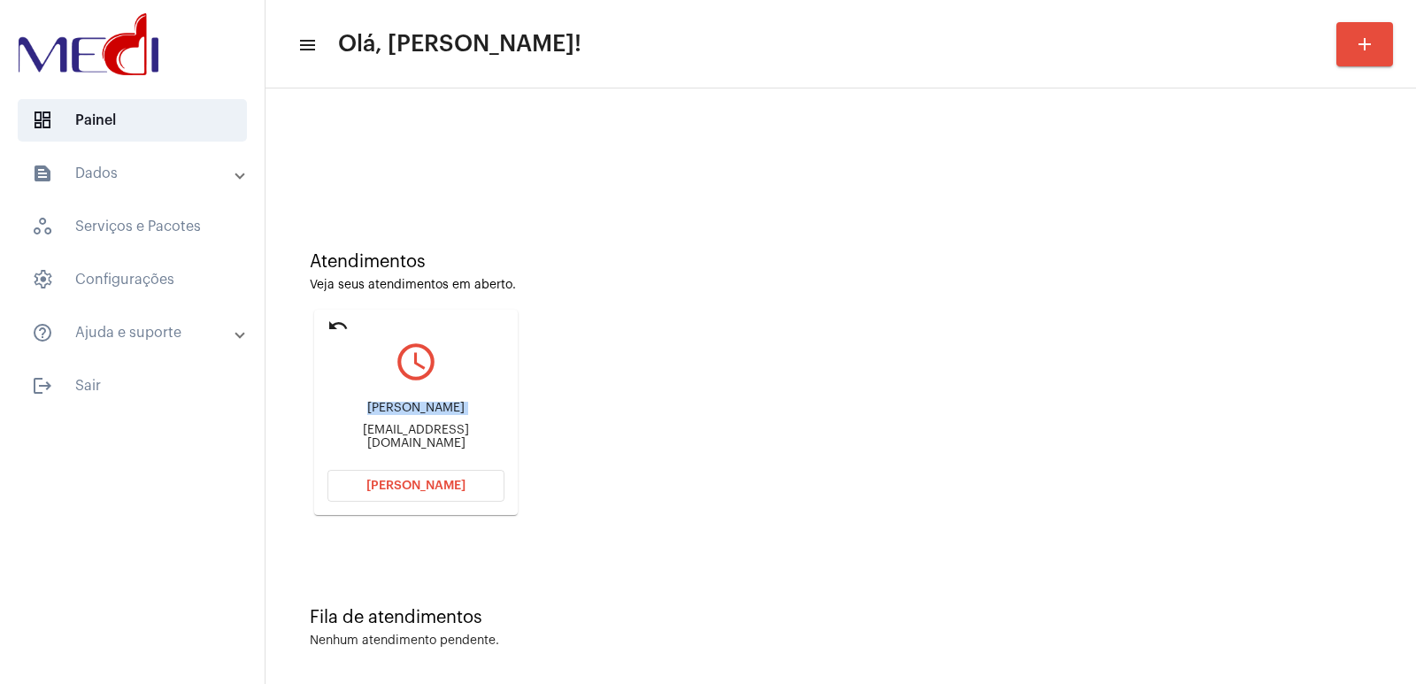
click at [475, 412] on div "TATIANA GOMES DA SILVA" at bounding box center [415, 408] width 177 height 13
copy div "TATIANA GOMES DA SILVA"
click at [461, 484] on button "Abrir Chamada" at bounding box center [415, 486] width 177 height 32
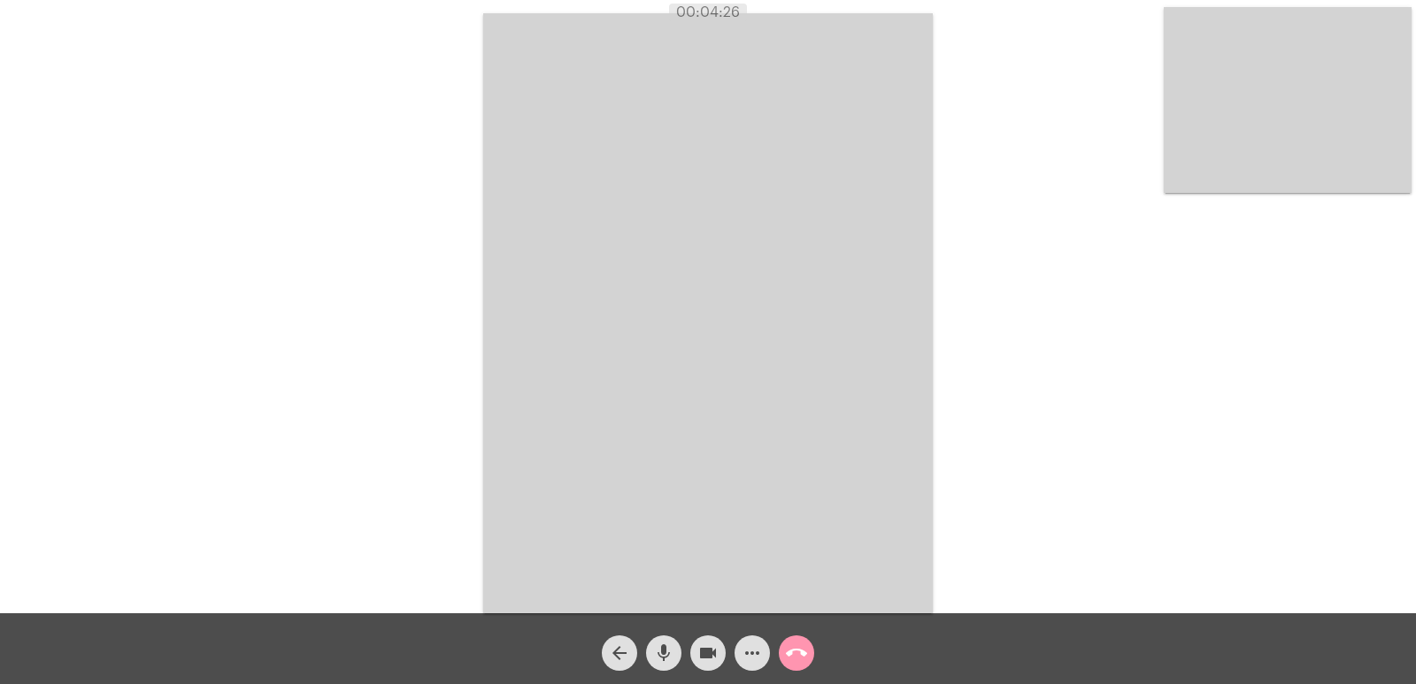
click at [800, 648] on mat-icon "call_end" at bounding box center [796, 652] width 21 height 21
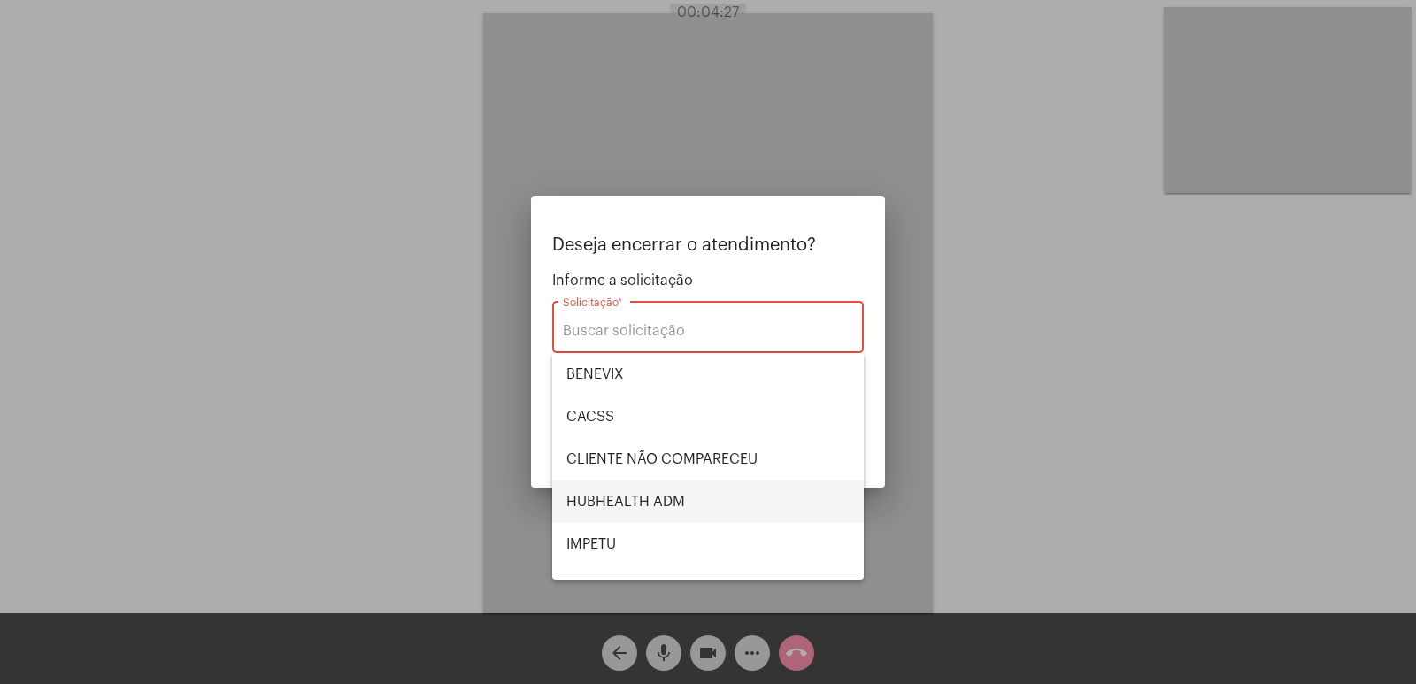
click at [599, 484] on span "HUBHEALTH ADM" at bounding box center [707, 502] width 283 height 42
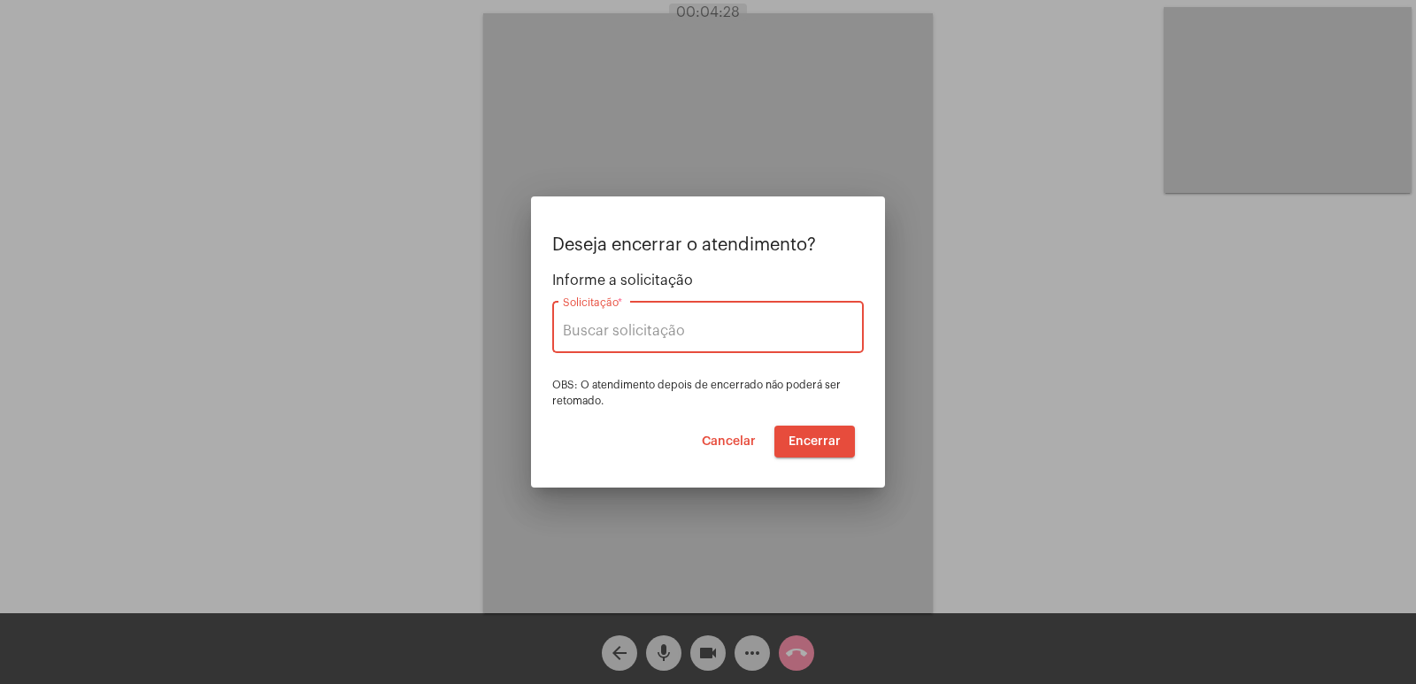
type input "HUBHEALTH ADM"
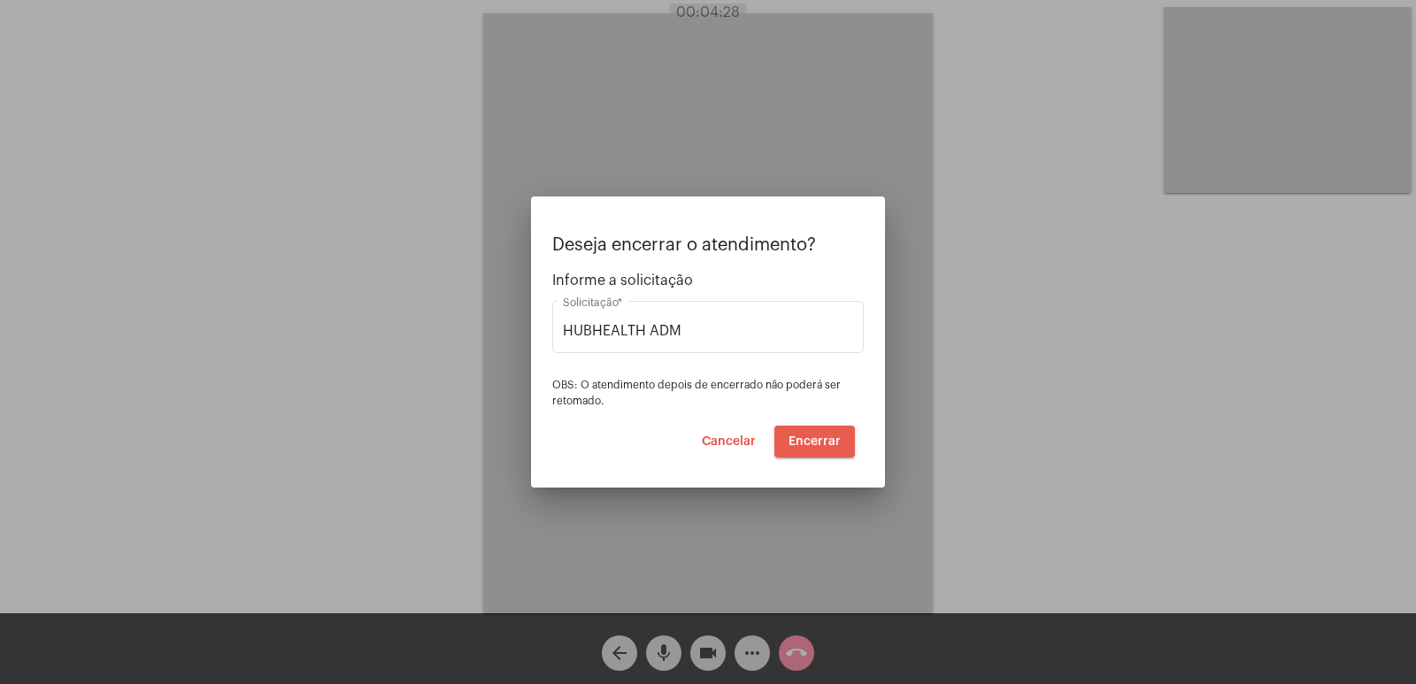
click at [825, 440] on span "Encerrar" at bounding box center [815, 441] width 52 height 12
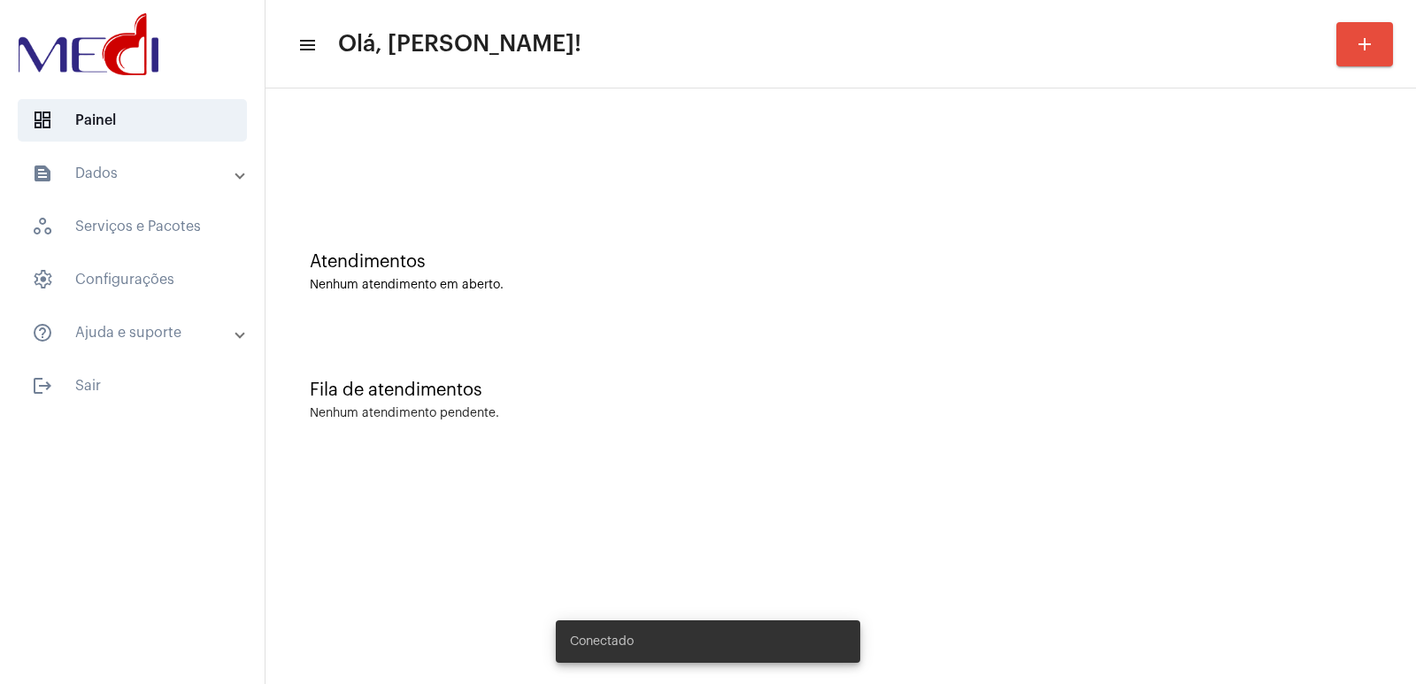
drag, startPoint x: 1058, startPoint y: 412, endPoint x: 1042, endPoint y: 412, distance: 15.0
click at [1058, 412] on div "Nenhum atendimento pendente." at bounding box center [841, 413] width 1062 height 13
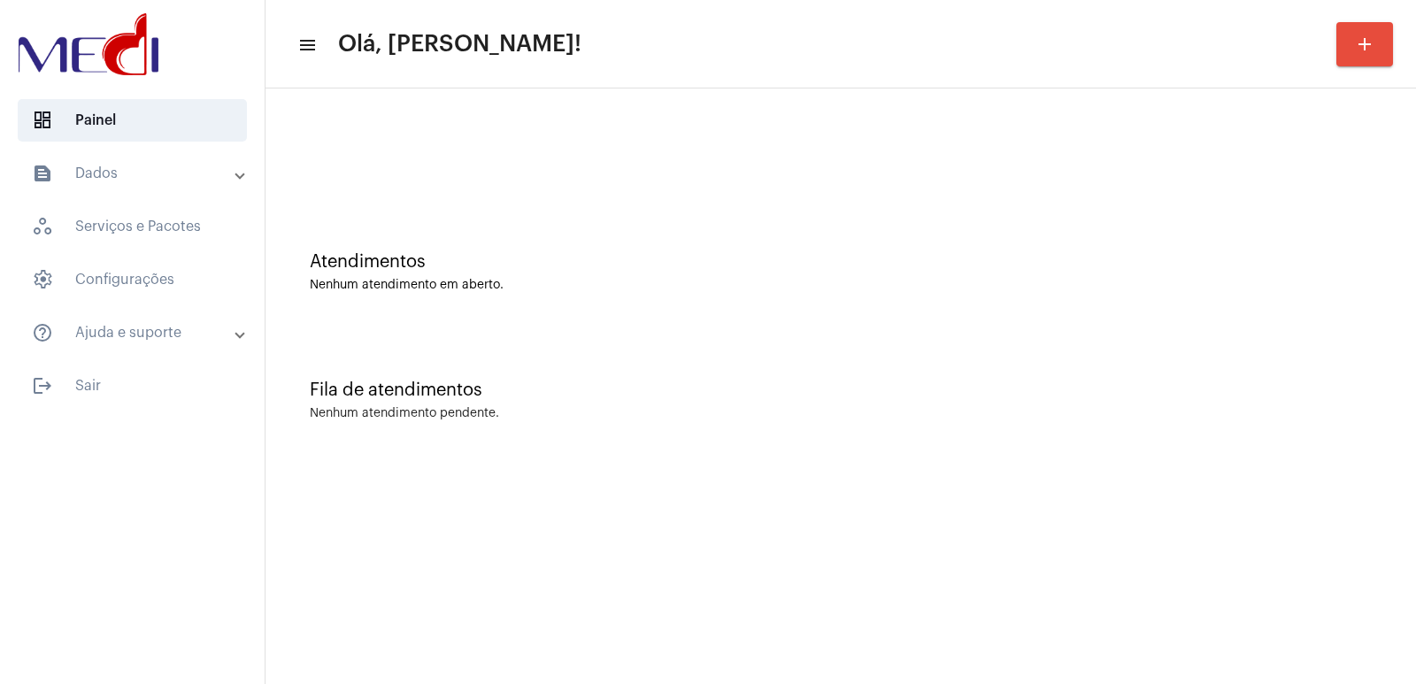
click at [972, 401] on div "Fila de atendimentos Nenhum atendimento pendente." at bounding box center [840, 391] width 1133 height 128
click at [596, 488] on mat-sidenav-content "menu Olá, [PERSON_NAME]! add Atendimentos Nenhum atendimento em aberto. Fila de…" at bounding box center [840, 342] width 1150 height 684
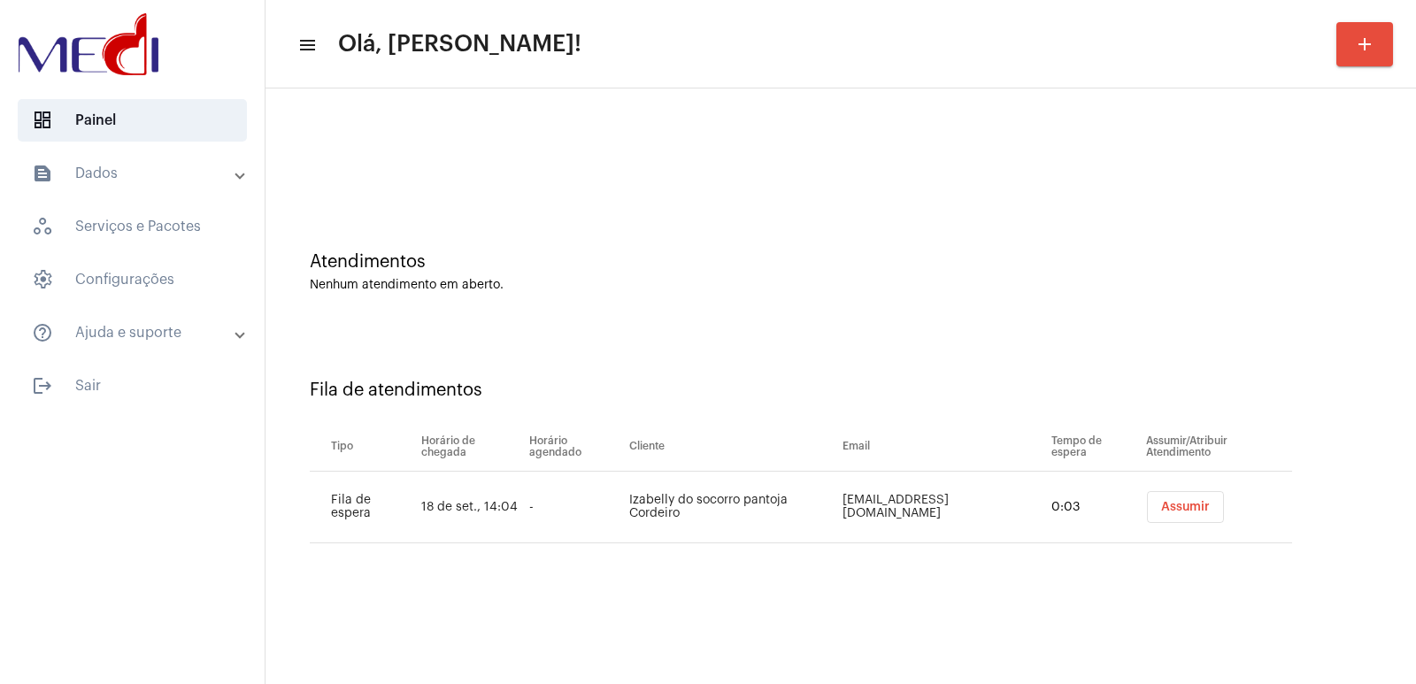
click at [1173, 501] on span "Assumir" at bounding box center [1185, 507] width 49 height 12
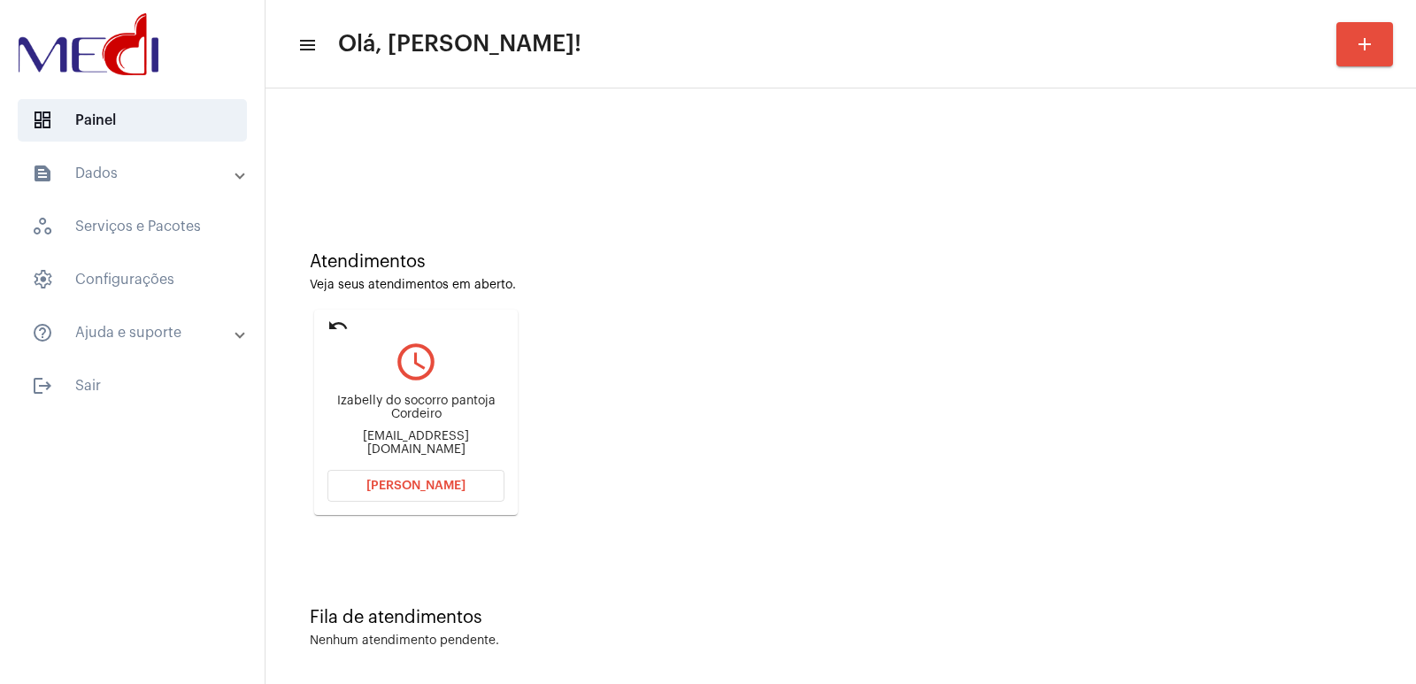
click at [453, 407] on div "Izabelly do socorro pantoja Cordeiro" at bounding box center [415, 408] width 177 height 27
copy div "Izabelly do socorro pantoja Cordeiro"
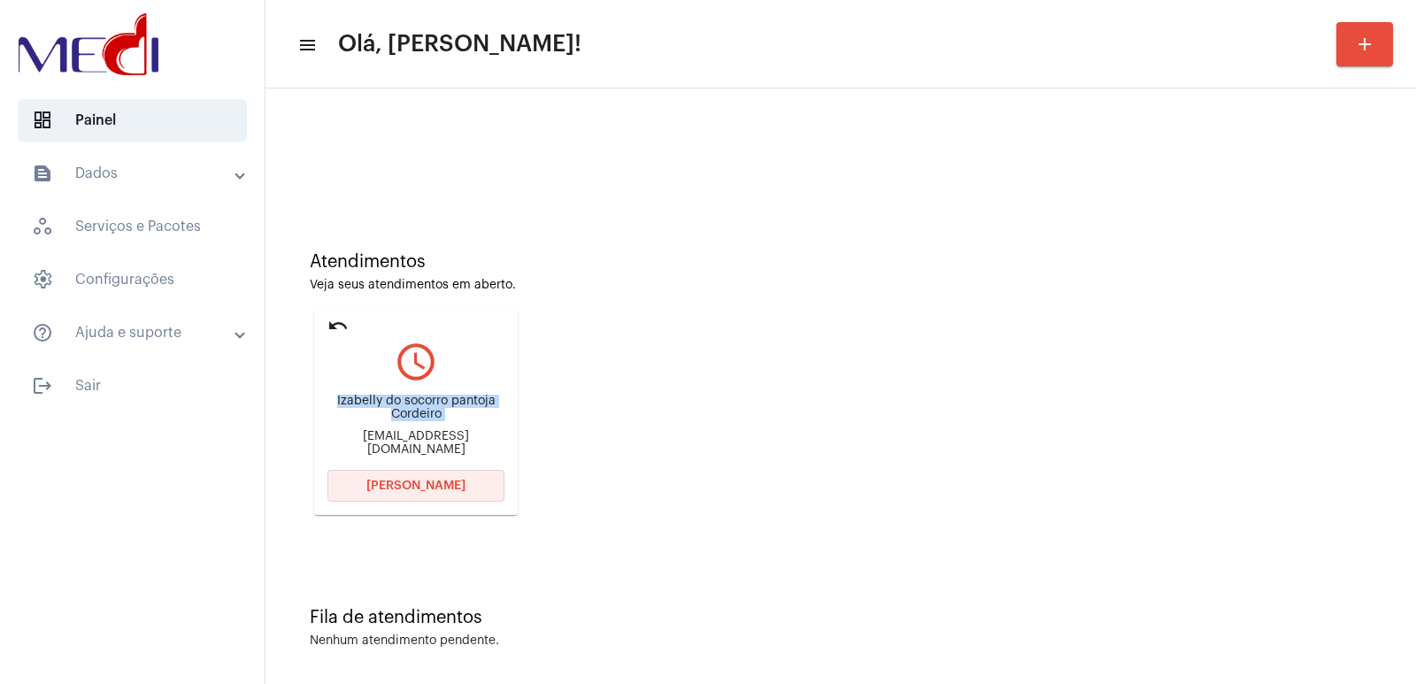
click at [430, 489] on span "[PERSON_NAME]" at bounding box center [415, 486] width 99 height 12
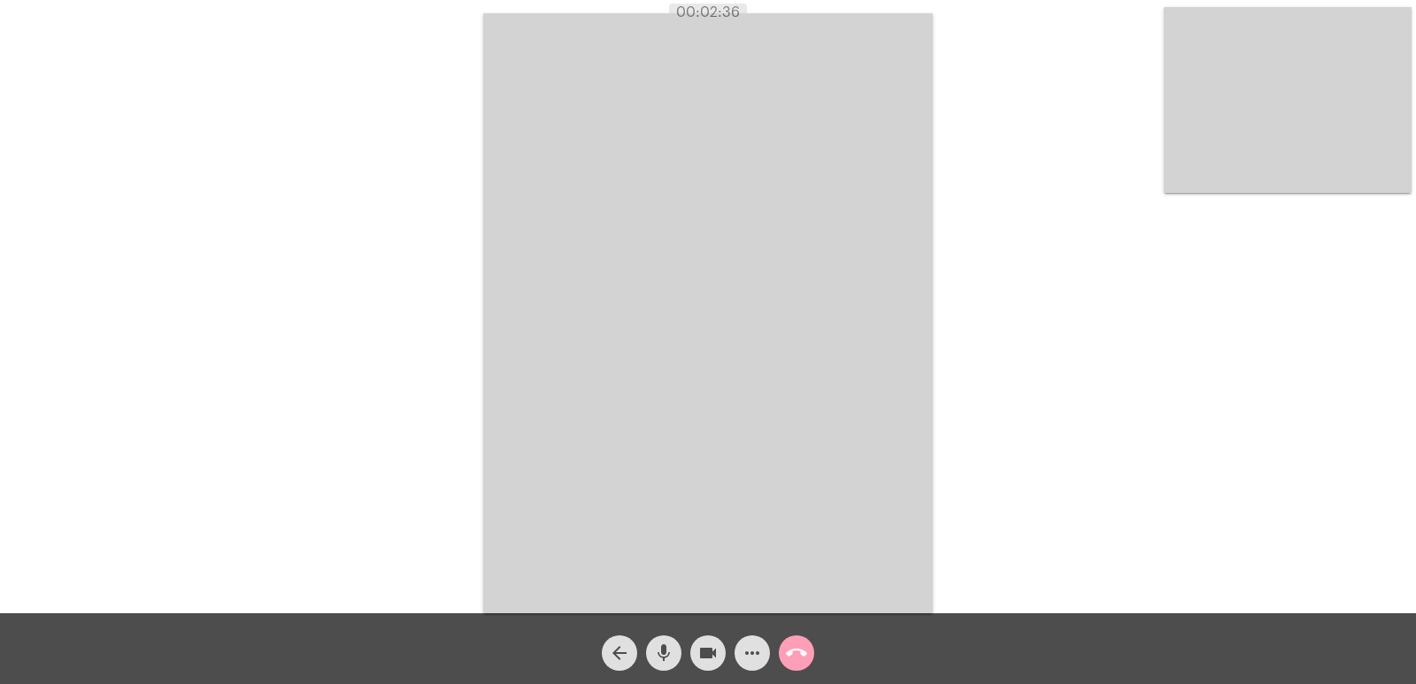
click at [801, 652] on mat-icon "call_end" at bounding box center [796, 652] width 21 height 21
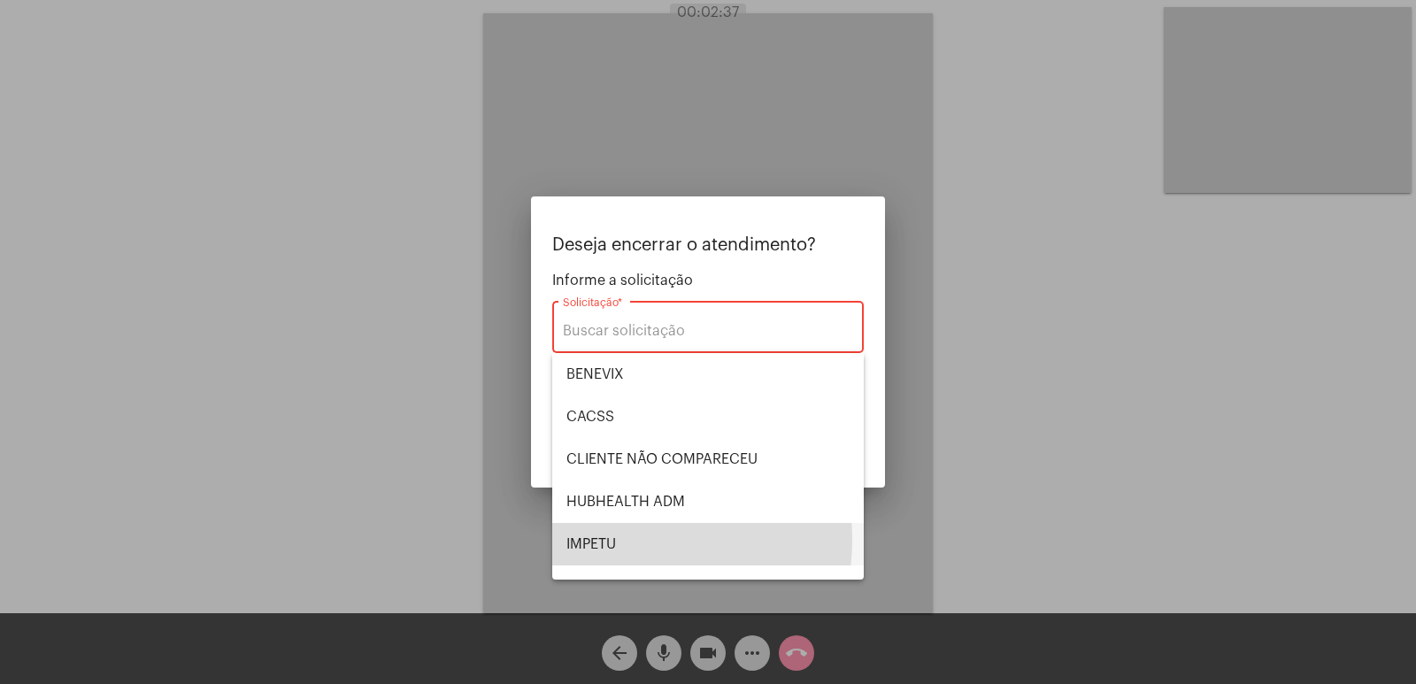
click at [621, 540] on span "IMPETU" at bounding box center [707, 544] width 283 height 42
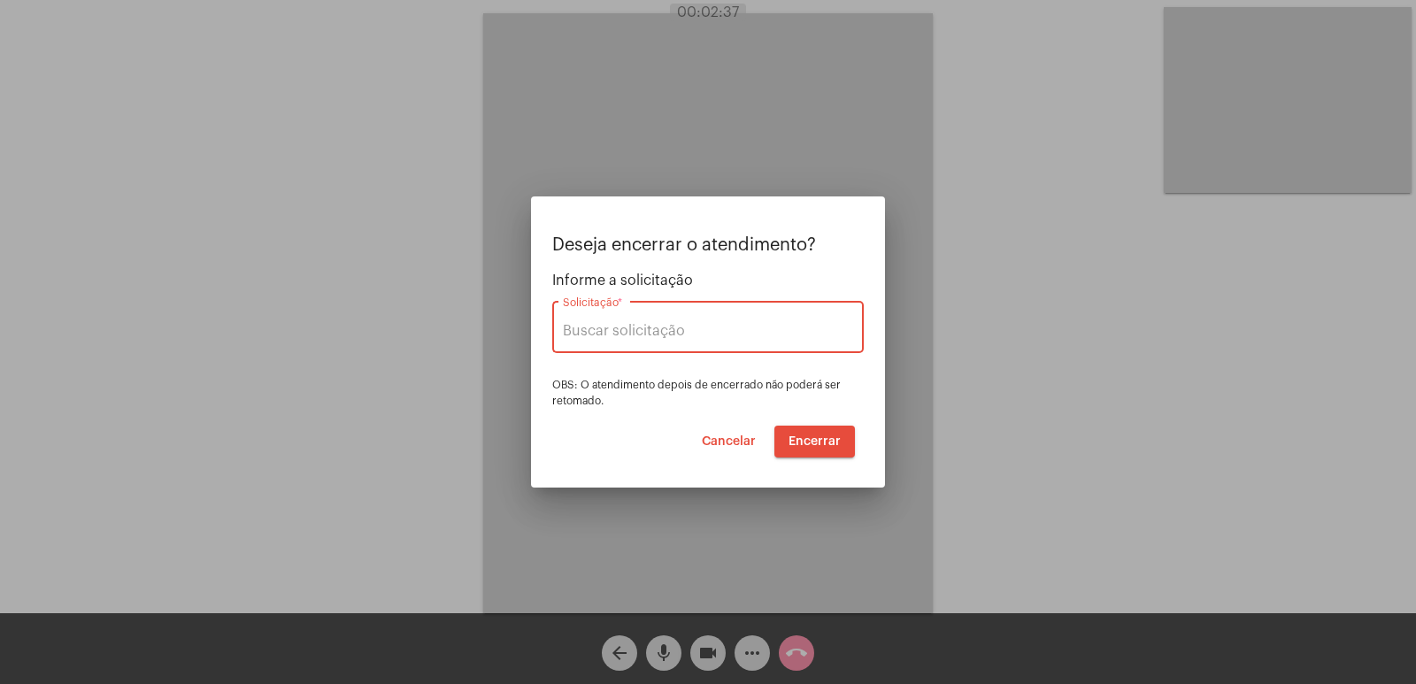
type input "IMPETU"
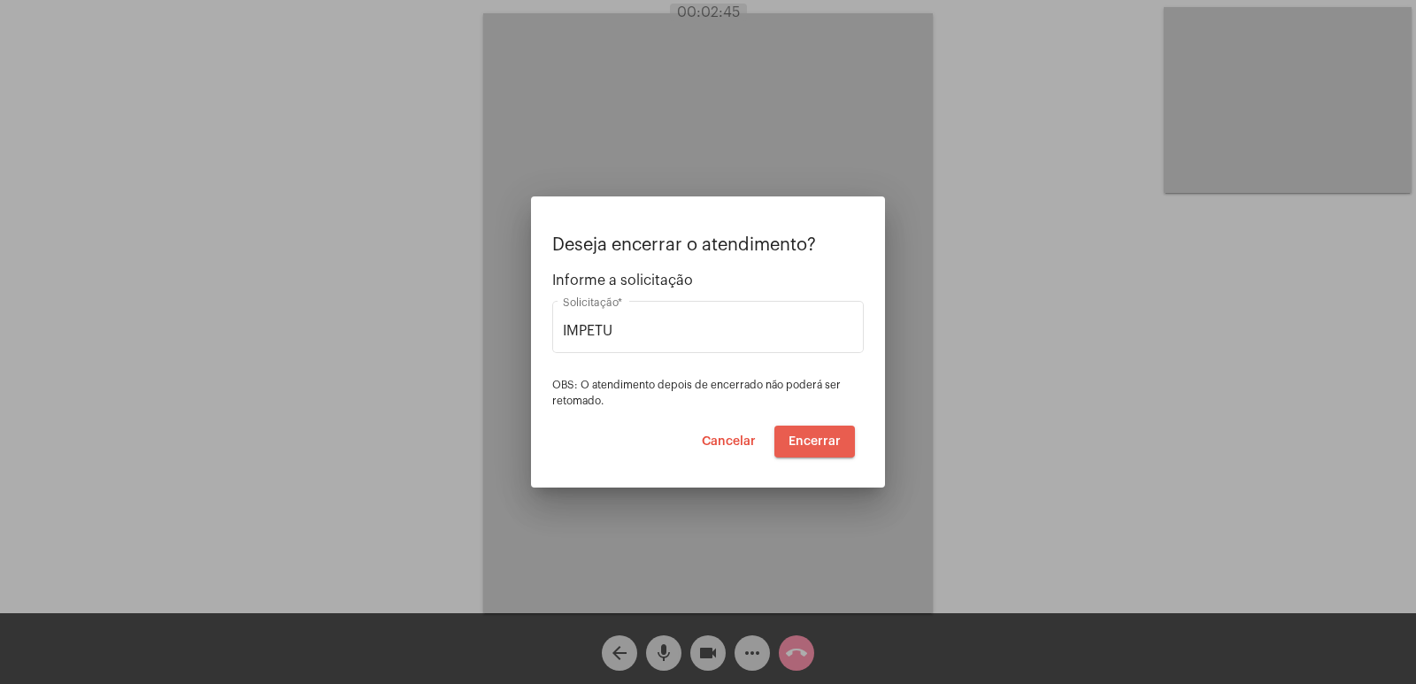
click at [827, 449] on button "Encerrar" at bounding box center [814, 442] width 81 height 32
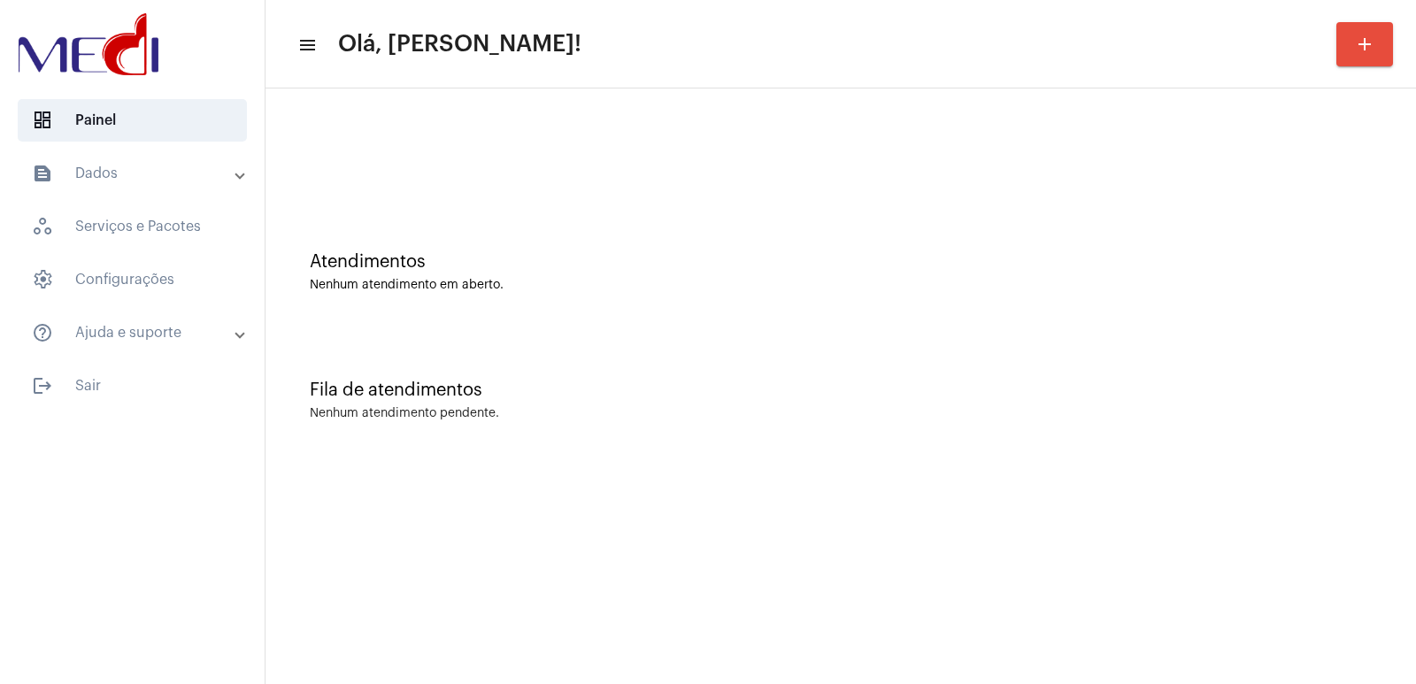
click at [1042, 366] on div "Fila de atendimentos Nenhum atendimento pendente." at bounding box center [840, 391] width 1133 height 128
drag, startPoint x: 1048, startPoint y: 368, endPoint x: 535, endPoint y: 462, distance: 520.9
click at [364, 683] on html "dashboard Painel text_snippet_outlined Dados history_outlined Histórico schedul…" at bounding box center [708, 342] width 1416 height 684
drag, startPoint x: 548, startPoint y: 483, endPoint x: 442, endPoint y: 517, distance: 110.5
click at [442, 517] on mat-sidenav-content "menu Olá, Vivian! add Atendimentos Nenhum atendimento em aberto. Fila de atendi…" at bounding box center [840, 342] width 1150 height 684
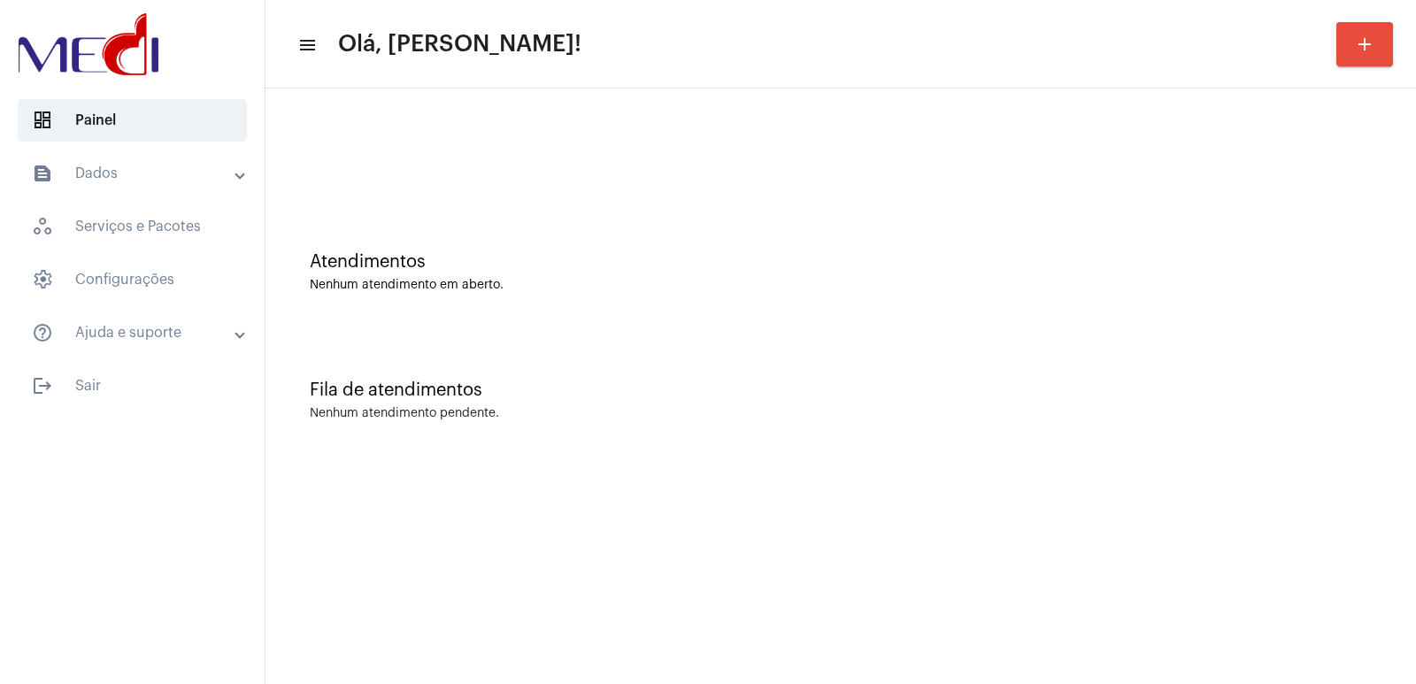
click at [1035, 491] on mat-sidenav-content "menu Olá, Vivian! add Atendimentos Nenhum atendimento em aberto. Fila de atendi…" at bounding box center [840, 342] width 1150 height 684
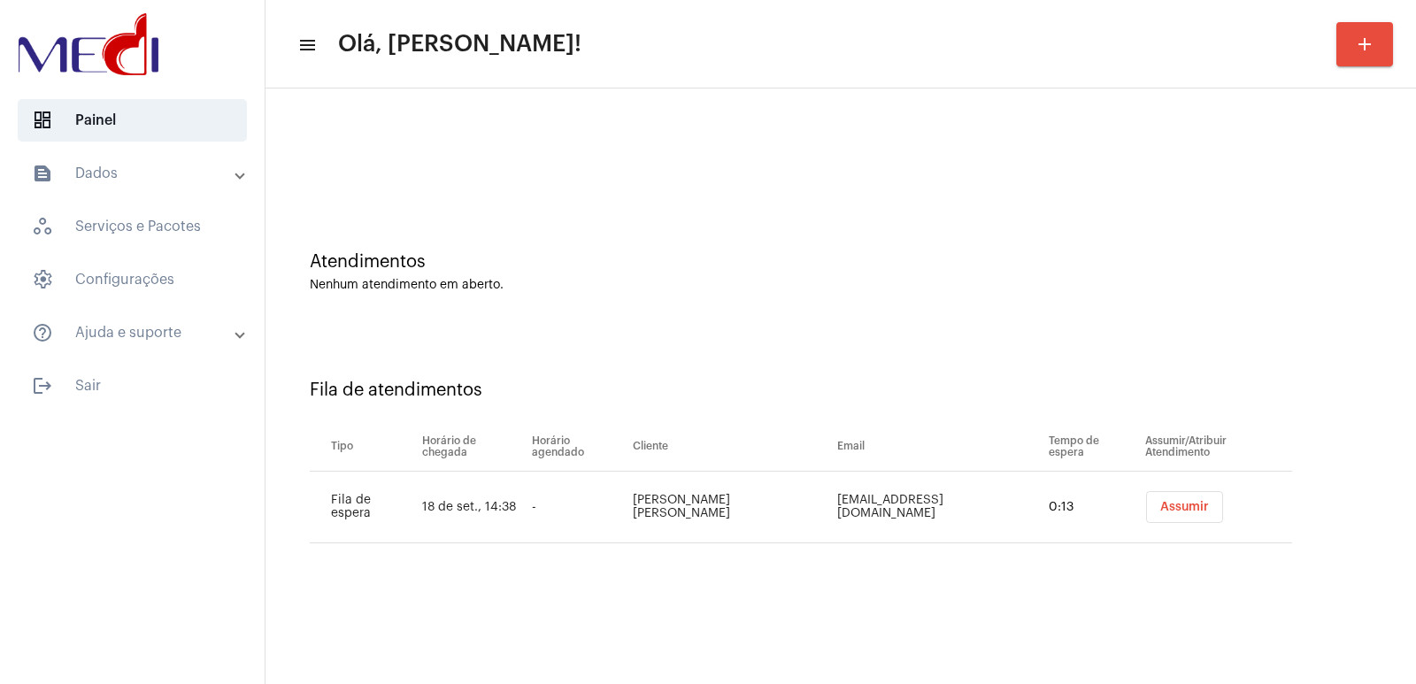
click at [741, 510] on td "Vicentina Carneiro Braga" at bounding box center [730, 508] width 205 height 72
copy td "Vicentina Carneiro Braga"
click at [1164, 496] on button "Assumir" at bounding box center [1184, 507] width 77 height 32
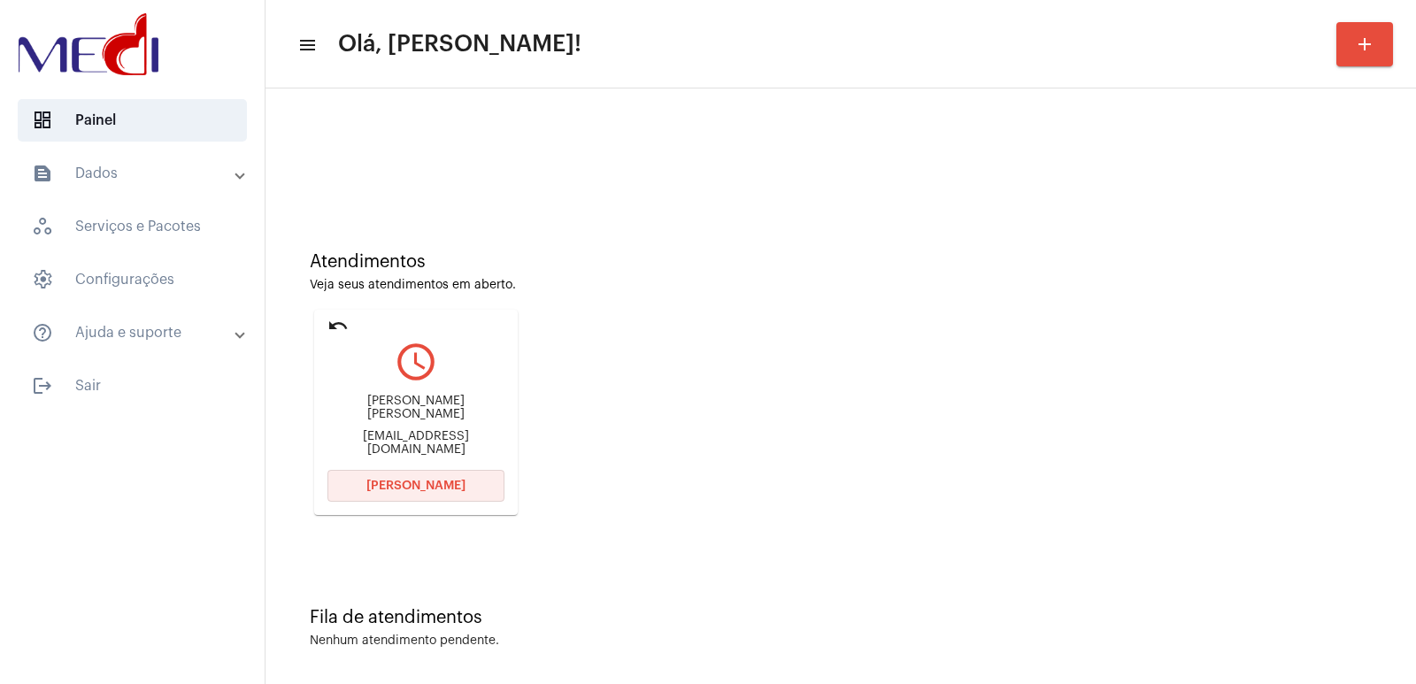
click at [396, 492] on button "Abrir Chamada" at bounding box center [415, 486] width 177 height 32
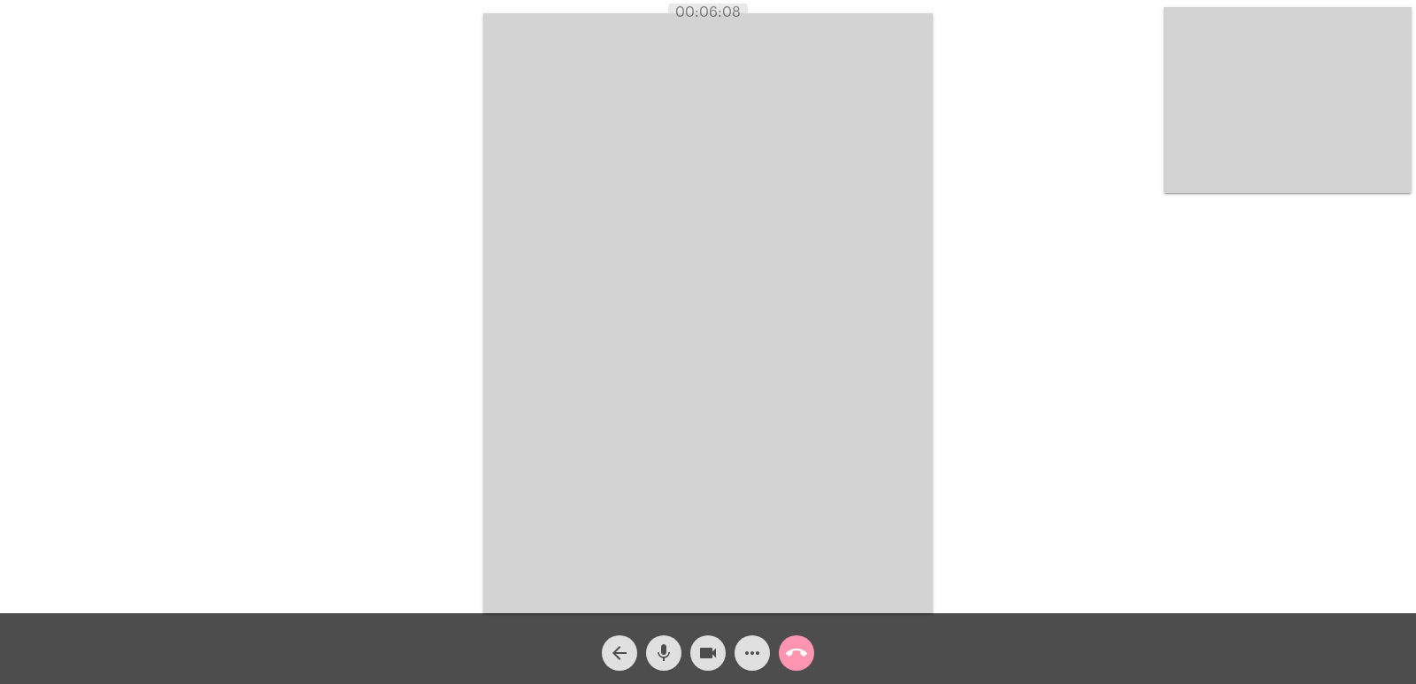
click at [803, 648] on mat-icon "call_end" at bounding box center [796, 652] width 21 height 21
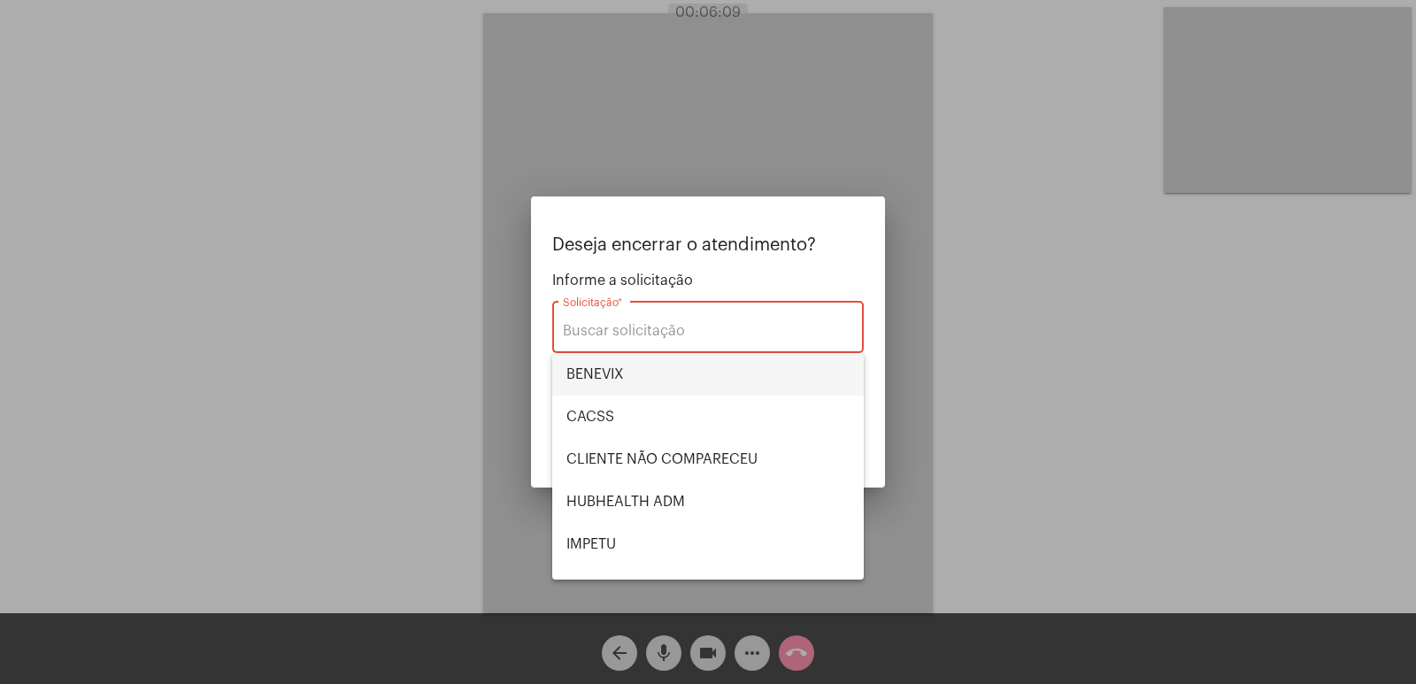
click at [644, 379] on span "BENEVIX" at bounding box center [707, 374] width 283 height 42
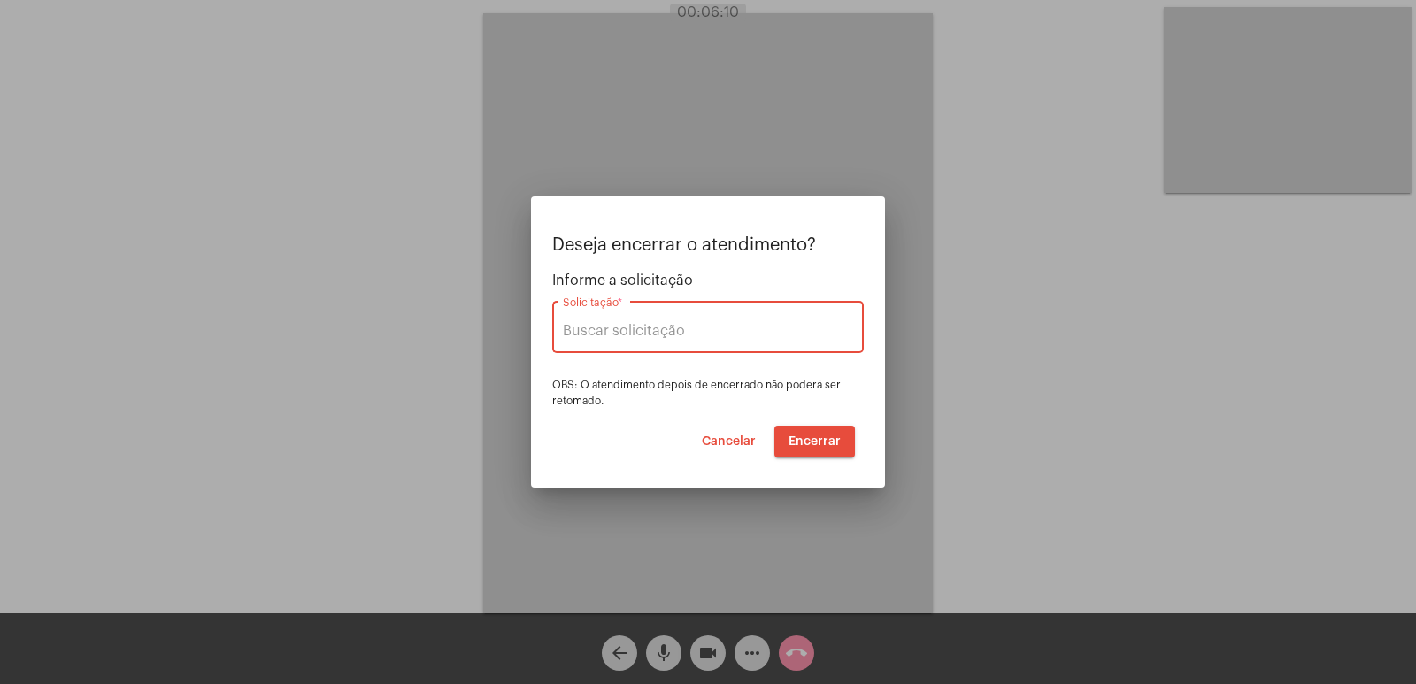
type input "BENEVIX"
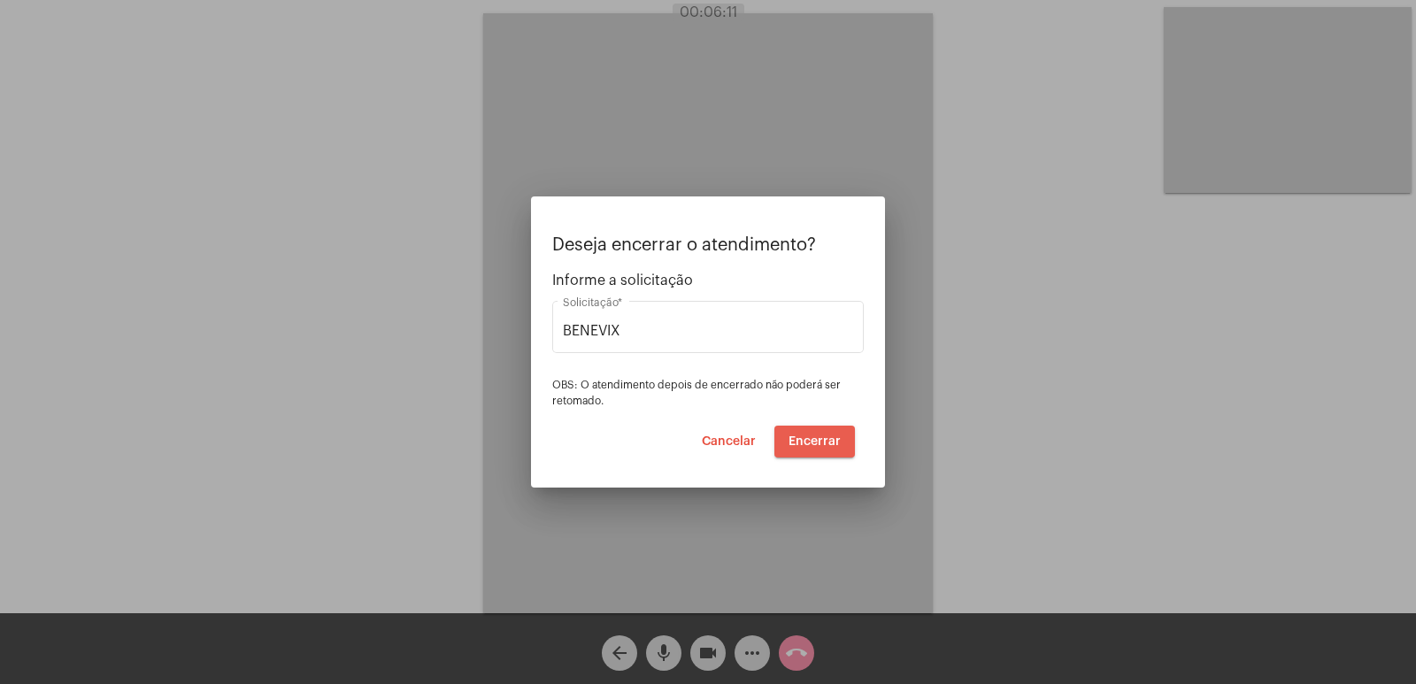
click at [819, 442] on span "Encerrar" at bounding box center [815, 441] width 52 height 12
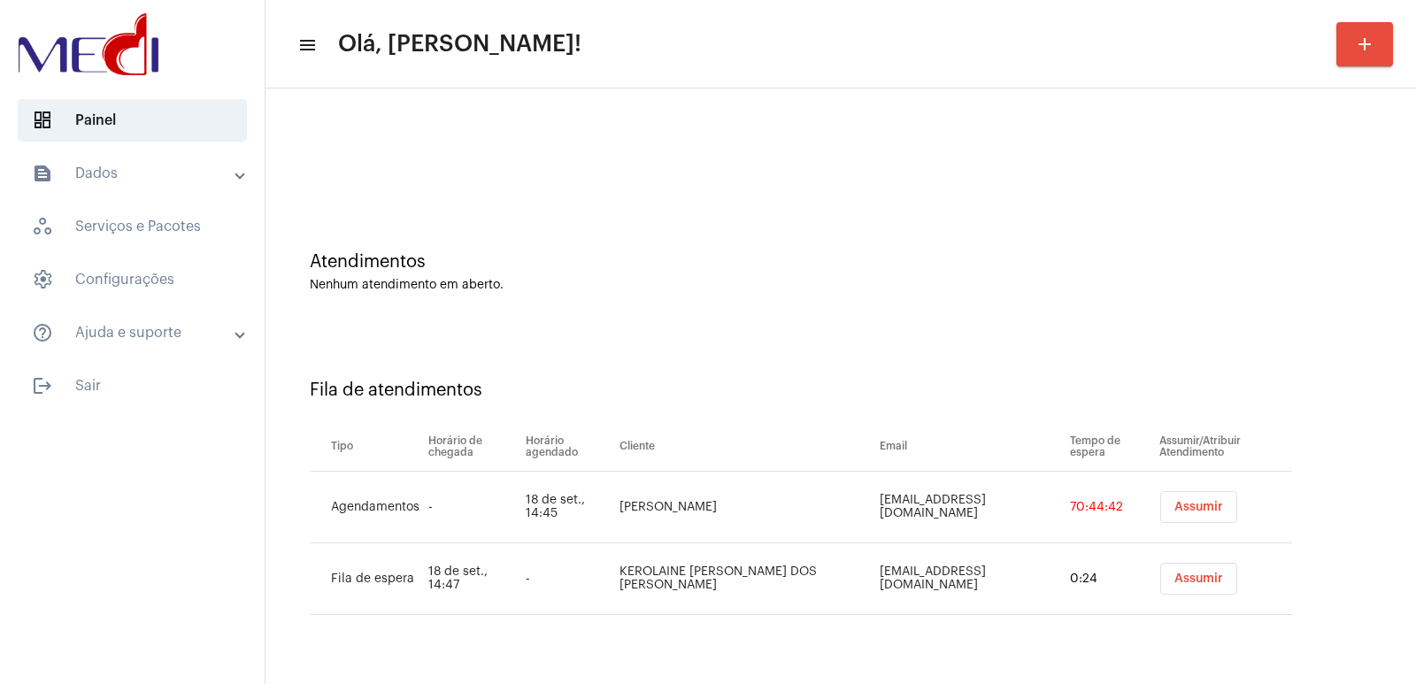
click at [654, 567] on td "KEROLAINE [PERSON_NAME] DOS [PERSON_NAME]" at bounding box center [745, 579] width 260 height 72
copy td "KEROLAINE [PERSON_NAME] DOS [PERSON_NAME]"
click at [940, 500] on td "[EMAIL_ADDRESS][DOMAIN_NAME]" at bounding box center [970, 508] width 190 height 72
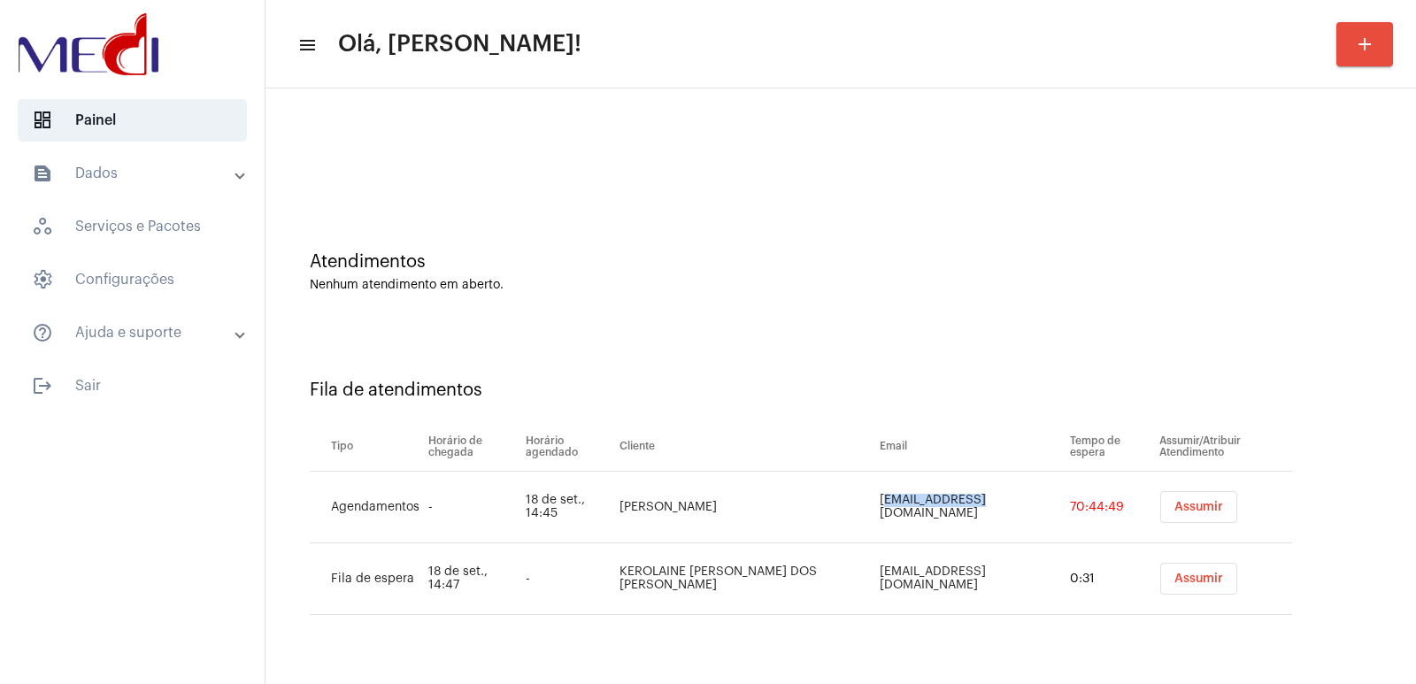
click at [940, 500] on td "[EMAIL_ADDRESS][DOMAIN_NAME]" at bounding box center [970, 508] width 190 height 72
copy td "[EMAIL_ADDRESS][DOMAIN_NAME]"
click at [1182, 505] on span "Assumir" at bounding box center [1198, 507] width 49 height 12
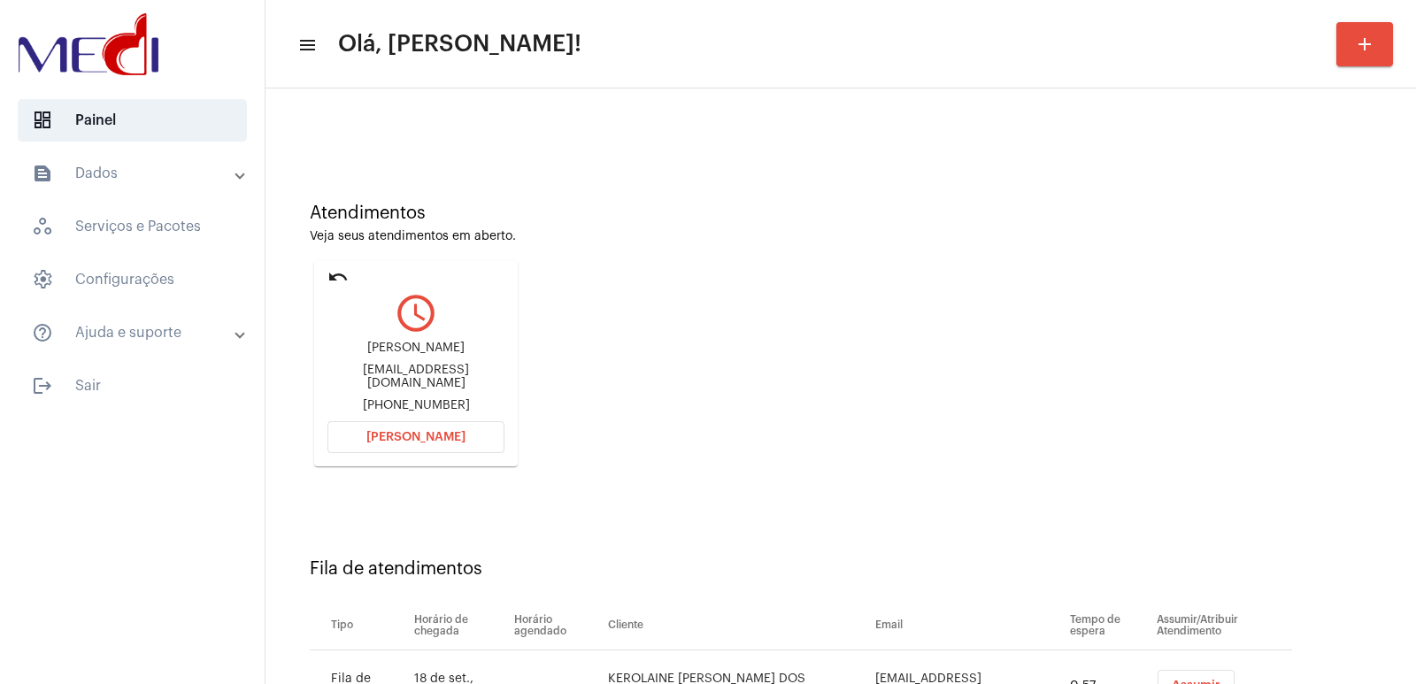
scroll to position [135, 0]
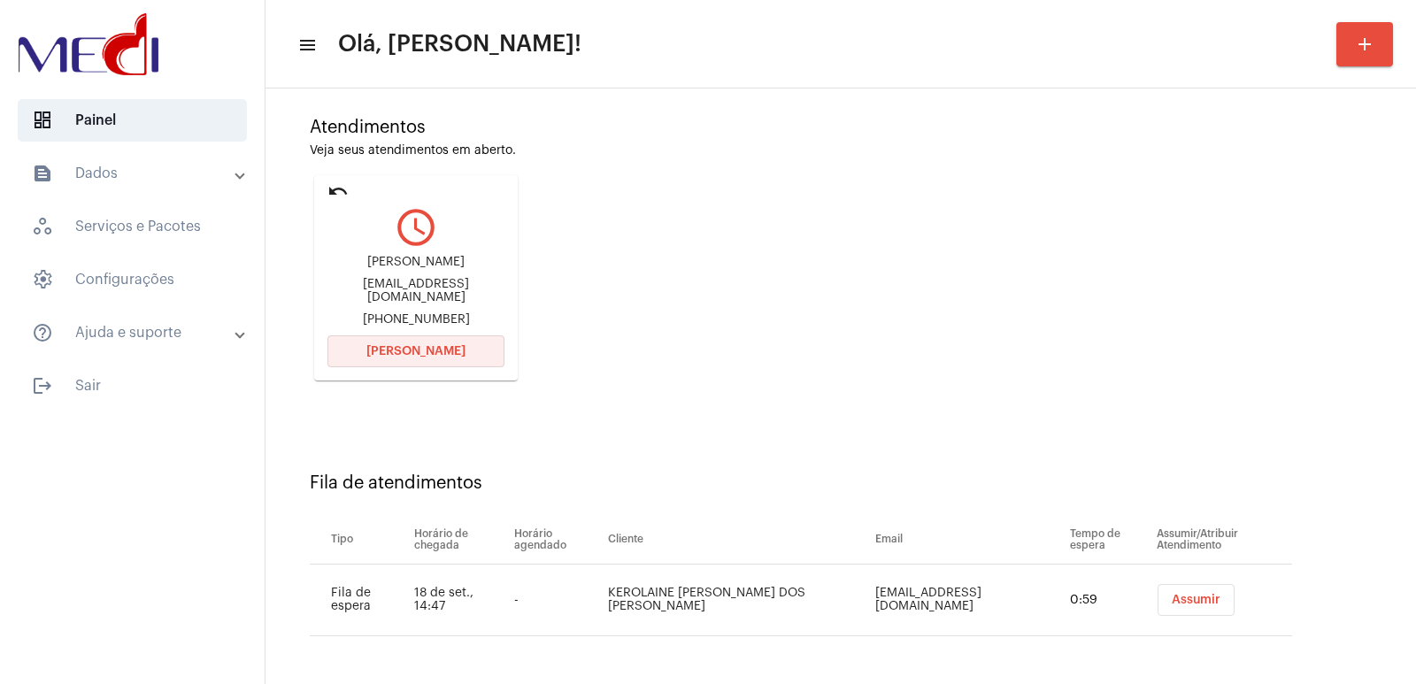
click at [437, 344] on button "[PERSON_NAME]" at bounding box center [415, 351] width 177 height 32
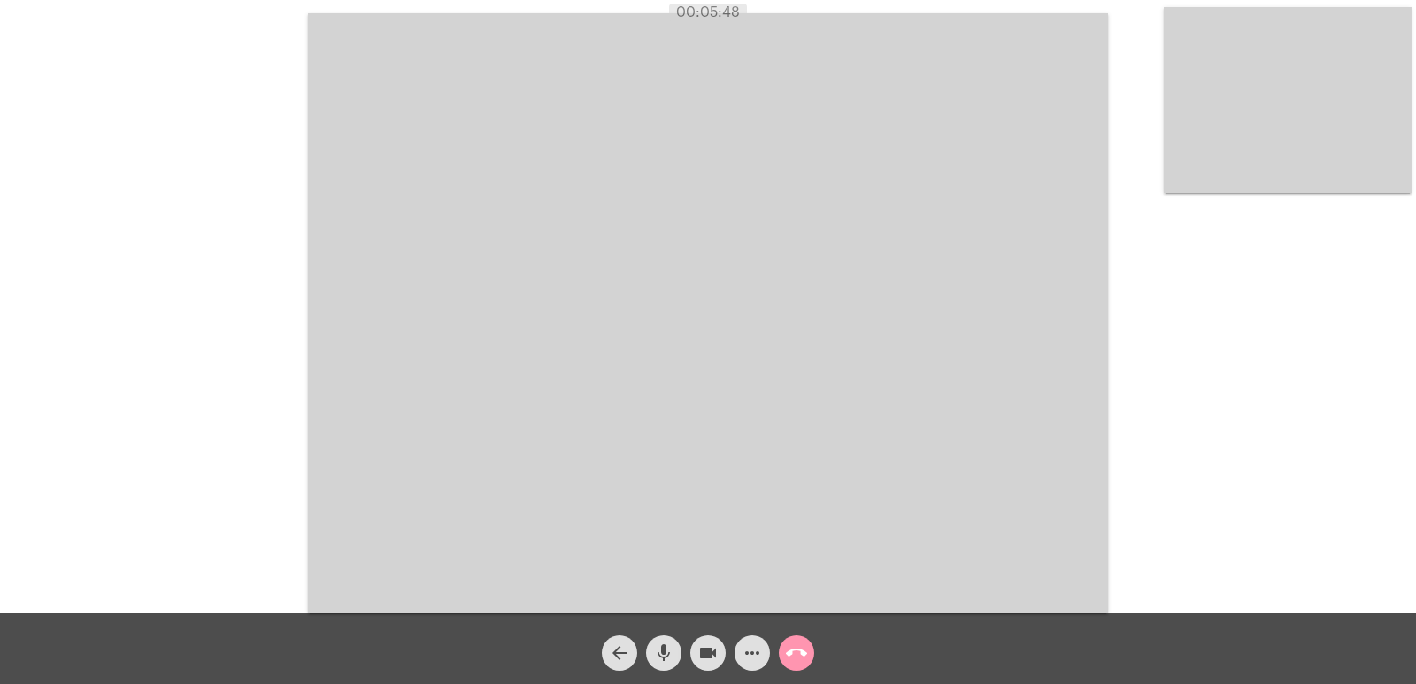
click at [794, 650] on mat-icon "call_end" at bounding box center [796, 652] width 21 height 21
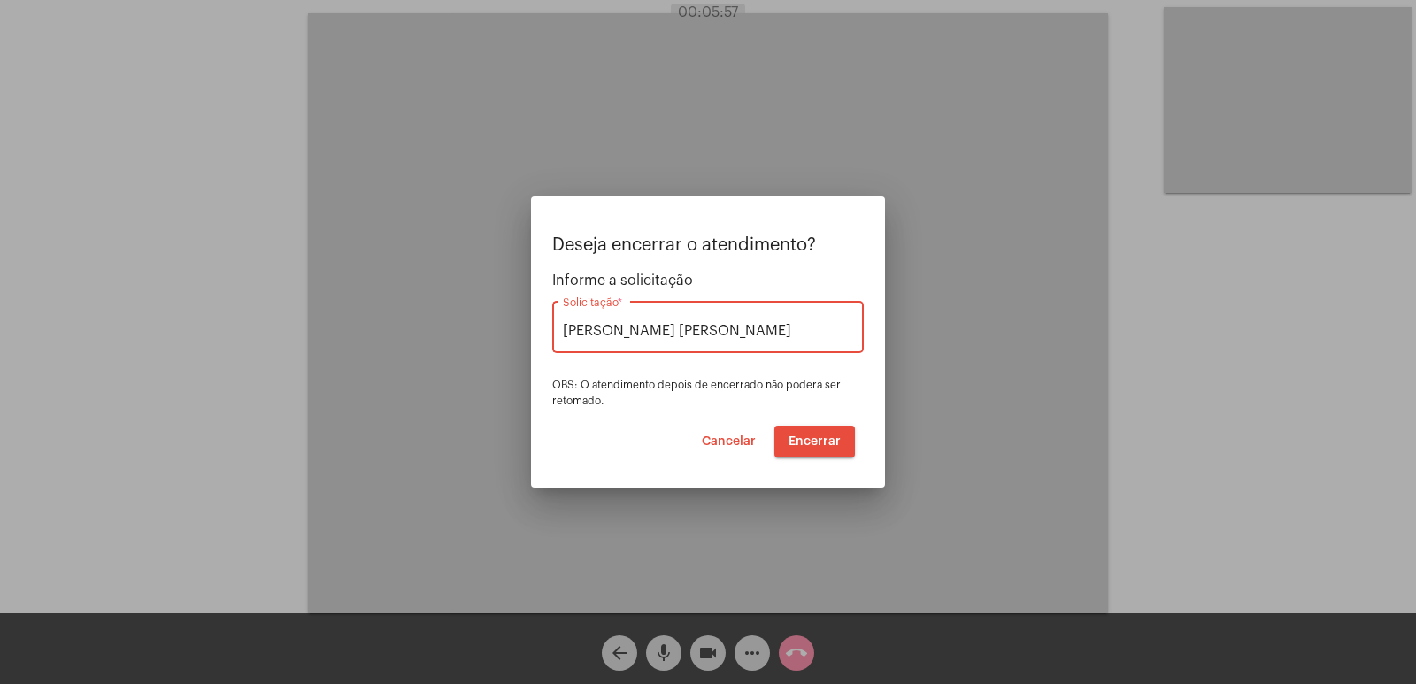
type input "[PERSON_NAME] [PERSON_NAME]"
click at [819, 445] on span "Encerrar" at bounding box center [815, 441] width 52 height 12
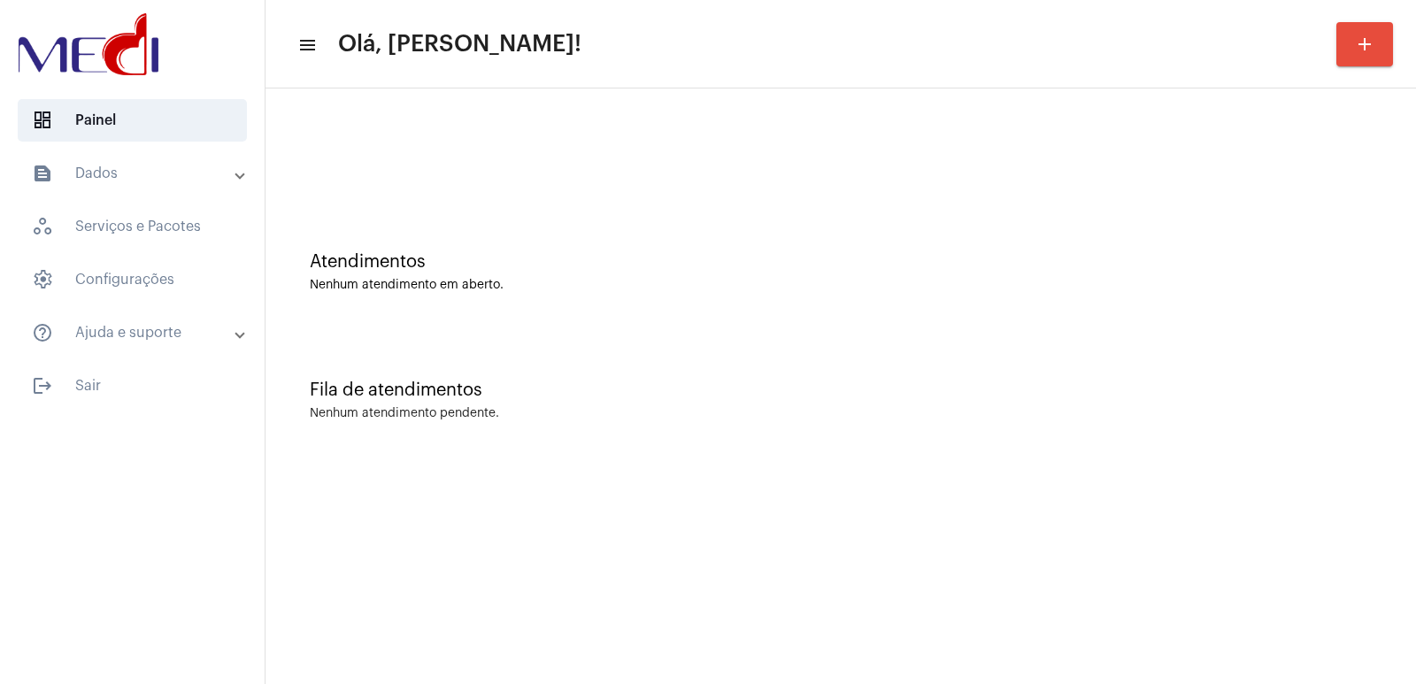
click at [347, 35] on span "Olá, [PERSON_NAME]!" at bounding box center [459, 44] width 243 height 28
click at [1202, 244] on div "Atendimentos Nenhum atendimento em aberto." at bounding box center [840, 263] width 1133 height 128
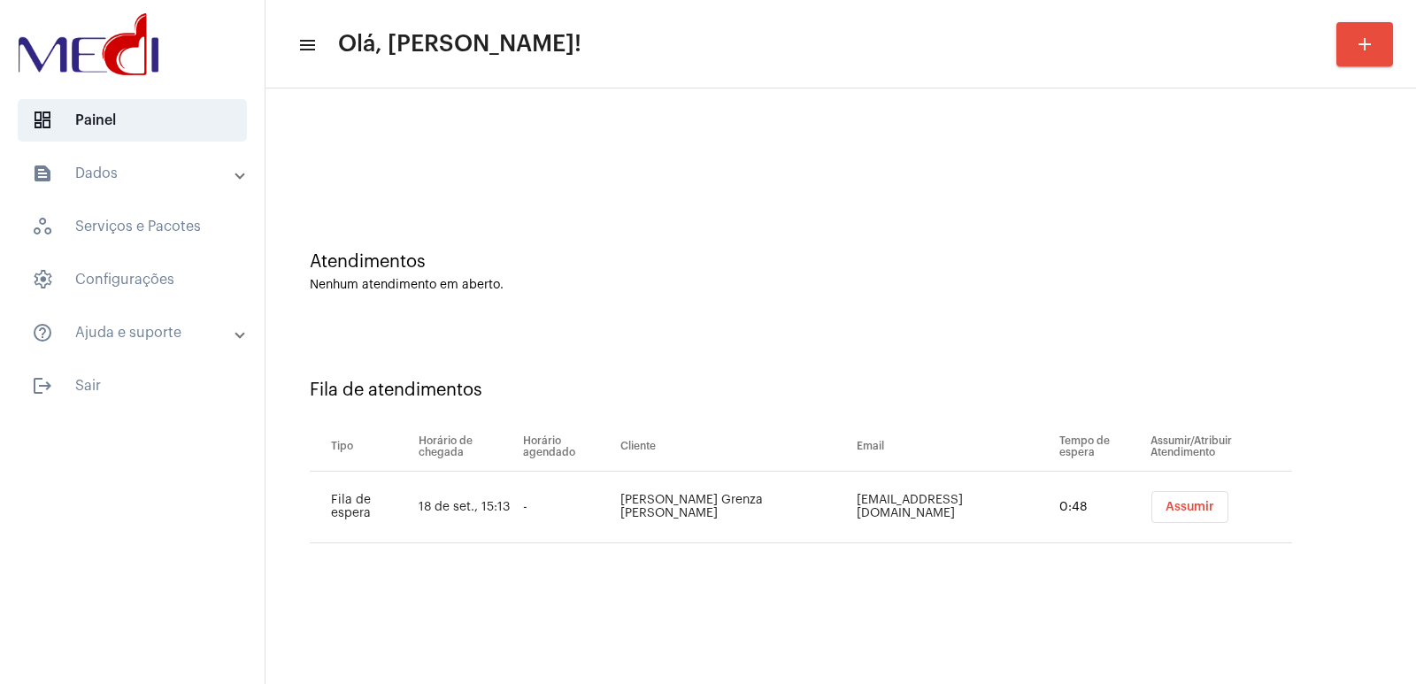
click at [688, 500] on td "[PERSON_NAME] Grenza [PERSON_NAME]" at bounding box center [734, 508] width 236 height 72
copy td "[PERSON_NAME] Grenza [PERSON_NAME]"
